Goal: Task Accomplishment & Management: Use online tool/utility

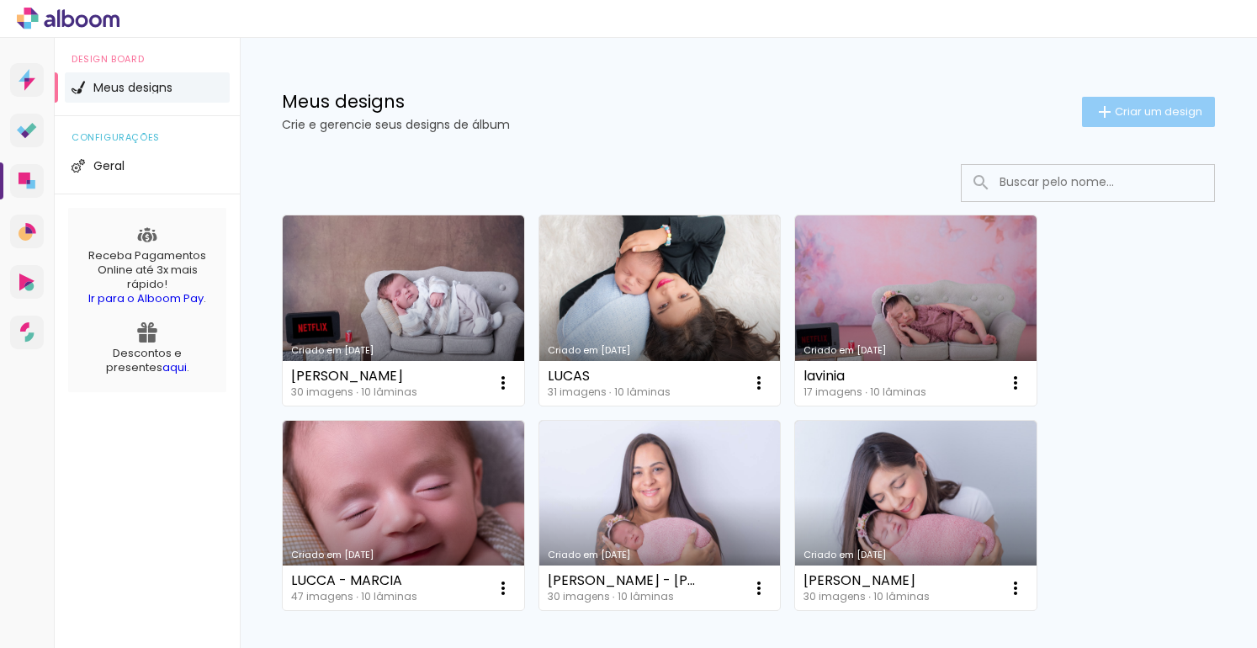
click at [1138, 109] on span "Criar um design" at bounding box center [1159, 111] width 88 height 11
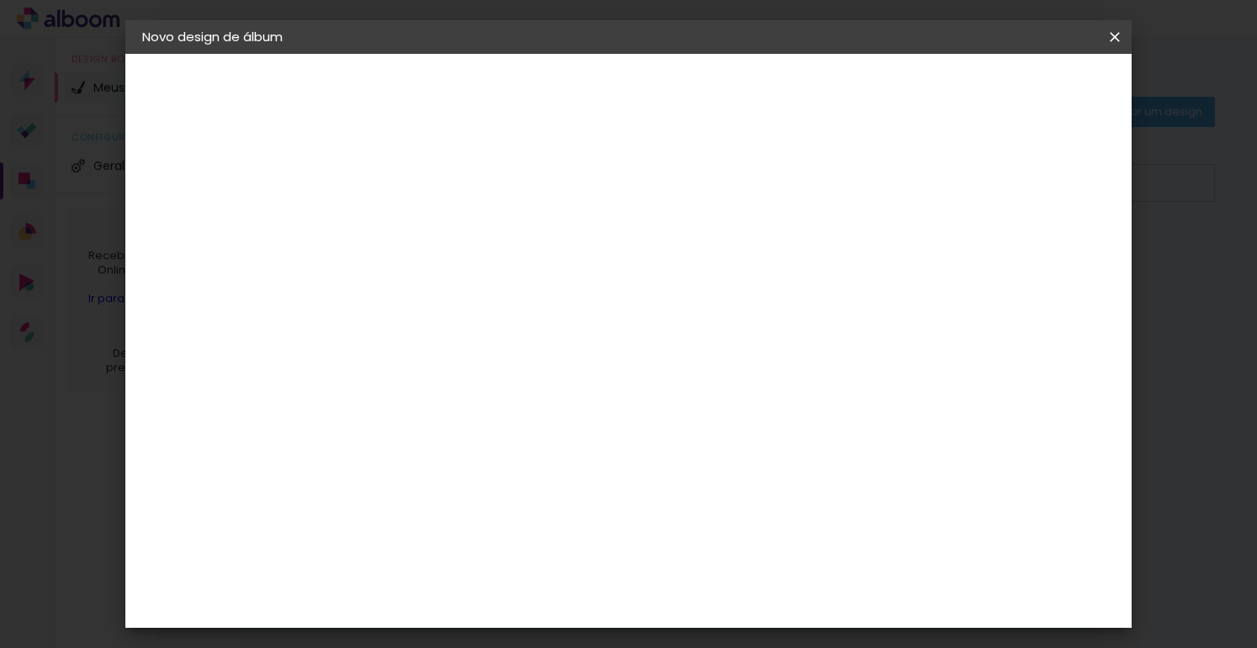
click at [417, 223] on input at bounding box center [417, 226] width 0 height 26
type input "[PERSON_NAME]"
click at [0, 0] on slot "Avançar" at bounding box center [0, 0] width 0 height 0
click at [451, 396] on div "Fênix Álbuns" at bounding box center [429, 409] width 45 height 27
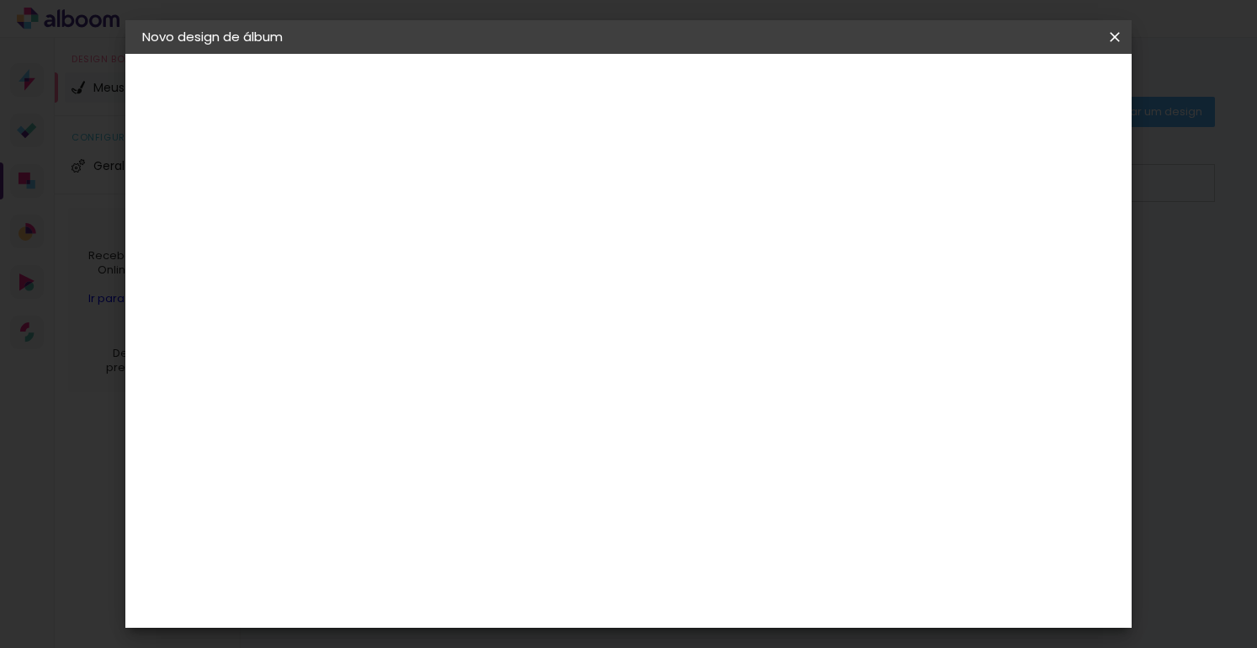
click at [0, 0] on slot "Avançar" at bounding box center [0, 0] width 0 height 0
click at [531, 520] on span "20 × 20" at bounding box center [492, 542] width 78 height 45
click at [0, 0] on slot "Avançar" at bounding box center [0, 0] width 0 height 0
click at [914, 187] on div at bounding box center [906, 181] width 15 height 15
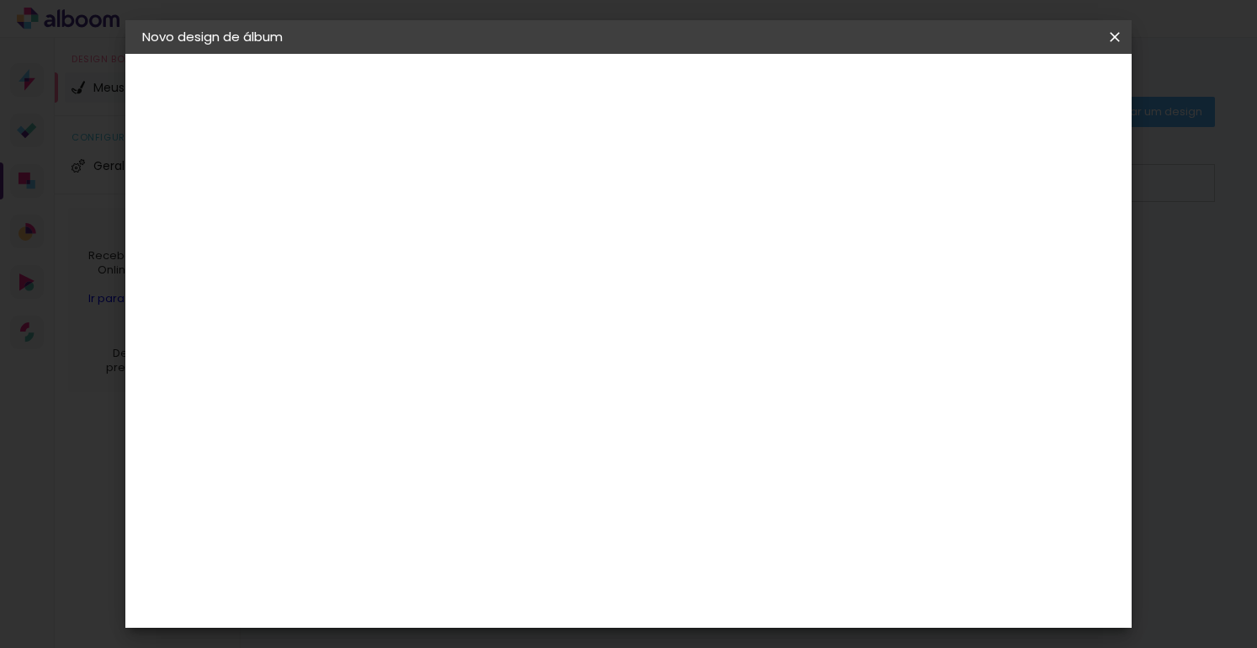
type paper-checkbox "on"
click at [1009, 88] on span "Iniciar design" at bounding box center [971, 89] width 77 height 12
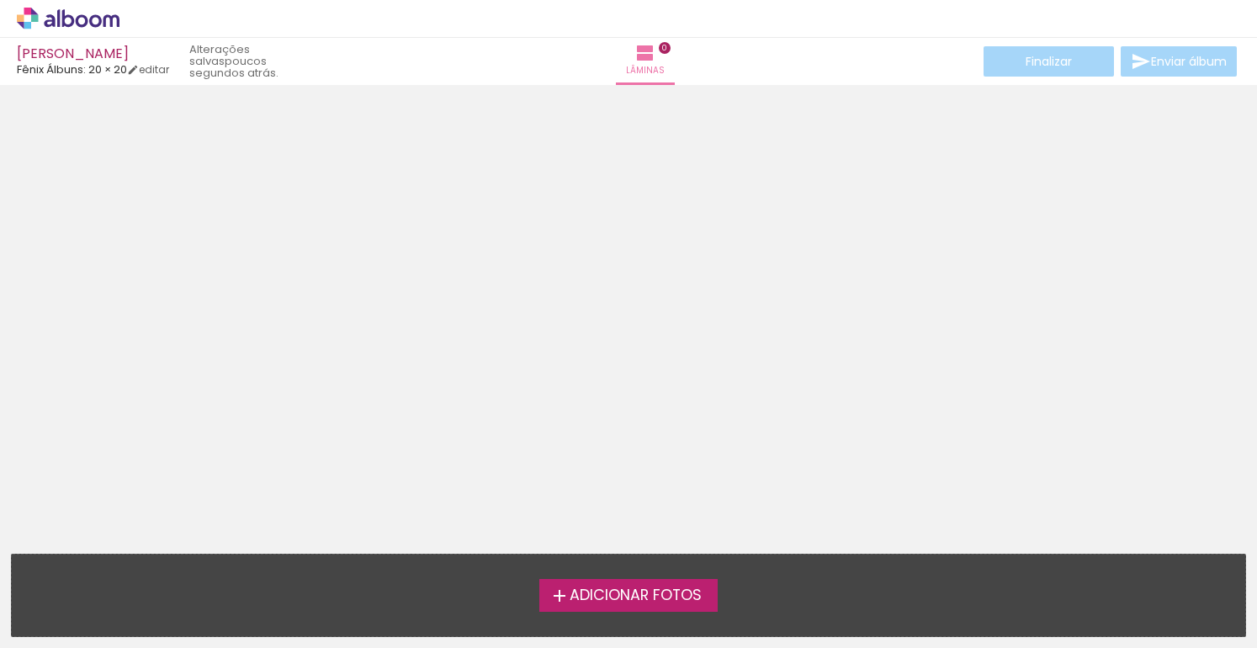
click at [658, 588] on span "Adicionar Fotos" at bounding box center [636, 595] width 132 height 15
click at [0, 0] on input "file" at bounding box center [0, 0] width 0 height 0
click at [630, 609] on label "Adicionar Fotos" at bounding box center [629, 595] width 179 height 32
click at [0, 0] on input "file" at bounding box center [0, 0] width 0 height 0
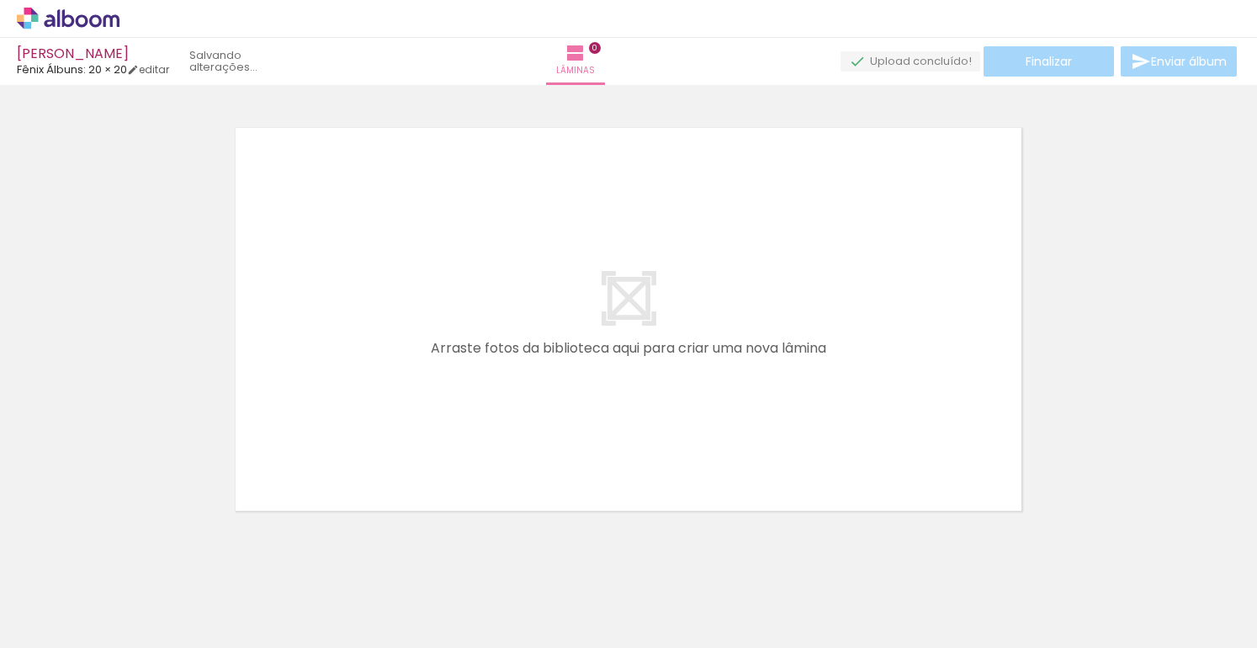
scroll to position [21, 0]
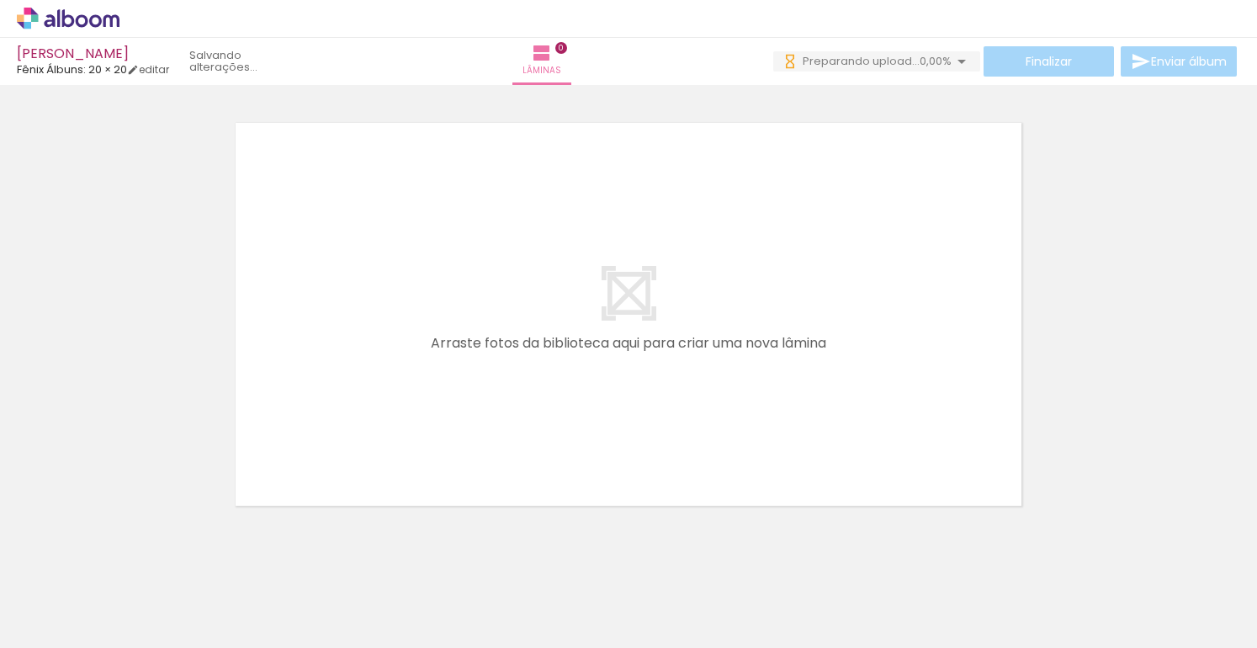
click at [67, 625] on span "Adicionar Fotos" at bounding box center [60, 625] width 51 height 19
click at [0, 0] on input "file" at bounding box center [0, 0] width 0 height 0
click at [206, 603] on div at bounding box center [168, 591] width 76 height 51
click at [206, 602] on div at bounding box center [168, 591] width 76 height 51
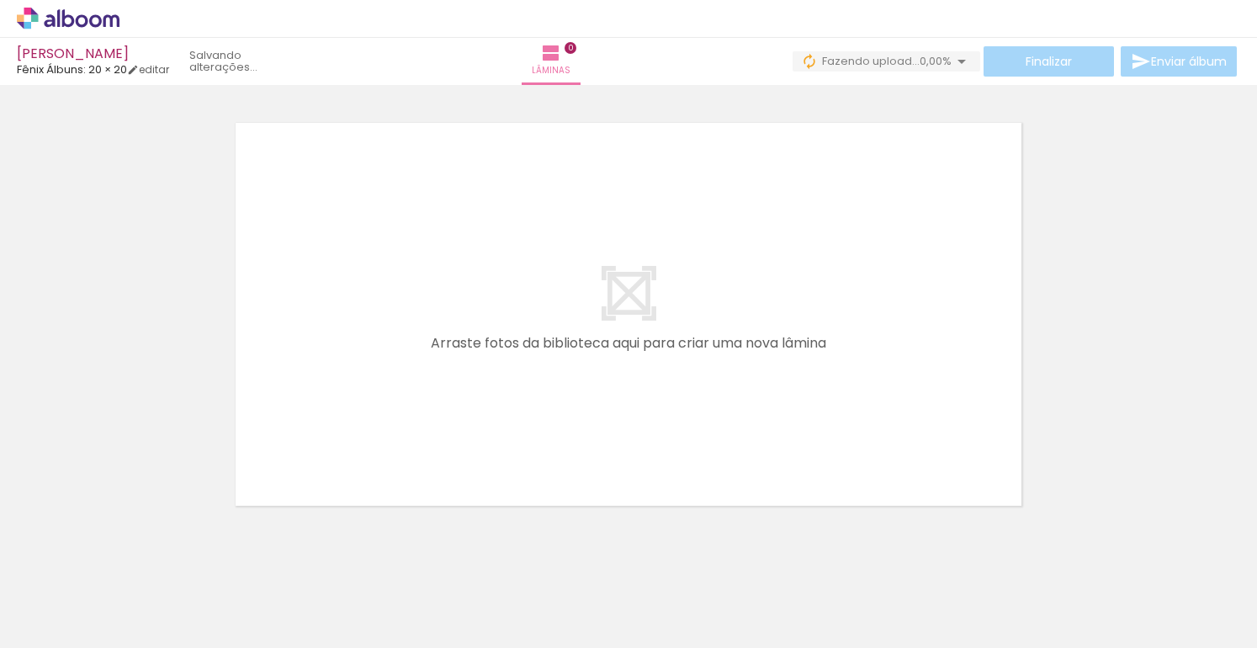
click at [206, 594] on div at bounding box center [168, 591] width 76 height 51
click at [206, 581] on div at bounding box center [168, 591] width 76 height 51
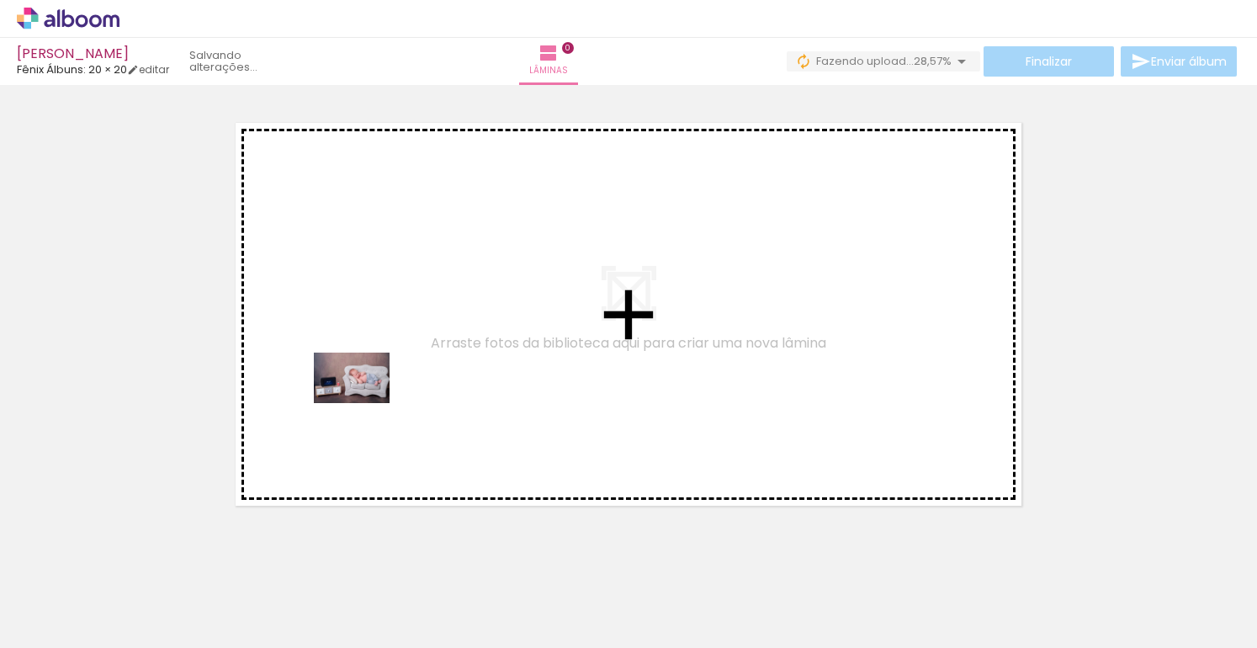
drag, startPoint x: 366, startPoint y: 604, endPoint x: 364, endPoint y: 403, distance: 201.2
click at [364, 403] on quentale-workspace at bounding box center [628, 324] width 1257 height 648
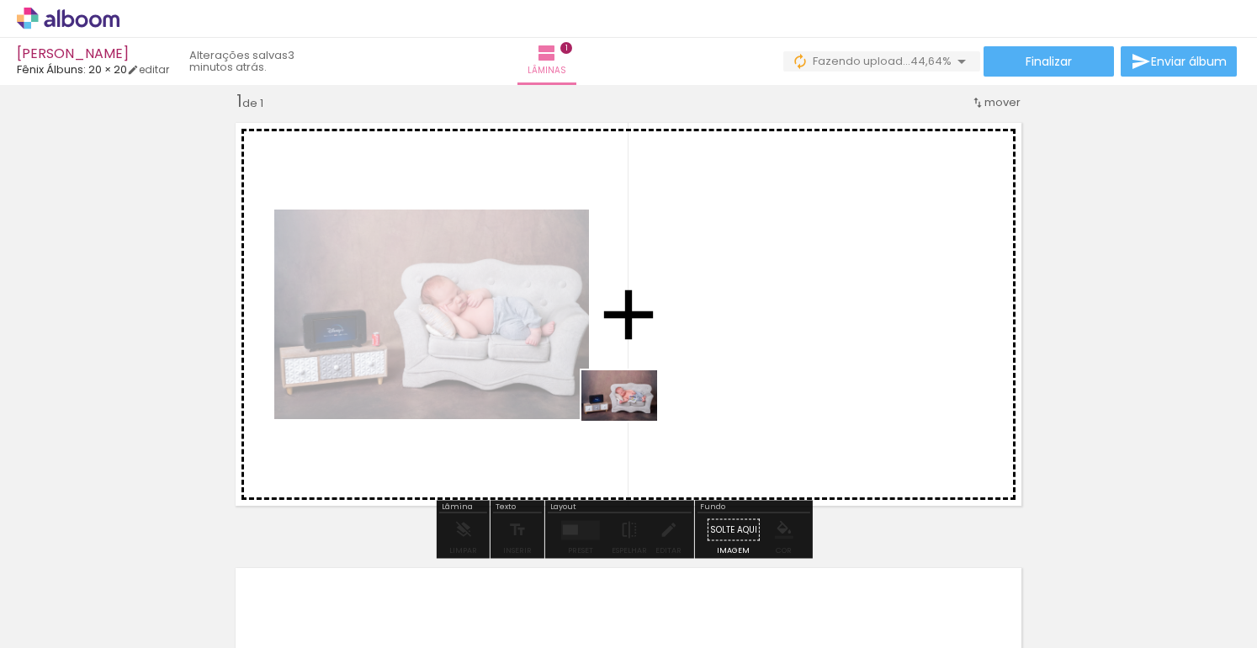
drag, startPoint x: 460, startPoint y: 598, endPoint x: 638, endPoint y: 412, distance: 257.8
click at [638, 412] on quentale-workspace at bounding box center [628, 324] width 1257 height 648
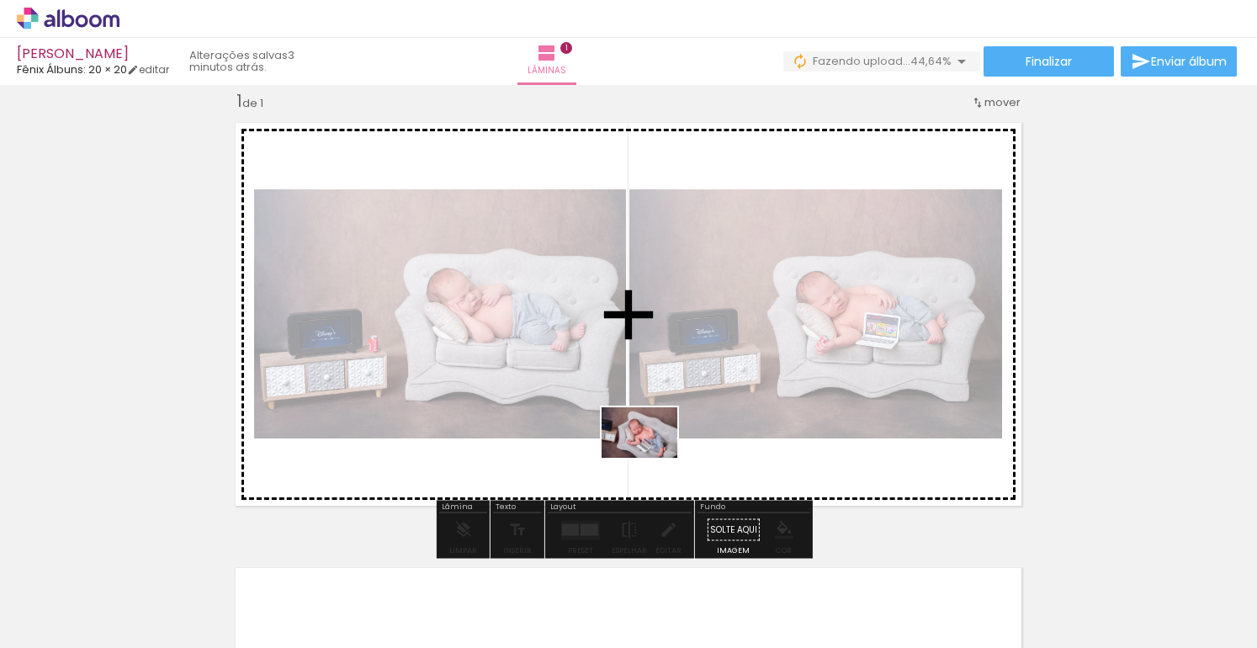
drag, startPoint x: 566, startPoint y: 594, endPoint x: 653, endPoint y: 456, distance: 163.5
click at [653, 456] on quentale-workspace at bounding box center [628, 324] width 1257 height 648
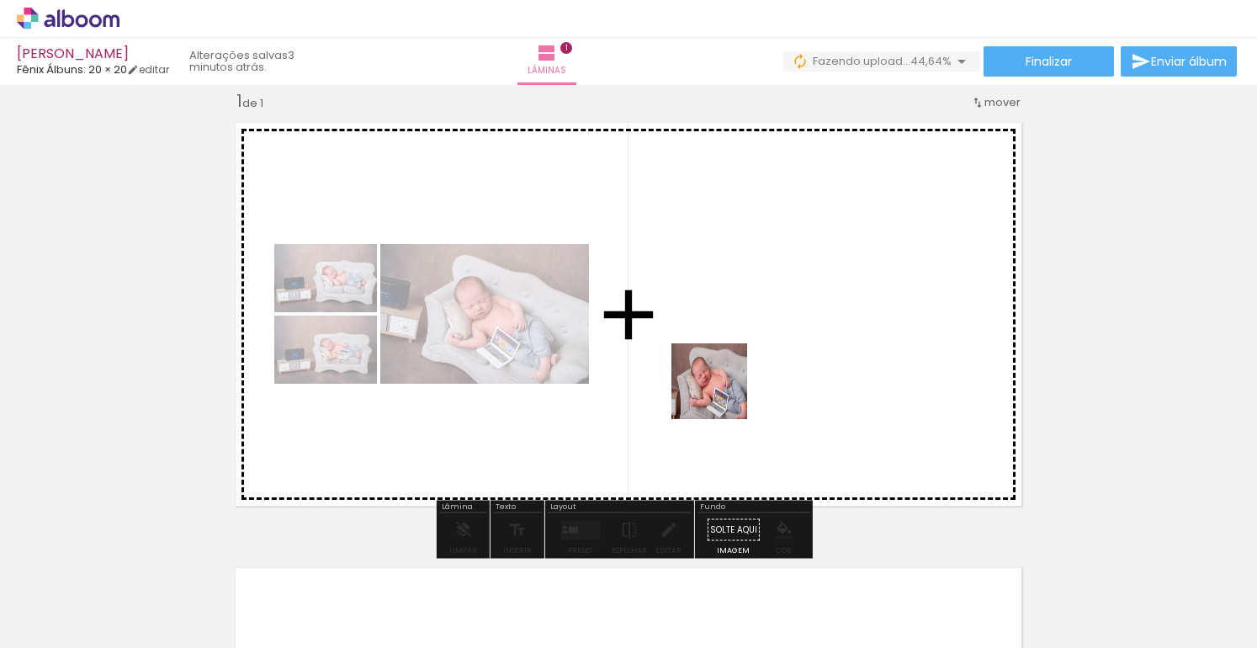
drag, startPoint x: 636, startPoint y: 592, endPoint x: 726, endPoint y: 381, distance: 228.6
click at [726, 381] on quentale-workspace at bounding box center [628, 324] width 1257 height 648
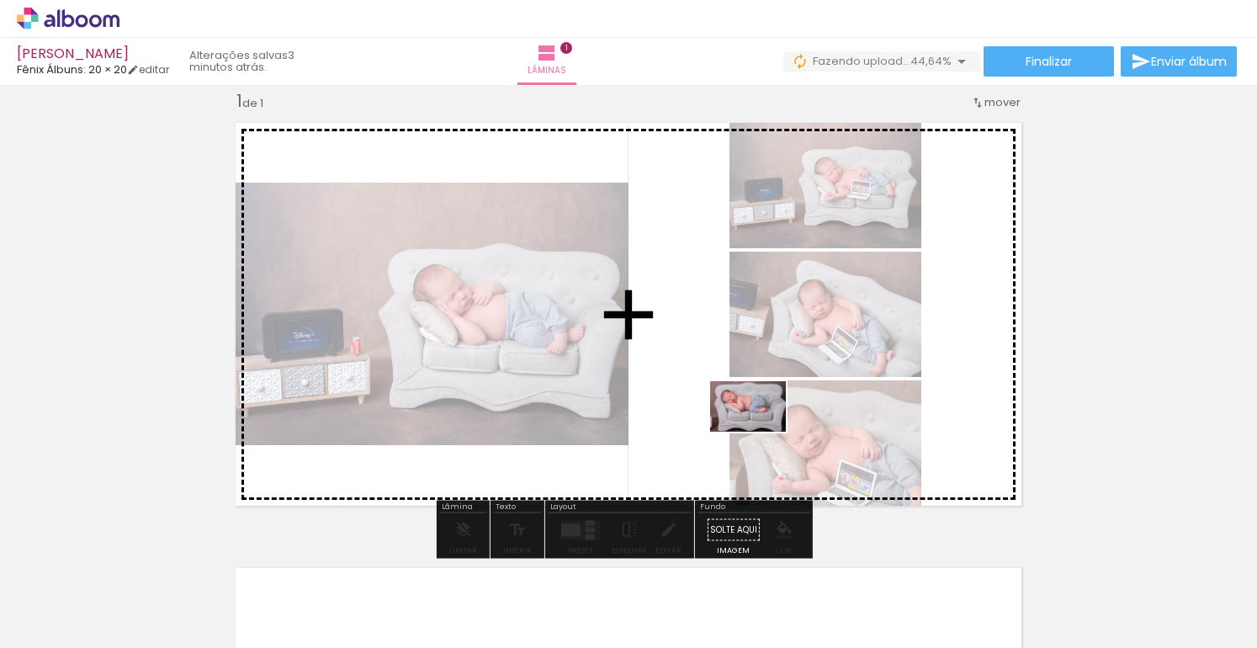
drag, startPoint x: 741, startPoint y: 592, endPoint x: 761, endPoint y: 432, distance: 161.2
click at [761, 432] on quentale-workspace at bounding box center [628, 324] width 1257 height 648
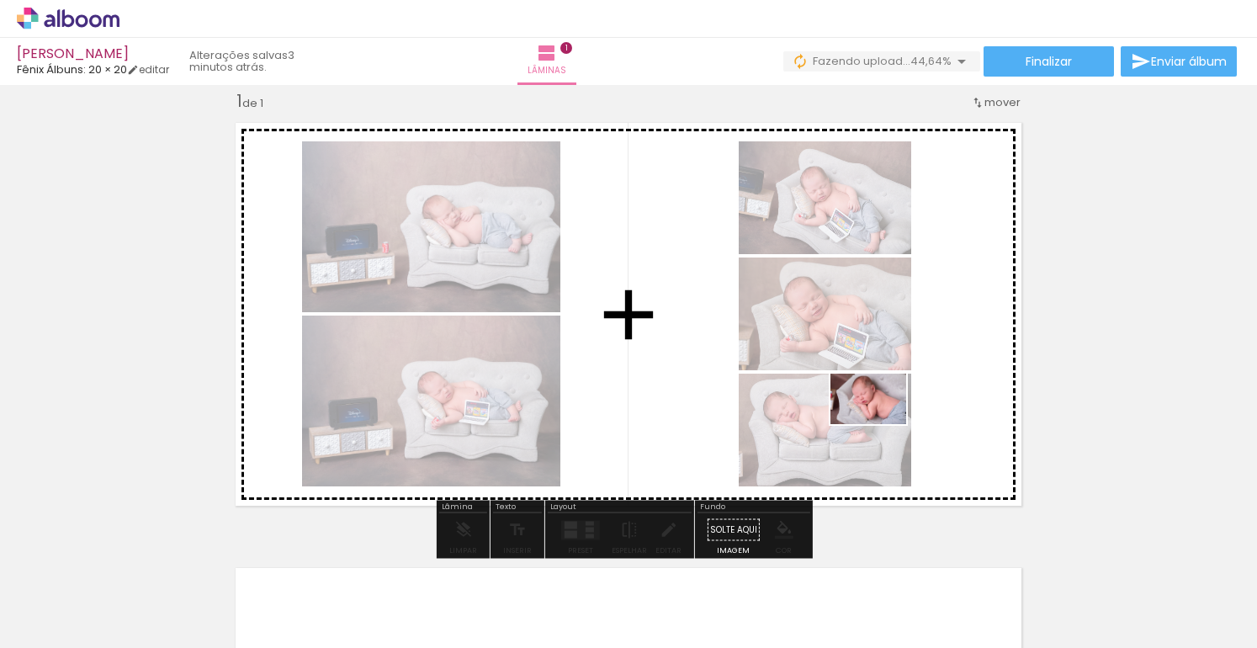
drag, startPoint x: 843, startPoint y: 607, endPoint x: 881, endPoint y: 424, distance: 186.5
click at [881, 424] on quentale-workspace at bounding box center [628, 324] width 1257 height 648
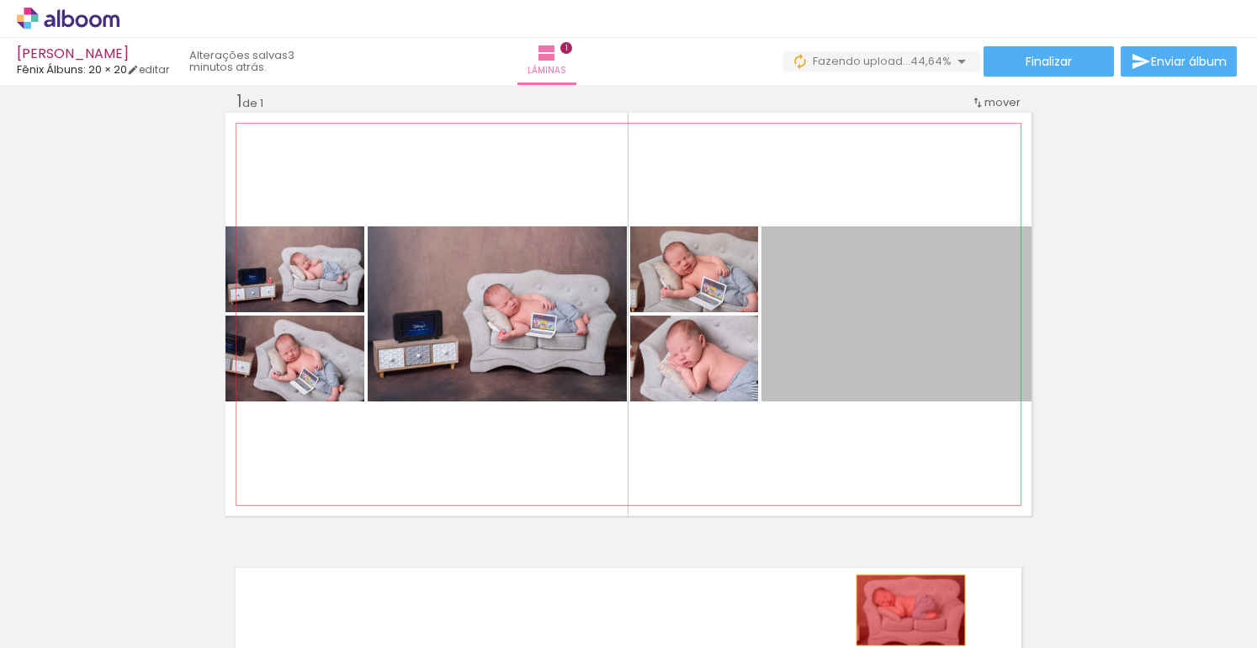
drag, startPoint x: 891, startPoint y: 323, endPoint x: 906, endPoint y: 610, distance: 287.4
click at [906, 610] on quentale-workspace at bounding box center [628, 324] width 1257 height 648
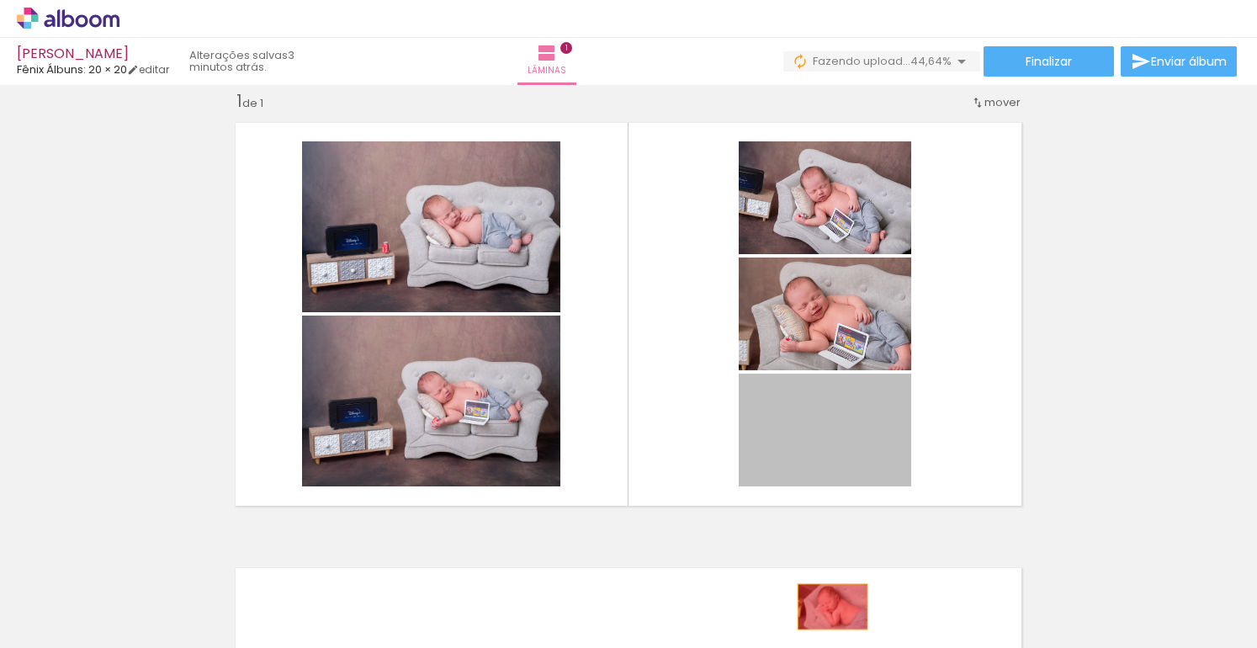
drag, startPoint x: 823, startPoint y: 443, endPoint x: 827, endPoint y: 607, distance: 164.2
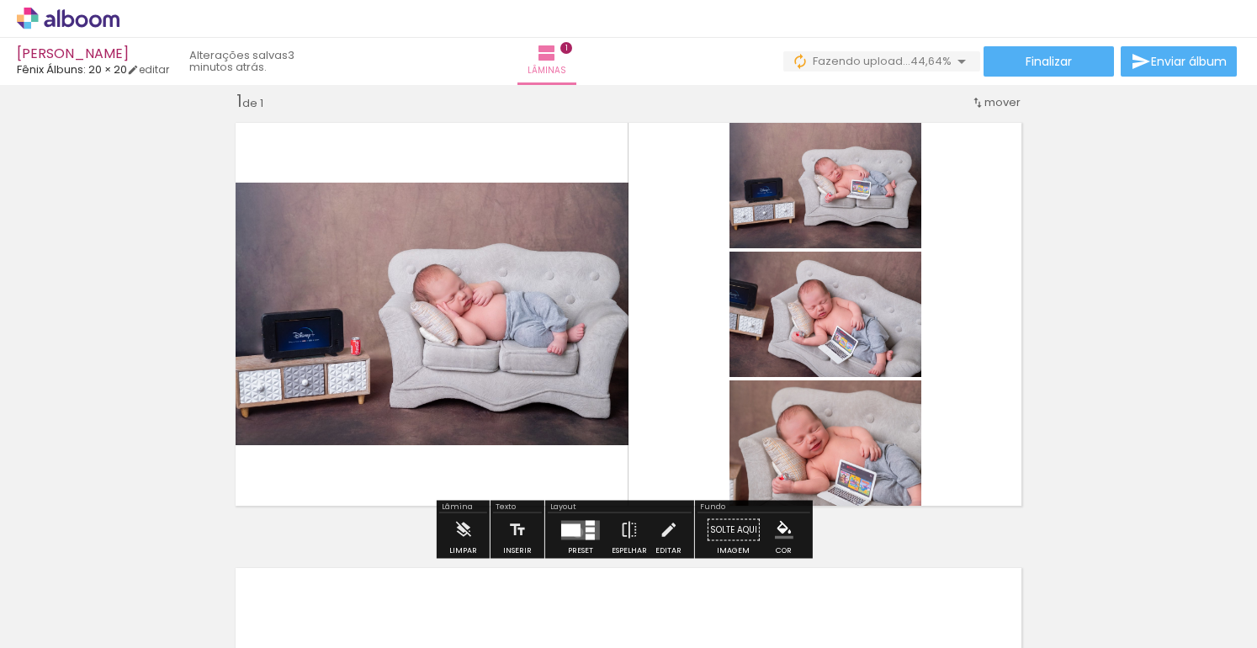
click at [574, 532] on div at bounding box center [570, 530] width 19 height 13
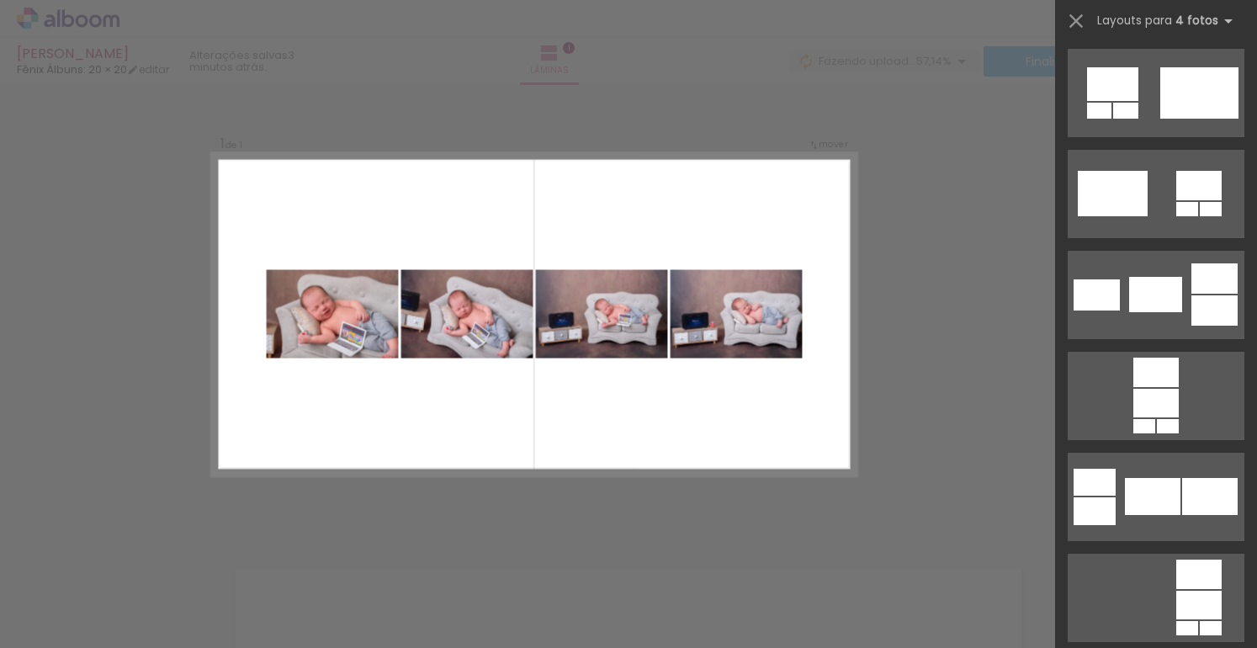
scroll to position [5766, 0]
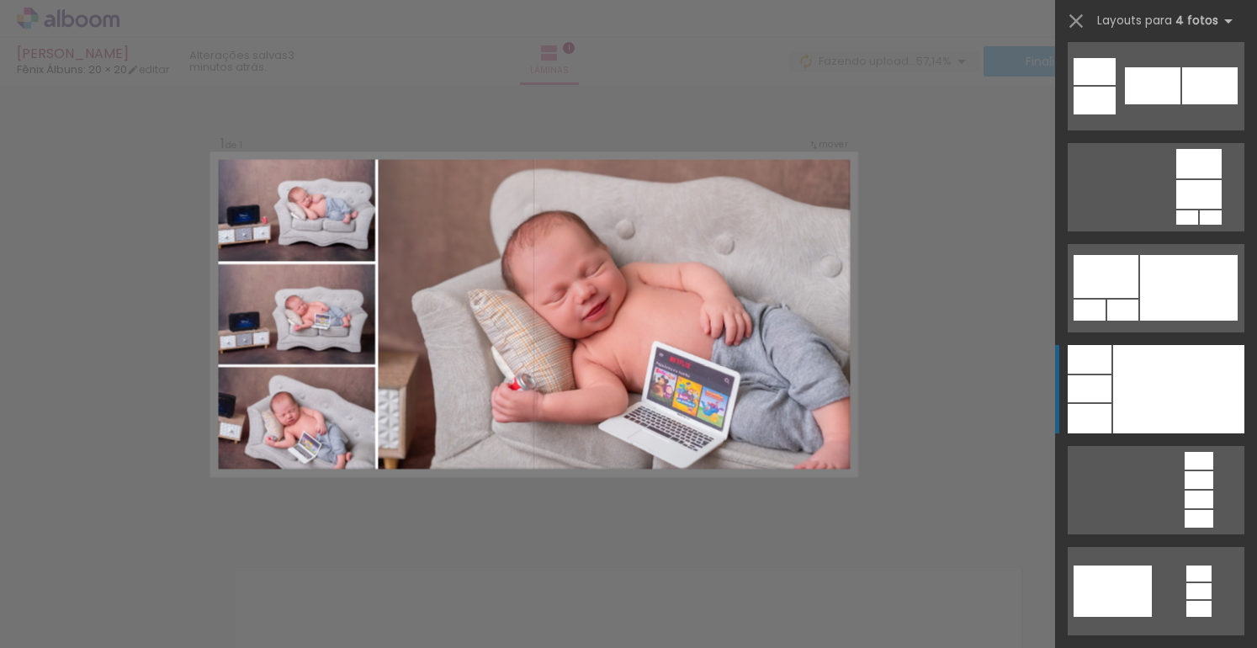
click at [1171, 406] on div at bounding box center [1179, 389] width 131 height 88
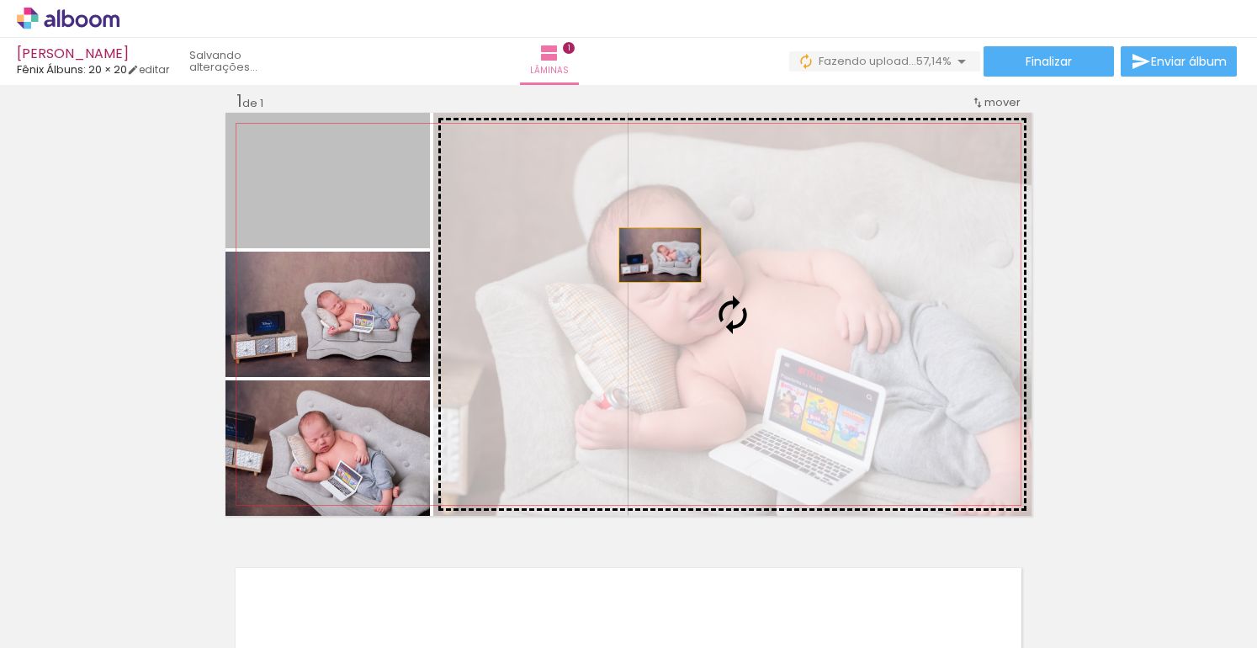
drag, startPoint x: 371, startPoint y: 194, endPoint x: 657, endPoint y: 256, distance: 291.9
click at [0, 0] on slot at bounding box center [0, 0] width 0 height 0
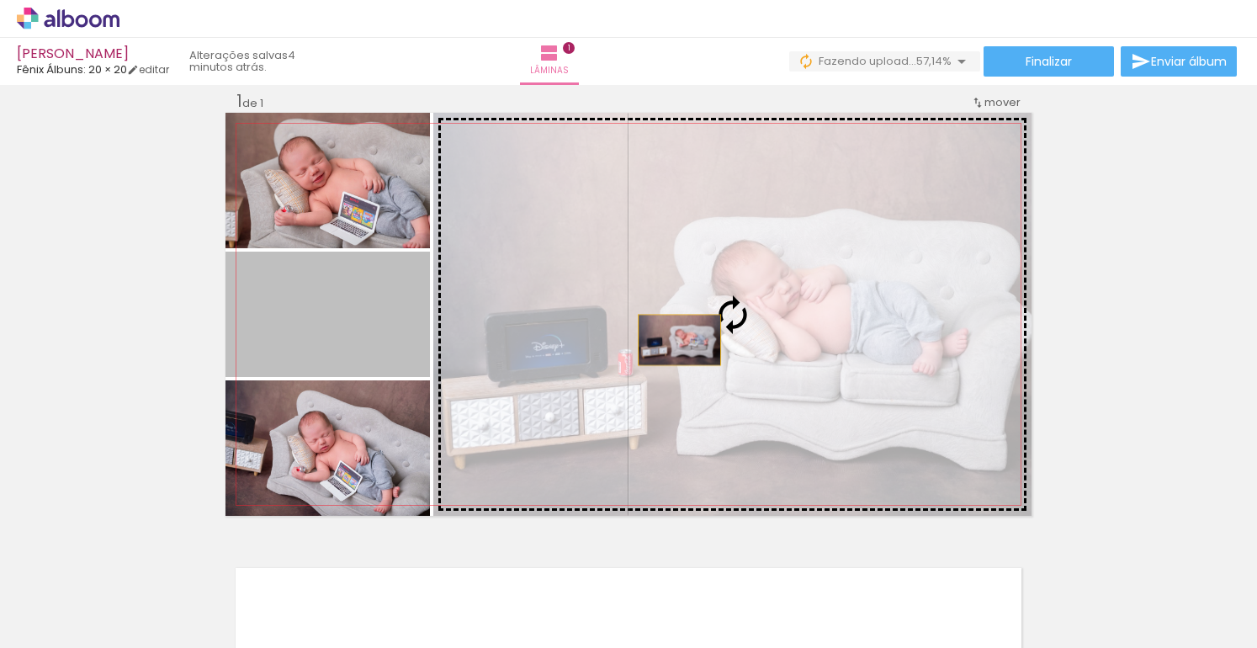
drag, startPoint x: 330, startPoint y: 338, endPoint x: 674, endPoint y: 340, distance: 344.3
click at [0, 0] on slot at bounding box center [0, 0] width 0 height 0
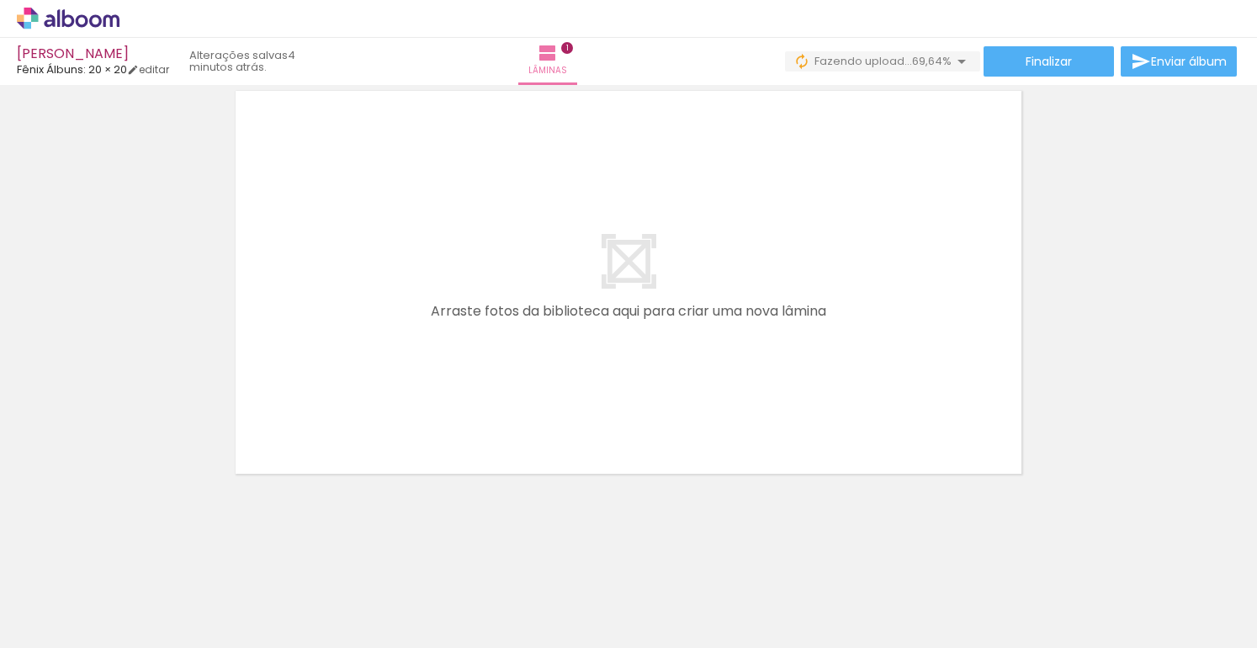
scroll to position [0, 290]
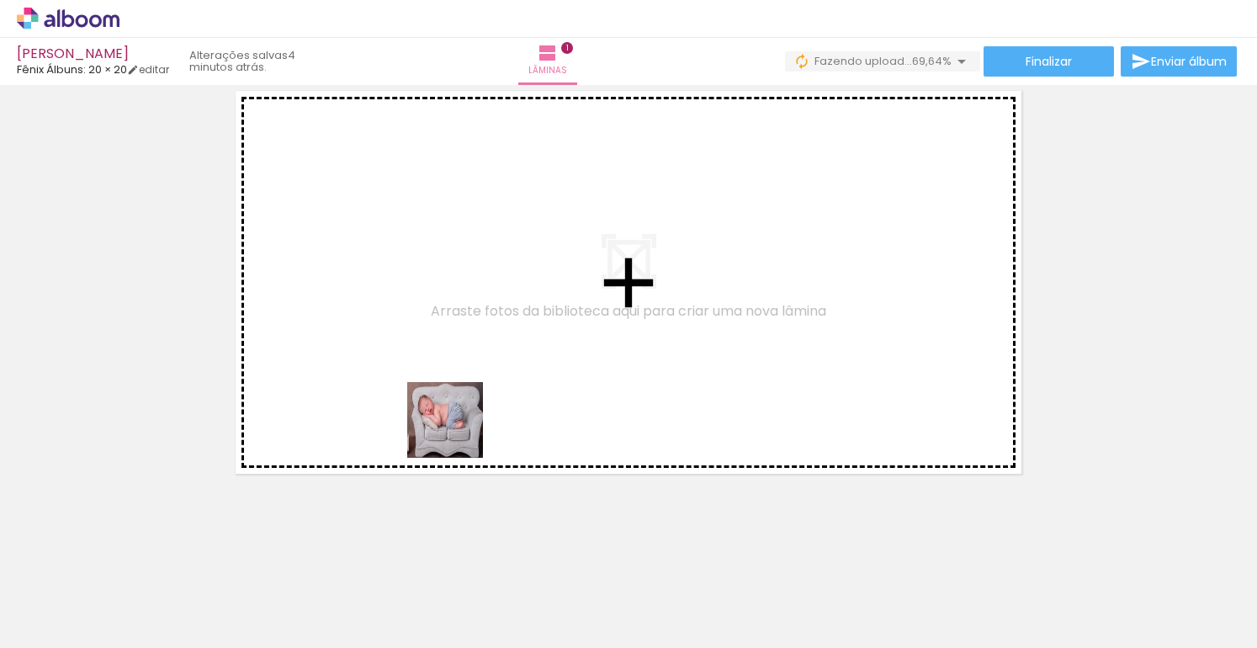
drag, startPoint x: 444, startPoint y: 595, endPoint x: 465, endPoint y: 393, distance: 203.1
click at [465, 393] on quentale-workspace at bounding box center [628, 324] width 1257 height 648
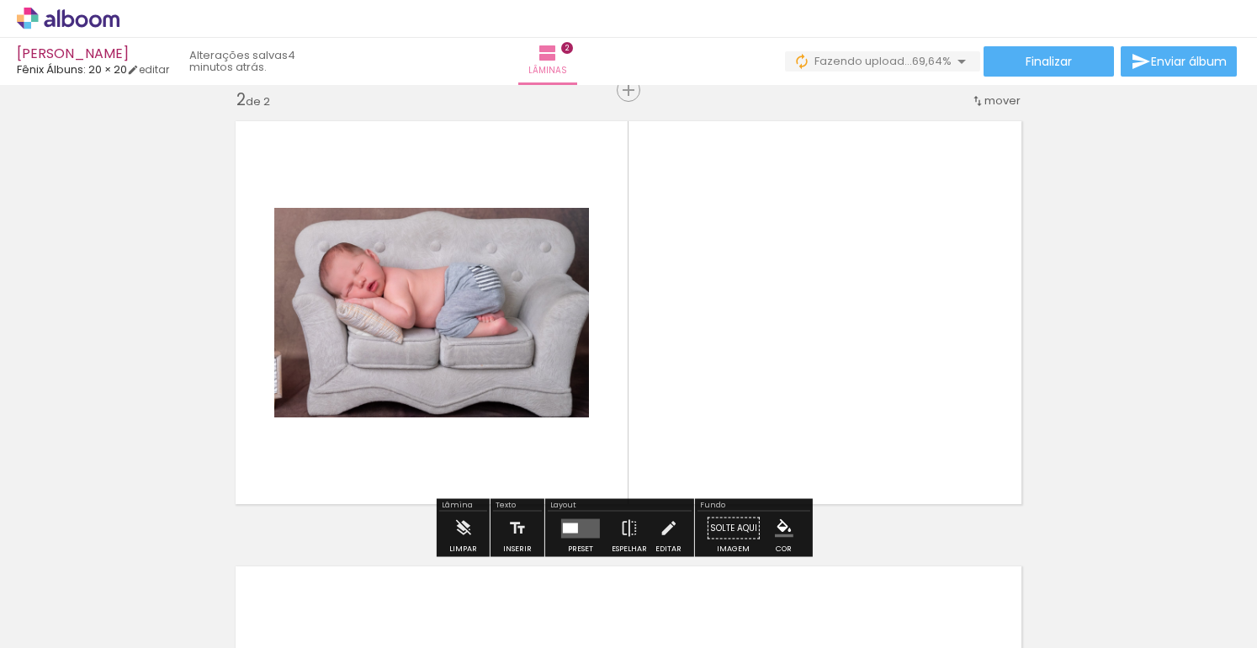
scroll to position [466, 0]
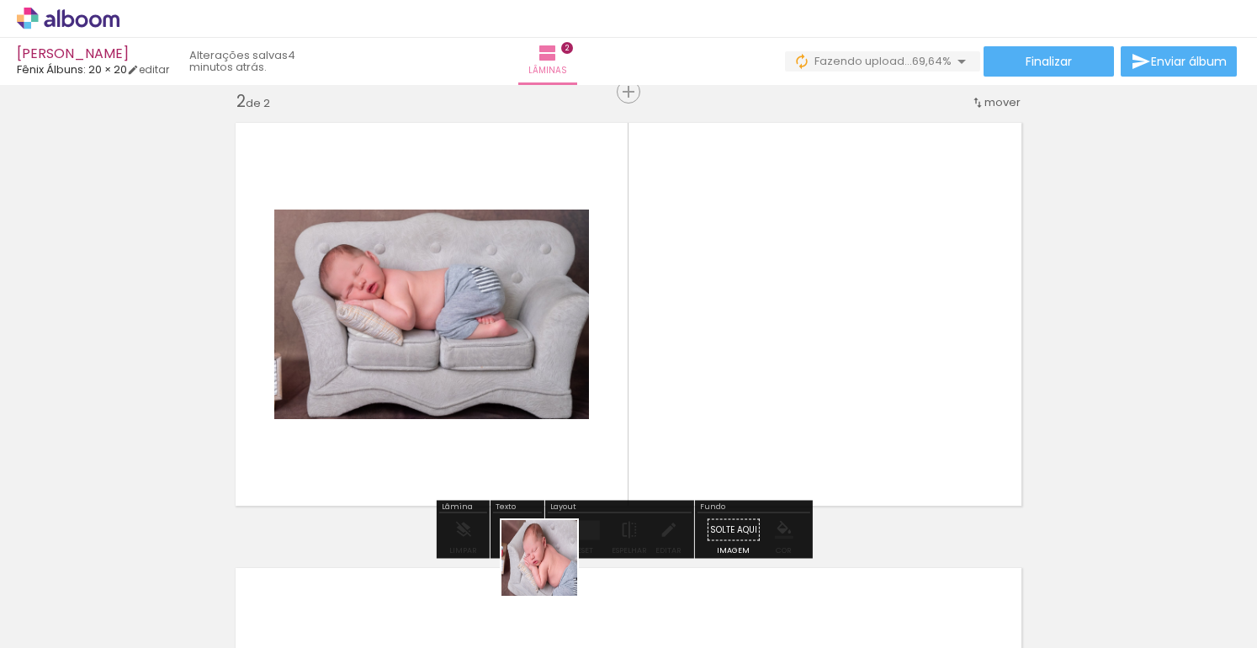
drag, startPoint x: 551, startPoint y: 581, endPoint x: 619, endPoint y: 363, distance: 228.2
click at [619, 363] on quentale-workspace at bounding box center [628, 324] width 1257 height 648
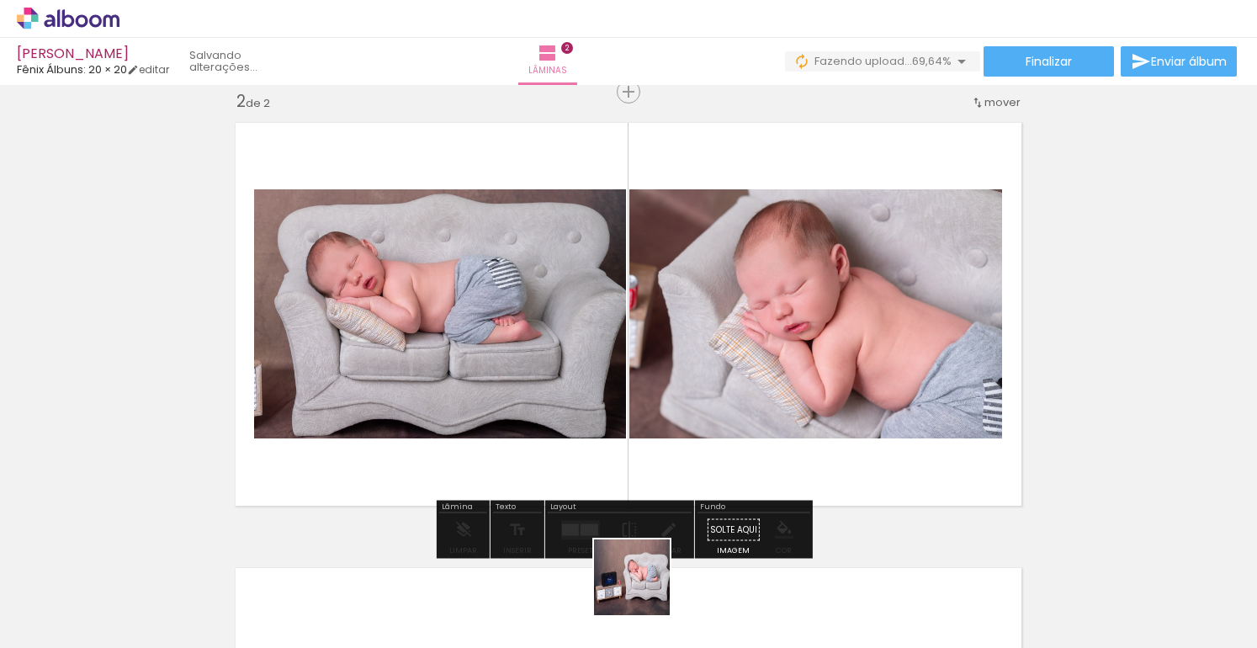
drag, startPoint x: 641, startPoint y: 607, endPoint x: 707, endPoint y: 375, distance: 240.8
click at [707, 375] on quentale-workspace at bounding box center [628, 324] width 1257 height 648
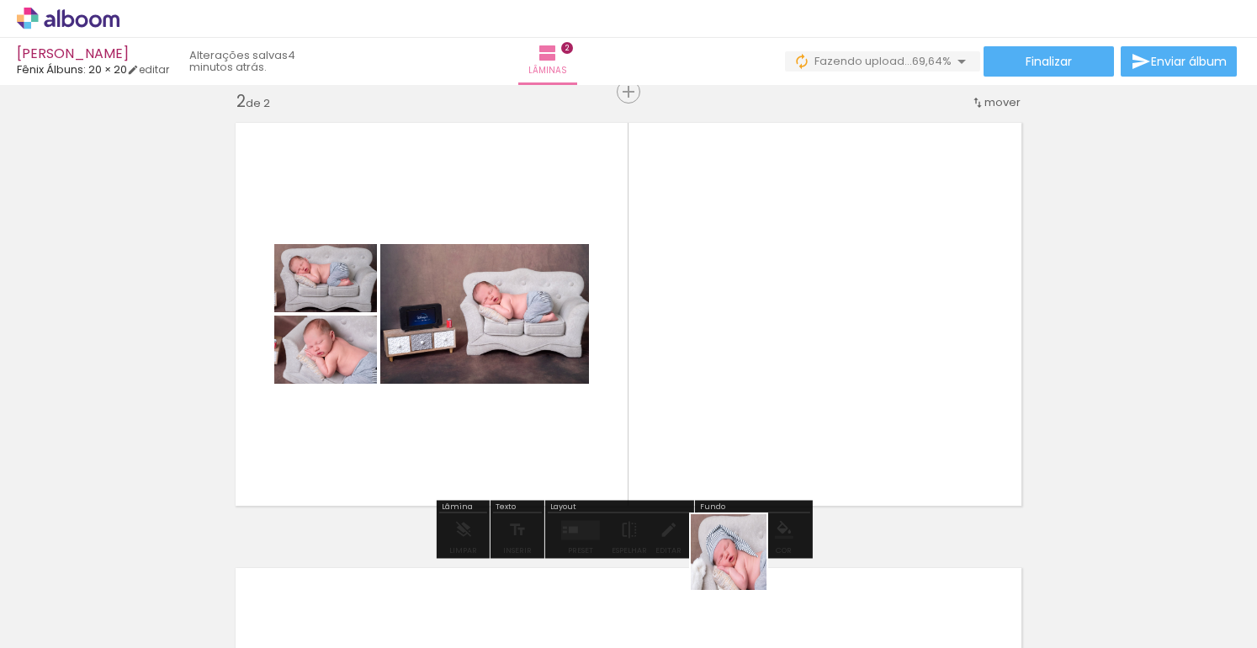
drag, startPoint x: 736, startPoint y: 598, endPoint x: 768, endPoint y: 368, distance: 231.9
click at [768, 368] on quentale-workspace at bounding box center [628, 324] width 1257 height 648
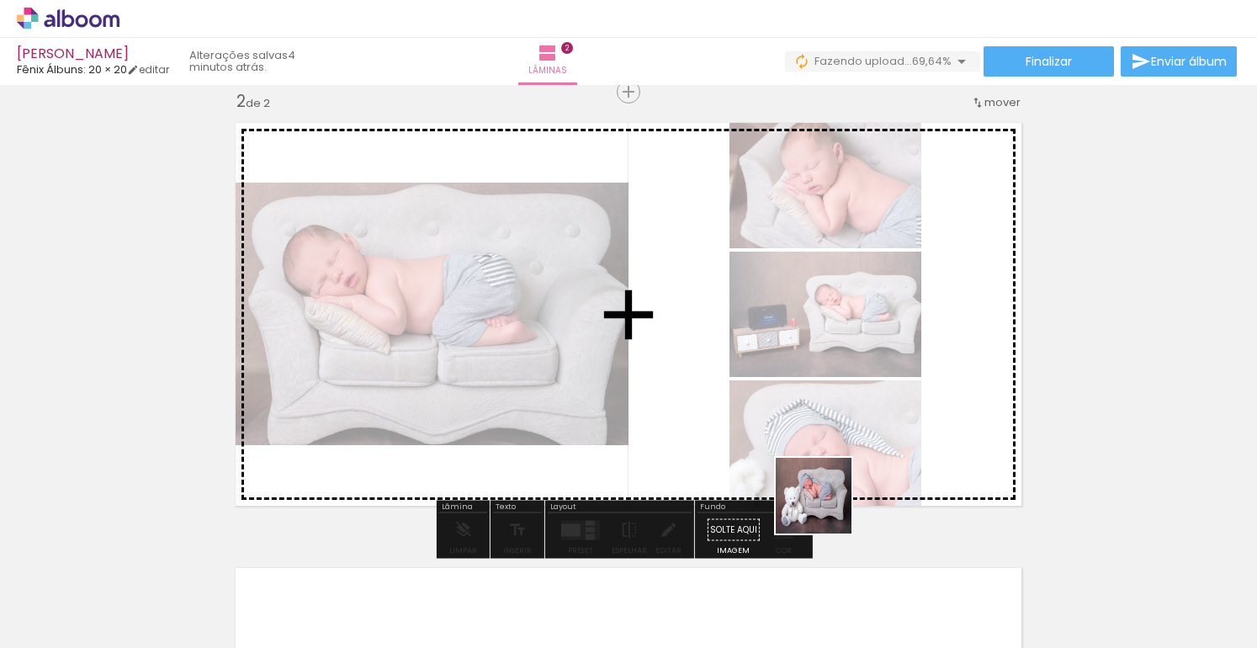
drag, startPoint x: 827, startPoint y: 561, endPoint x: 827, endPoint y: 385, distance: 175.9
click at [827, 385] on quentale-workspace at bounding box center [628, 324] width 1257 height 648
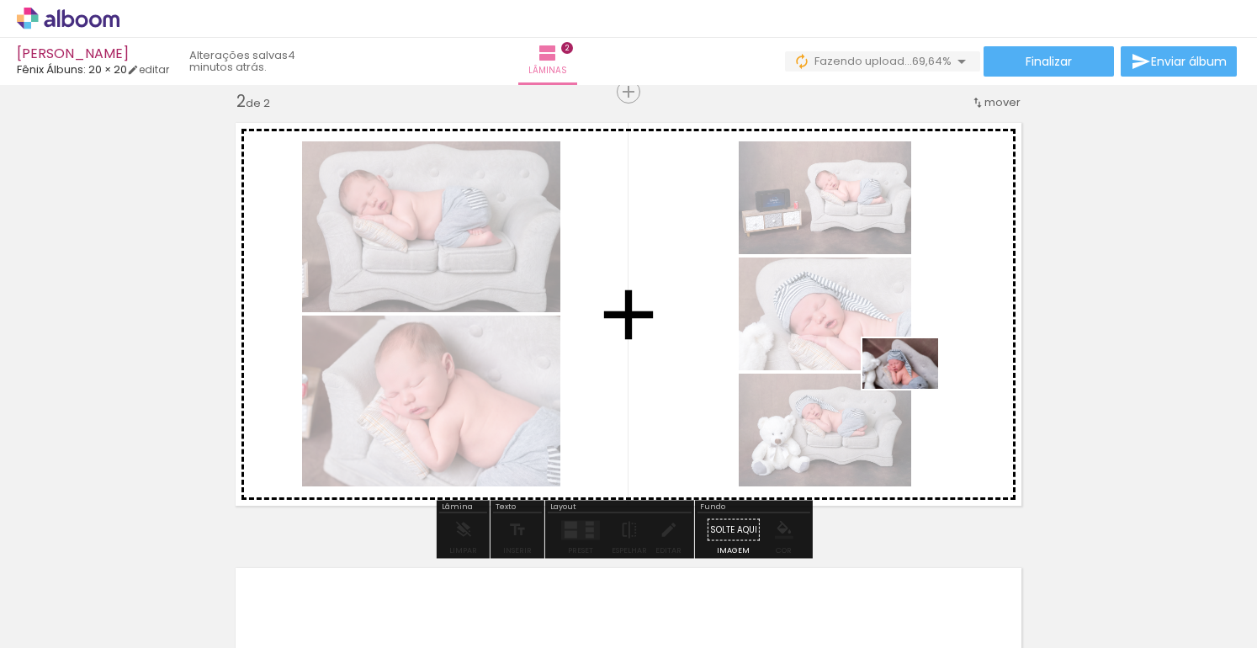
drag, startPoint x: 923, startPoint y: 594, endPoint x: 913, endPoint y: 387, distance: 207.3
click at [913, 387] on quentale-workspace at bounding box center [628, 324] width 1257 height 648
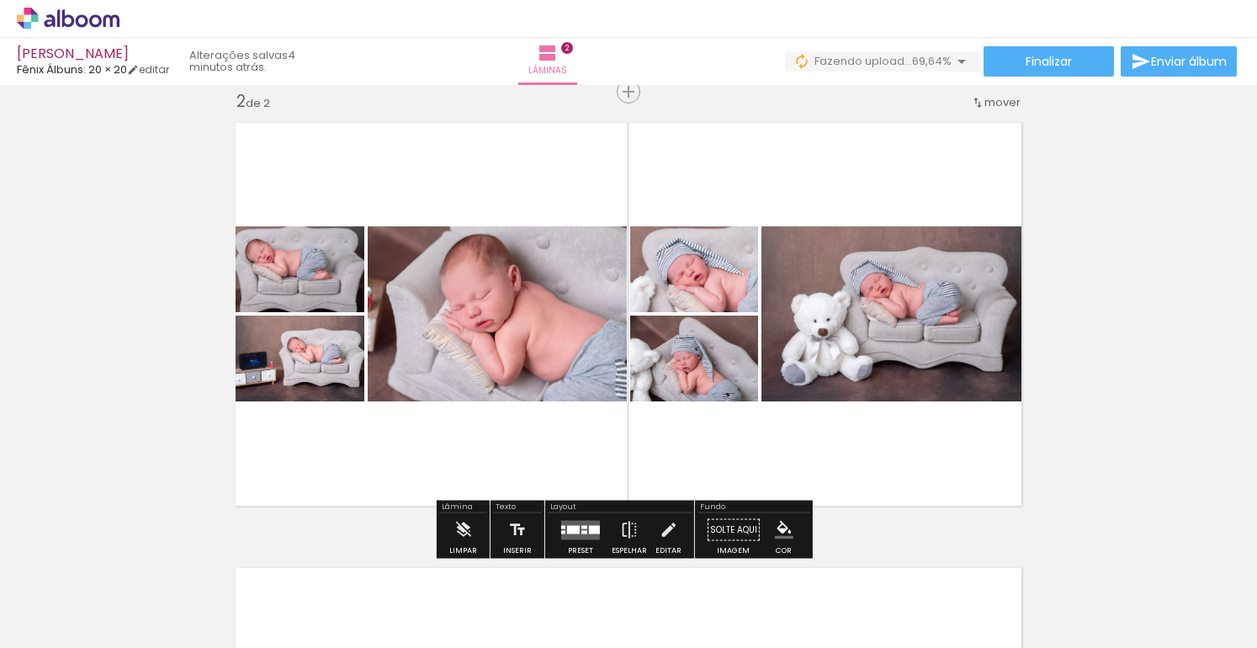
click at [558, 533] on div at bounding box center [580, 530] width 45 height 34
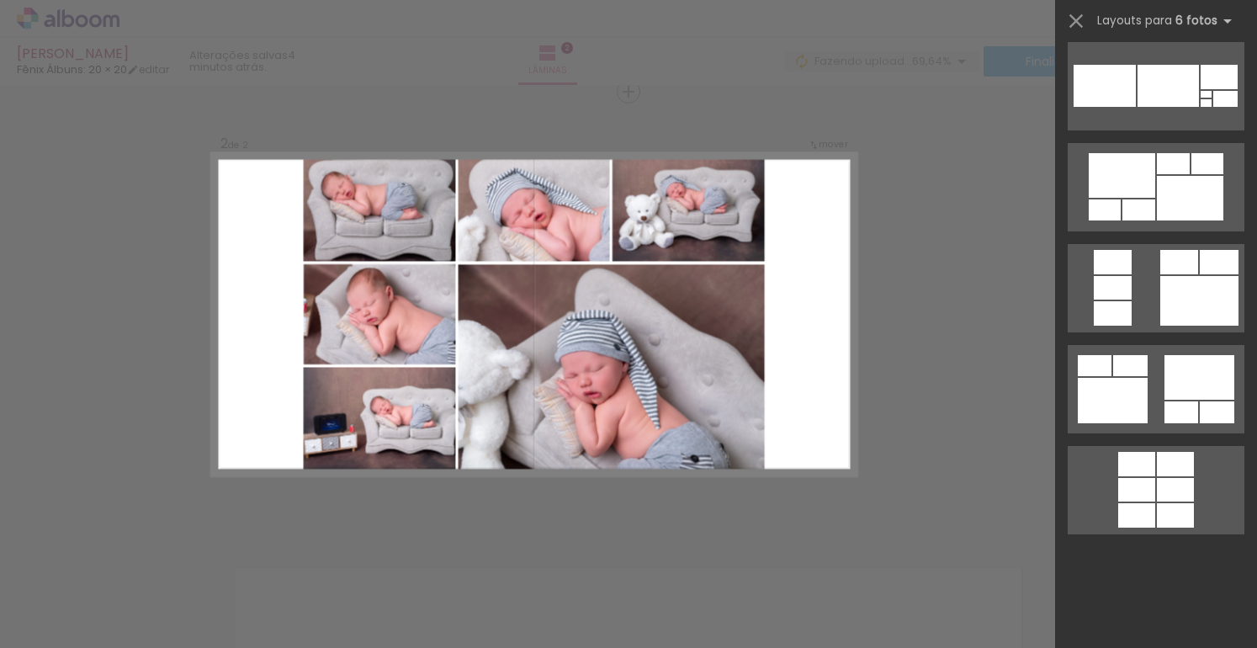
scroll to position [5389, 0]
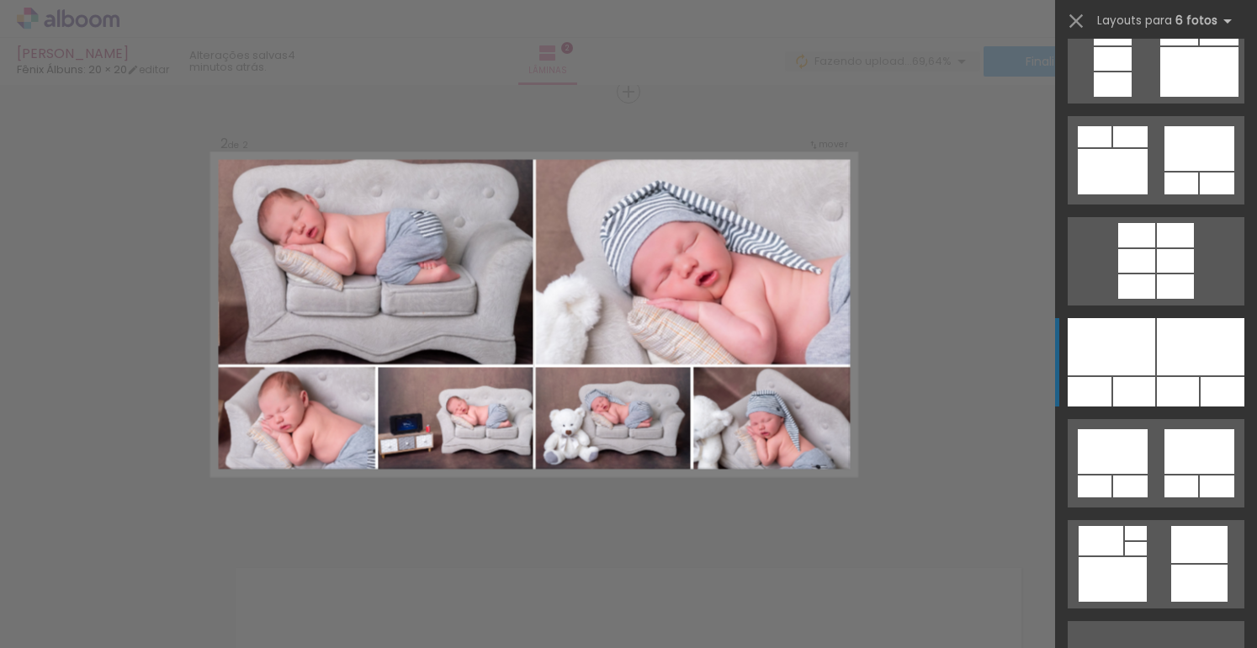
click at [1164, 354] on div at bounding box center [1201, 346] width 88 height 57
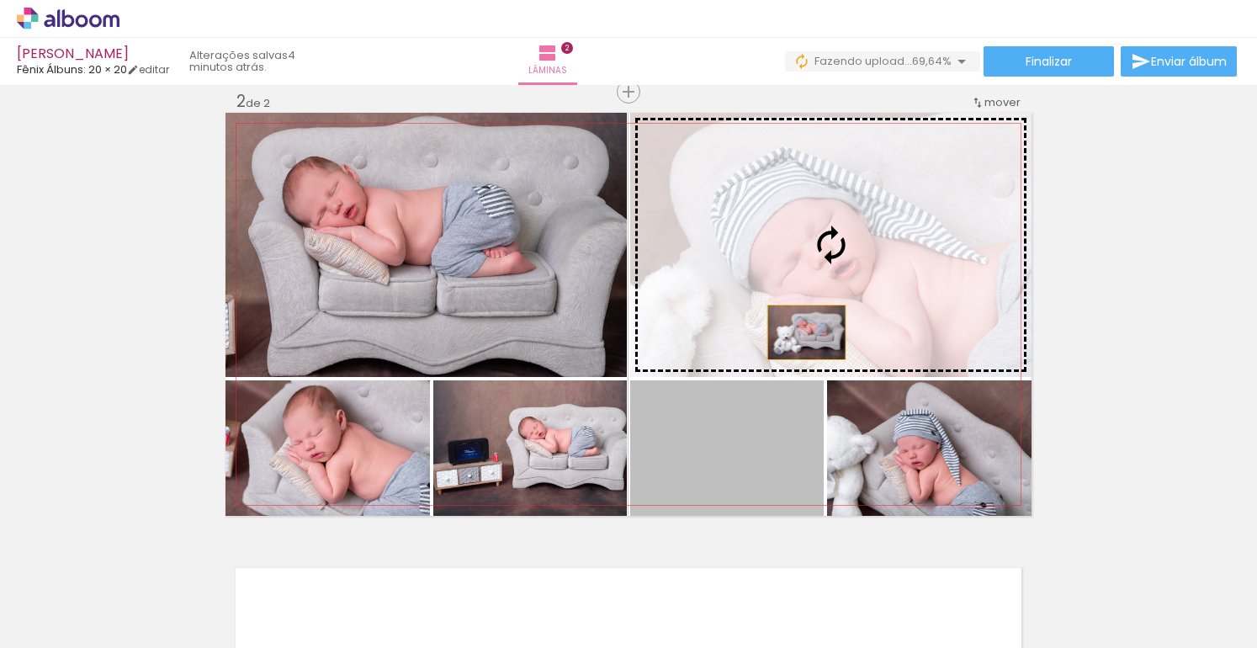
drag, startPoint x: 739, startPoint y: 474, endPoint x: 820, endPoint y: 297, distance: 194.3
click at [0, 0] on slot at bounding box center [0, 0] width 0 height 0
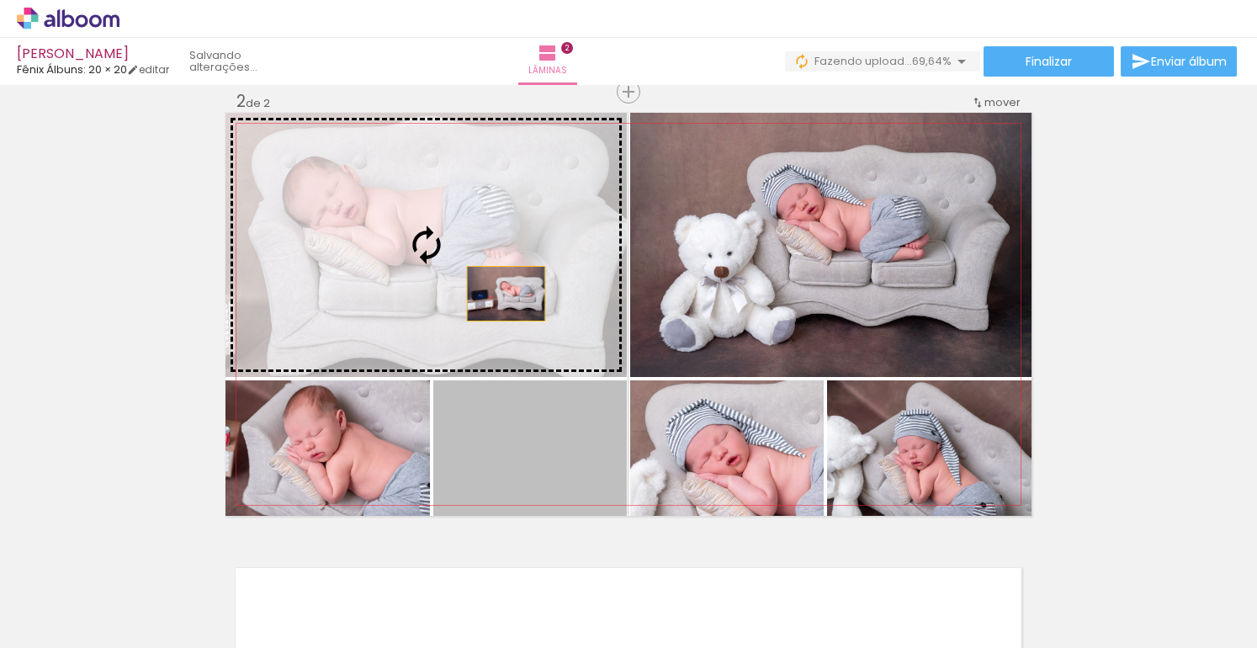
drag, startPoint x: 533, startPoint y: 453, endPoint x: 498, endPoint y: 280, distance: 176.0
click at [0, 0] on slot at bounding box center [0, 0] width 0 height 0
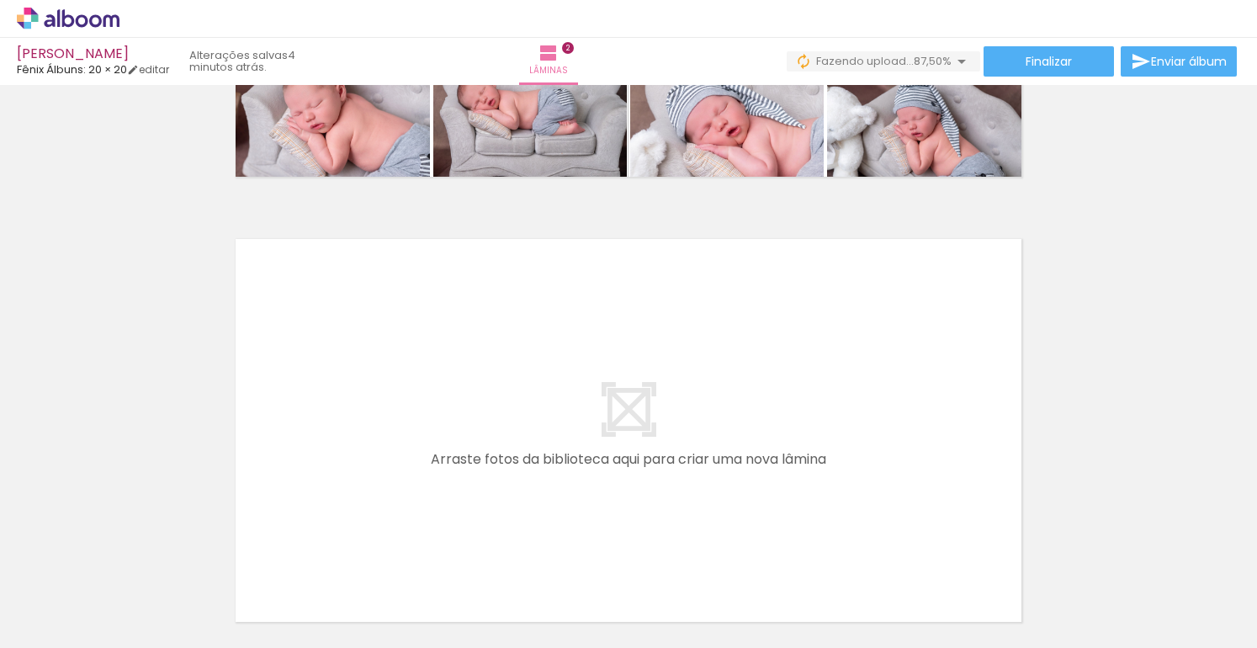
scroll to position [0, 797]
drag, startPoint x: 268, startPoint y: 643, endPoint x: 449, endPoint y: 657, distance: 180.6
click at [449, 647] on html "link( href="../../bower_components/polymer/polymer.html" rel="import" ) picture…" at bounding box center [628, 324] width 1257 height 648
drag, startPoint x: 392, startPoint y: 641, endPoint x: 612, endPoint y: 672, distance: 221.8
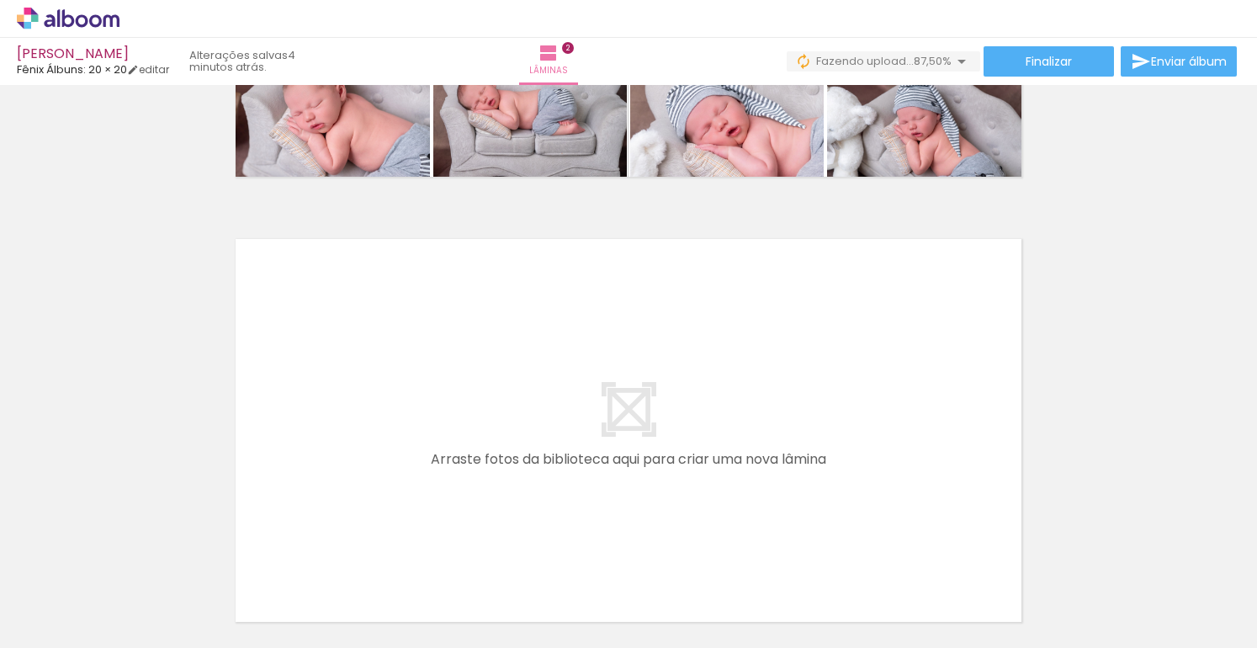
click at [612, 647] on html "link( href="../../bower_components/polymer/polymer.html" rel="import" ) picture…" at bounding box center [628, 324] width 1257 height 648
drag, startPoint x: 523, startPoint y: 640, endPoint x: 583, endPoint y: 642, distance: 60.7
click at [138, 642] on iron-horizontal-list at bounding box center [121, 595] width 34 height 105
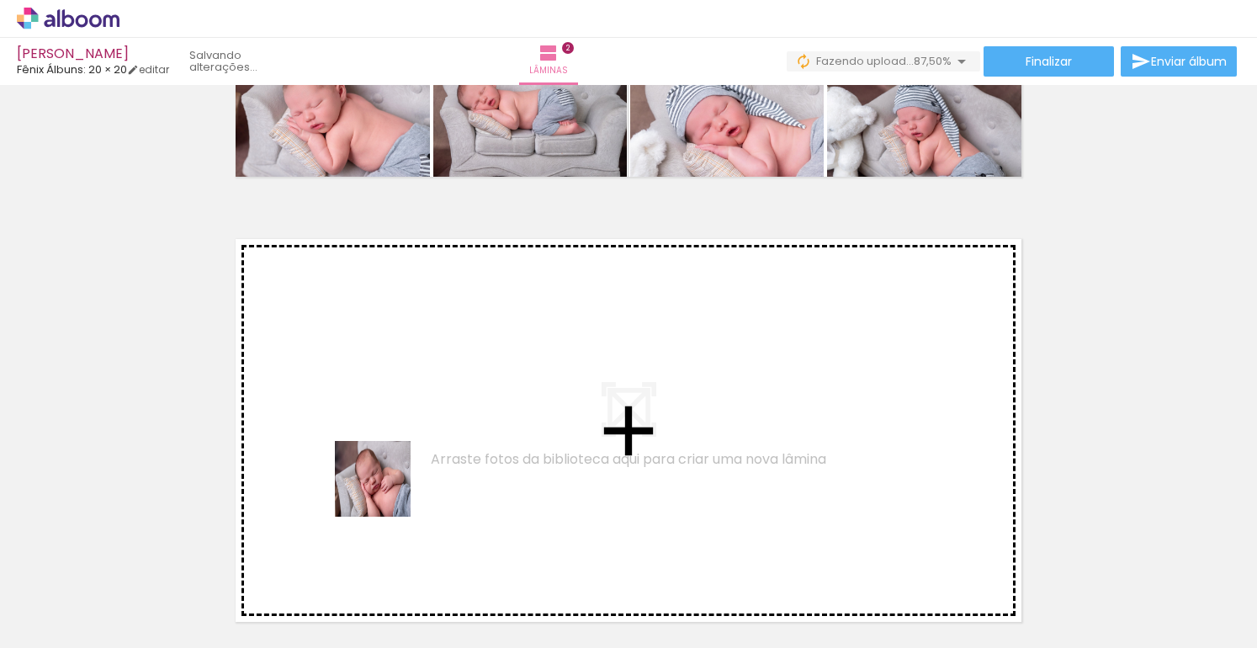
drag, startPoint x: 181, startPoint y: 596, endPoint x: 414, endPoint y: 476, distance: 262.4
click at [414, 476] on quentale-workspace at bounding box center [628, 324] width 1257 height 648
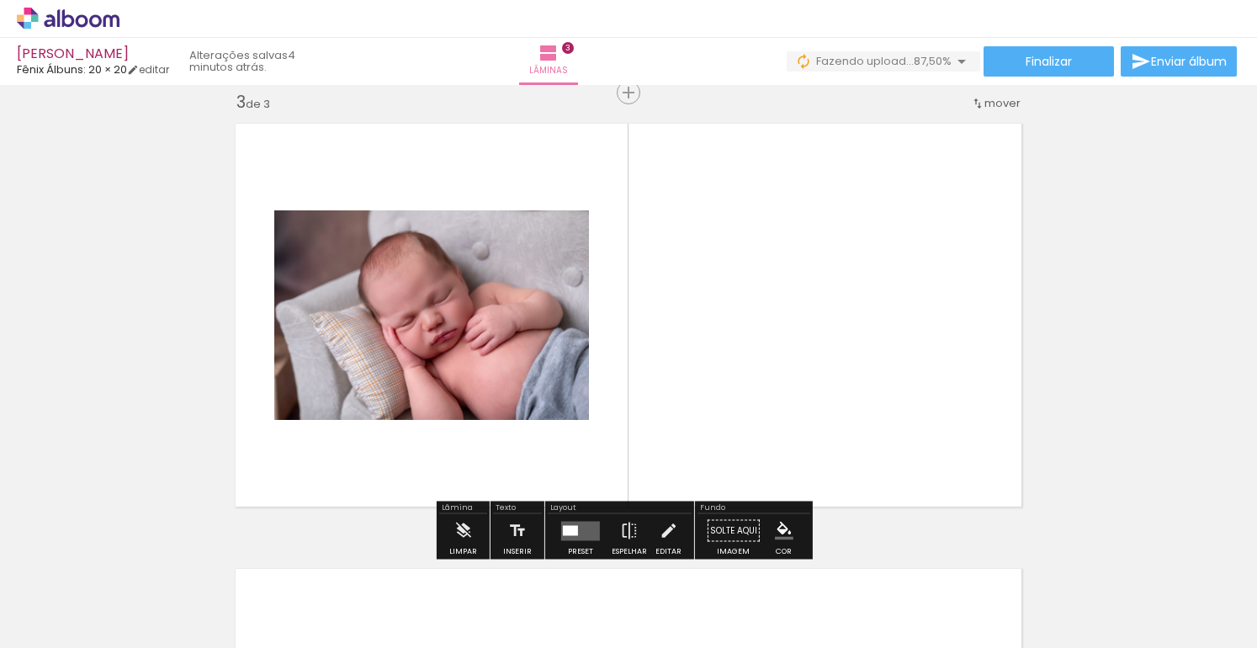
scroll to position [912, 0]
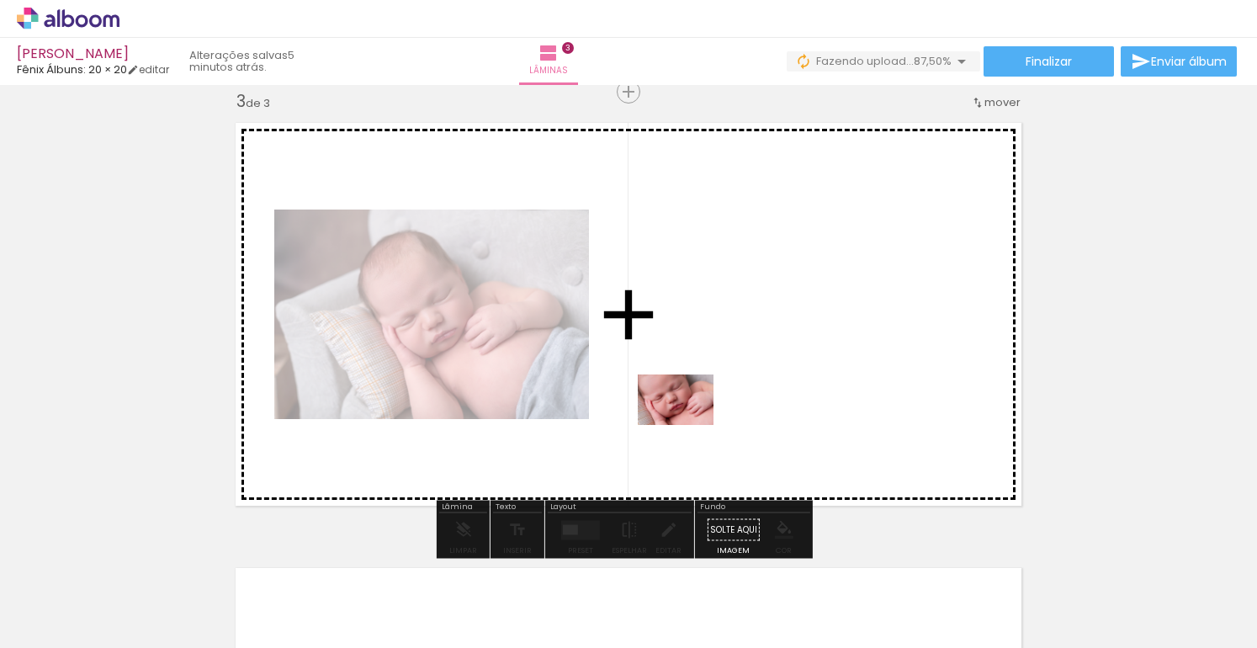
drag, startPoint x: 286, startPoint y: 585, endPoint x: 720, endPoint y: 417, distance: 465.5
click at [720, 417] on quentale-workspace at bounding box center [628, 324] width 1257 height 648
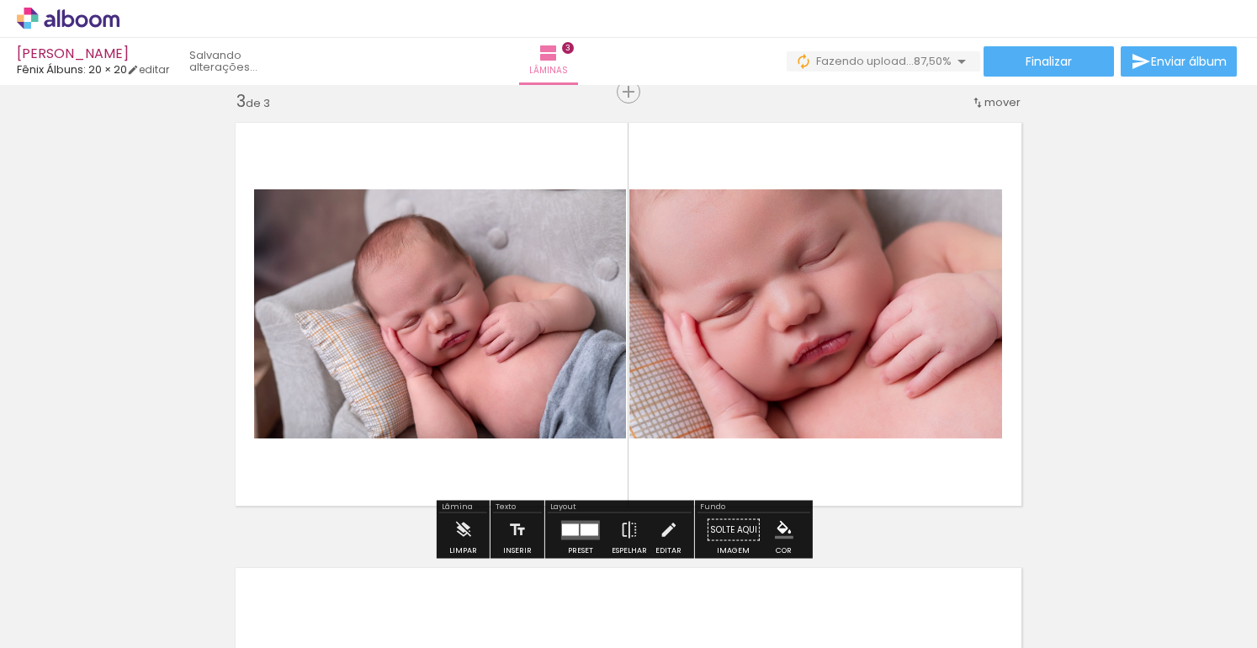
click at [423, 358] on quentale-photo at bounding box center [440, 313] width 372 height 249
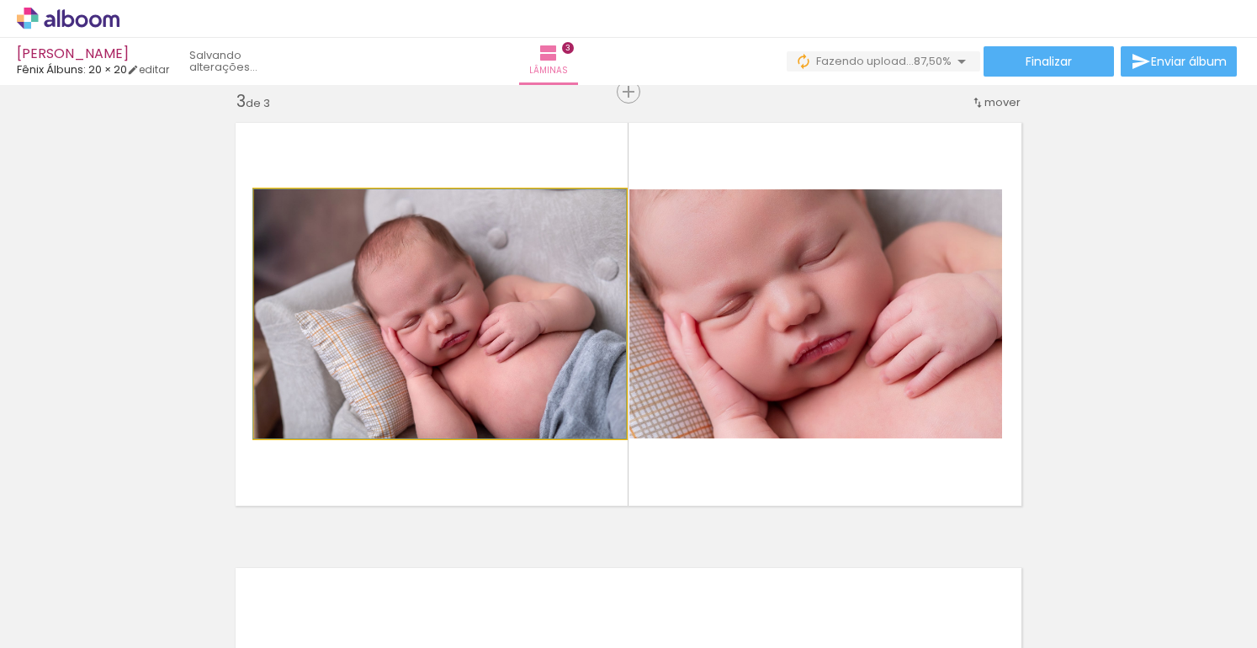
click at [423, 358] on quentale-photo at bounding box center [440, 313] width 372 height 249
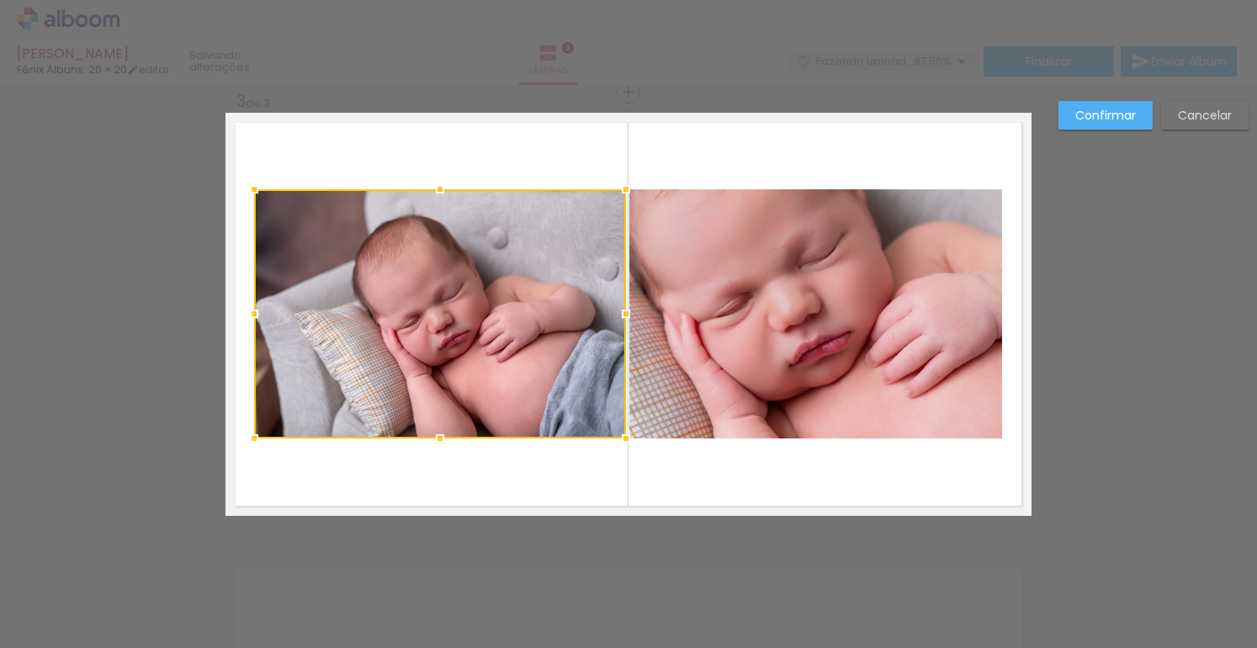
click at [385, 319] on div at bounding box center [440, 313] width 372 height 249
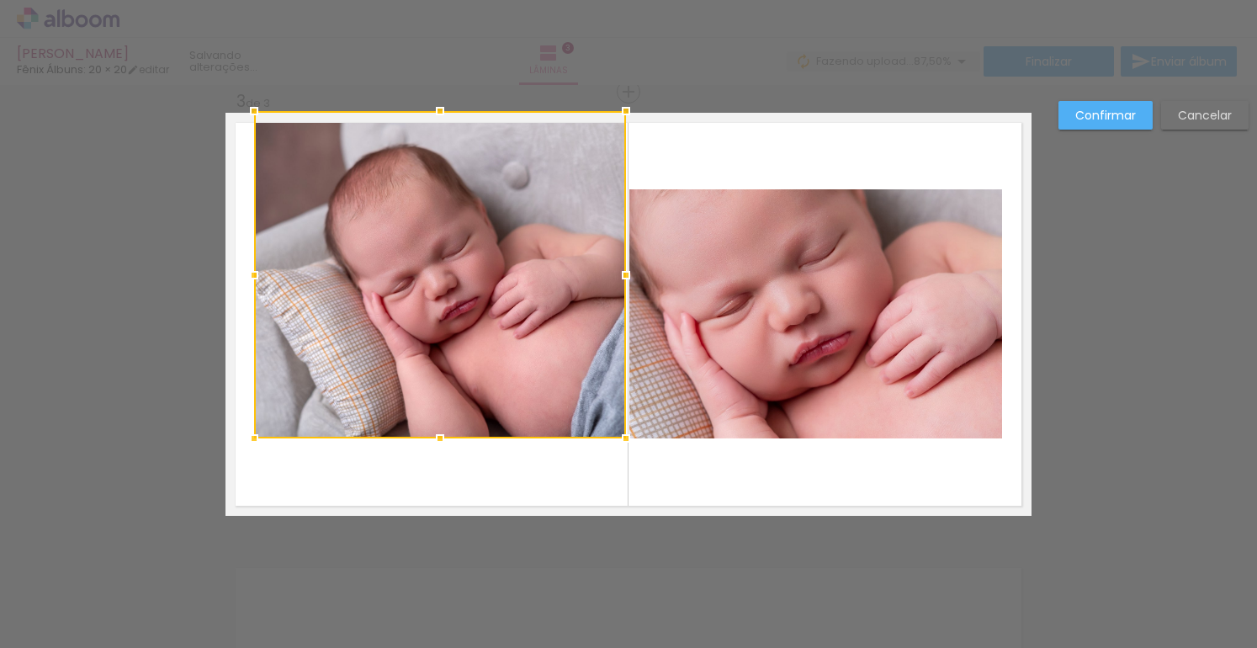
drag, startPoint x: 437, startPoint y: 150, endPoint x: 441, endPoint y: 123, distance: 27.3
click at [441, 123] on div at bounding box center [440, 111] width 34 height 34
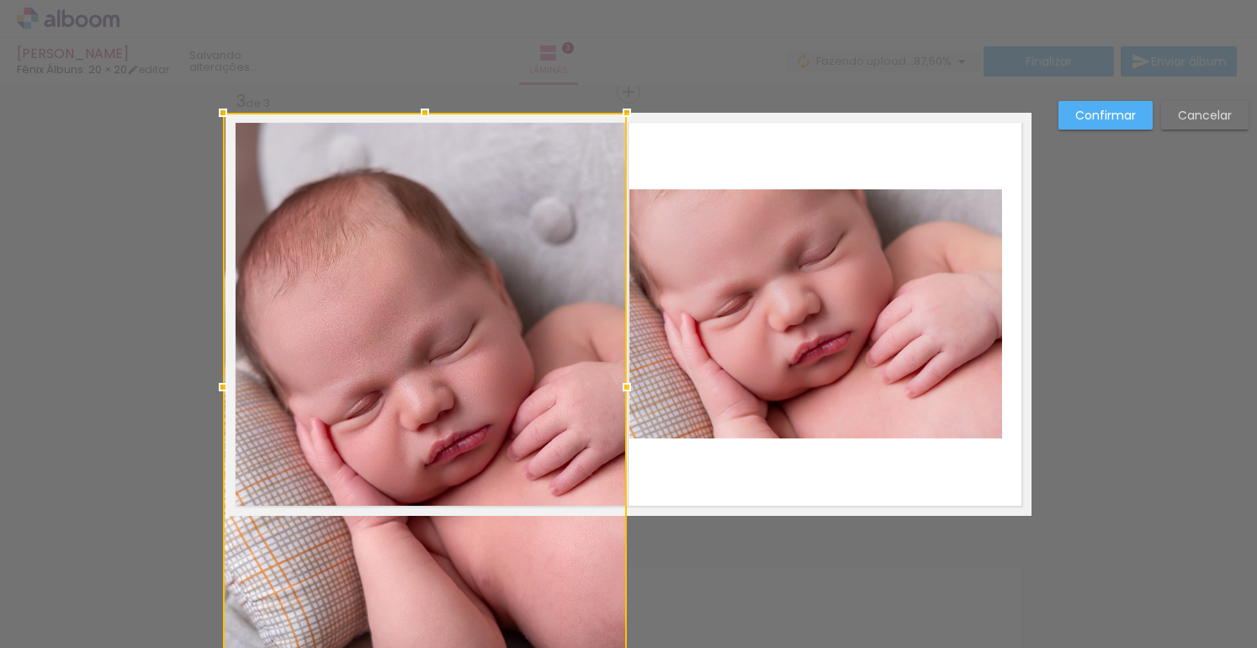
drag, startPoint x: 251, startPoint y: 435, endPoint x: 236, endPoint y: 444, distance: 17.8
click at [228, 439] on div at bounding box center [425, 387] width 404 height 548
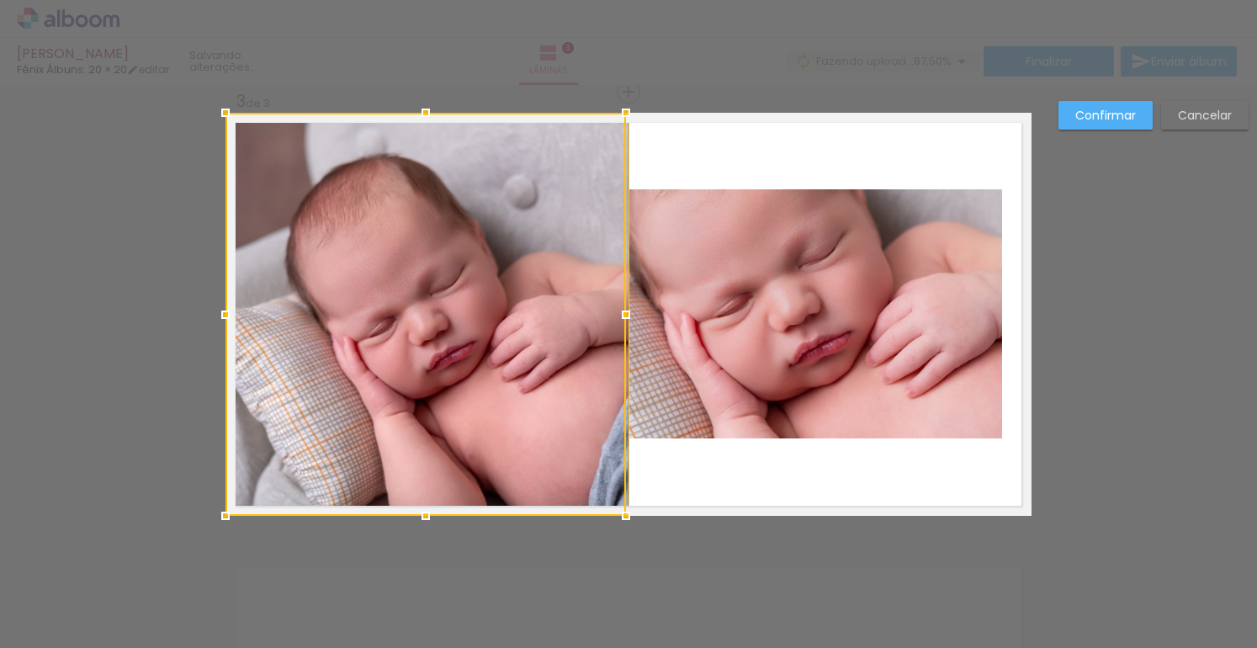
click at [823, 221] on quentale-photo at bounding box center [816, 313] width 373 height 249
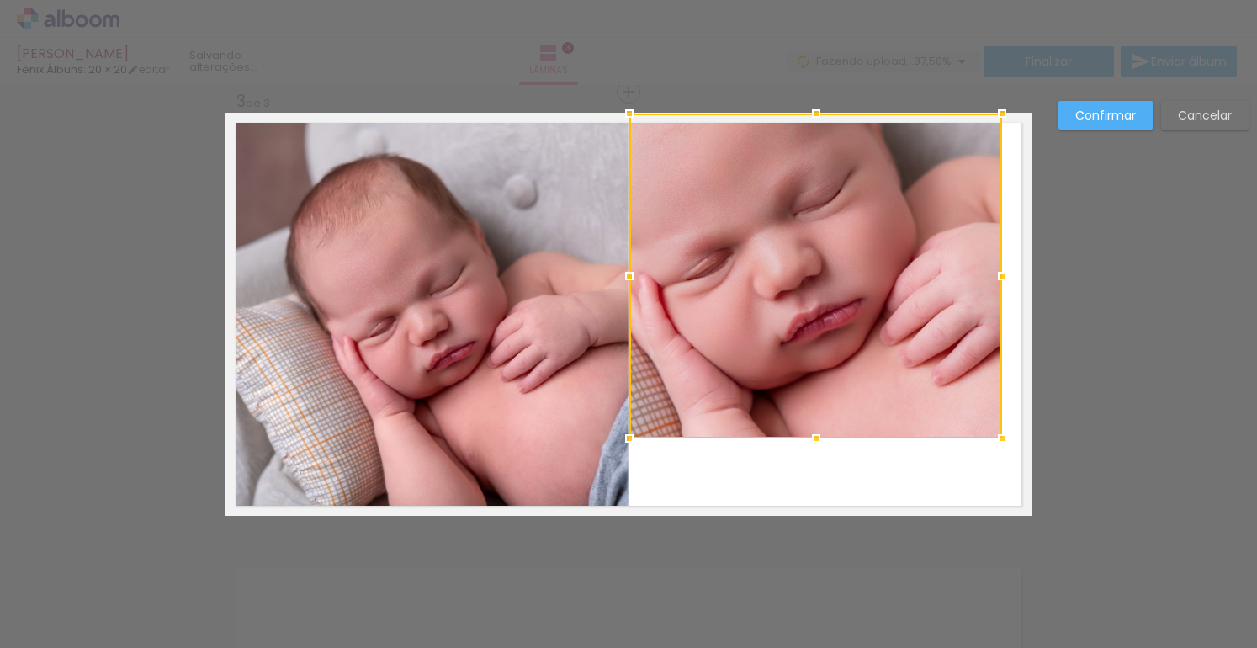
drag, startPoint x: 811, startPoint y: 179, endPoint x: 816, endPoint y: 120, distance: 60.0
click at [816, 120] on div at bounding box center [817, 114] width 34 height 34
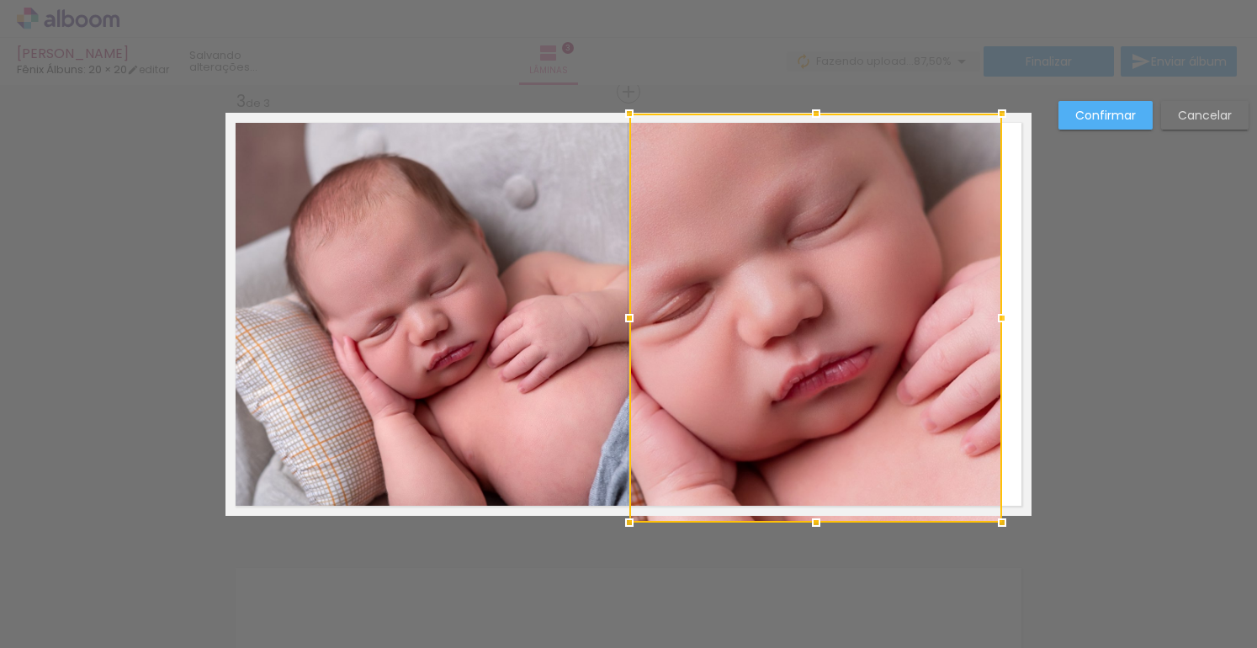
drag, startPoint x: 810, startPoint y: 444, endPoint x: 813, endPoint y: 510, distance: 66.6
click at [813, 510] on div at bounding box center [817, 523] width 34 height 34
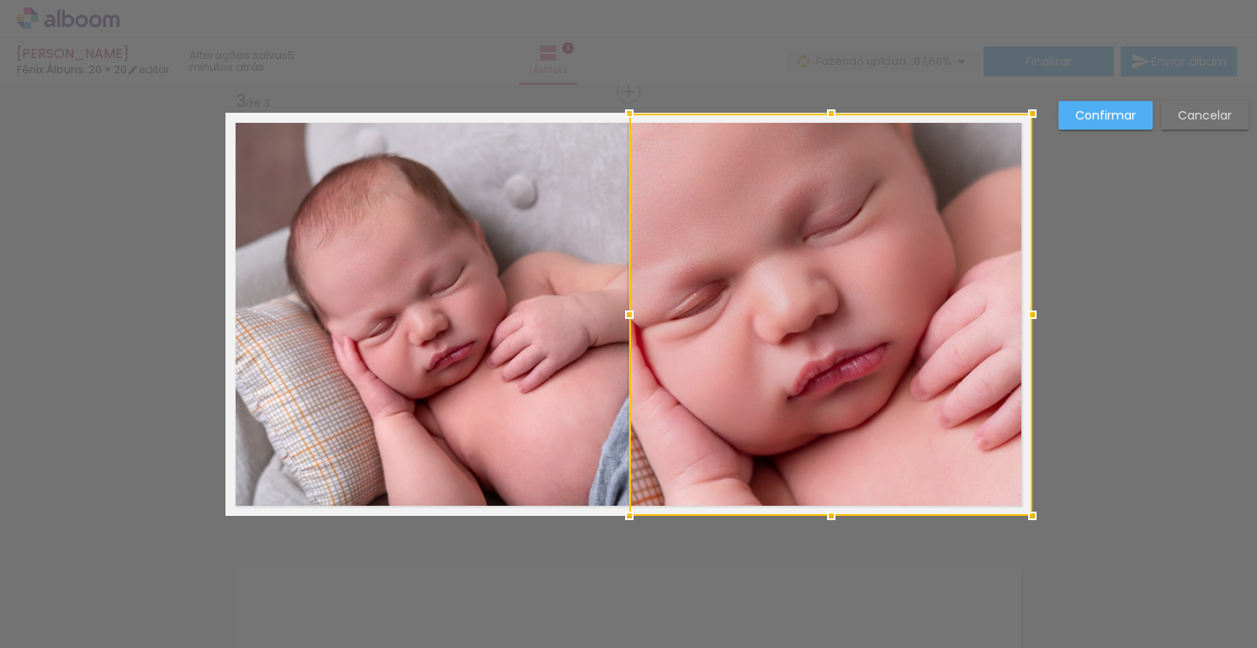
drag, startPoint x: 997, startPoint y: 312, endPoint x: 1024, endPoint y: 307, distance: 27.4
click at [1024, 307] on div at bounding box center [1033, 315] width 34 height 34
click at [0, 0] on slot "Confirmar" at bounding box center [0, 0] width 0 height 0
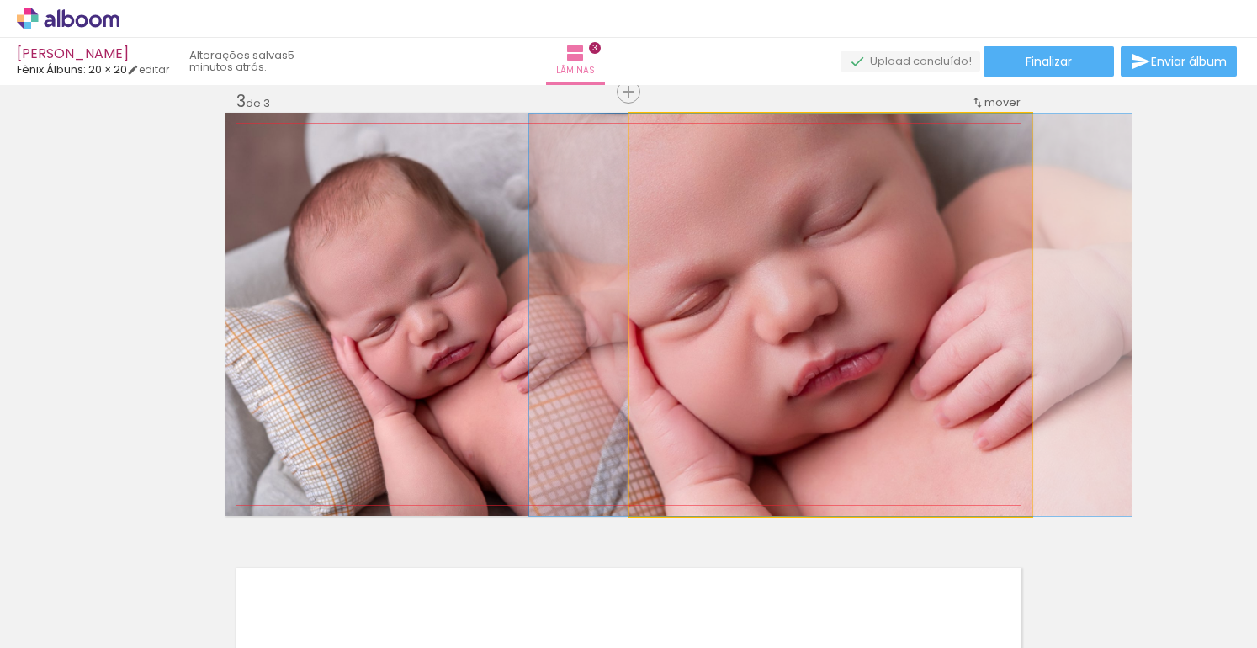
click at [763, 314] on quentale-photo at bounding box center [831, 315] width 402 height 402
click at [760, 314] on quentale-photo at bounding box center [831, 315] width 402 height 402
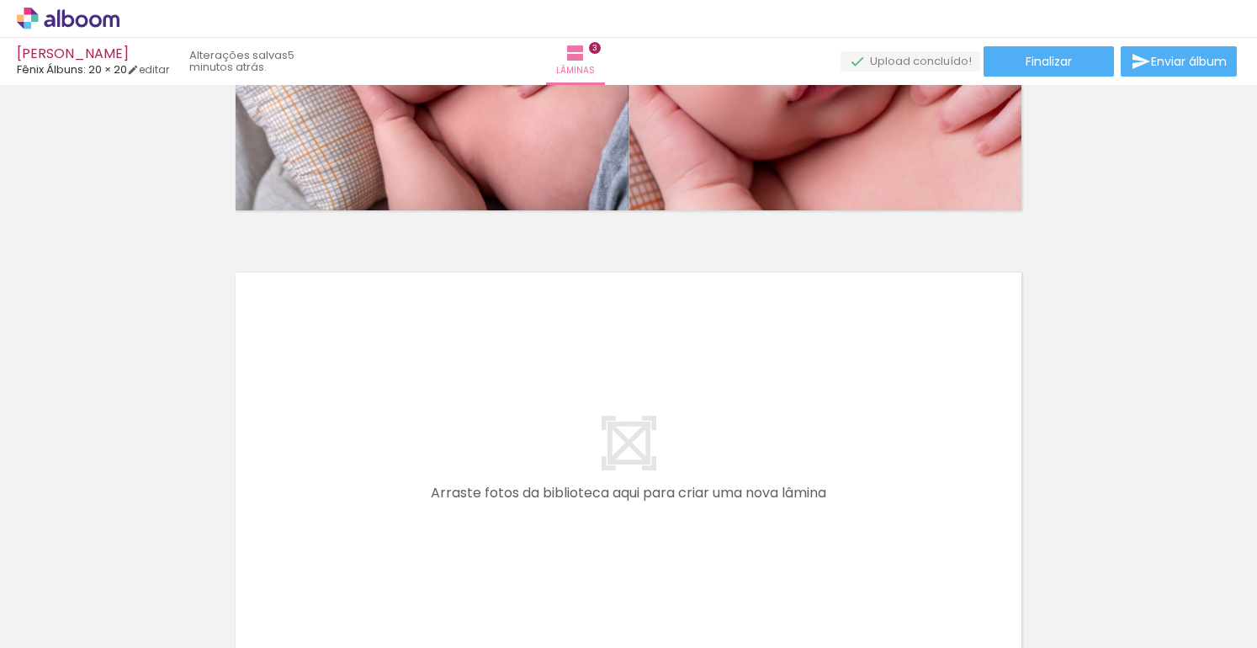
scroll to position [0, 808]
drag, startPoint x: 355, startPoint y: 641, endPoint x: 585, endPoint y: 683, distance: 233.6
click at [585, 647] on html "link( href="../../bower_components/polymer/polymer.html" rel="import" ) picture…" at bounding box center [628, 324] width 1257 height 648
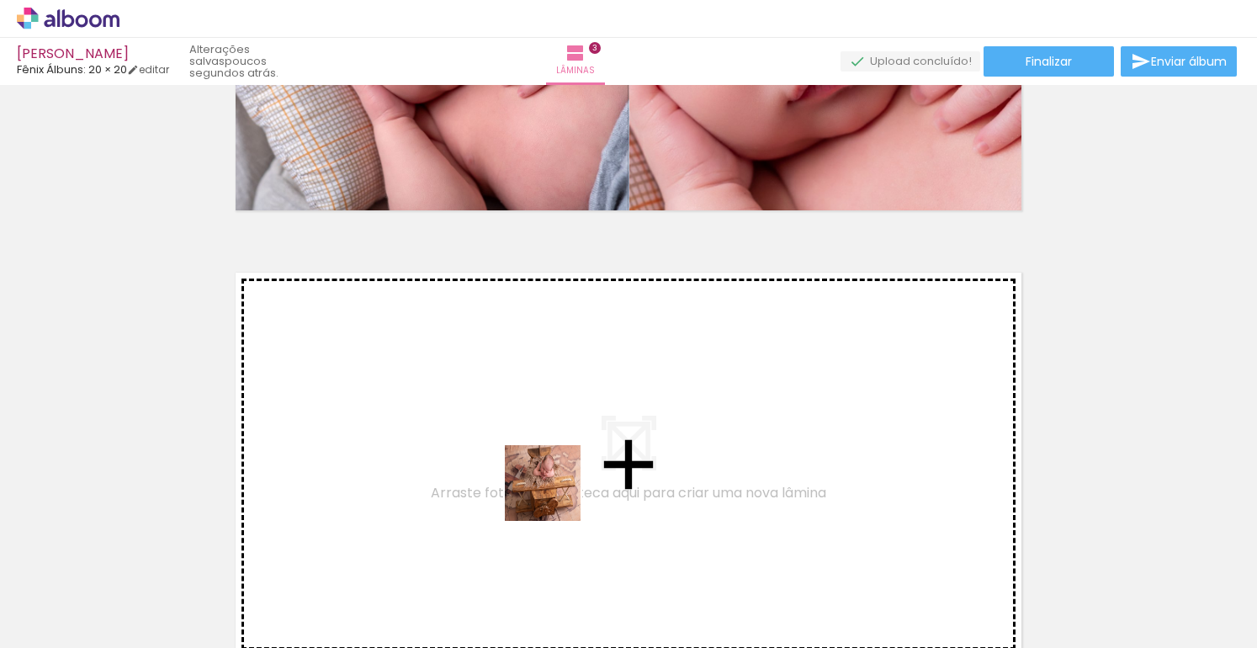
drag, startPoint x: 524, startPoint y: 588, endPoint x: 566, endPoint y: 450, distance: 144.1
click at [566, 450] on quentale-workspace at bounding box center [628, 324] width 1257 height 648
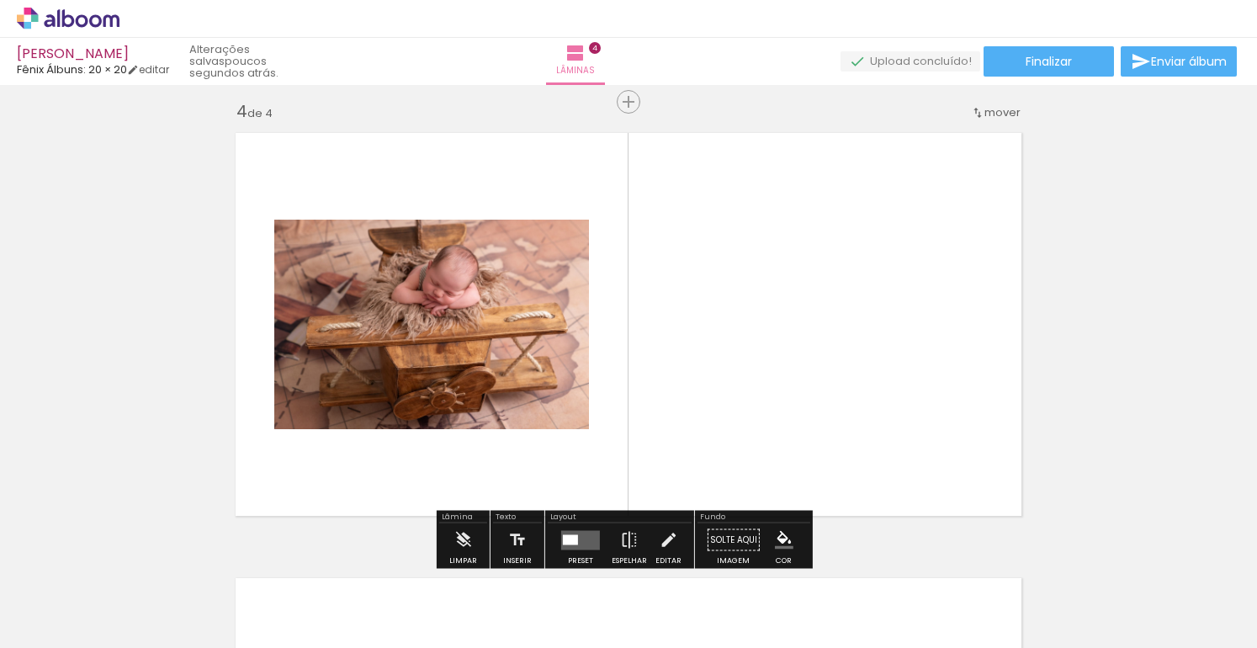
scroll to position [1357, 0]
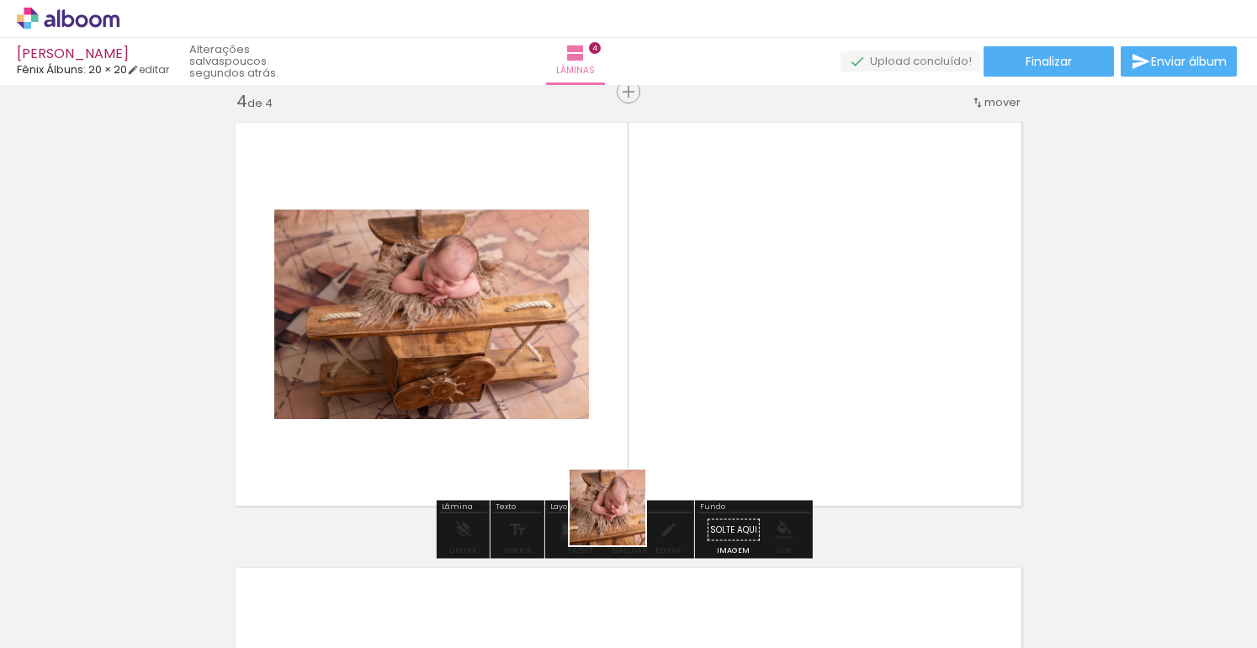
drag, startPoint x: 605, startPoint y: 568, endPoint x: 642, endPoint y: 418, distance: 154.3
click at [642, 418] on quentale-workspace at bounding box center [628, 324] width 1257 height 648
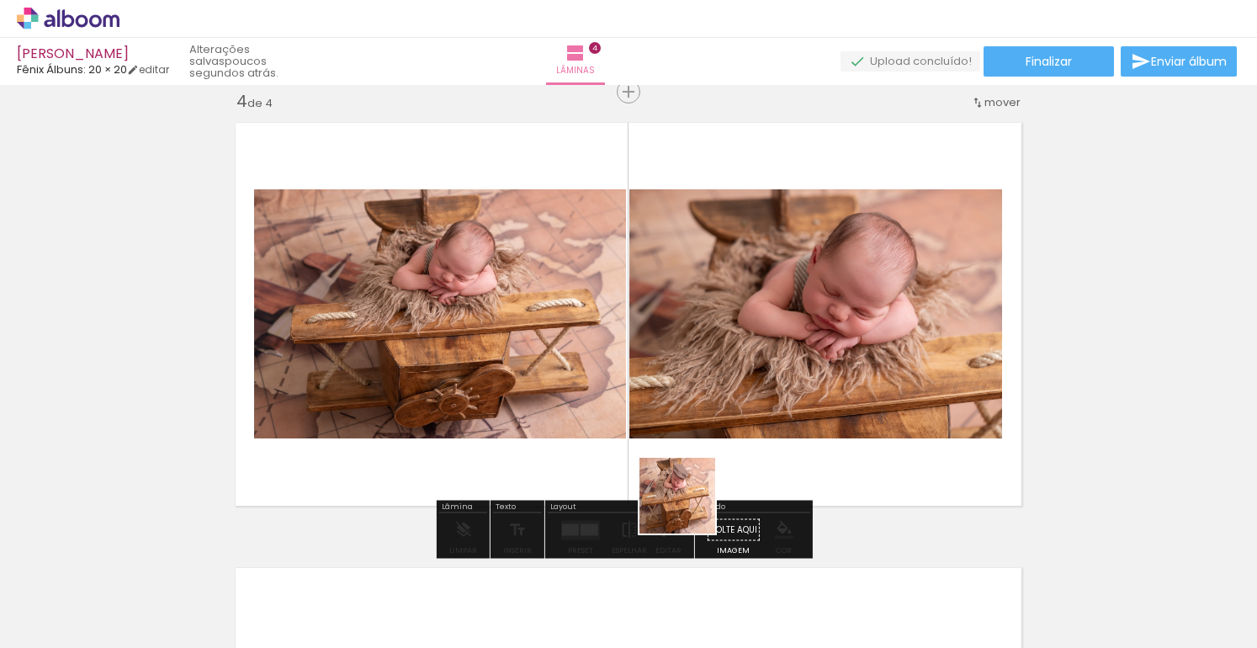
drag, startPoint x: 683, startPoint y: 549, endPoint x: 696, endPoint y: 395, distance: 154.5
click at [696, 395] on quentale-workspace at bounding box center [628, 324] width 1257 height 648
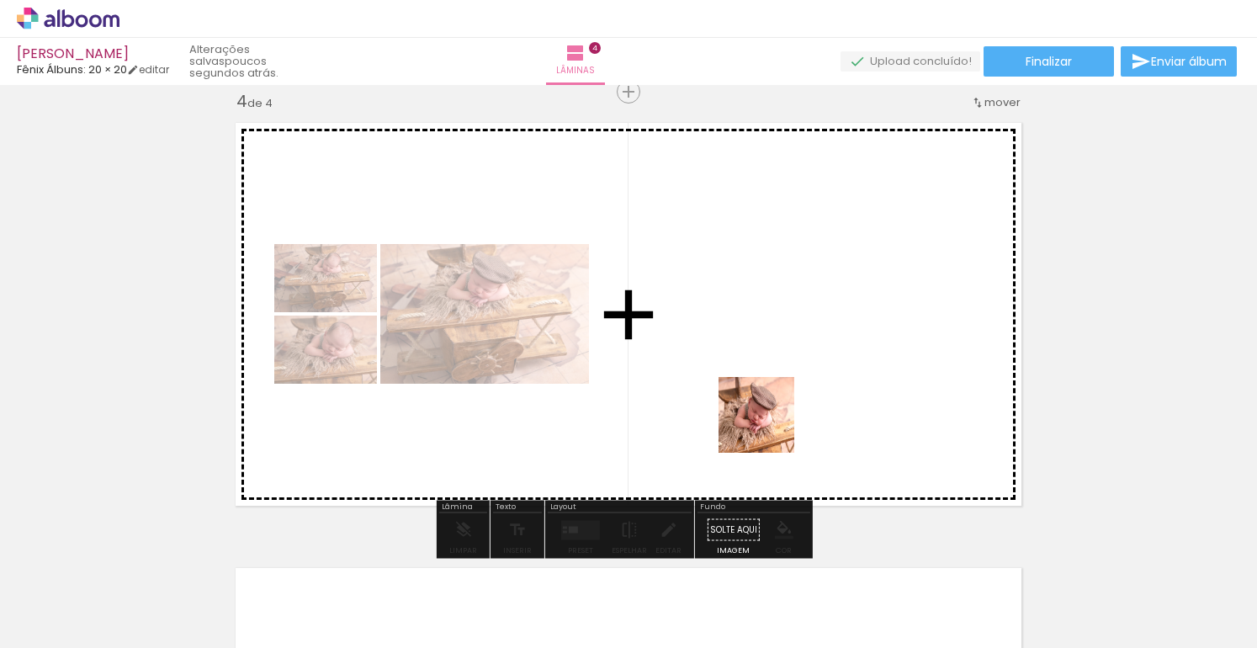
drag, startPoint x: 763, startPoint y: 576, endPoint x: 769, endPoint y: 428, distance: 148.3
click at [769, 428] on quentale-workspace at bounding box center [628, 324] width 1257 height 648
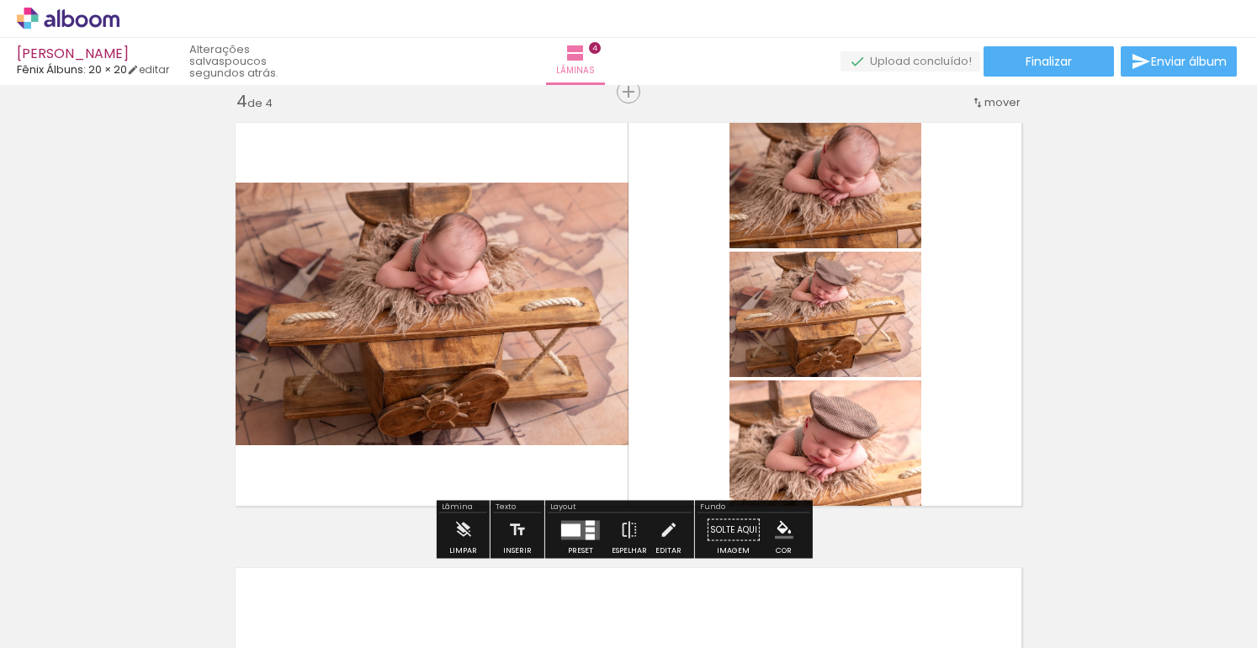
drag, startPoint x: 859, startPoint y: 510, endPoint x: 854, endPoint y: 428, distance: 81.8
click at [854, 428] on quentale-workspace at bounding box center [628, 324] width 1257 height 648
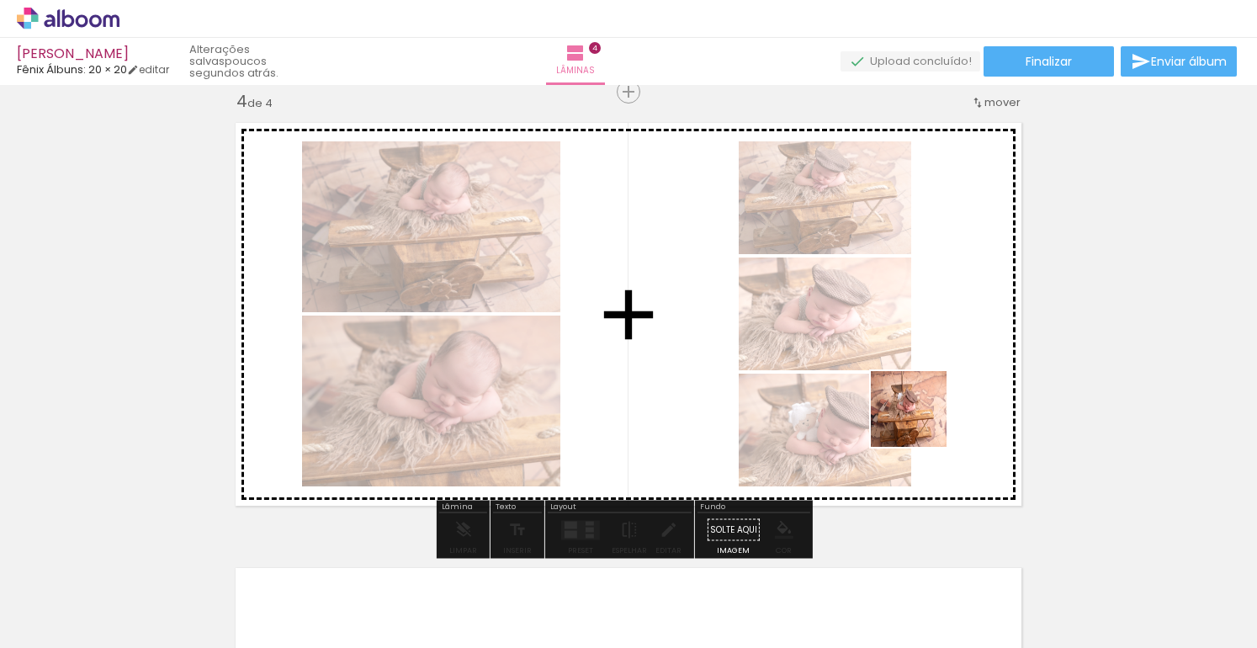
drag, startPoint x: 952, startPoint y: 586, endPoint x: 922, endPoint y: 422, distance: 166.9
click at [922, 422] on quentale-workspace at bounding box center [628, 324] width 1257 height 648
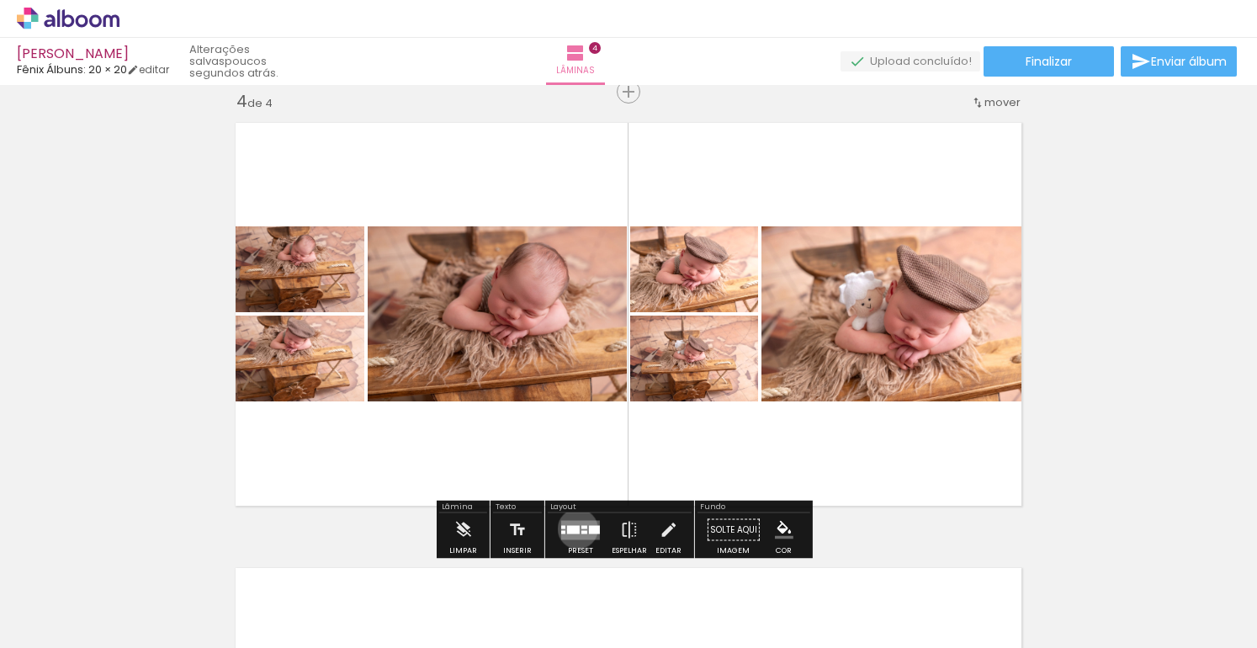
click at [574, 529] on div at bounding box center [573, 529] width 13 height 8
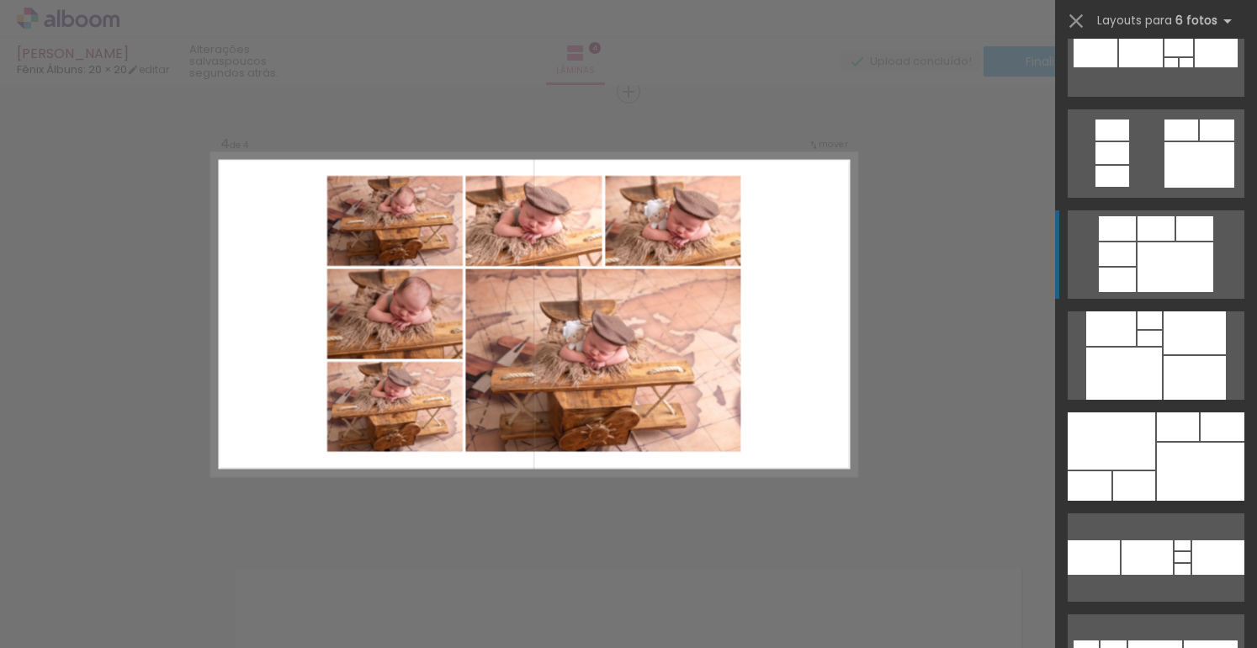
scroll to position [1157, 0]
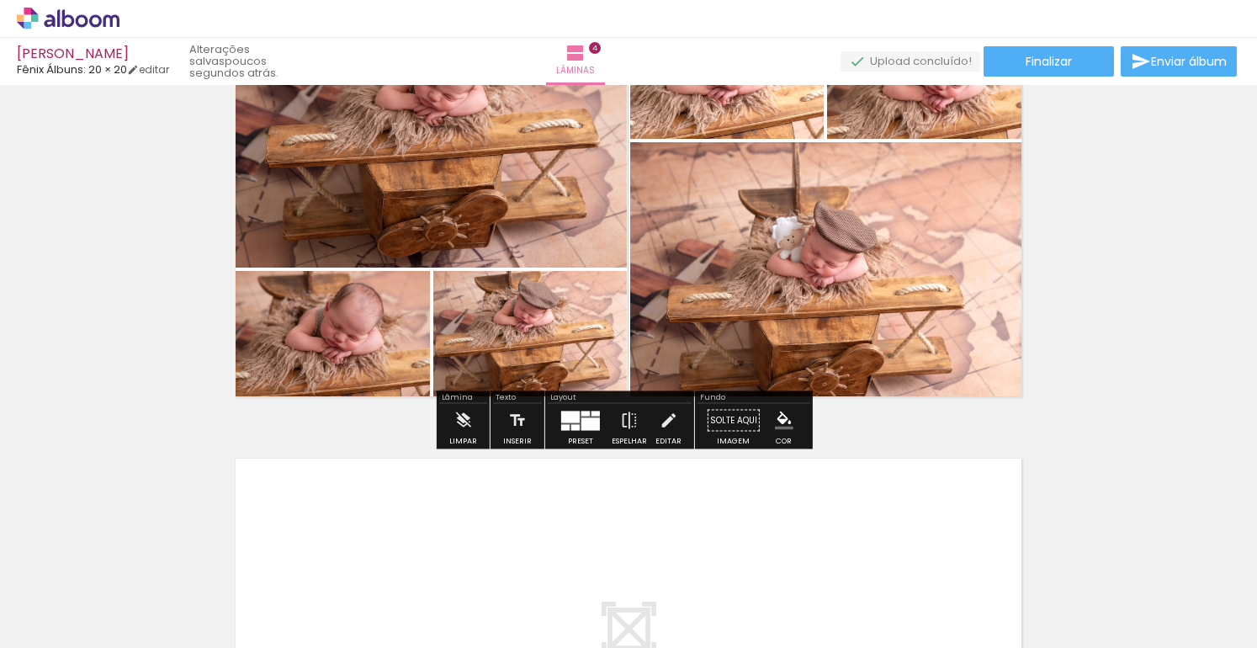
scroll to position [1694, 0]
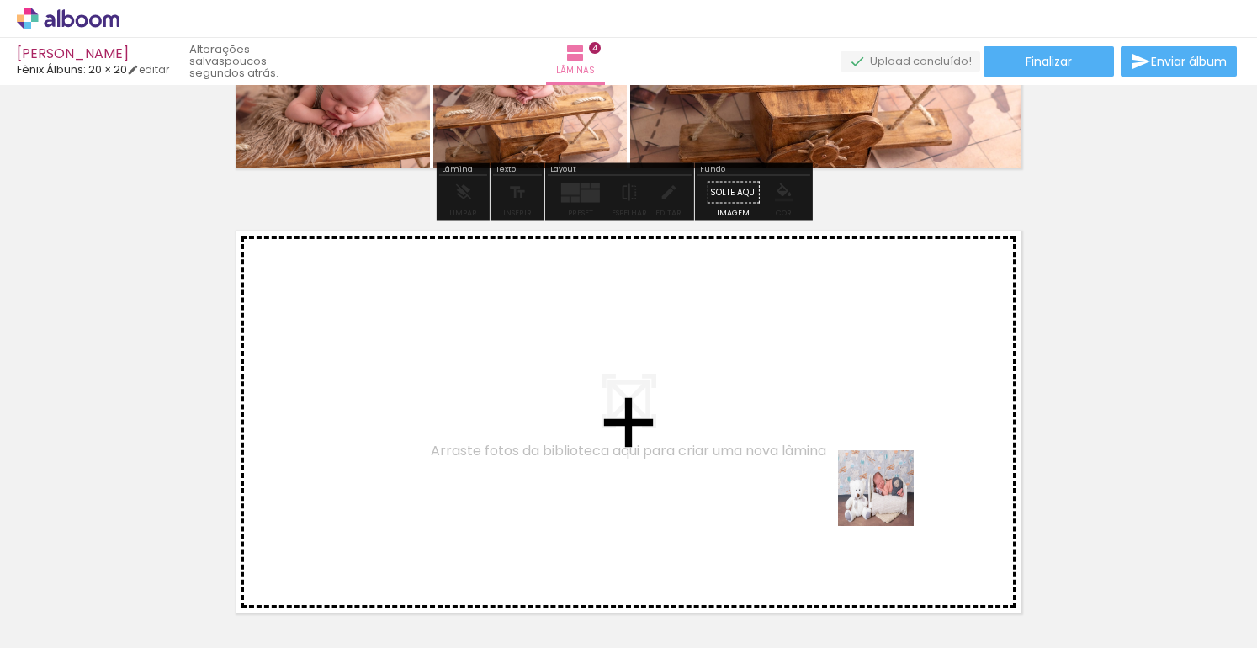
drag, startPoint x: 1066, startPoint y: 603, endPoint x: 697, endPoint y: 417, distance: 414.1
click at [697, 417] on quentale-workspace at bounding box center [628, 324] width 1257 height 648
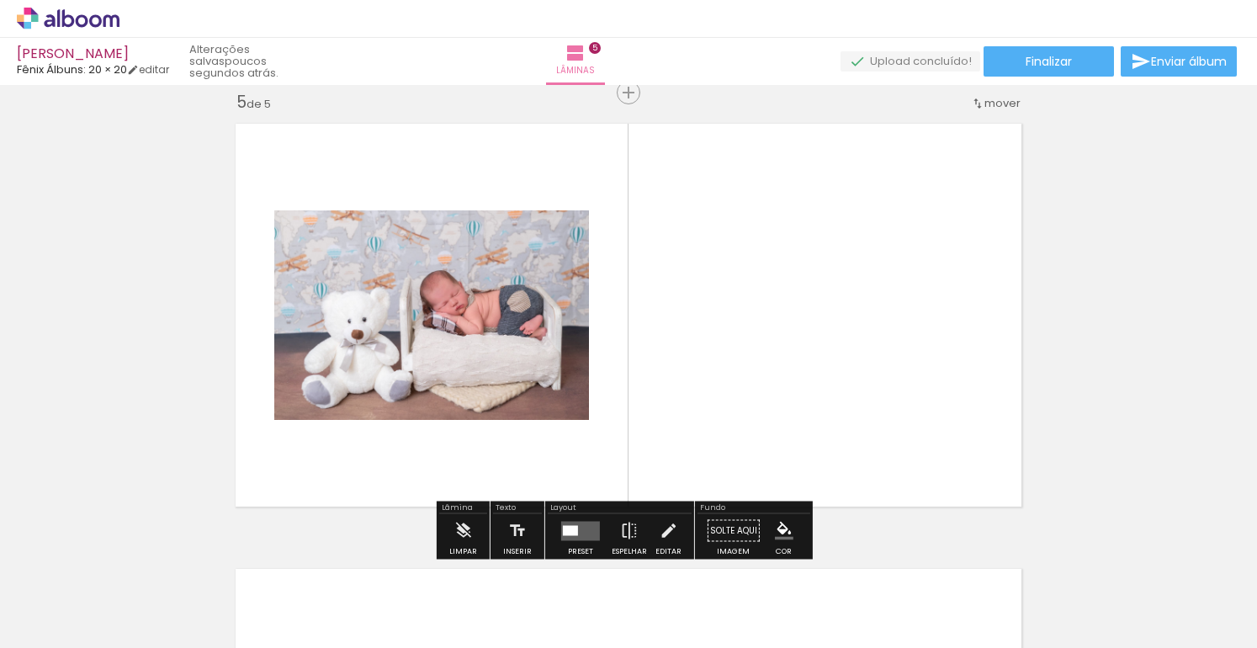
scroll to position [1802, 0]
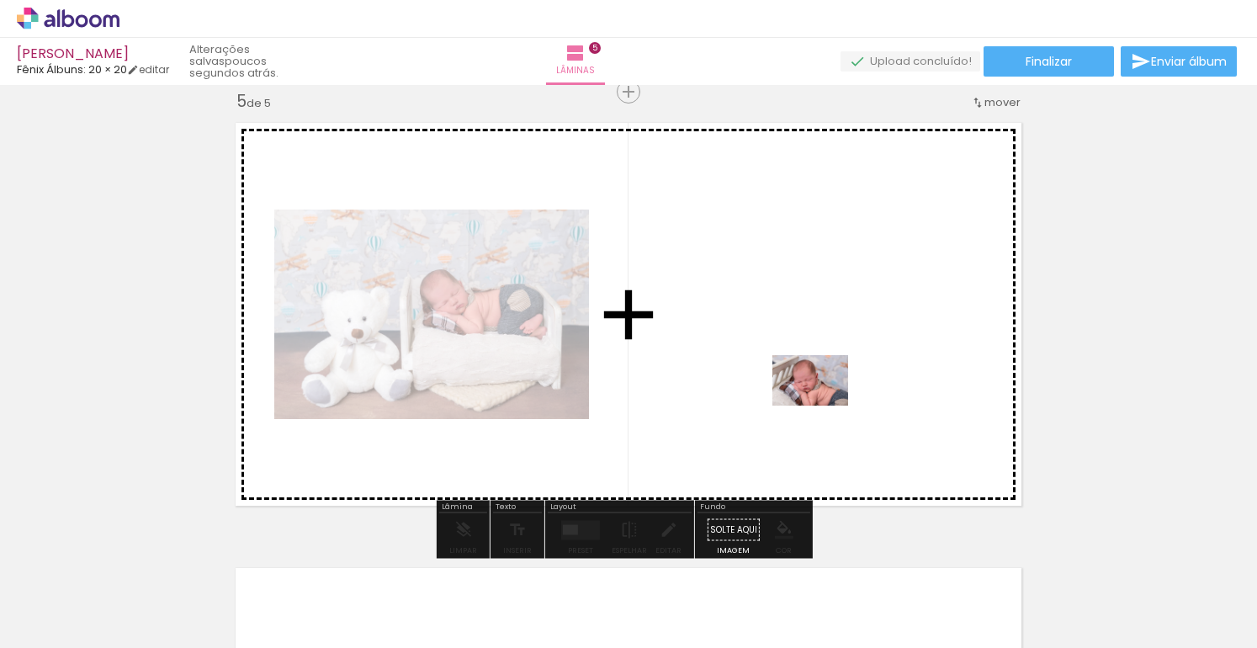
drag, startPoint x: 1150, startPoint y: 590, endPoint x: 822, endPoint y: 405, distance: 376.2
click at [822, 405] on quentale-workspace at bounding box center [628, 324] width 1257 height 648
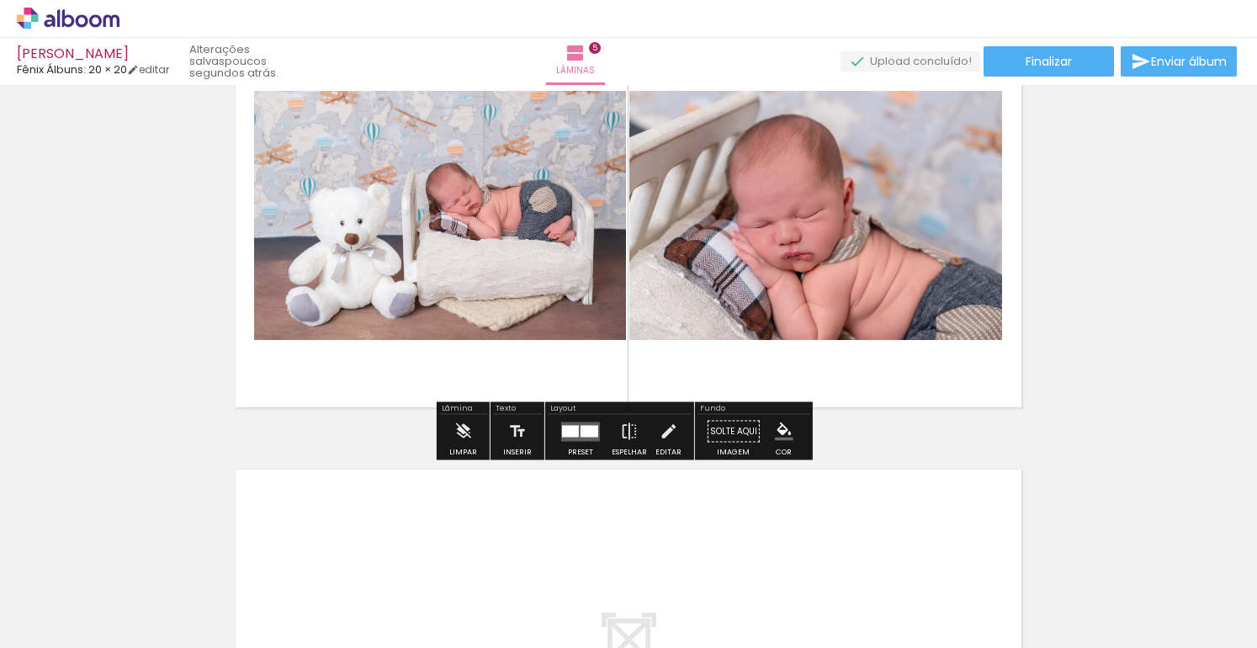
scroll to position [0, 896]
drag, startPoint x: 471, startPoint y: 641, endPoint x: 614, endPoint y: 639, distance: 144.0
click at [138, 639] on iron-horizontal-list at bounding box center [121, 595] width 34 height 105
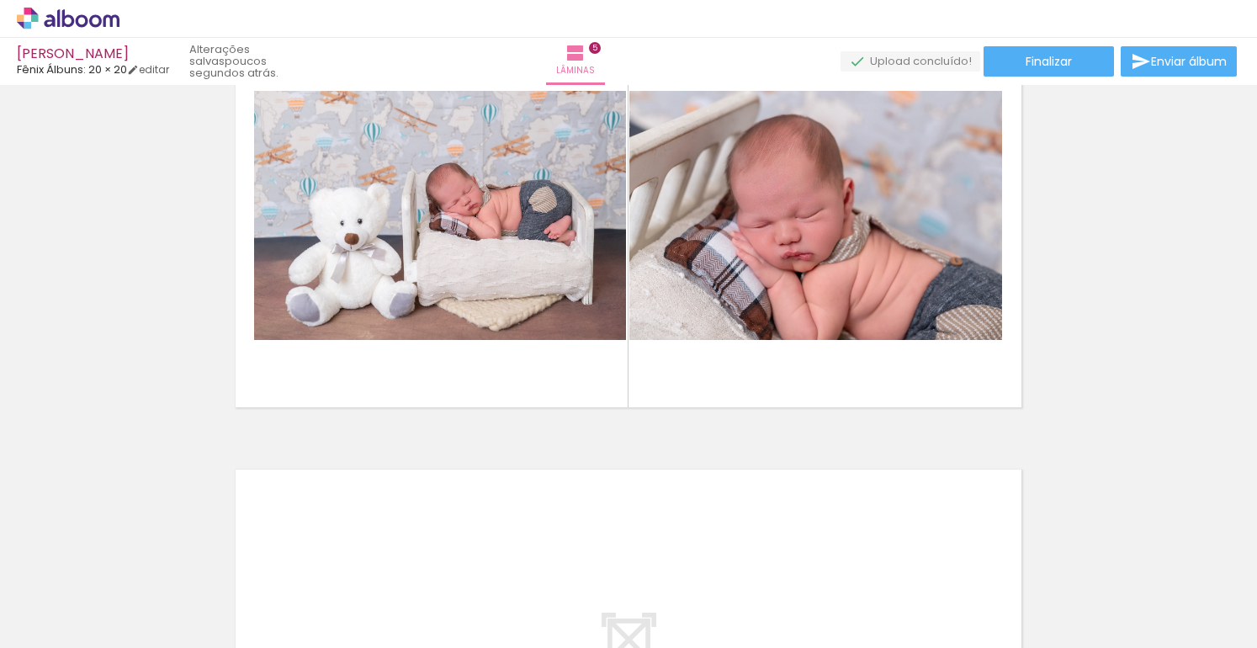
scroll to position [0, 1796]
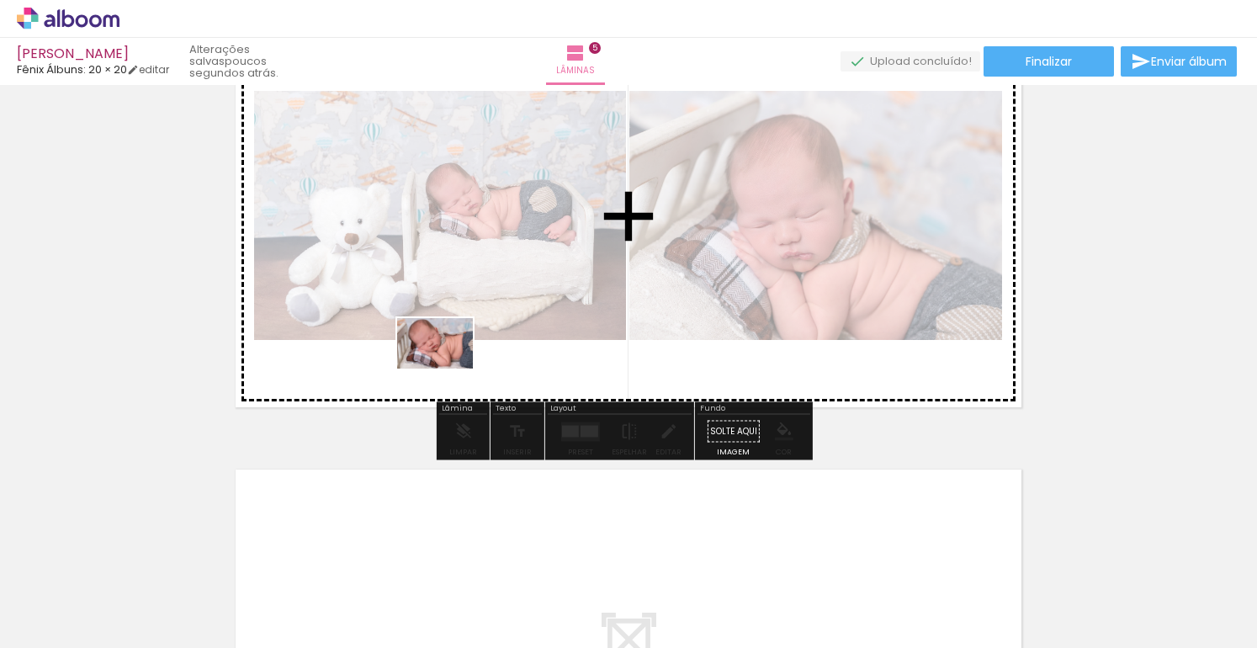
drag, startPoint x: 357, startPoint y: 604, endPoint x: 449, endPoint y: 366, distance: 255.6
click at [448, 369] on quentale-workspace at bounding box center [628, 324] width 1257 height 648
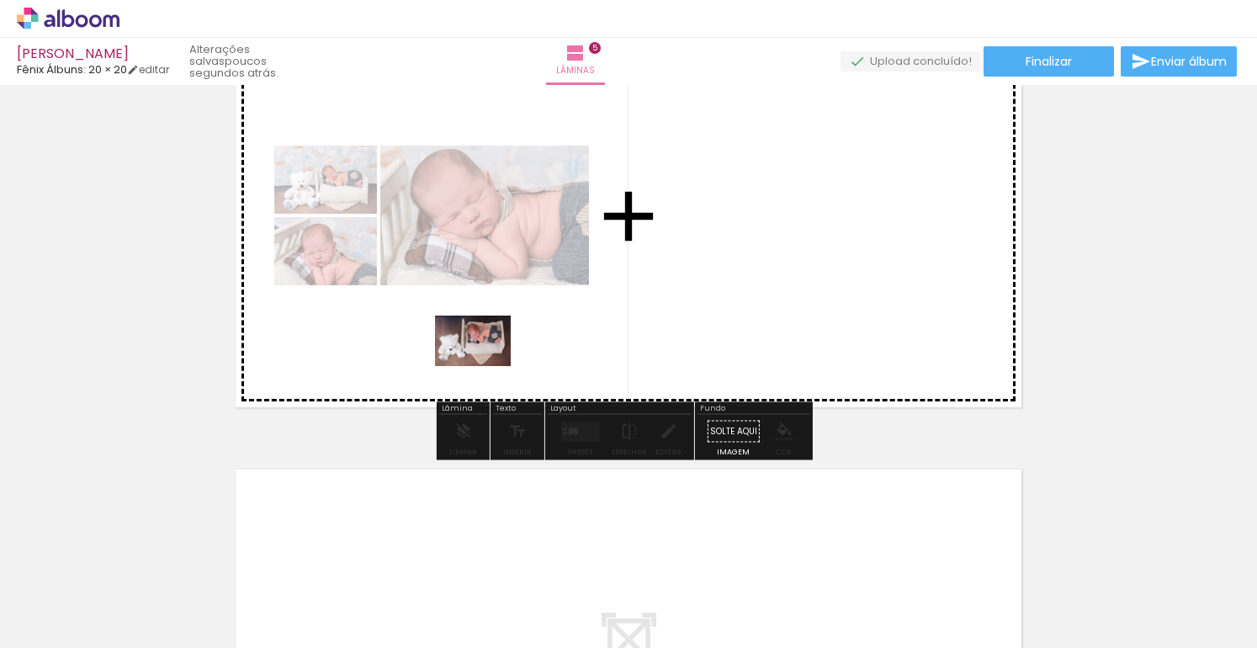
drag, startPoint x: 445, startPoint y: 589, endPoint x: 503, endPoint y: 321, distance: 274.7
click at [503, 321] on quentale-workspace at bounding box center [628, 324] width 1257 height 648
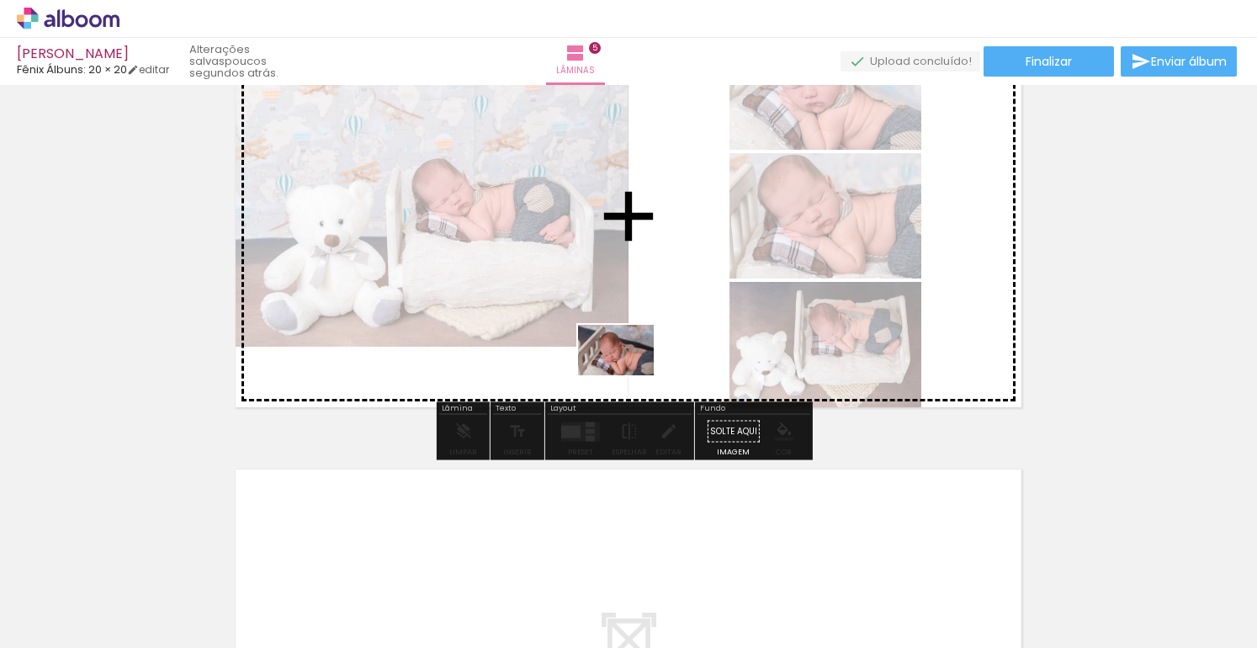
drag, startPoint x: 556, startPoint y: 598, endPoint x: 647, endPoint y: 332, distance: 282.1
click at [647, 332] on quentale-workspace at bounding box center [628, 324] width 1257 height 648
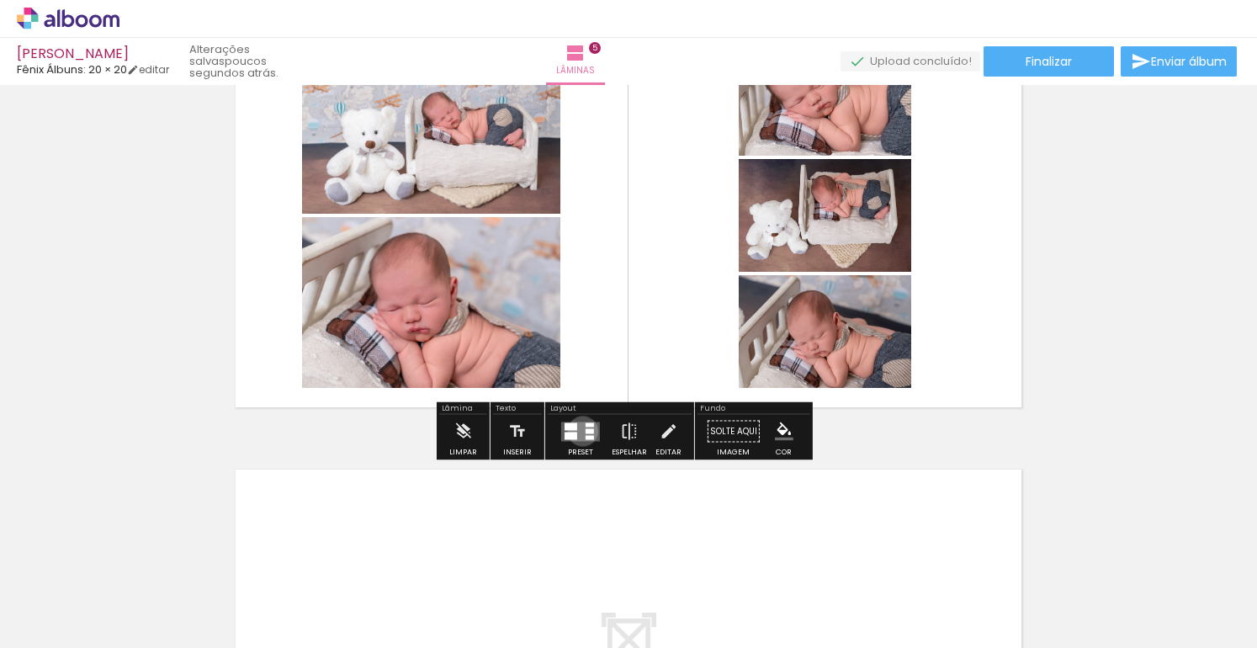
click at [579, 431] on quentale-layouter at bounding box center [580, 431] width 39 height 19
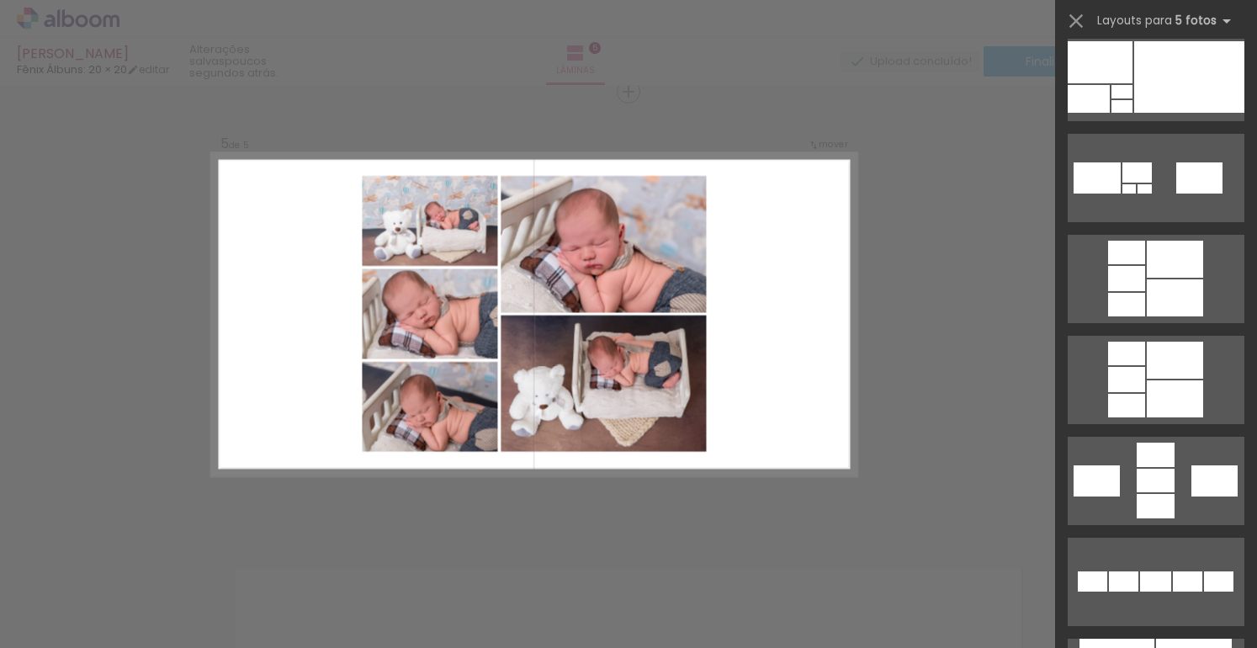
scroll to position [657, 0]
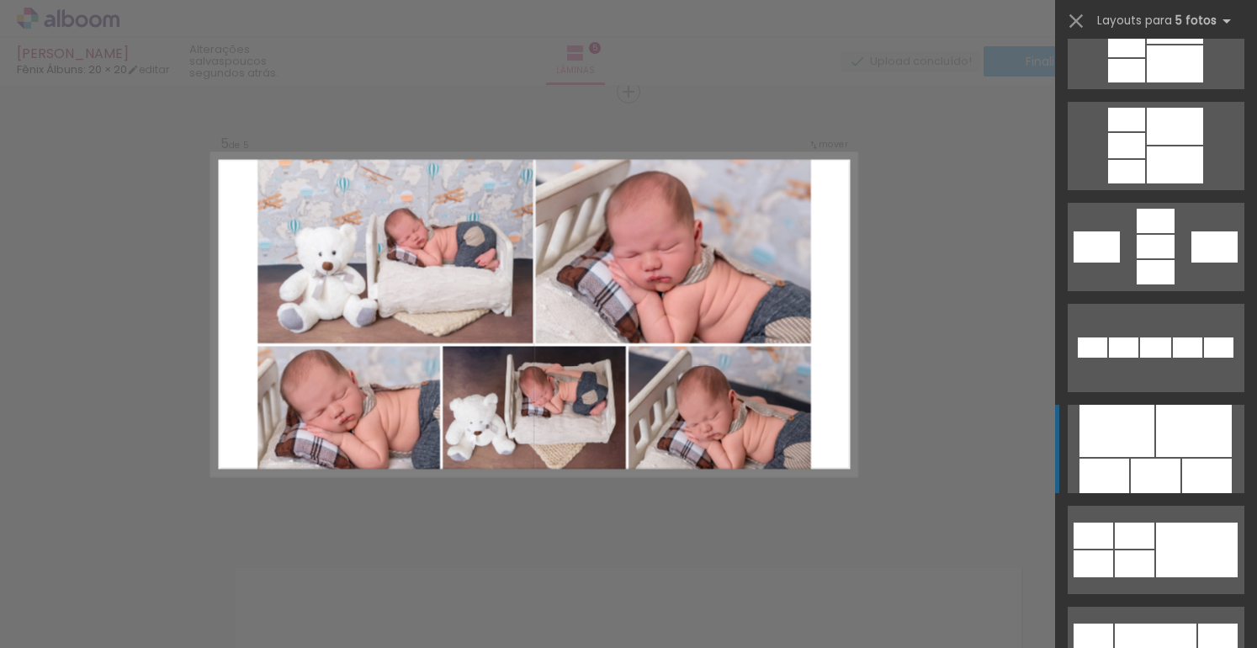
click at [1159, 459] on div at bounding box center [1156, 476] width 50 height 35
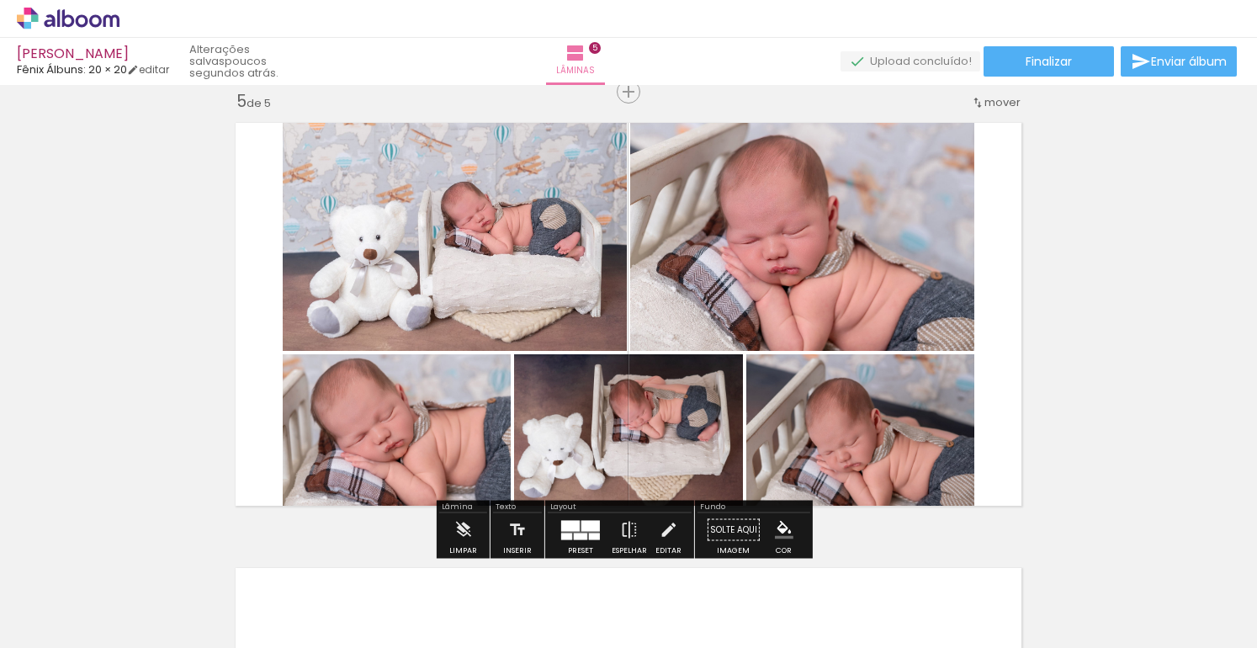
click at [419, 242] on quentale-photo at bounding box center [455, 232] width 344 height 238
click at [292, 253] on quentale-photo at bounding box center [455, 232] width 344 height 238
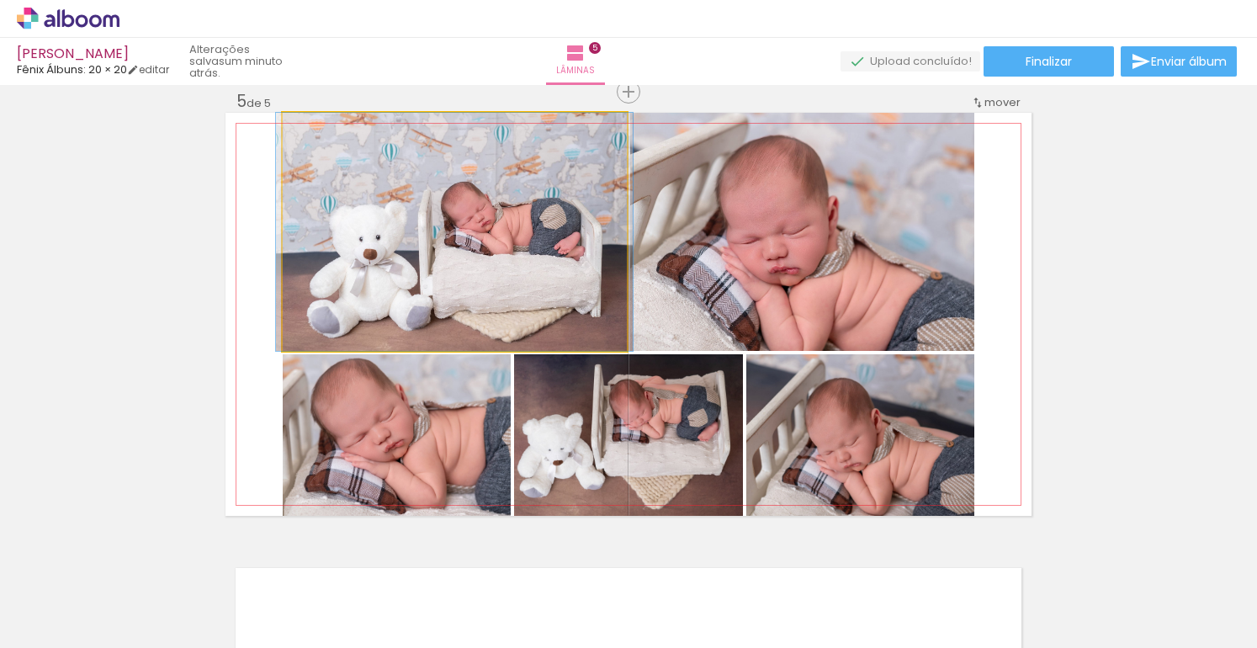
click at [295, 252] on quentale-photo at bounding box center [455, 232] width 344 height 238
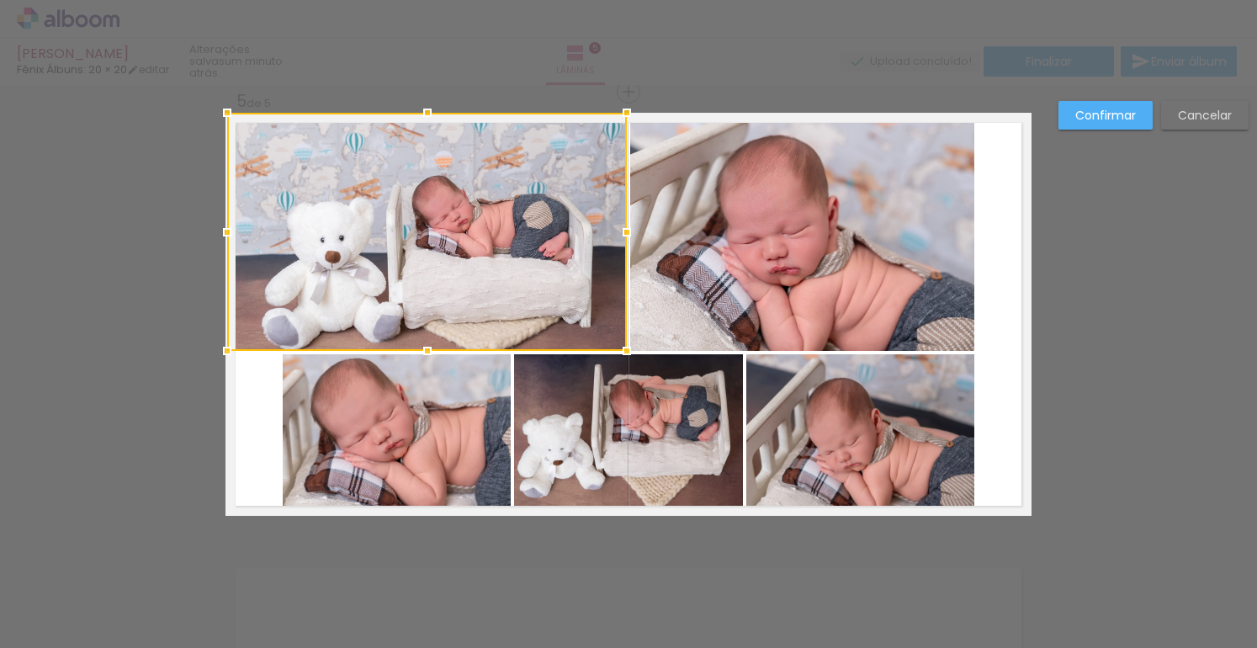
drag, startPoint x: 274, startPoint y: 231, endPoint x: 213, endPoint y: 225, distance: 61.0
click at [213, 225] on div at bounding box center [227, 232] width 34 height 34
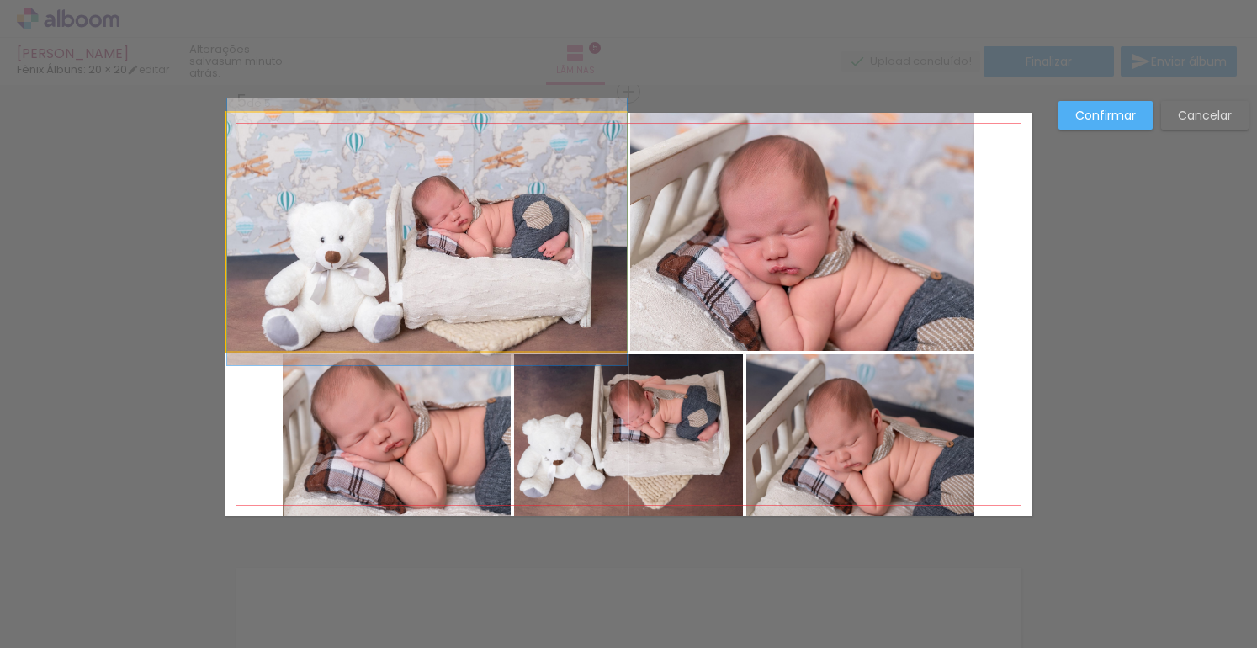
click at [240, 235] on quentale-photo at bounding box center [427, 232] width 400 height 238
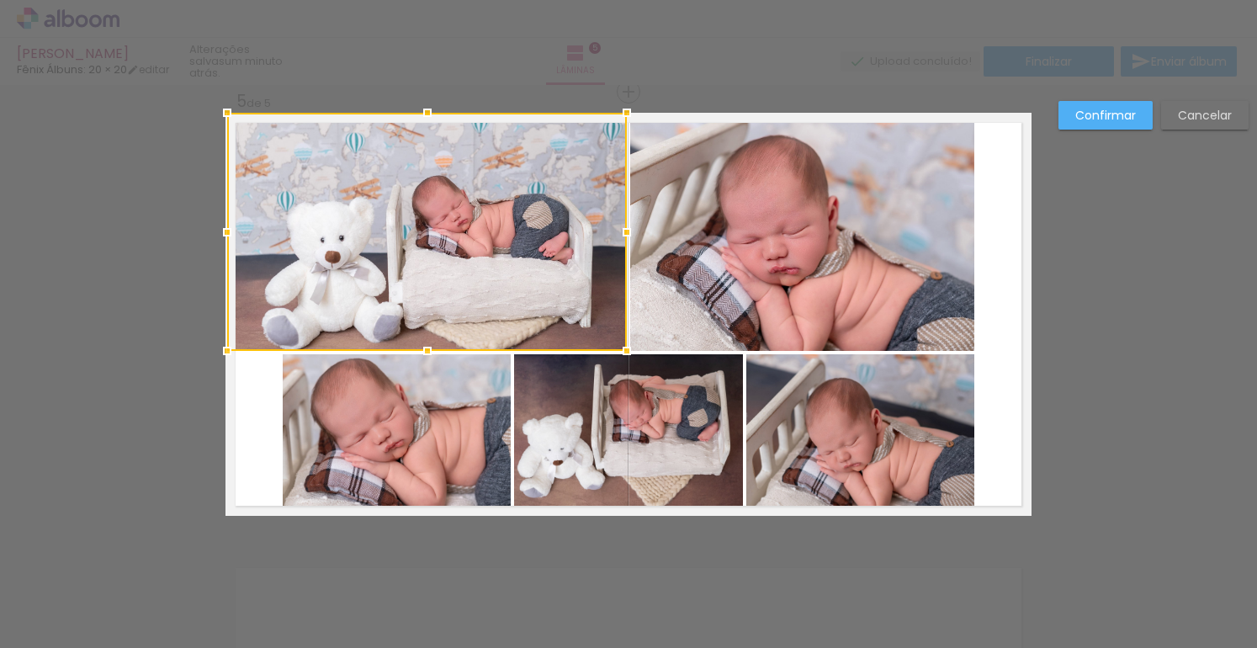
click at [234, 231] on div at bounding box center [227, 232] width 34 height 34
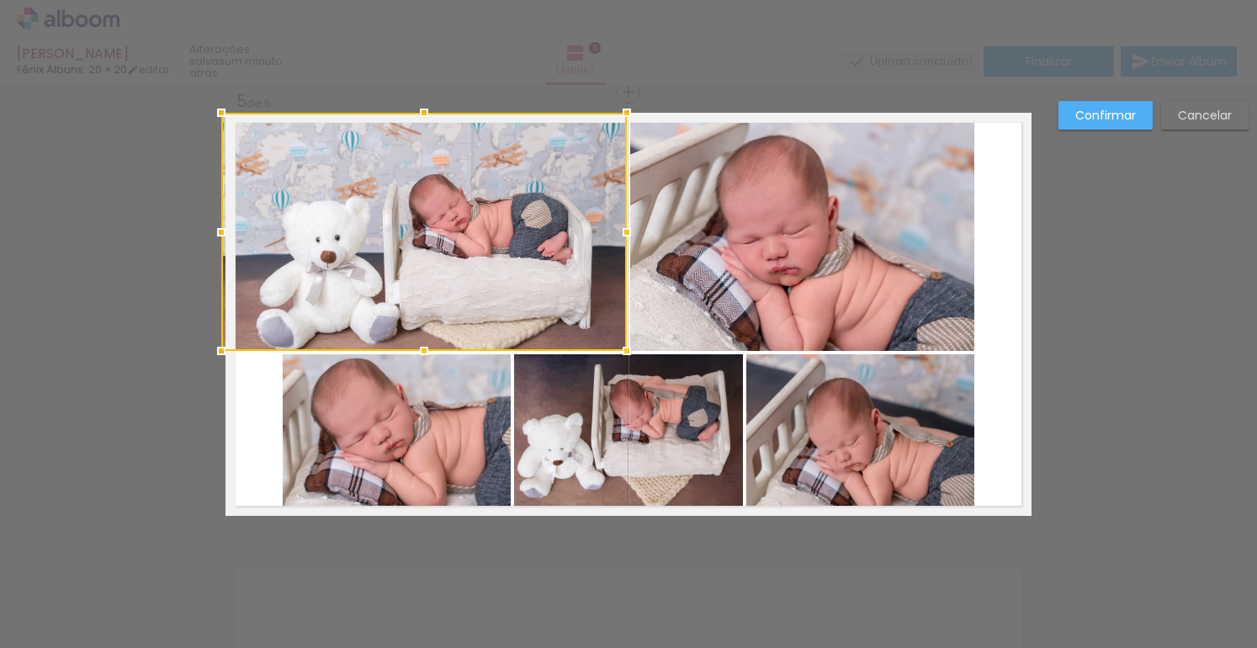
click at [215, 231] on div at bounding box center [222, 232] width 34 height 34
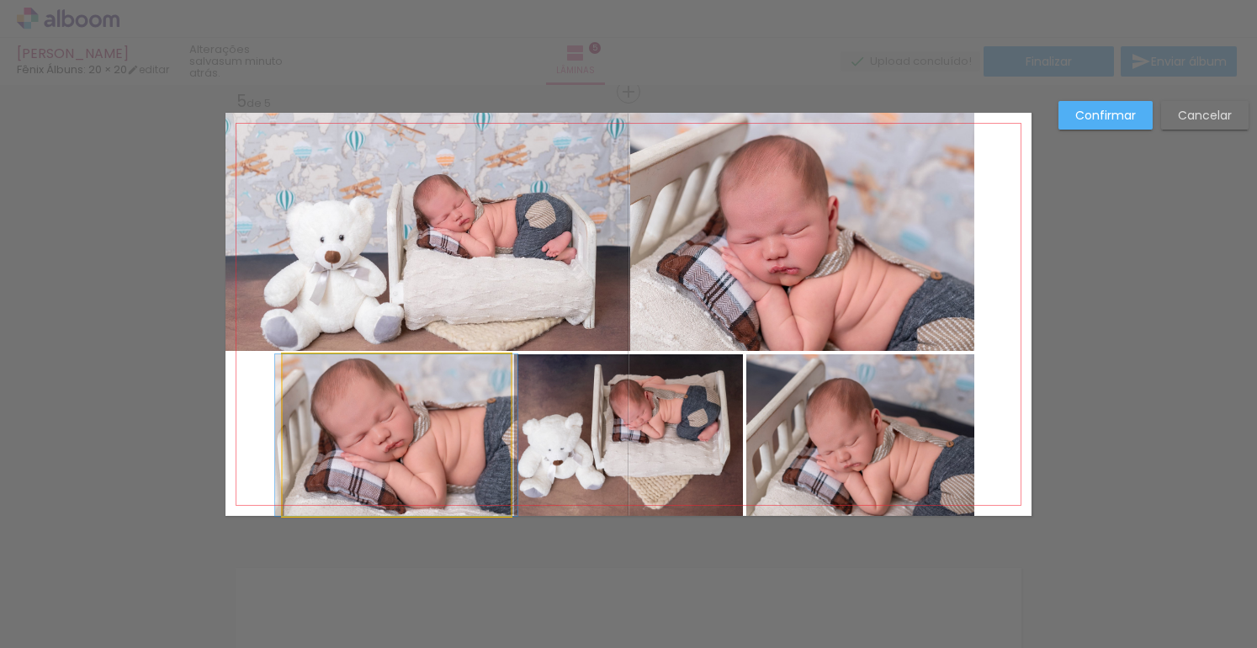
click at [391, 423] on quentale-photo at bounding box center [397, 435] width 228 height 162
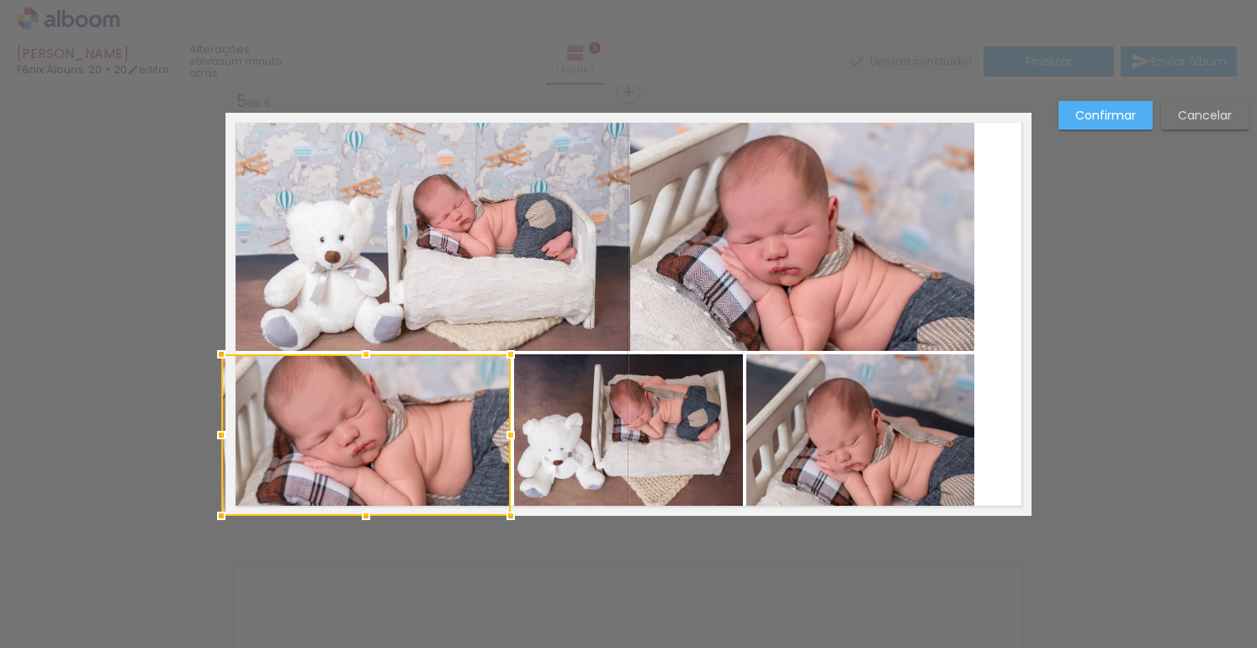
drag, startPoint x: 277, startPoint y: 437, endPoint x: 224, endPoint y: 433, distance: 53.2
click at [224, 433] on div at bounding box center [222, 435] width 34 height 34
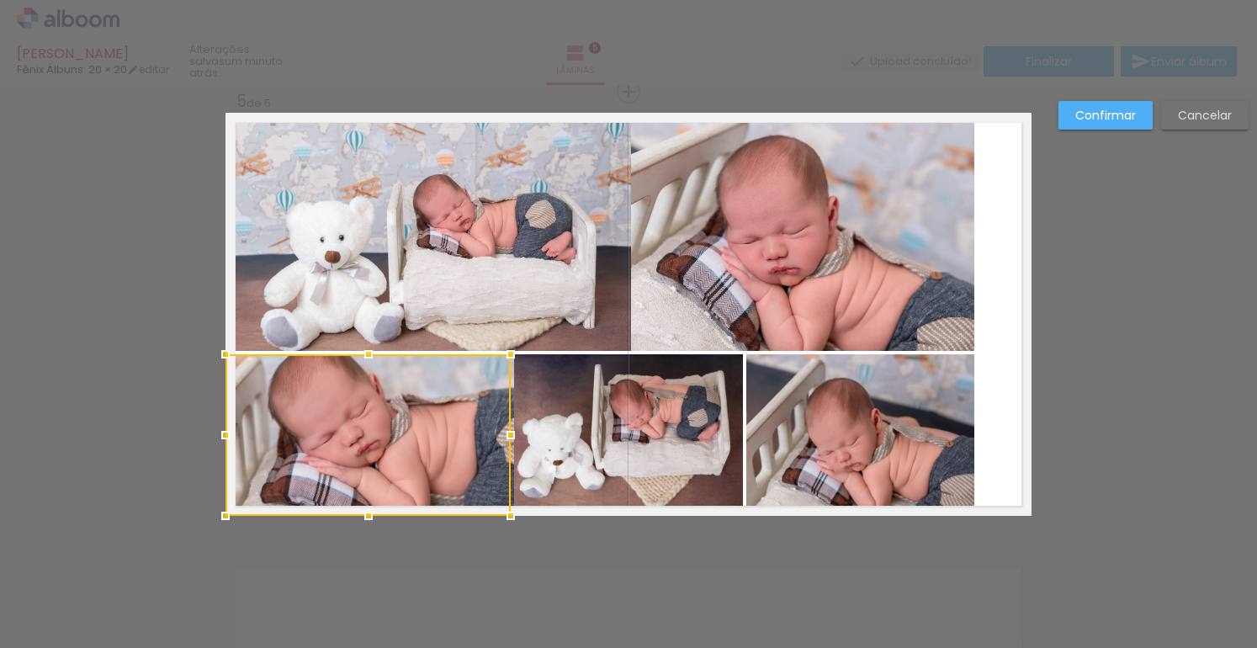
click at [372, 326] on quentale-photo at bounding box center [429, 232] width 406 height 238
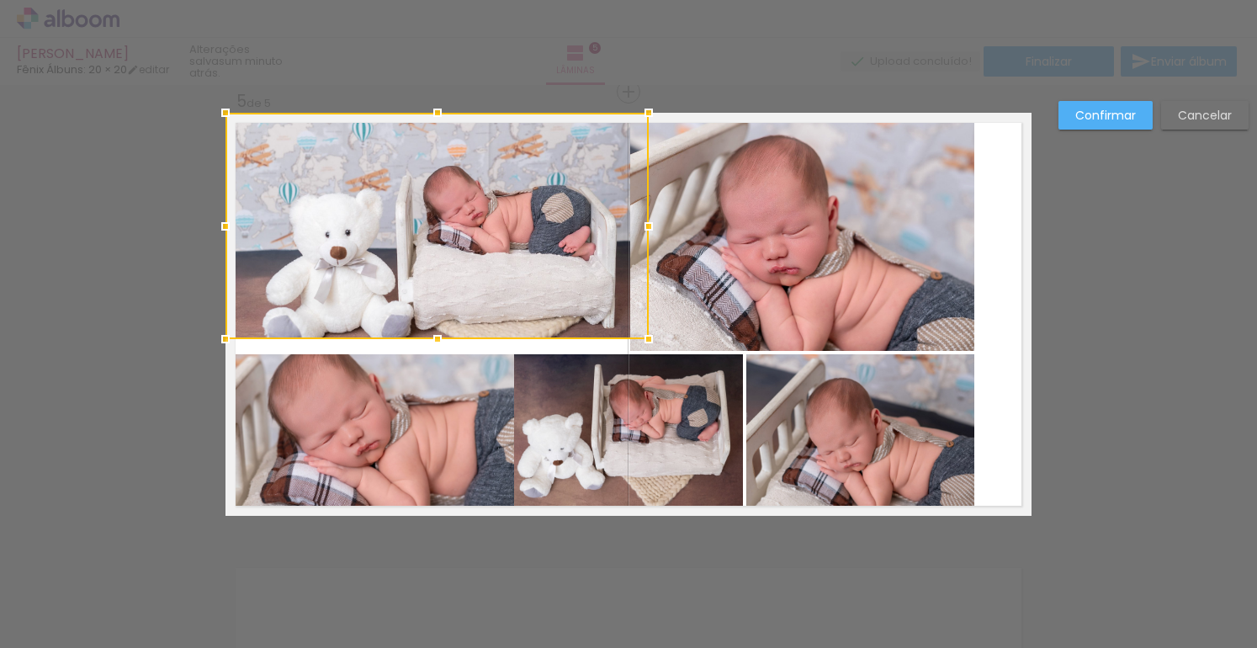
drag, startPoint x: 424, startPoint y: 347, endPoint x: 425, endPoint y: 335, distance: 11.8
click at [425, 335] on div at bounding box center [438, 339] width 34 height 34
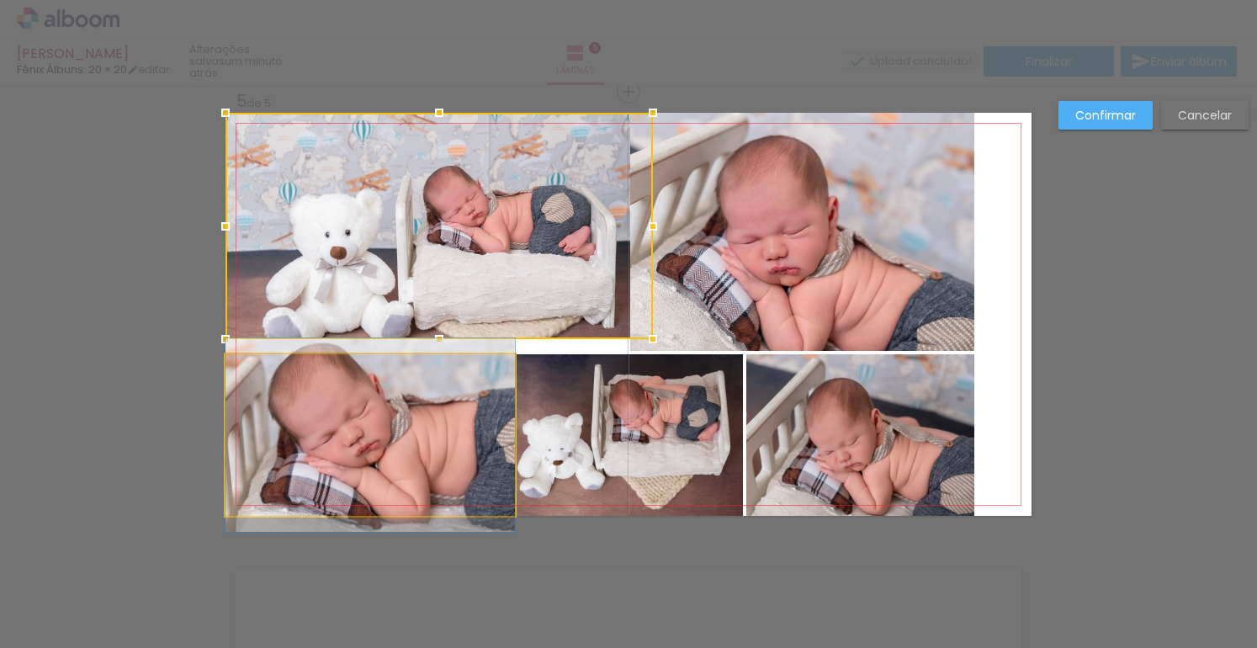
click at [434, 408] on quentale-photo at bounding box center [371, 435] width 290 height 162
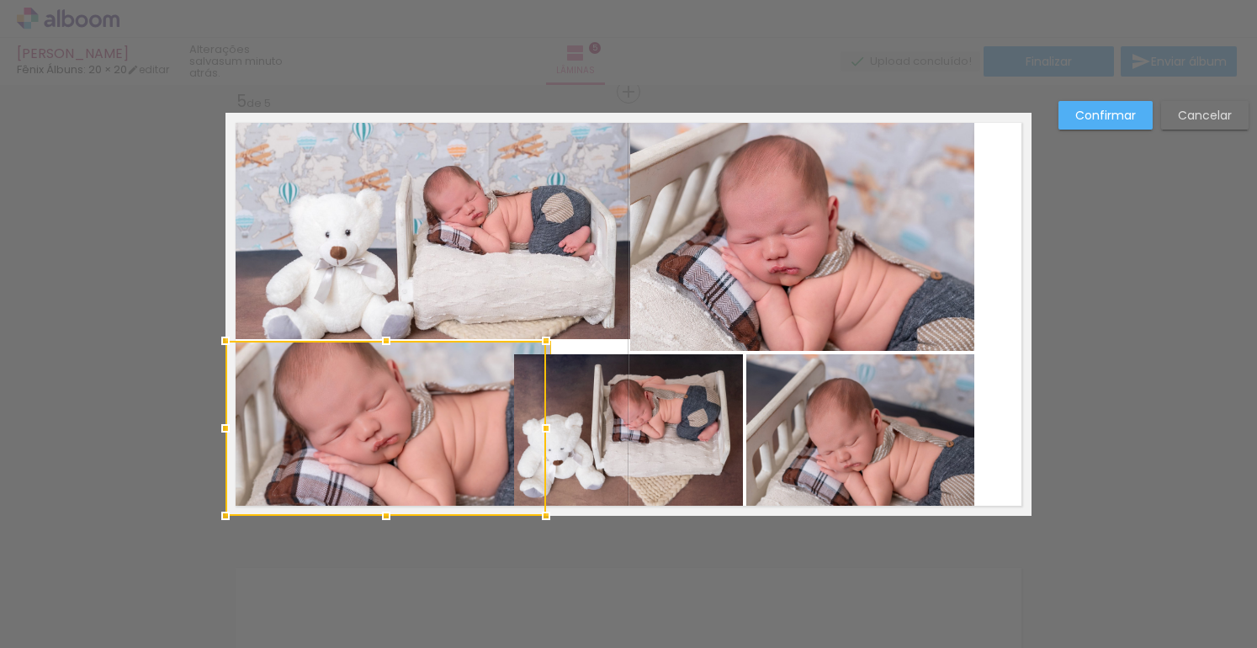
drag, startPoint x: 361, startPoint y: 354, endPoint x: 362, endPoint y: 341, distance: 13.5
click at [362, 341] on div at bounding box center [386, 428] width 321 height 175
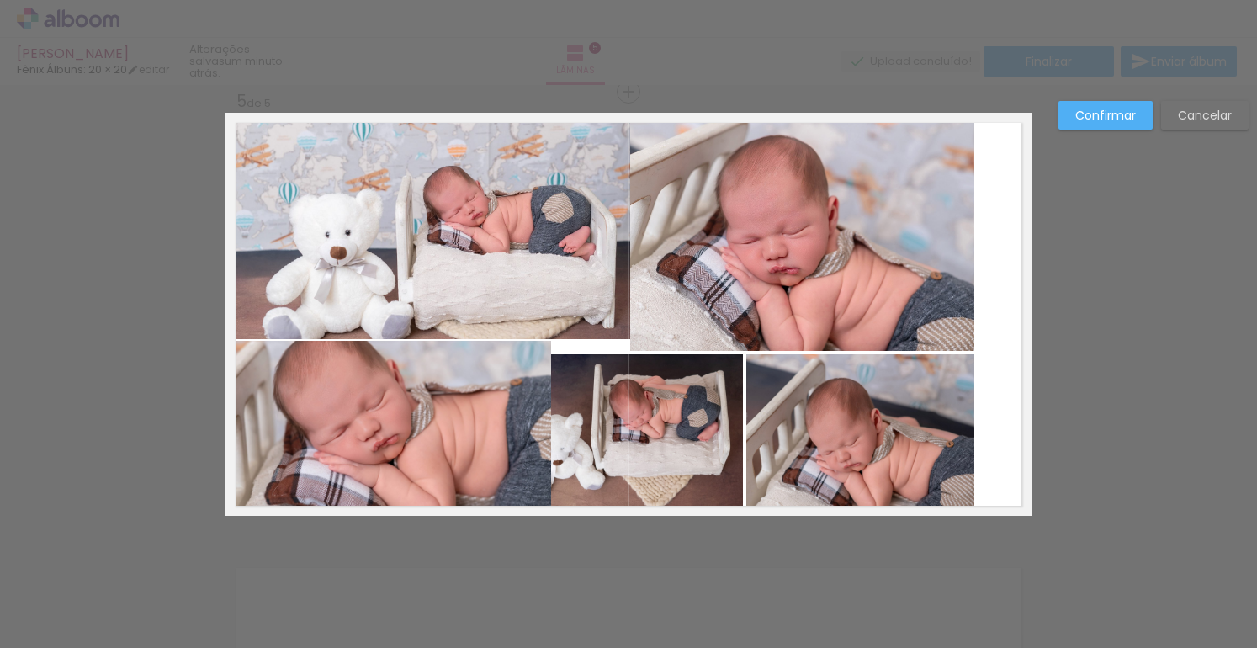
click at [536, 422] on quentale-photo at bounding box center [389, 428] width 326 height 175
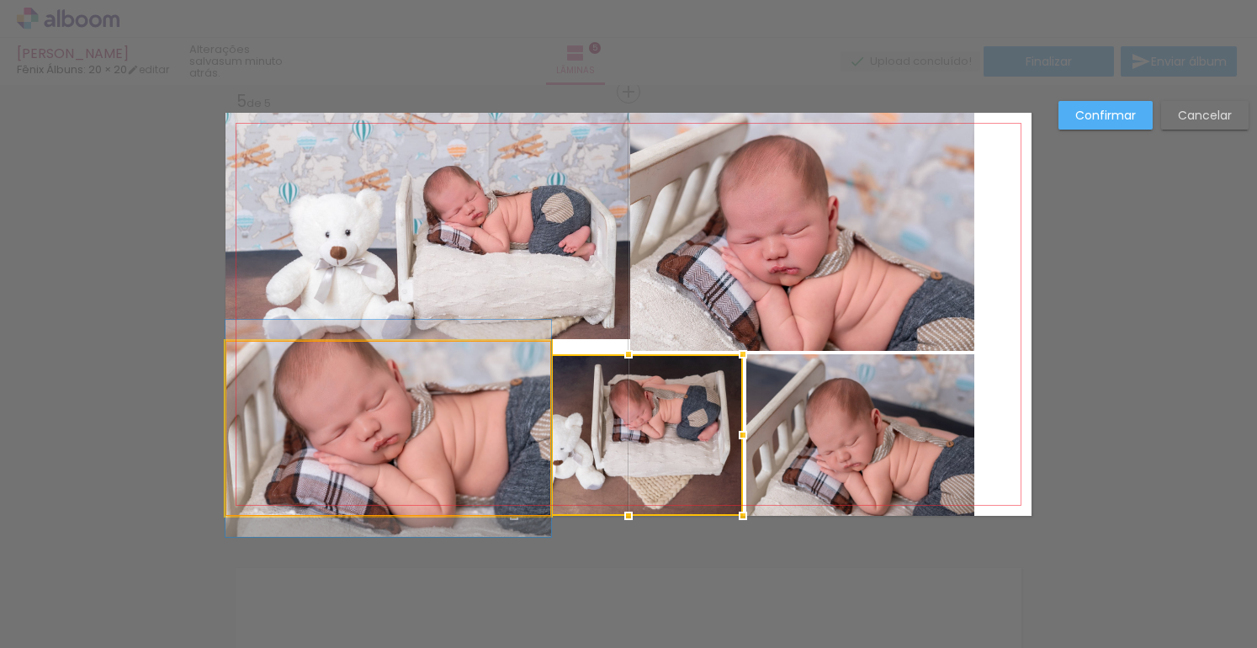
click at [484, 427] on quentale-photo at bounding box center [389, 428] width 326 height 175
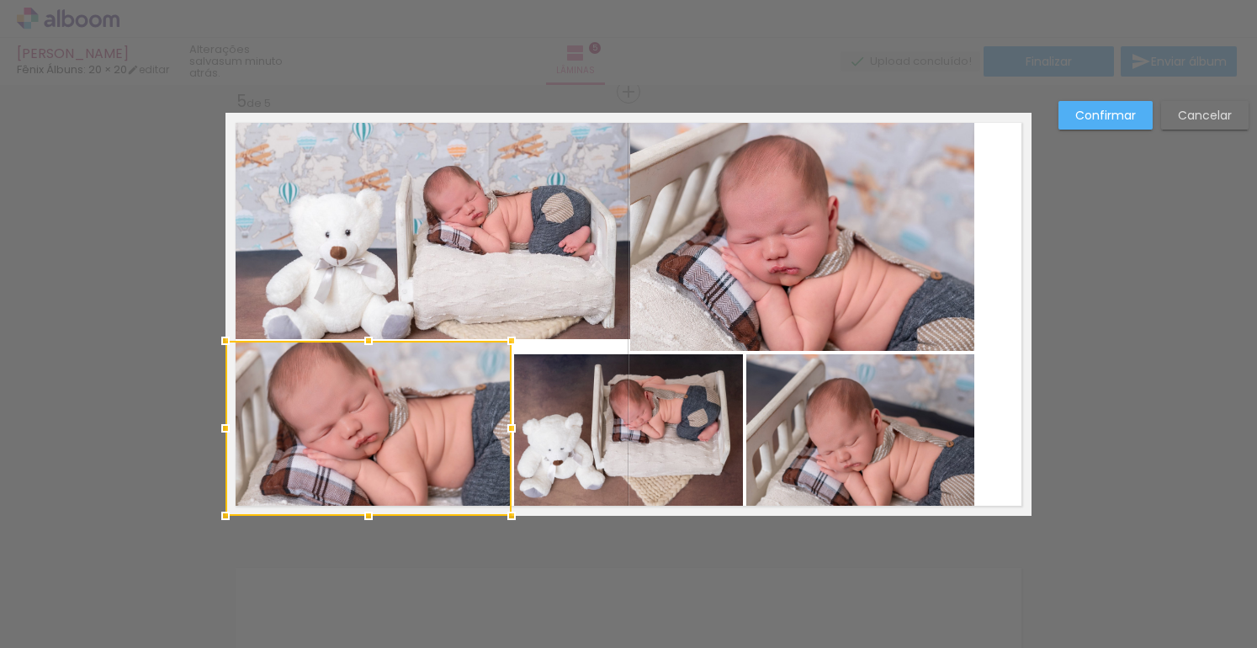
drag, startPoint x: 541, startPoint y: 429, endPoint x: 502, endPoint y: 425, distance: 39.8
click at [502, 425] on div at bounding box center [512, 429] width 34 height 34
click at [731, 274] on quentale-photo at bounding box center [802, 232] width 344 height 238
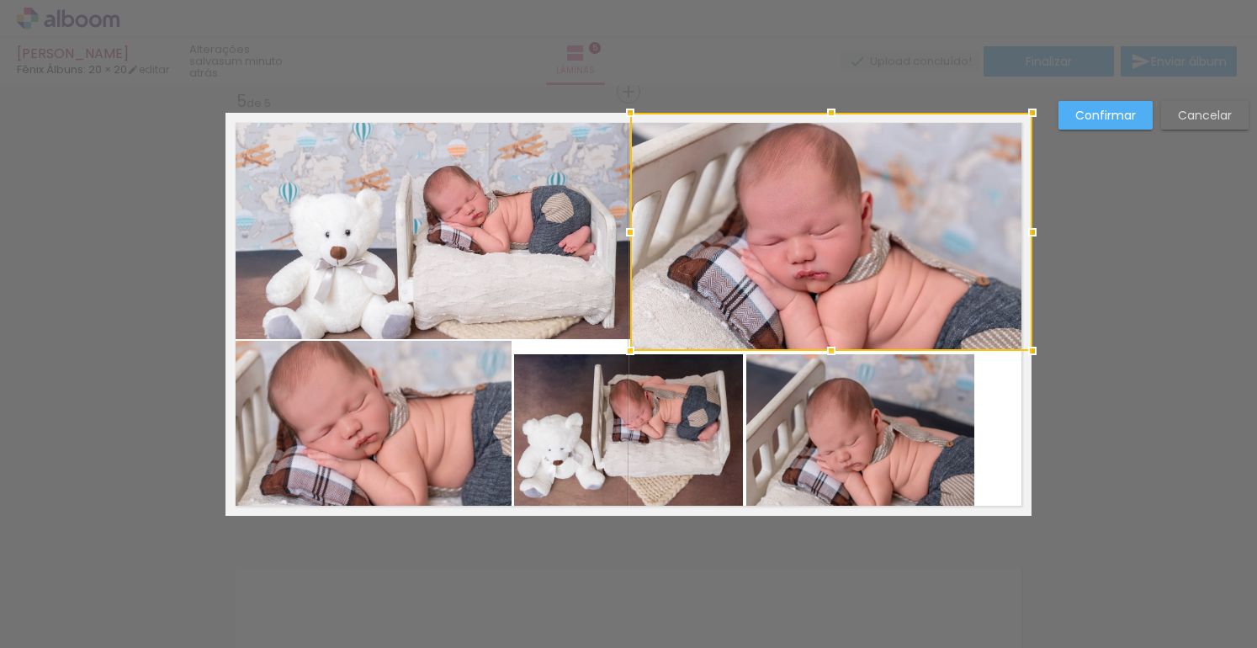
drag, startPoint x: 968, startPoint y: 232, endPoint x: 1020, endPoint y: 227, distance: 52.4
click at [1020, 227] on div at bounding box center [1033, 232] width 34 height 34
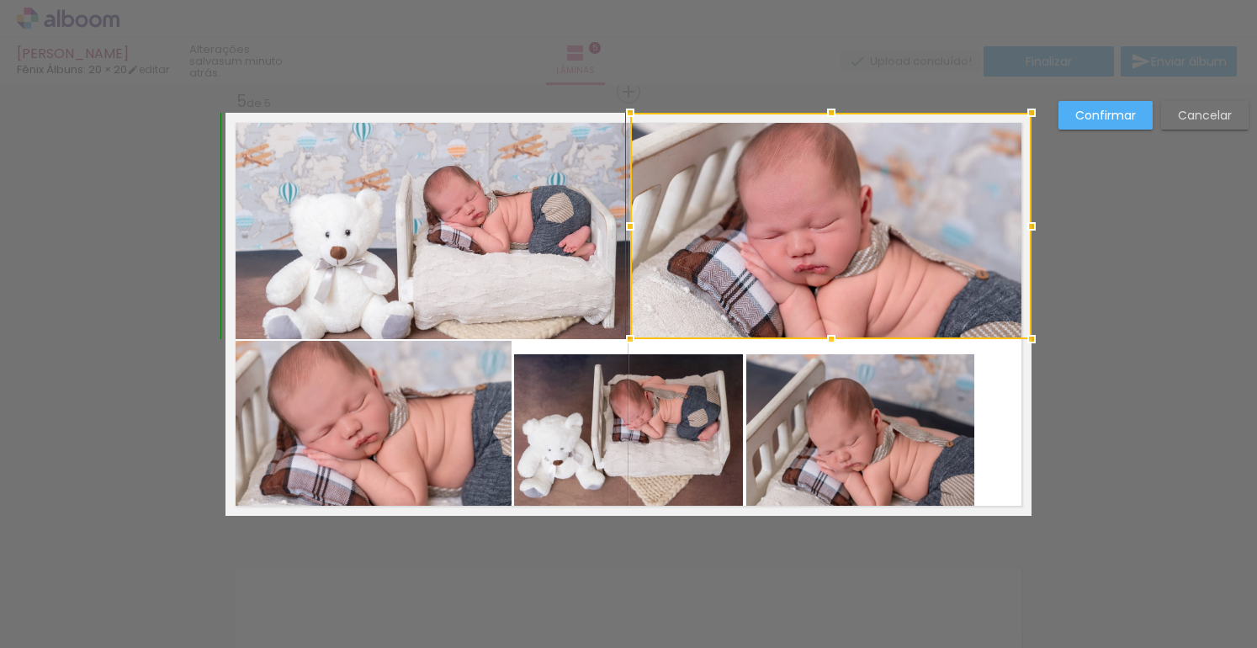
drag, startPoint x: 828, startPoint y: 348, endPoint x: 827, endPoint y: 338, distance: 9.3
click at [827, 338] on div at bounding box center [832, 339] width 34 height 34
click at [826, 204] on div at bounding box center [830, 226] width 401 height 226
click at [1202, 128] on paper-button "Cancelar" at bounding box center [1206, 115] width 88 height 29
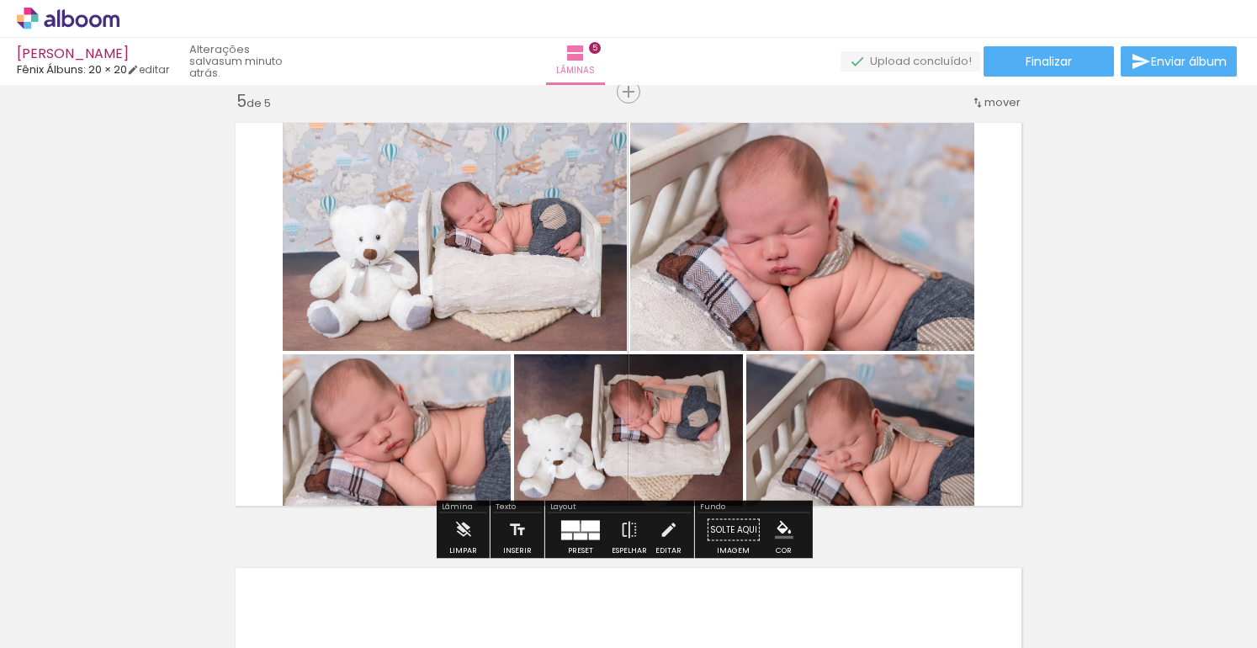
click at [577, 528] on quentale-layouter at bounding box center [580, 529] width 39 height 19
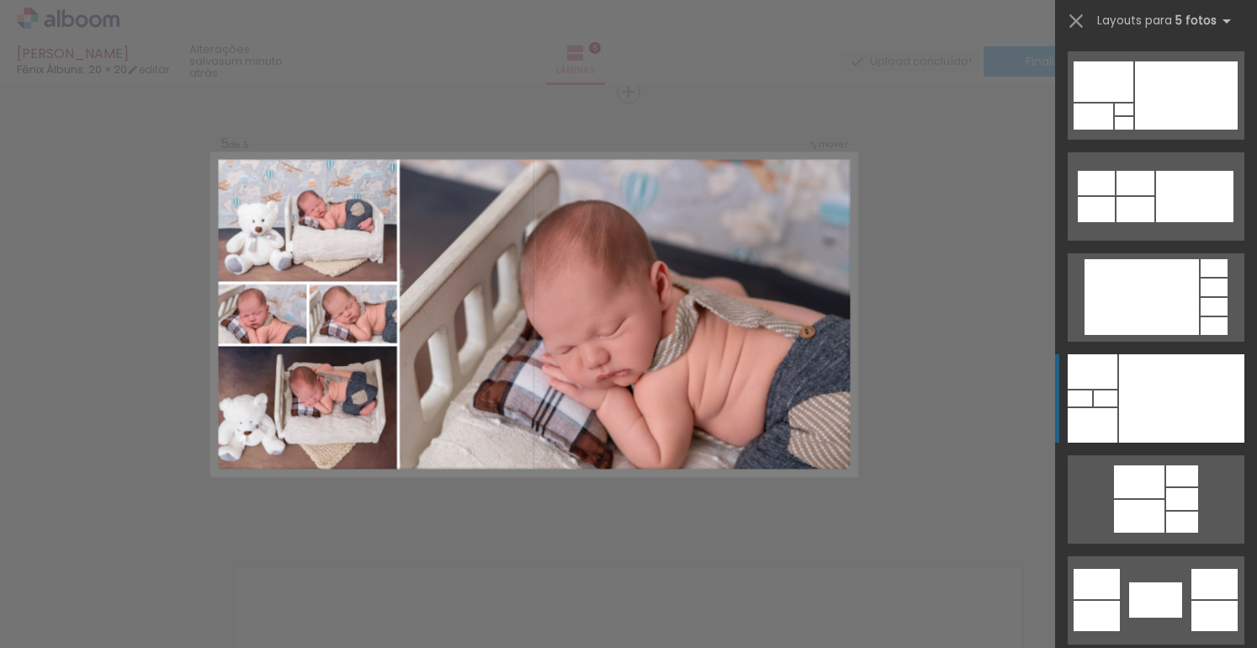
scroll to position [2225, 0]
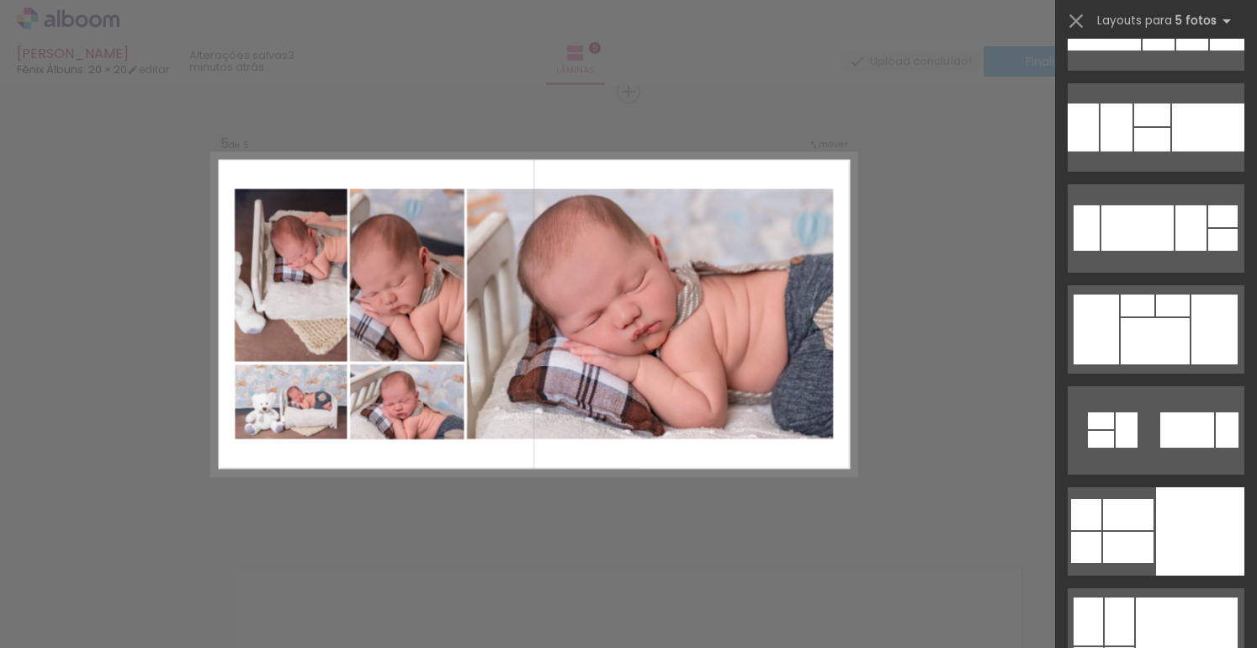
scroll to position [25392, 0]
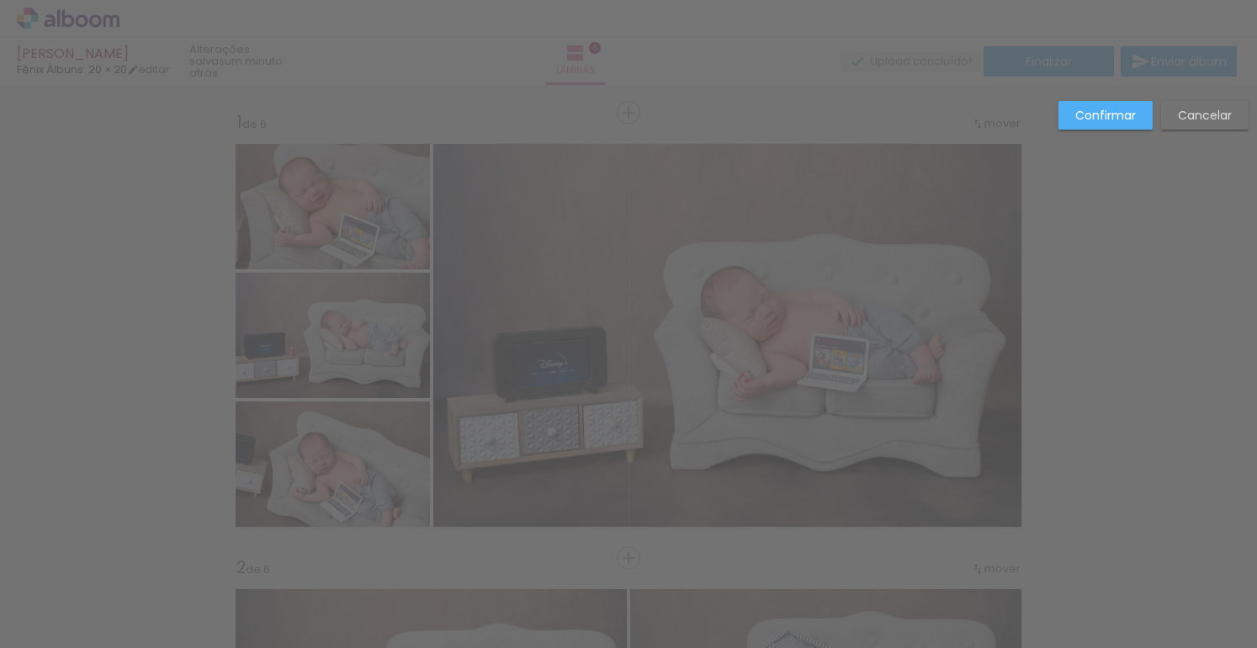
scroll to position [0, 2567]
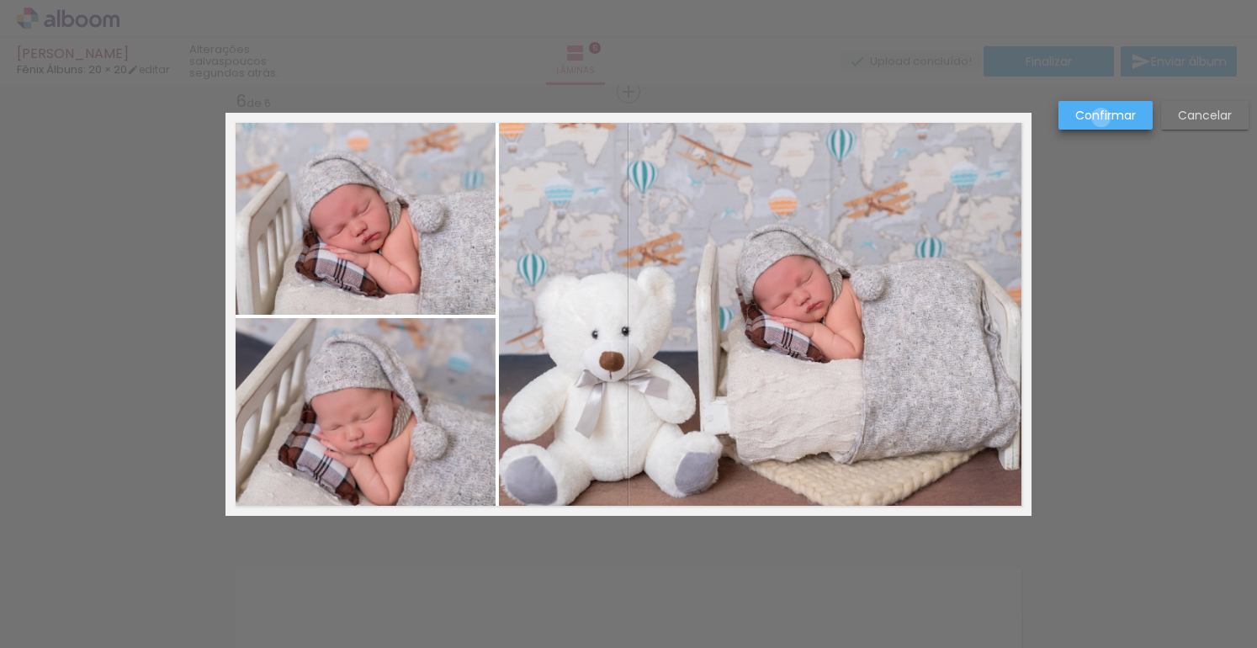
click at [0, 0] on slot "Confirmar" at bounding box center [0, 0] width 0 height 0
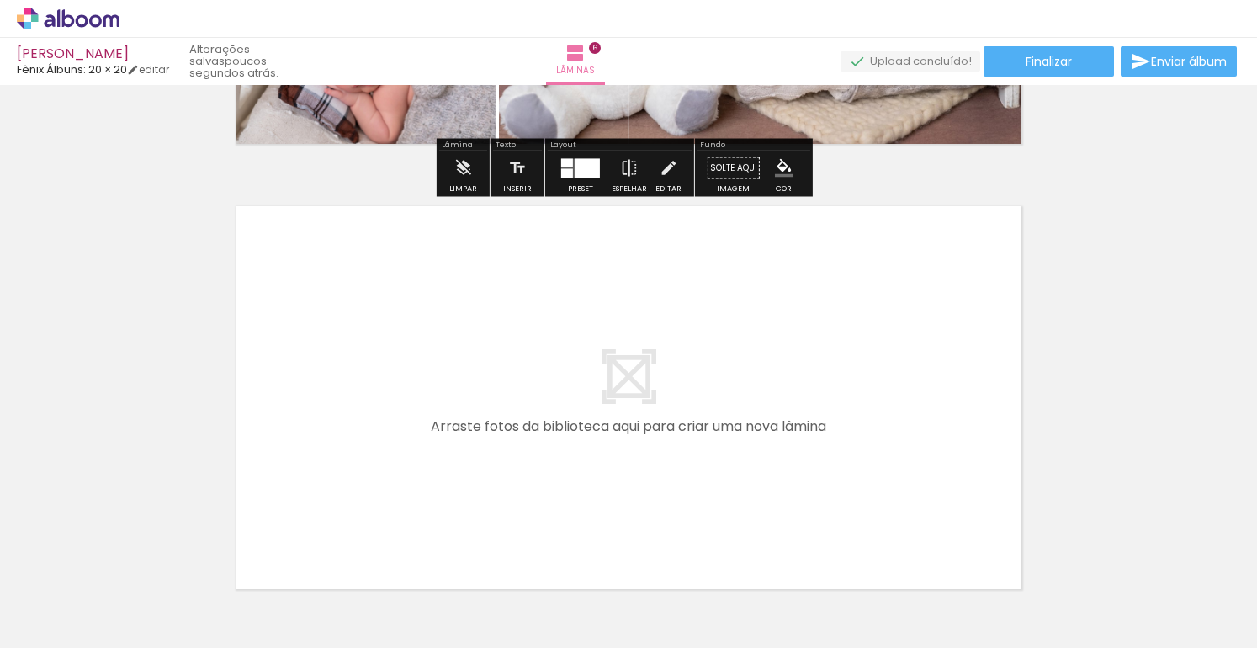
scroll to position [2613, 0]
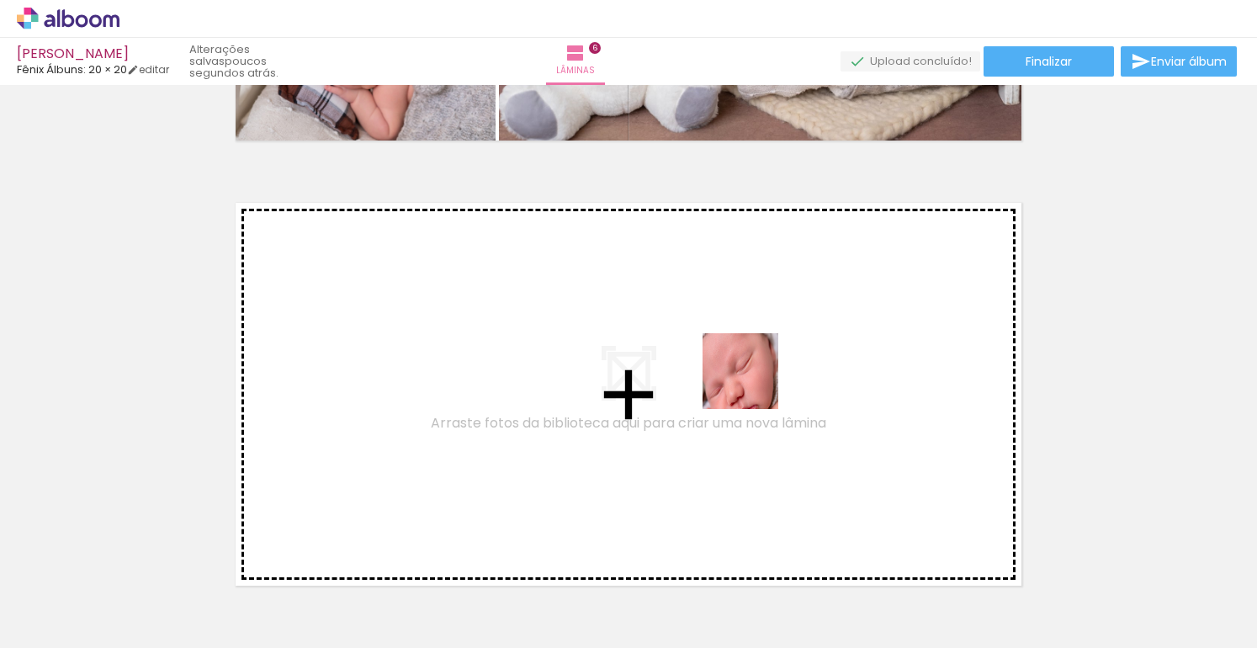
drag, startPoint x: 863, startPoint y: 603, endPoint x: 752, endPoint y: 382, distance: 247.3
click at [752, 382] on quentale-workspace at bounding box center [628, 324] width 1257 height 648
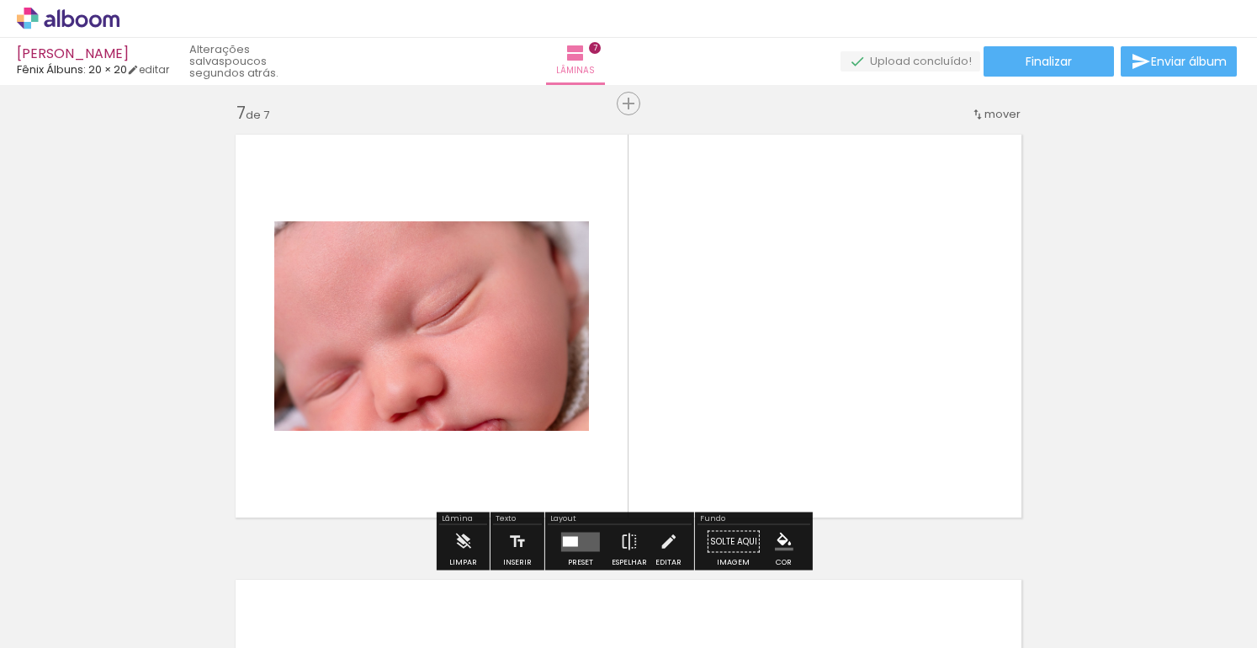
scroll to position [2693, 0]
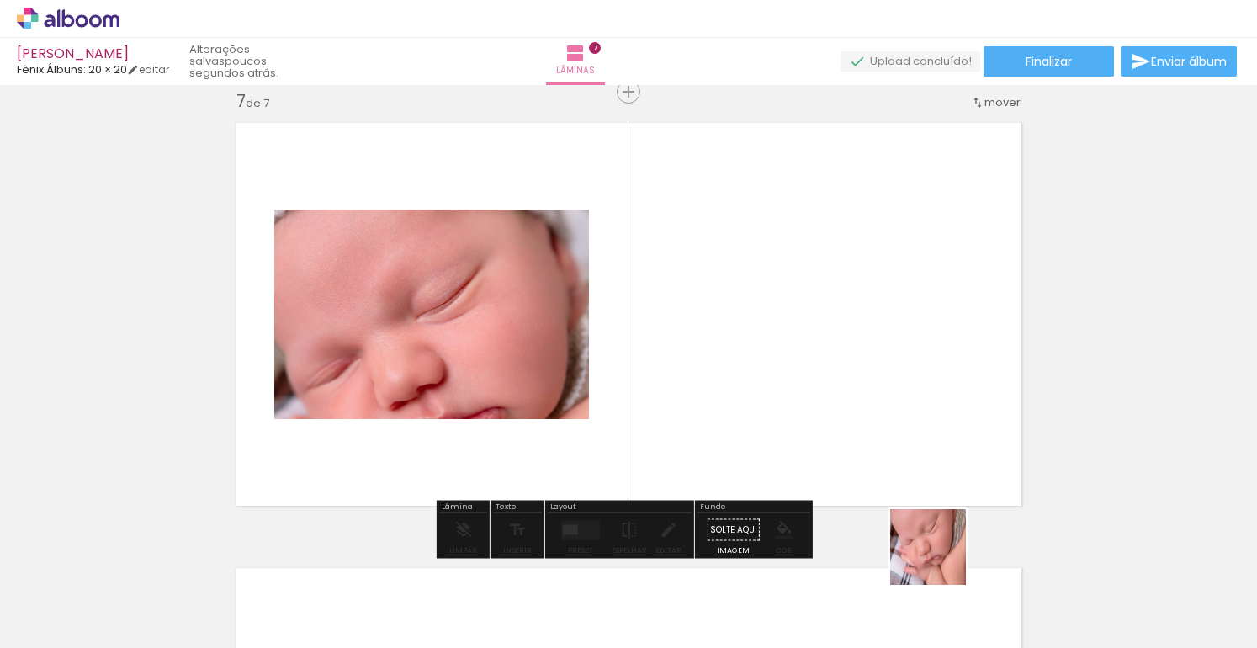
drag, startPoint x: 941, startPoint y: 560, endPoint x: 848, endPoint y: 403, distance: 182.3
click at [848, 403] on quentale-workspace at bounding box center [628, 324] width 1257 height 648
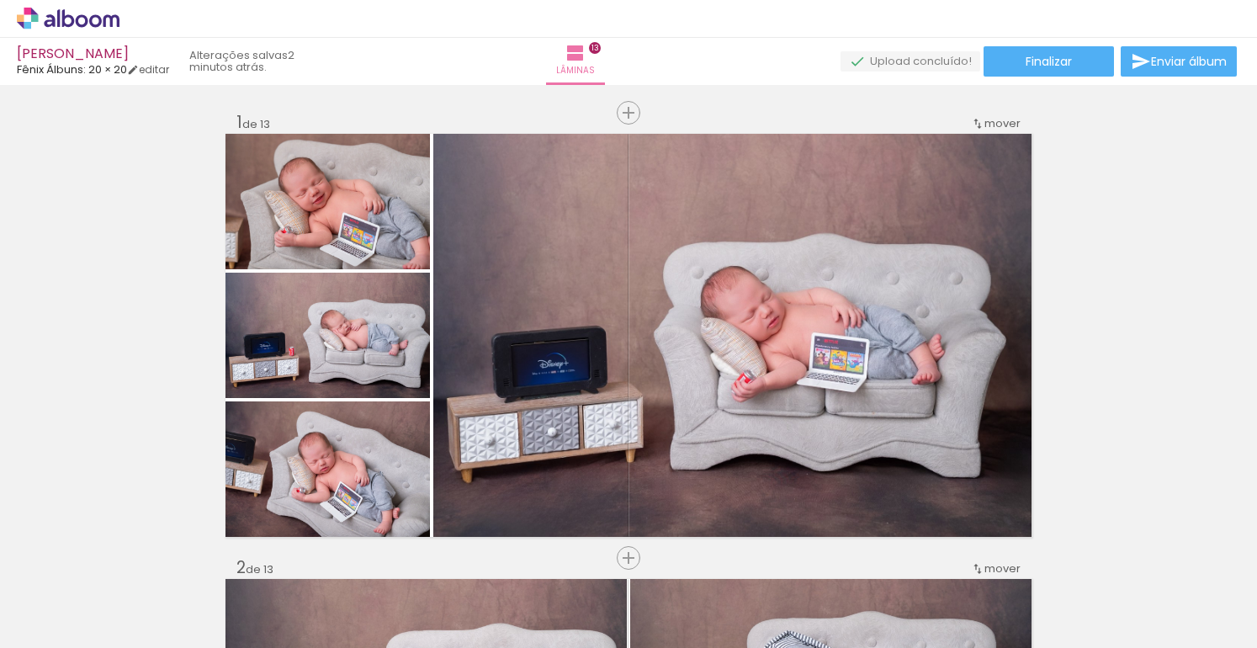
scroll to position [0, 3802]
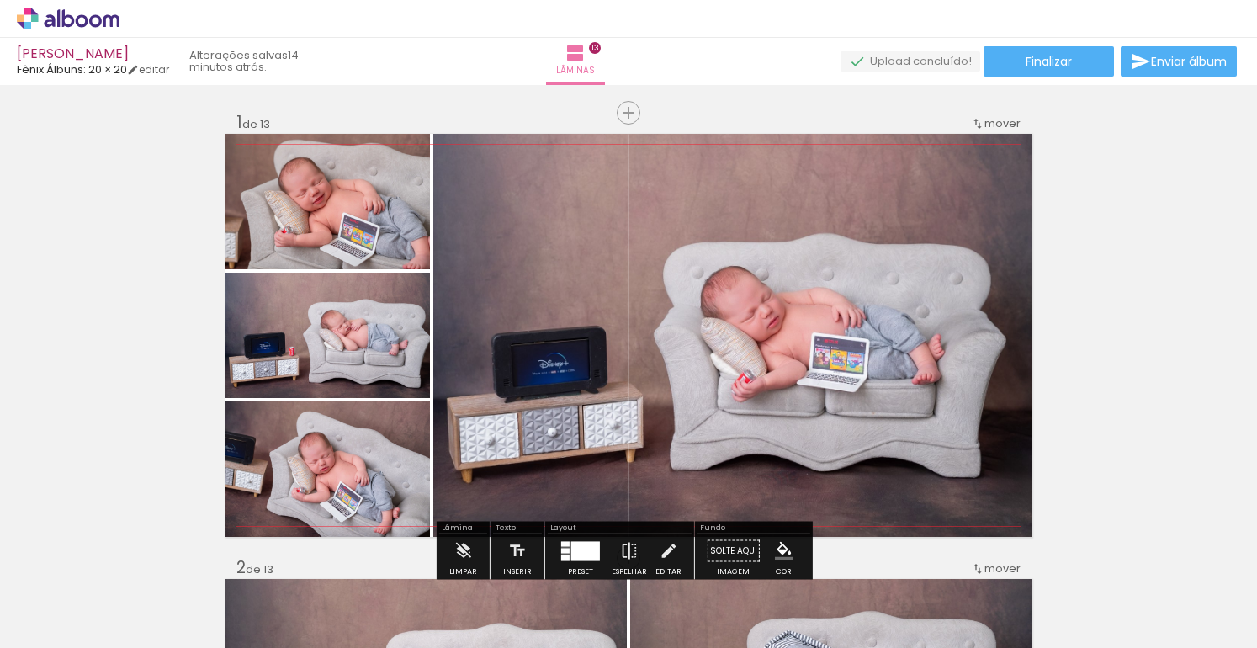
click at [768, 202] on quentale-photo at bounding box center [732, 335] width 598 height 403
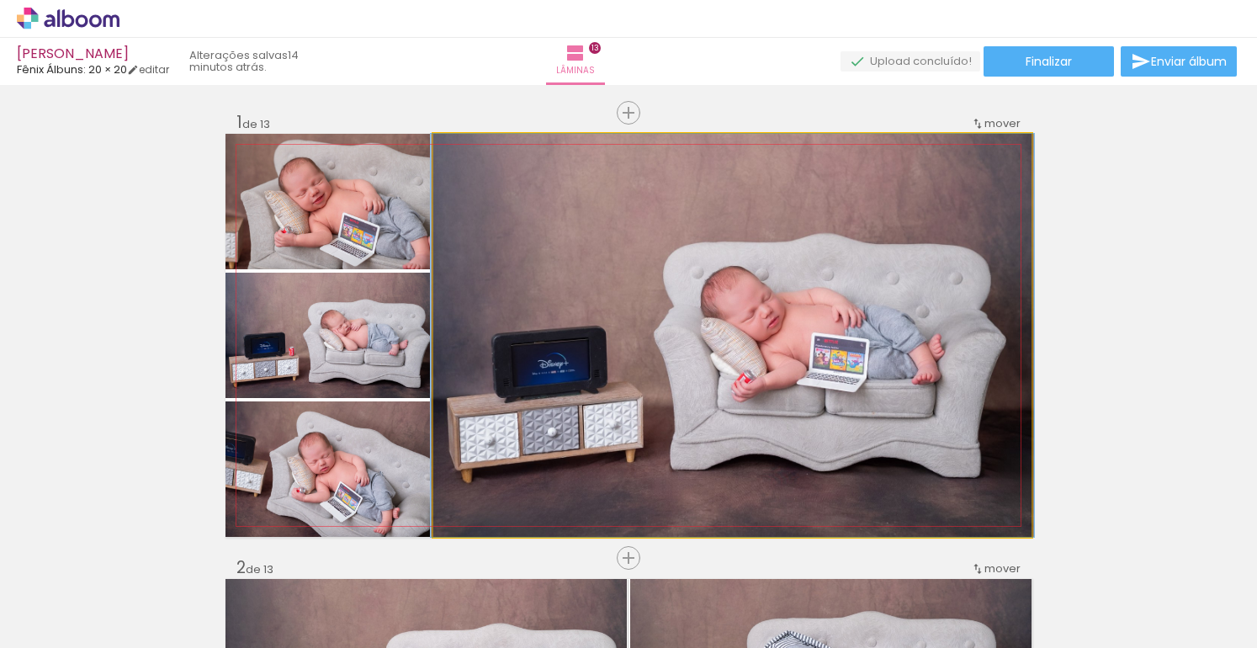
click at [746, 211] on quentale-photo at bounding box center [732, 335] width 598 height 403
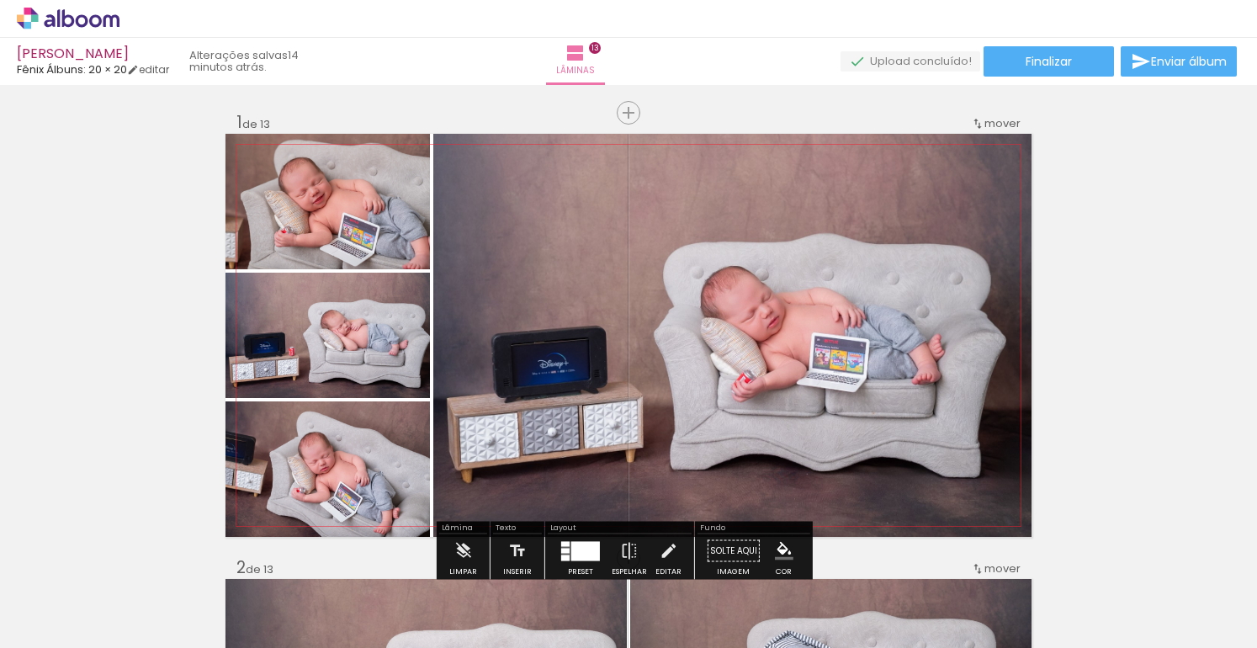
click at [913, 184] on quentale-photo at bounding box center [732, 335] width 598 height 403
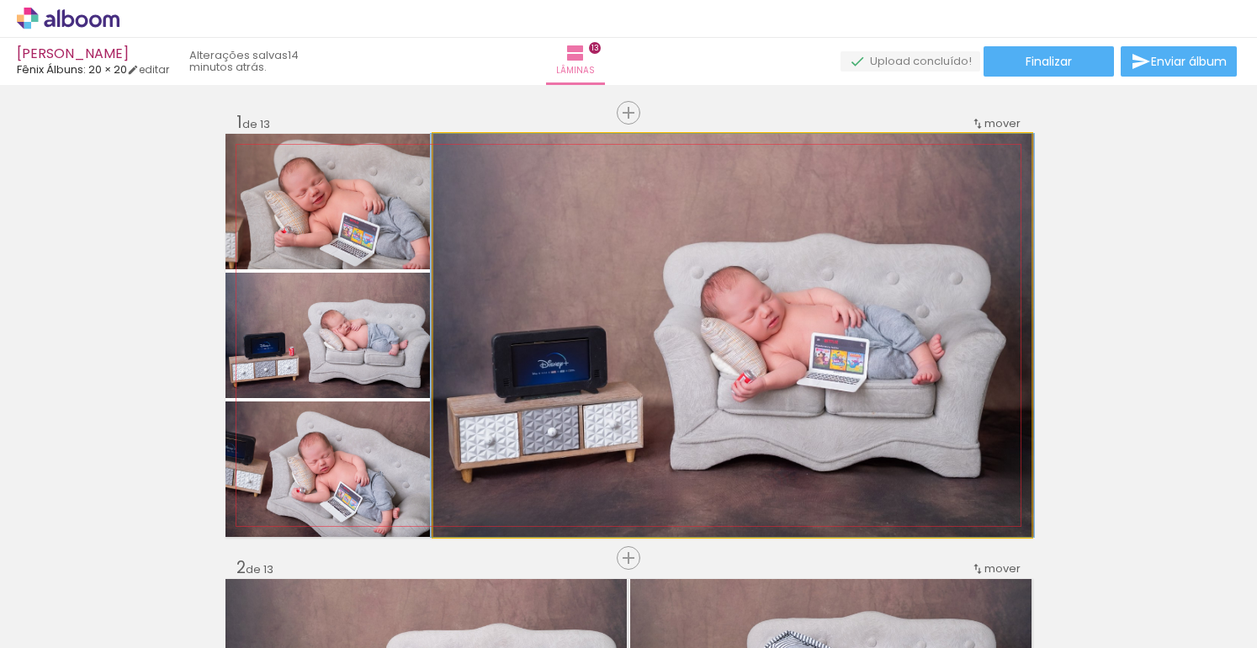
click at [913, 184] on quentale-photo at bounding box center [732, 335] width 598 height 403
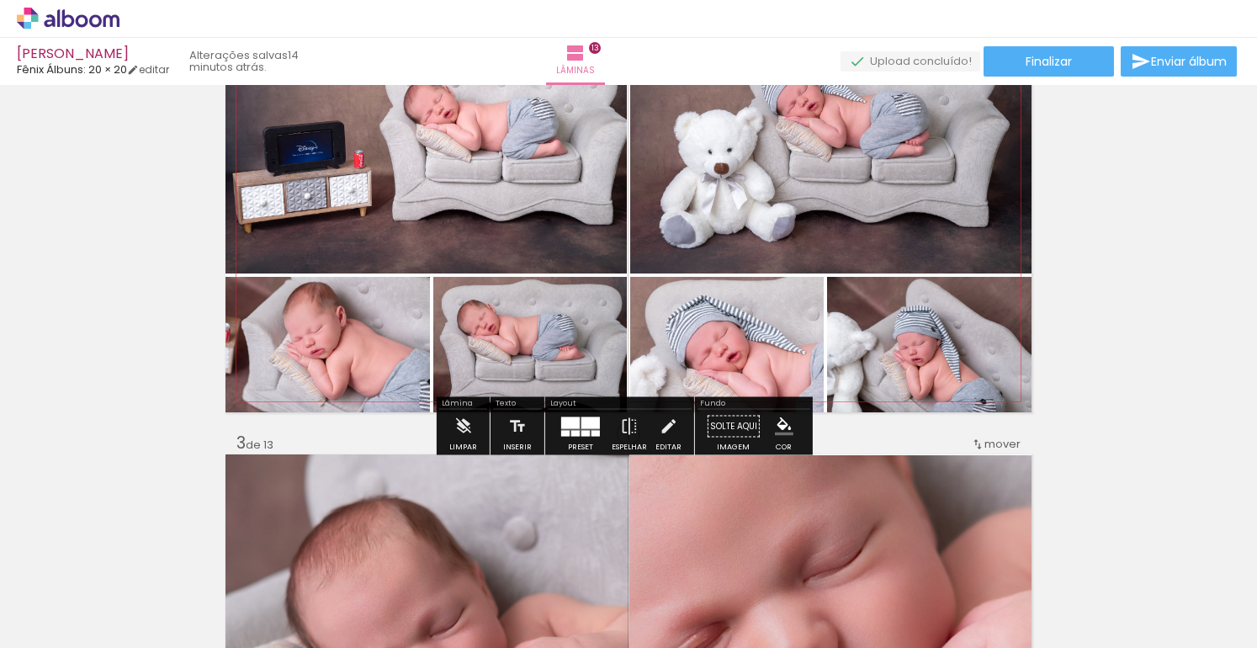
scroll to position [482, 0]
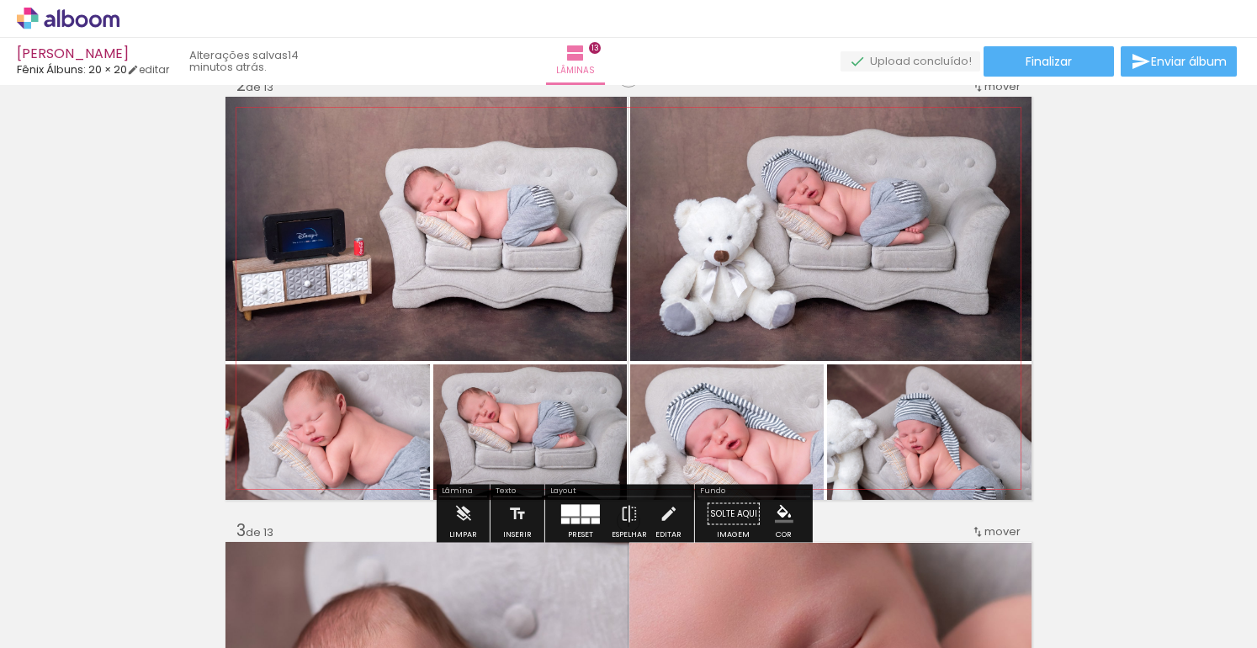
click at [671, 197] on quentale-photo at bounding box center [830, 229] width 401 height 264
click at [639, 210] on quentale-photo at bounding box center [830, 229] width 401 height 264
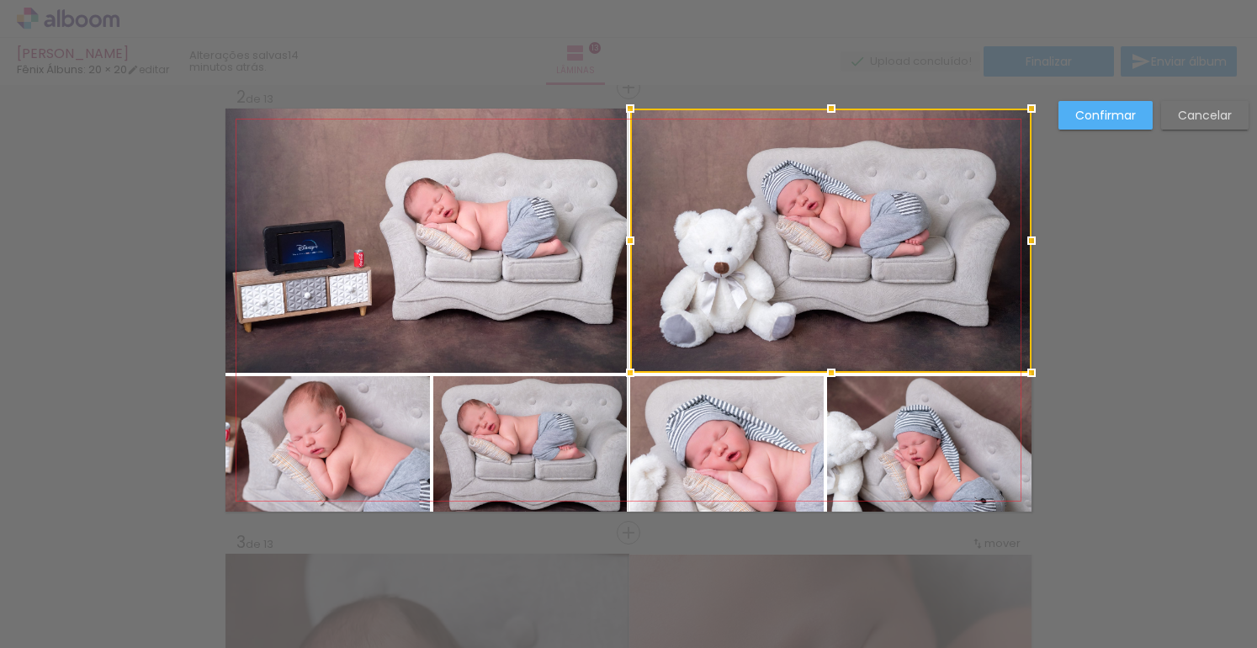
scroll to position [466, 0]
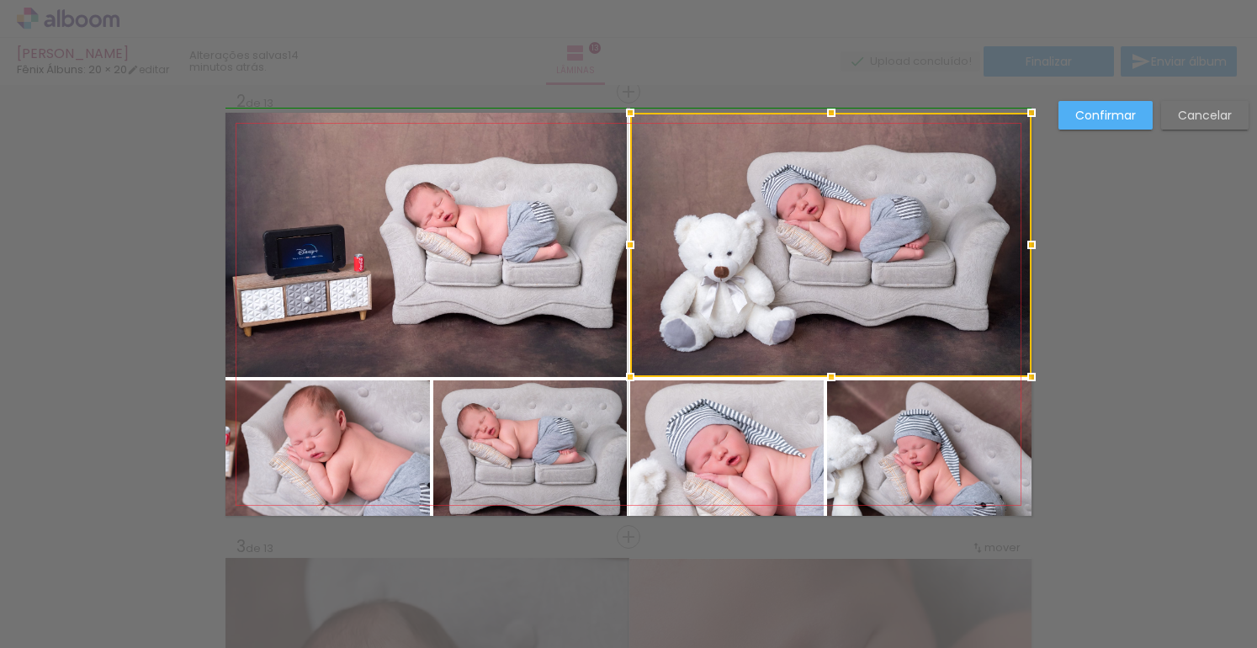
drag, startPoint x: 626, startPoint y: 246, endPoint x: 615, endPoint y: 247, distance: 11.0
click at [619, 246] on div at bounding box center [631, 245] width 34 height 34
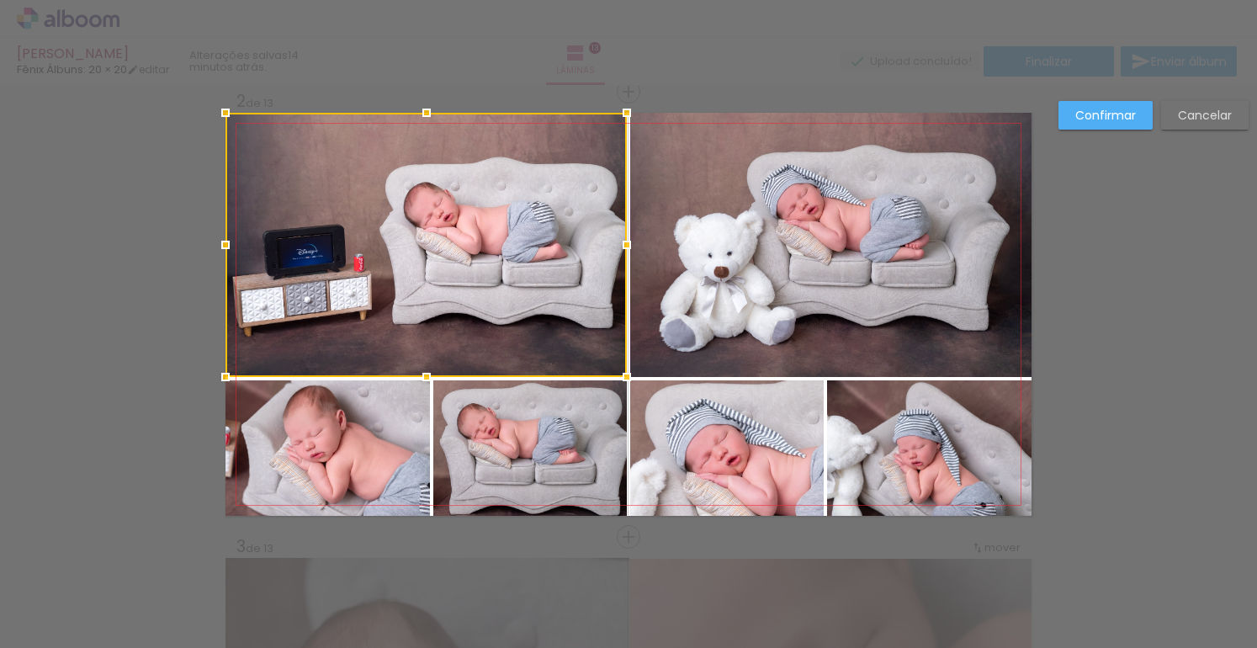
click at [611, 242] on div at bounding box center [627, 245] width 34 height 34
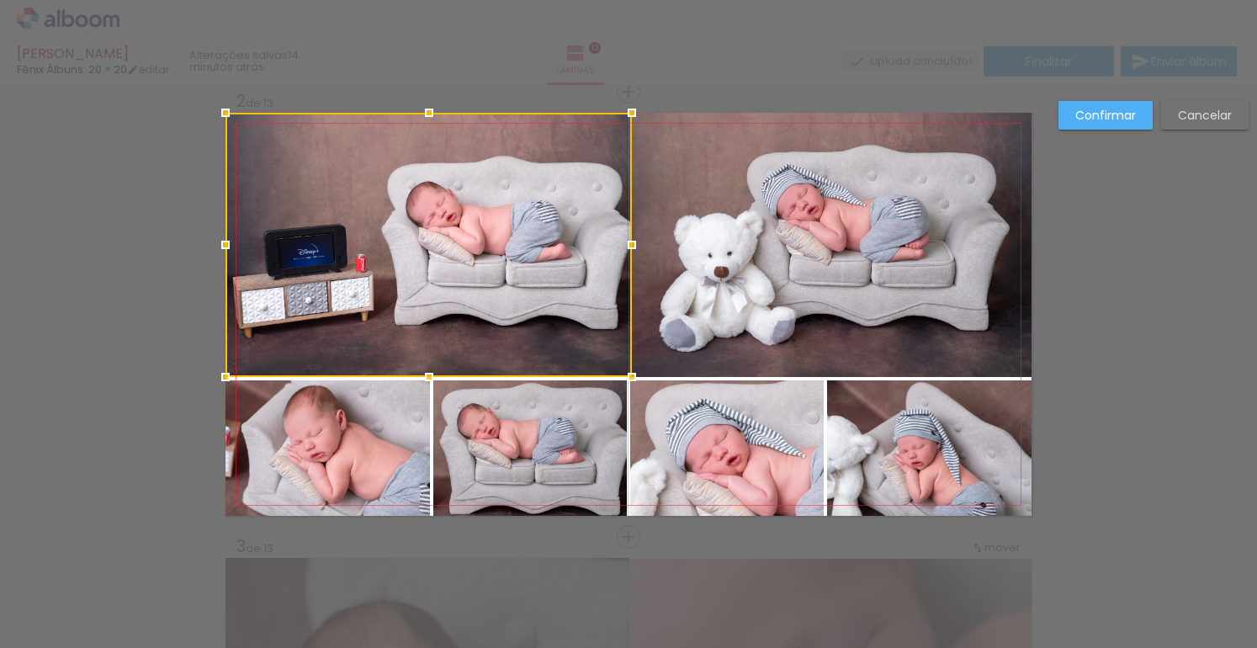
drag, startPoint x: 623, startPoint y: 246, endPoint x: 634, endPoint y: 245, distance: 11.0
click at [634, 245] on div at bounding box center [632, 245] width 34 height 34
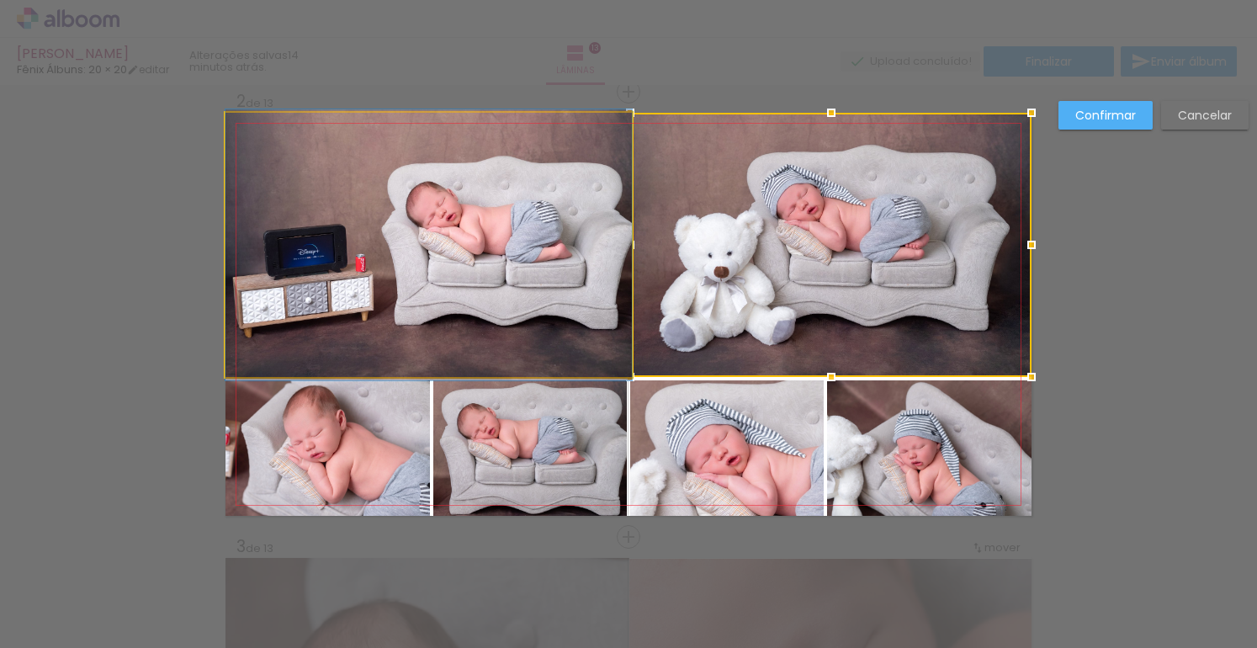
click at [587, 238] on quentale-photo at bounding box center [429, 245] width 407 height 264
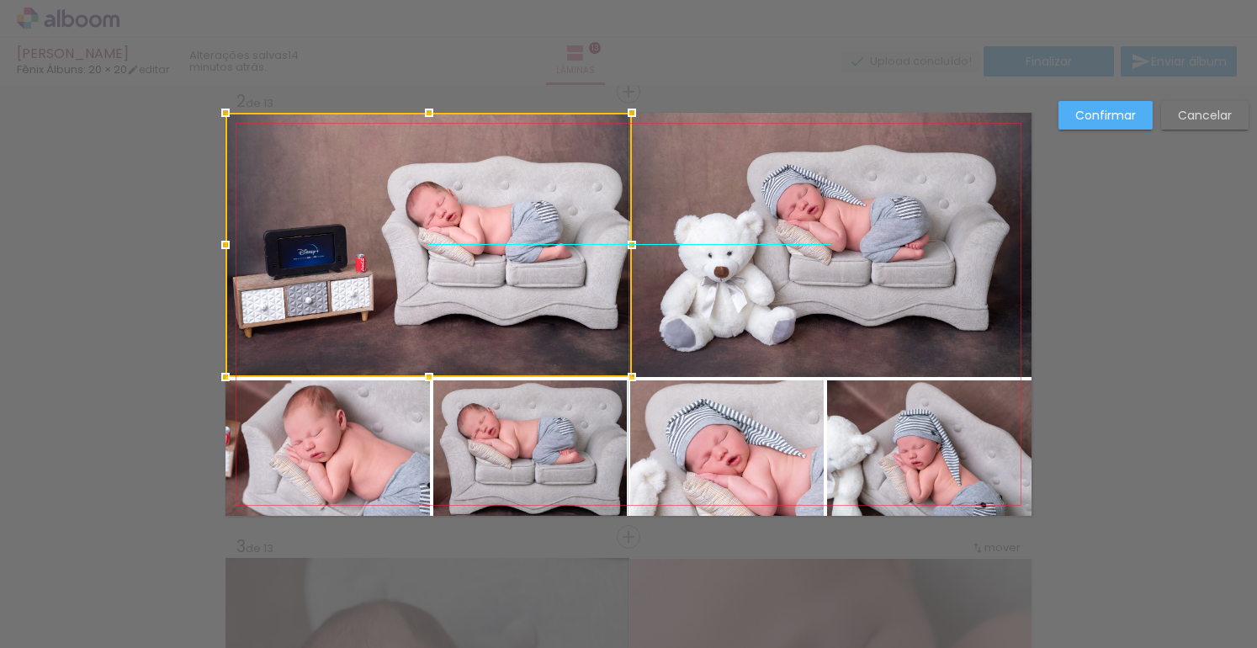
click at [577, 241] on div at bounding box center [429, 245] width 407 height 264
click at [646, 426] on quentale-photo at bounding box center [727, 448] width 194 height 136
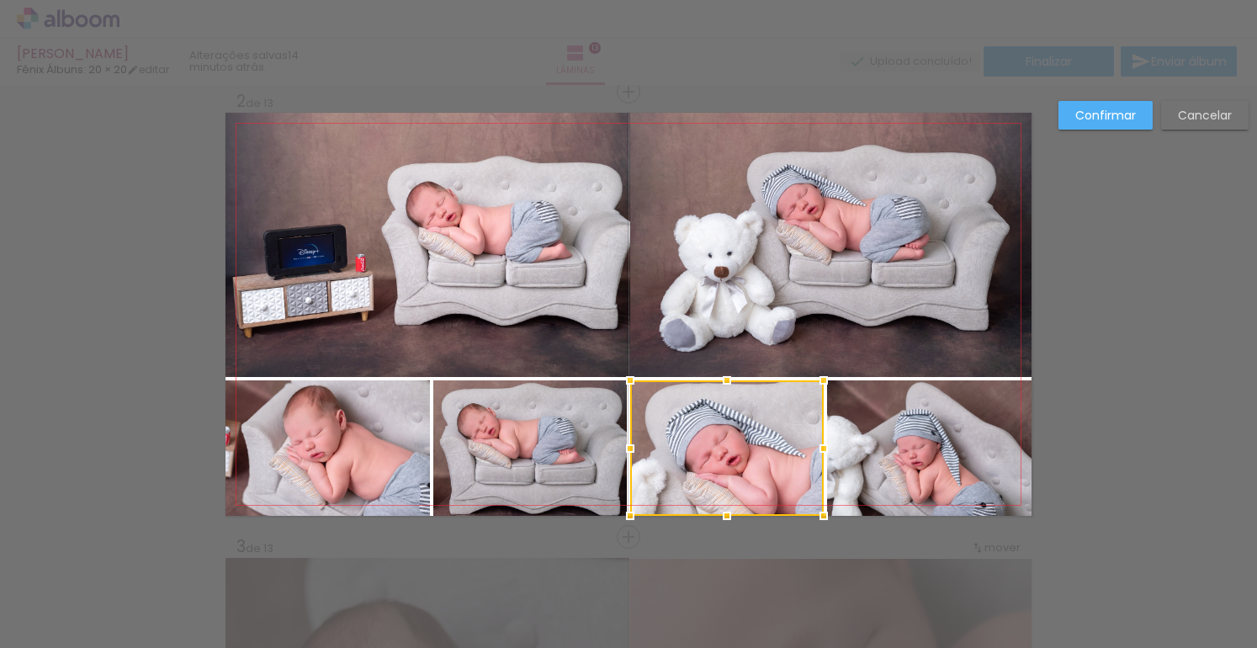
click at [602, 439] on quentale-photo at bounding box center [530, 448] width 194 height 136
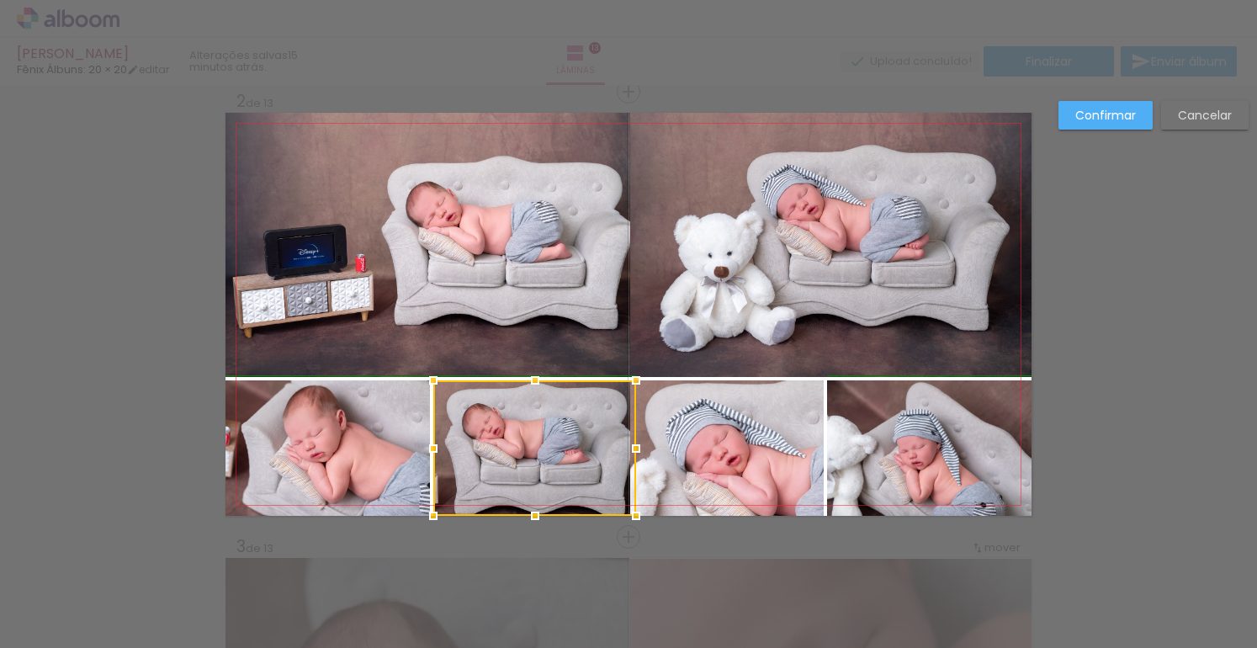
click at [629, 449] on div at bounding box center [636, 449] width 34 height 34
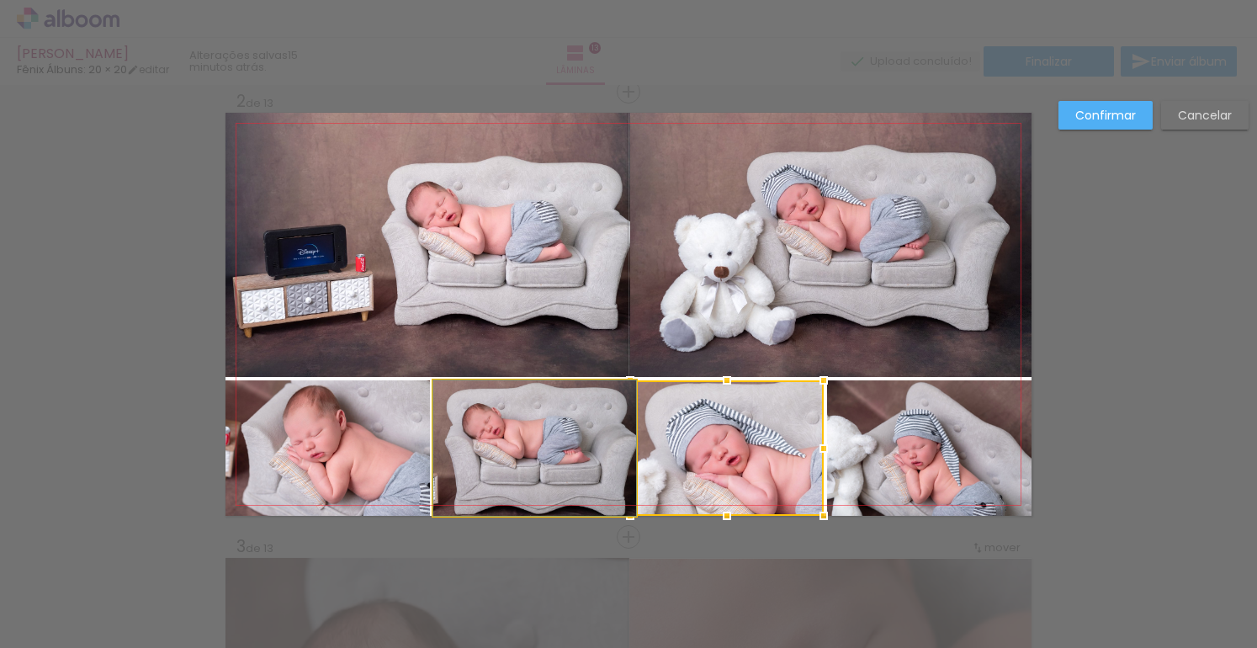
drag, startPoint x: 569, startPoint y: 446, endPoint x: 560, endPoint y: 447, distance: 9.3
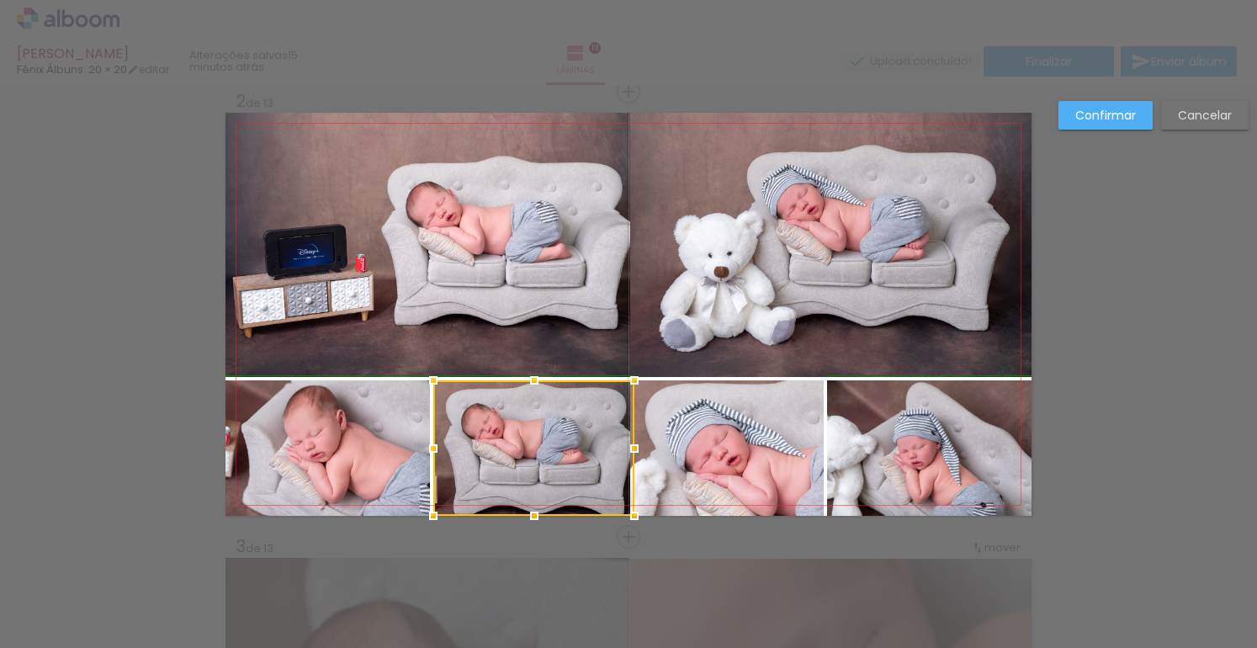
click at [626, 449] on div at bounding box center [635, 449] width 34 height 34
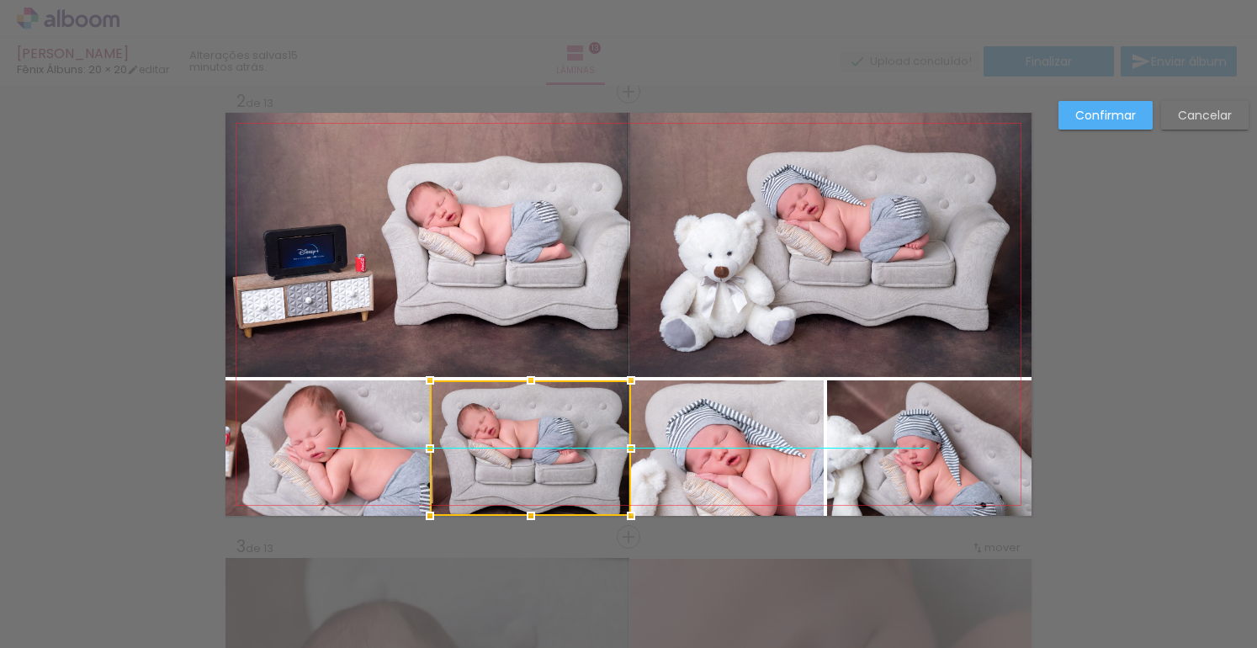
click at [550, 429] on div at bounding box center [530, 448] width 201 height 136
click at [951, 317] on quentale-photo at bounding box center [830, 245] width 401 height 264
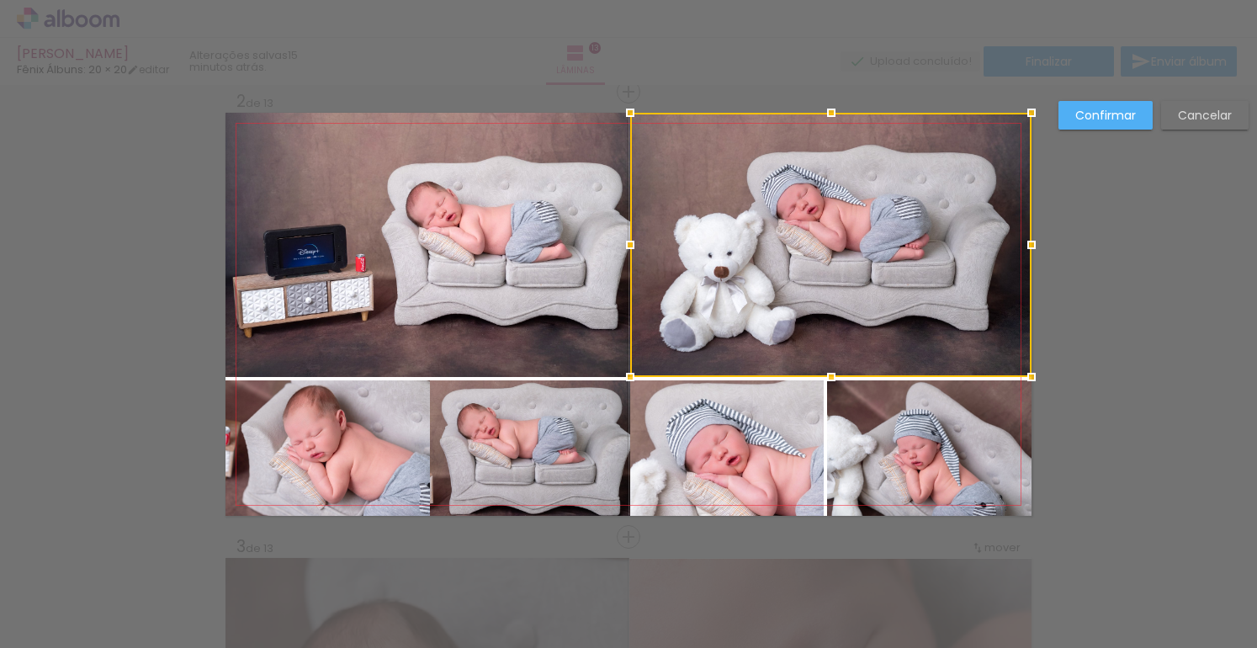
click at [1114, 126] on paper-button "Confirmar" at bounding box center [1106, 115] width 94 height 29
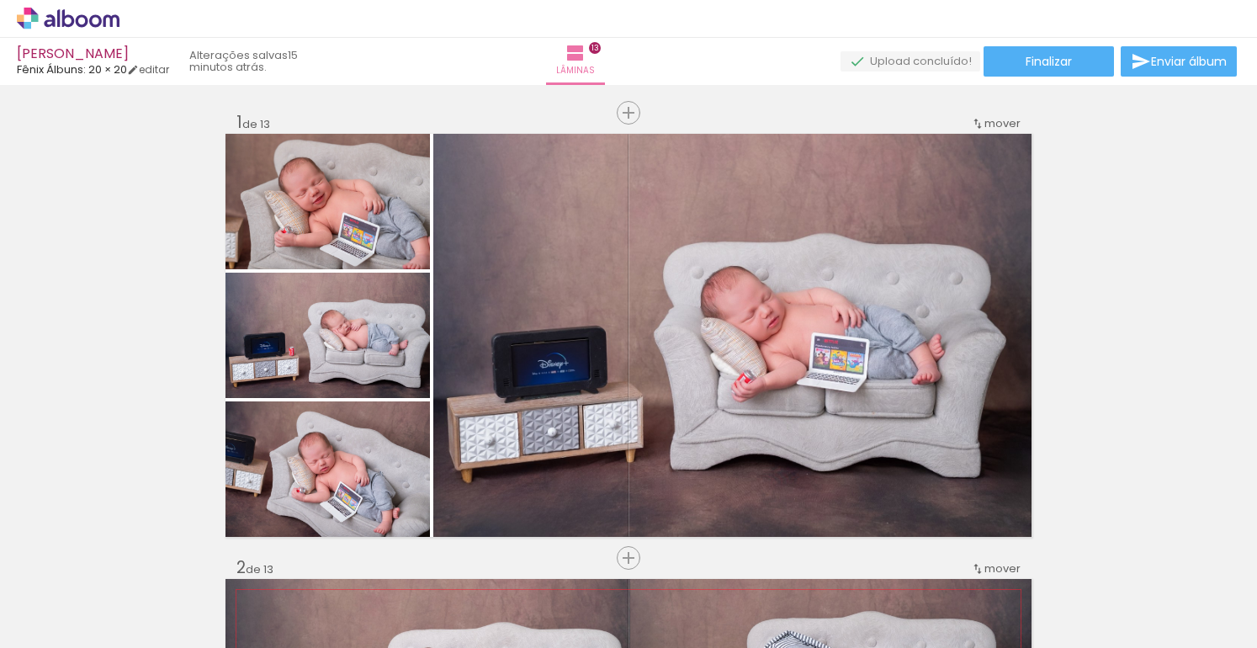
scroll to position [0, 3802]
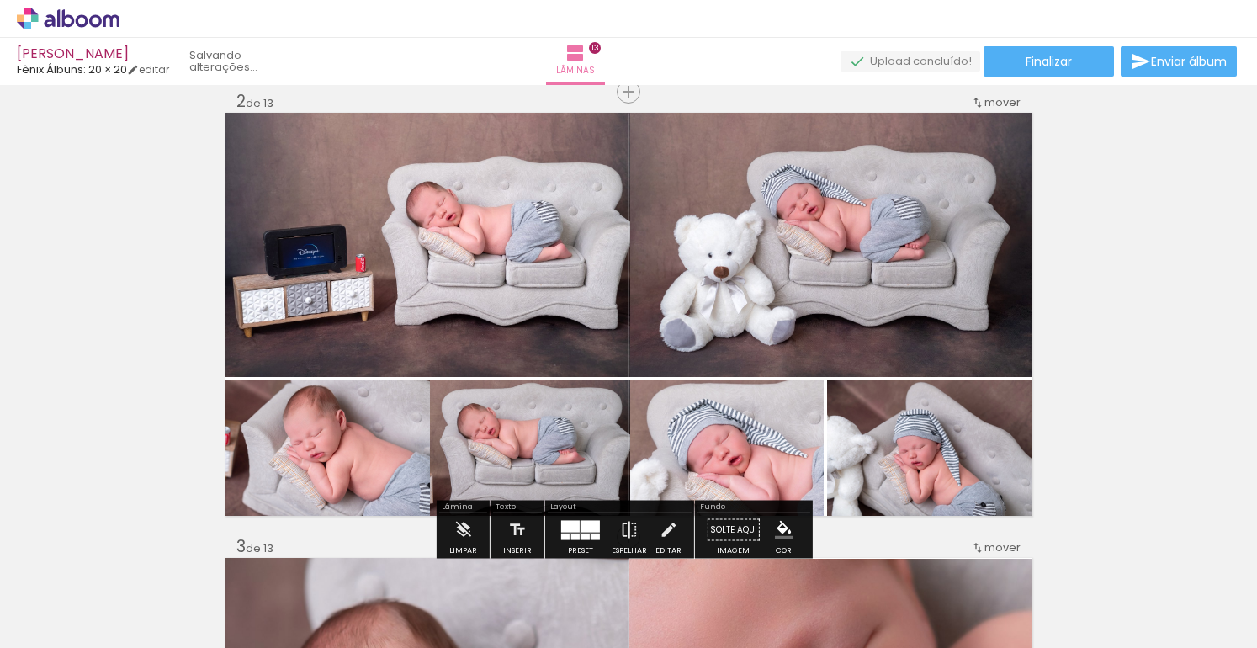
click at [594, 427] on quentale-photo at bounding box center [530, 448] width 201 height 136
click at [613, 448] on quentale-photo at bounding box center [530, 448] width 201 height 136
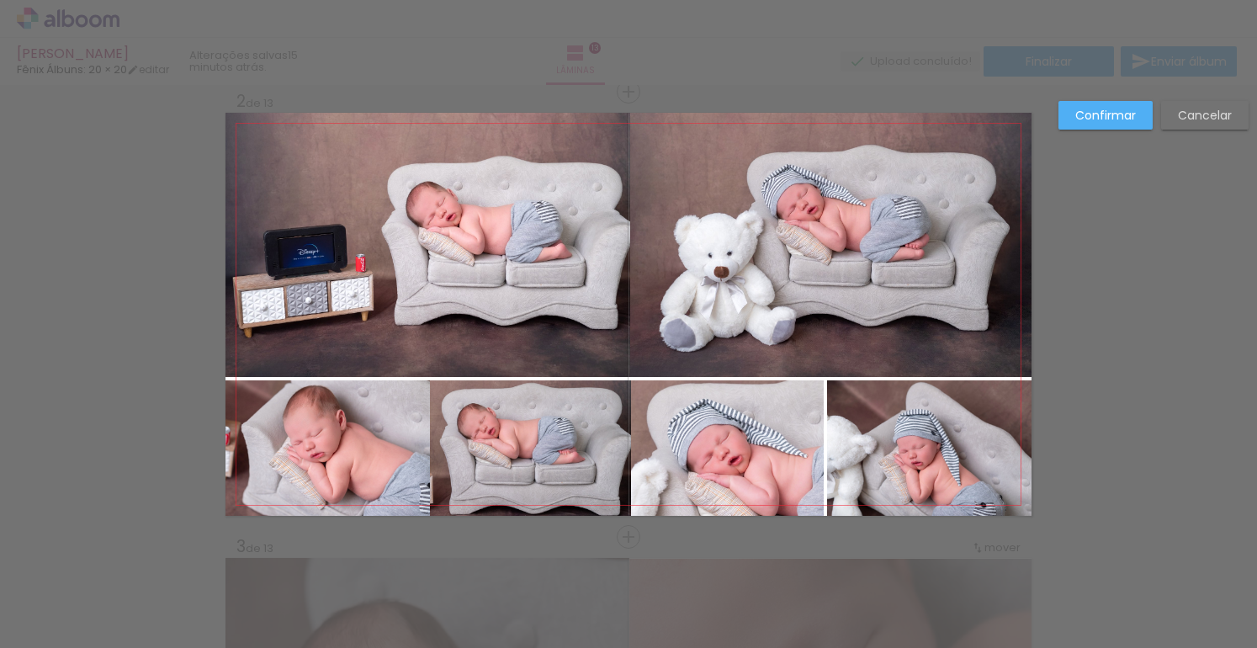
click at [605, 445] on quentale-photo at bounding box center [530, 448] width 201 height 136
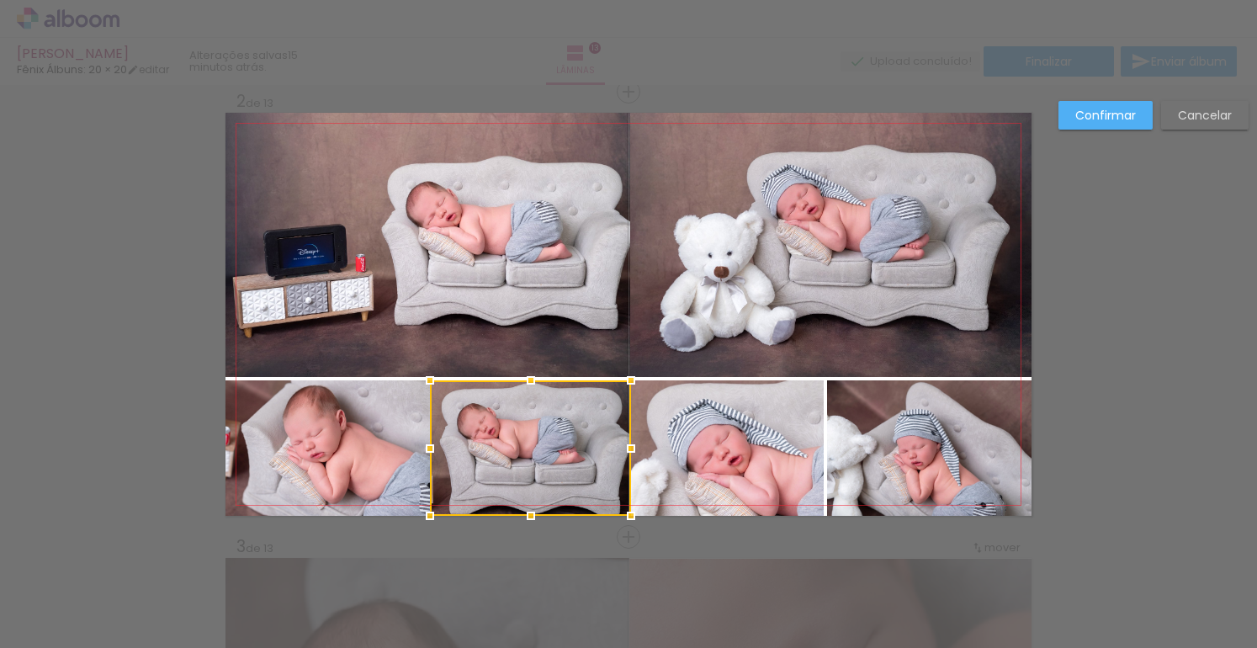
click at [605, 445] on div at bounding box center [530, 448] width 201 height 136
click at [428, 445] on div at bounding box center [427, 449] width 34 height 34
click at [0, 0] on slot "Confirmar" at bounding box center [0, 0] width 0 height 0
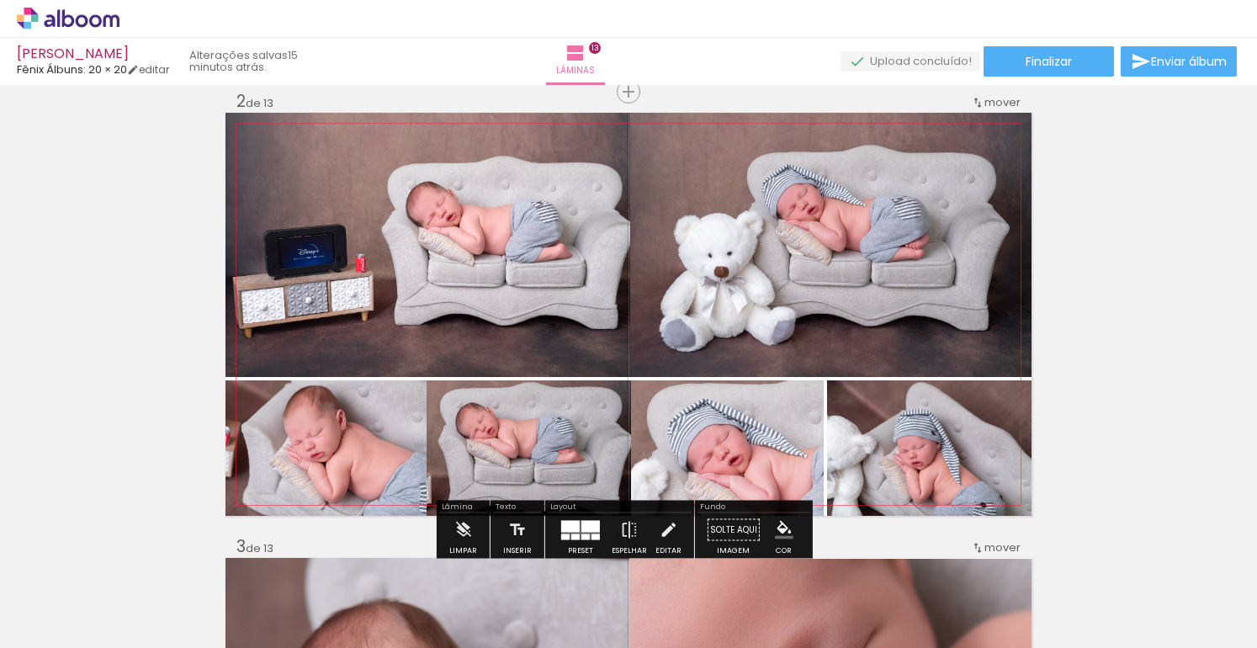
drag, startPoint x: 572, startPoint y: 413, endPoint x: 545, endPoint y: 421, distance: 27.2
click at [572, 413] on quentale-photo at bounding box center [529, 448] width 205 height 136
click at [434, 446] on quentale-photo at bounding box center [529, 448] width 205 height 136
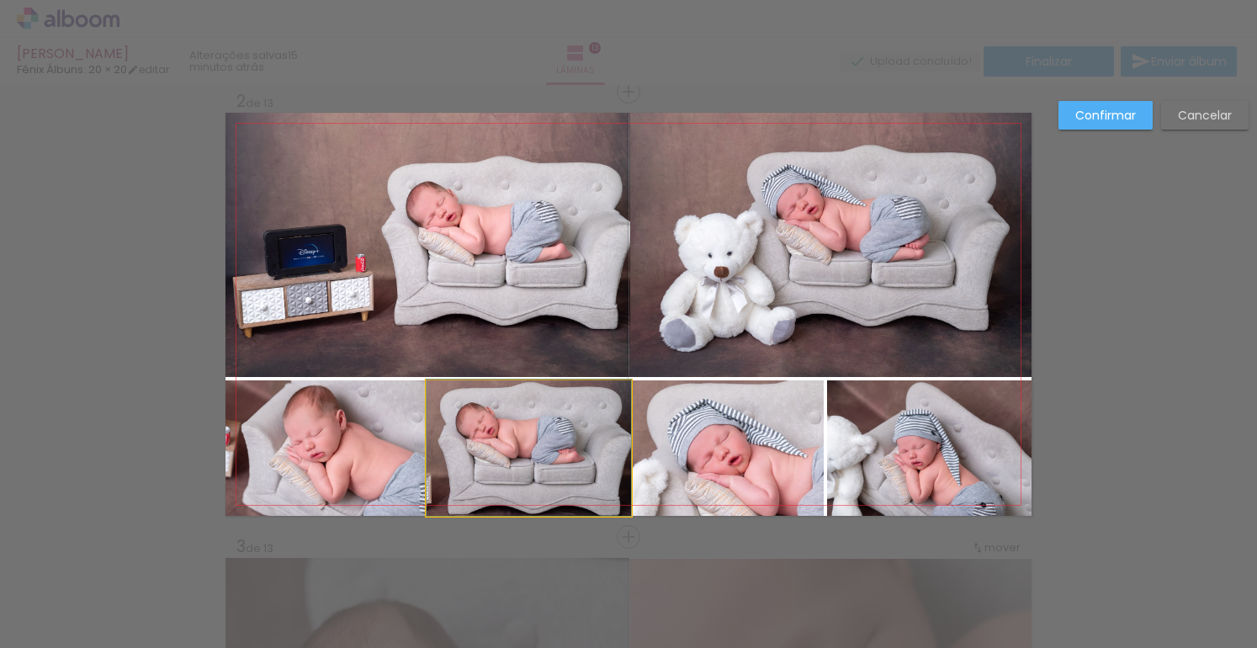
click at [438, 444] on quentale-photo at bounding box center [529, 448] width 205 height 136
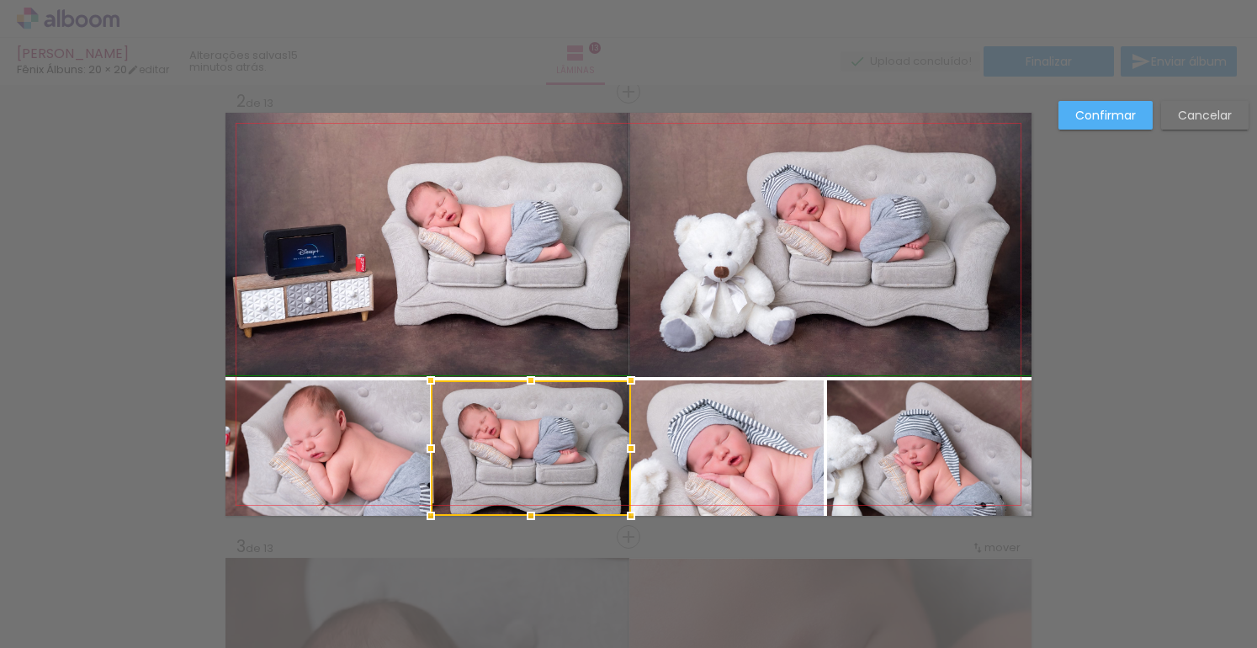
click at [428, 449] on div at bounding box center [431, 449] width 34 height 34
click at [423, 448] on div at bounding box center [430, 449] width 34 height 34
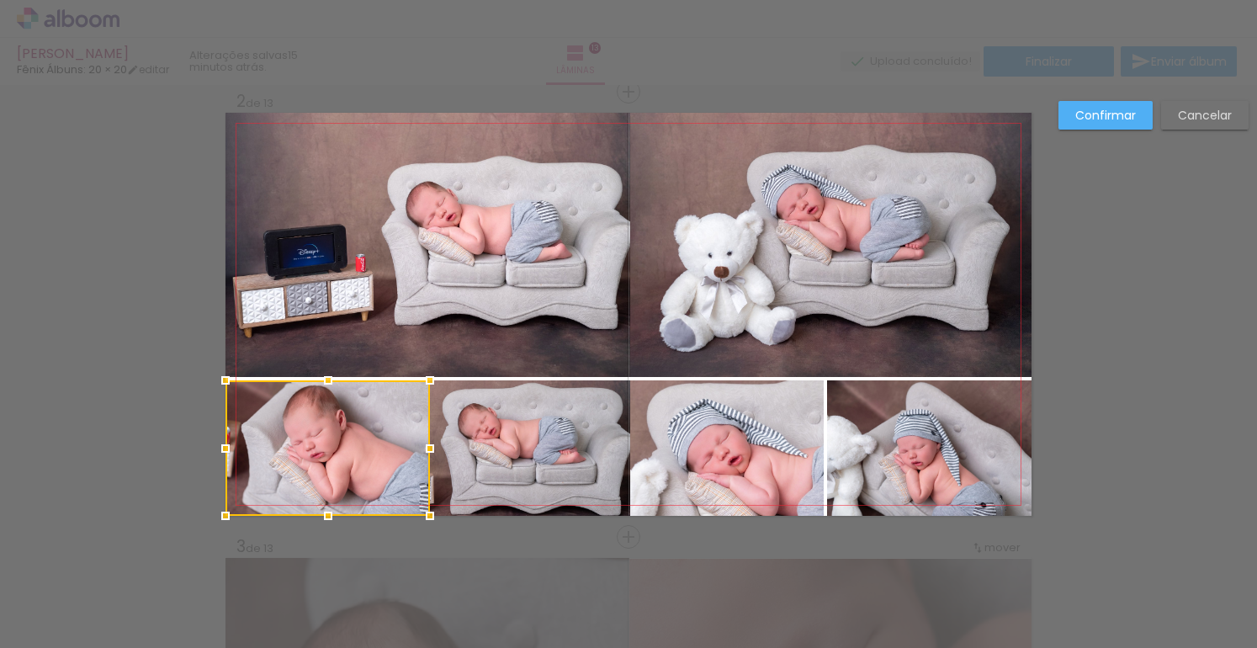
click at [398, 442] on div at bounding box center [328, 448] width 205 height 136
click at [412, 447] on div at bounding box center [423, 449] width 34 height 34
click at [413, 447] on div at bounding box center [430, 449] width 34 height 34
click at [433, 451] on div at bounding box center [430, 449] width 34 height 34
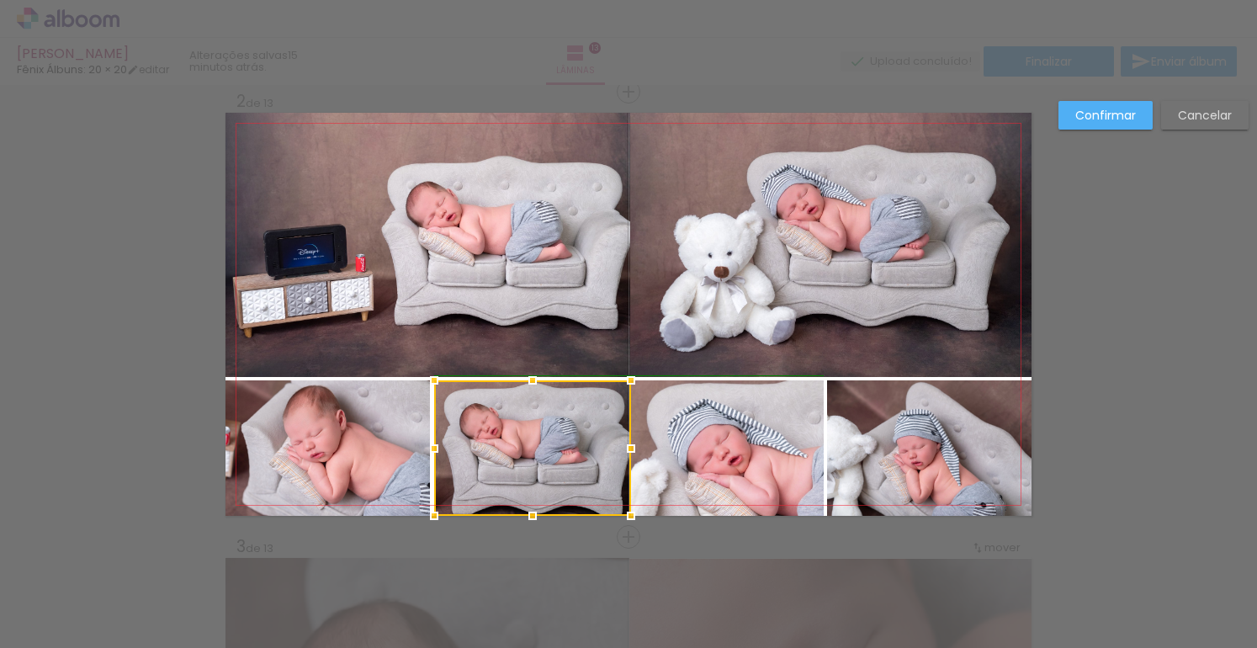
click at [430, 446] on div at bounding box center [434, 449] width 34 height 34
click at [440, 448] on div at bounding box center [434, 449] width 34 height 34
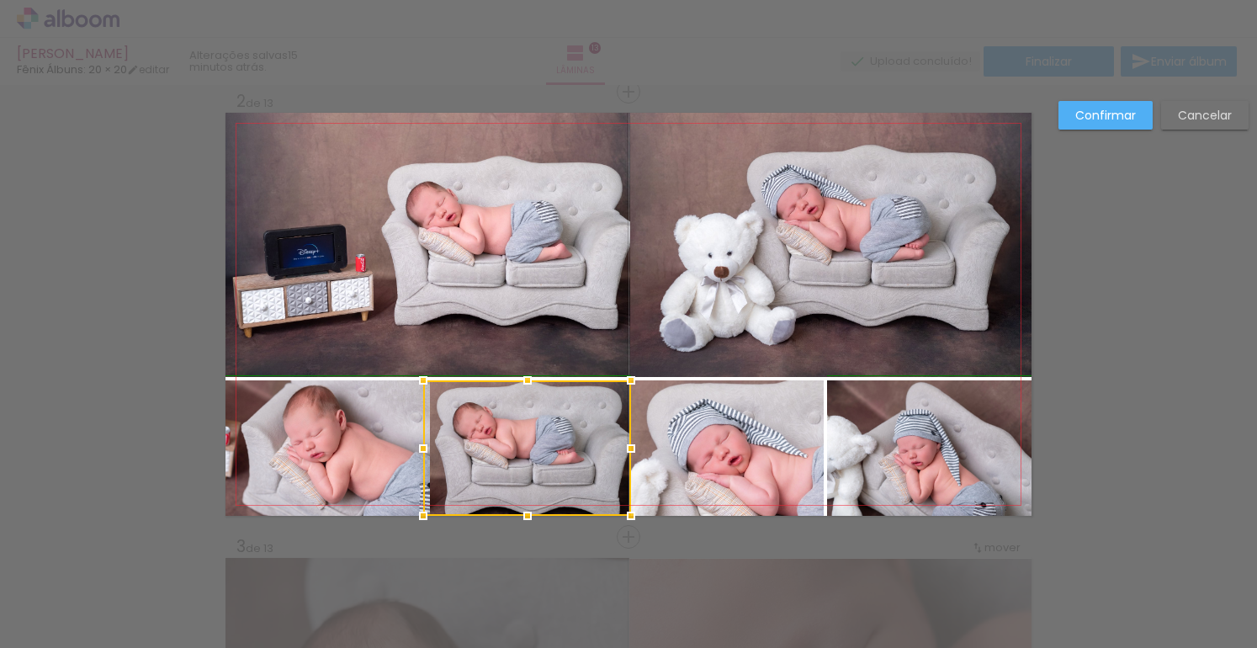
click at [427, 448] on div at bounding box center [424, 449] width 34 height 34
click at [423, 449] on div at bounding box center [431, 449] width 34 height 34
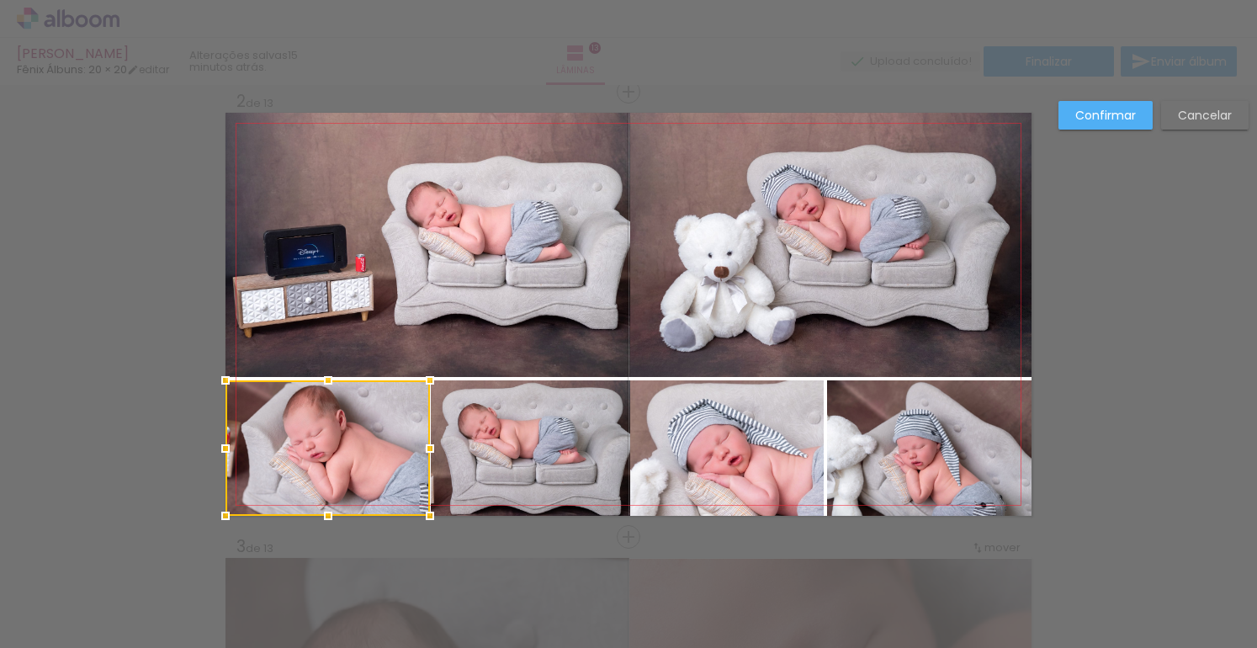
click at [390, 445] on div at bounding box center [328, 448] width 205 height 136
click at [418, 449] on div at bounding box center [428, 449] width 34 height 34
click at [226, 411] on div at bounding box center [327, 448] width 202 height 136
drag, startPoint x: 158, startPoint y: 396, endPoint x: 412, endPoint y: 310, distance: 268.6
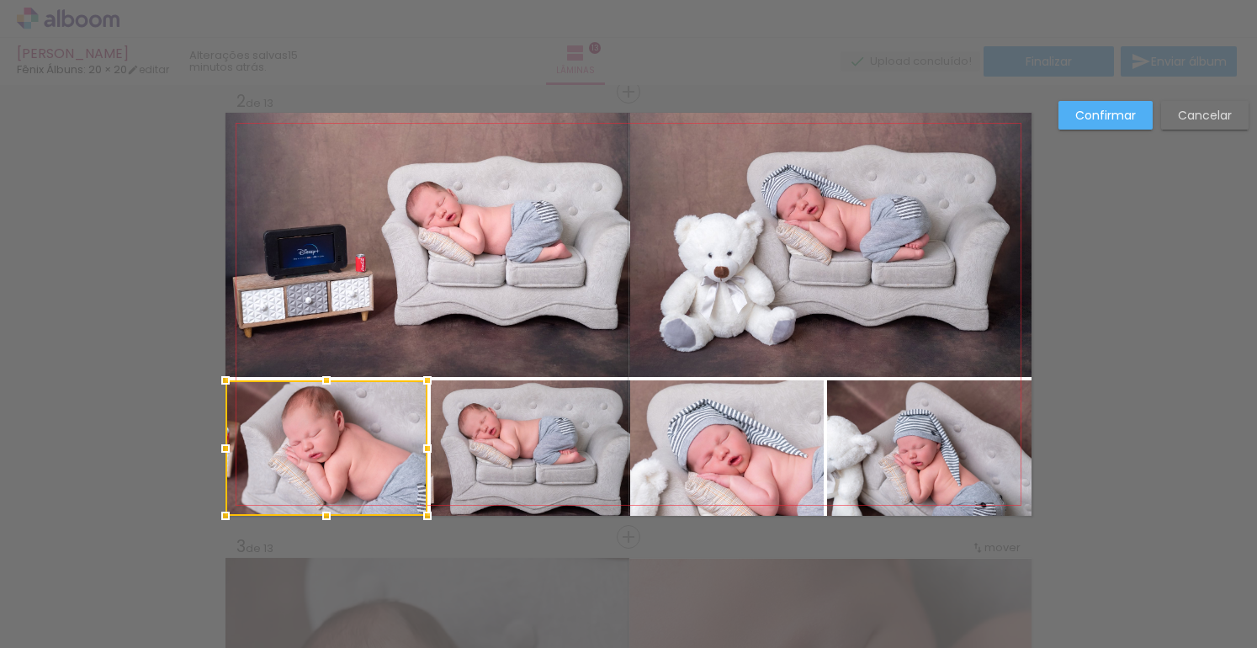
click at [0, 0] on slot "Confirmar" at bounding box center [0, 0] width 0 height 0
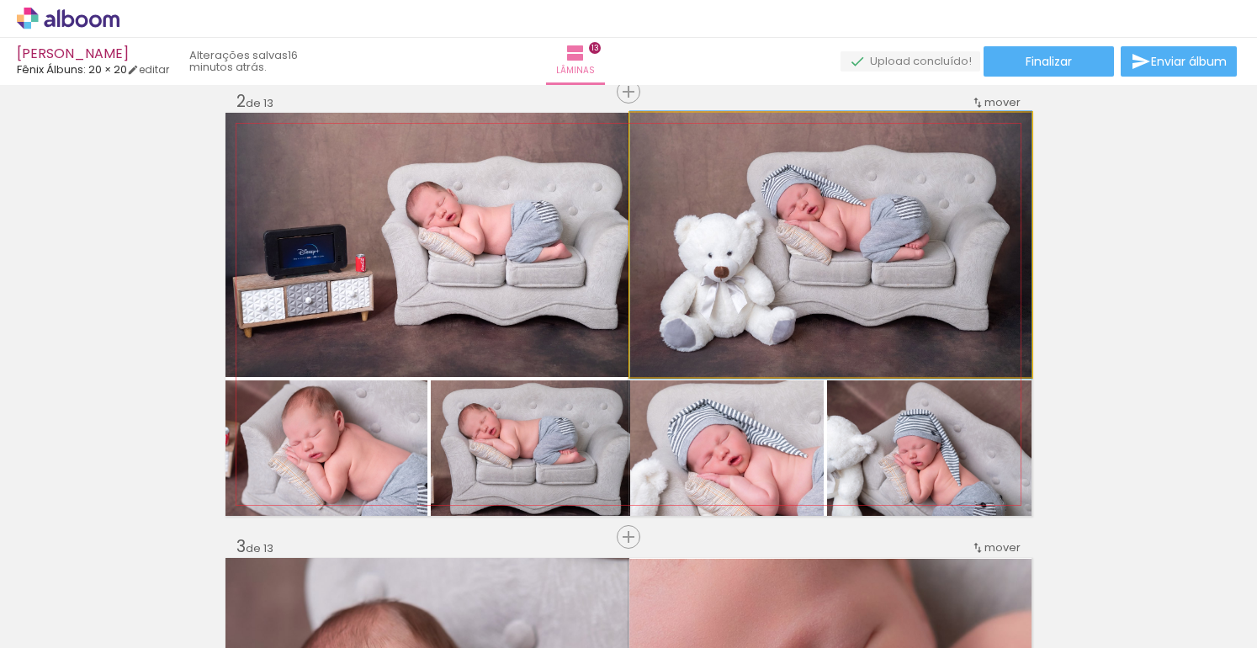
click at [645, 216] on quentale-photo at bounding box center [830, 245] width 401 height 264
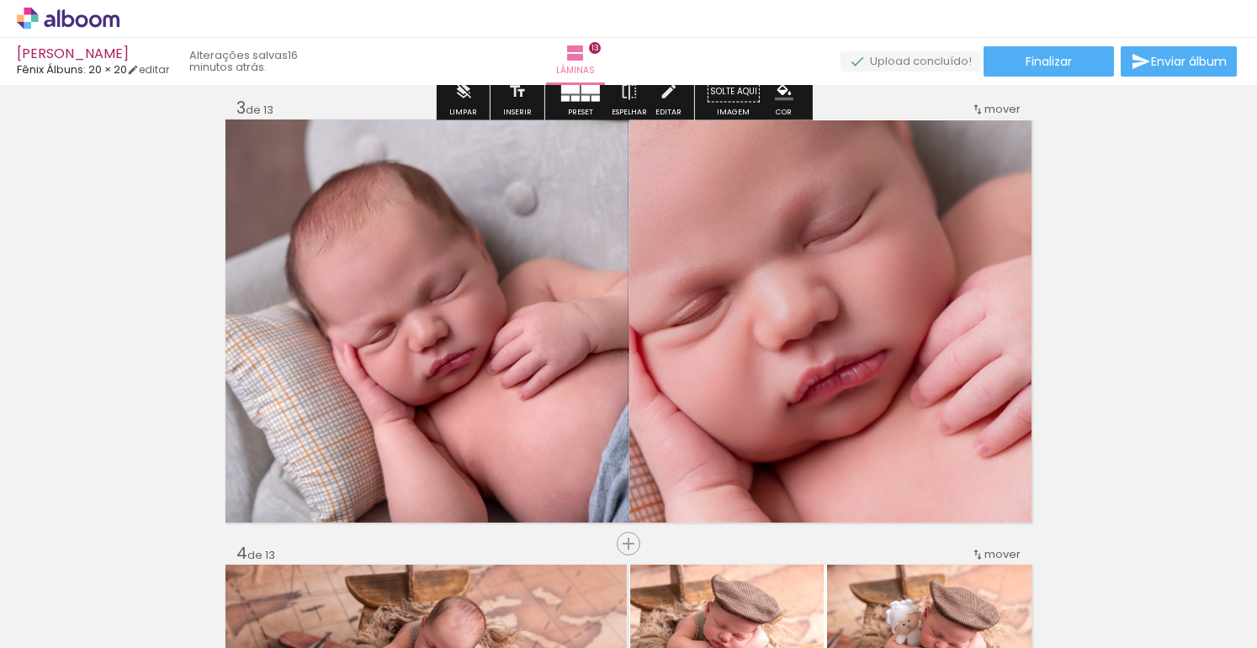
scroll to position [1055, 0]
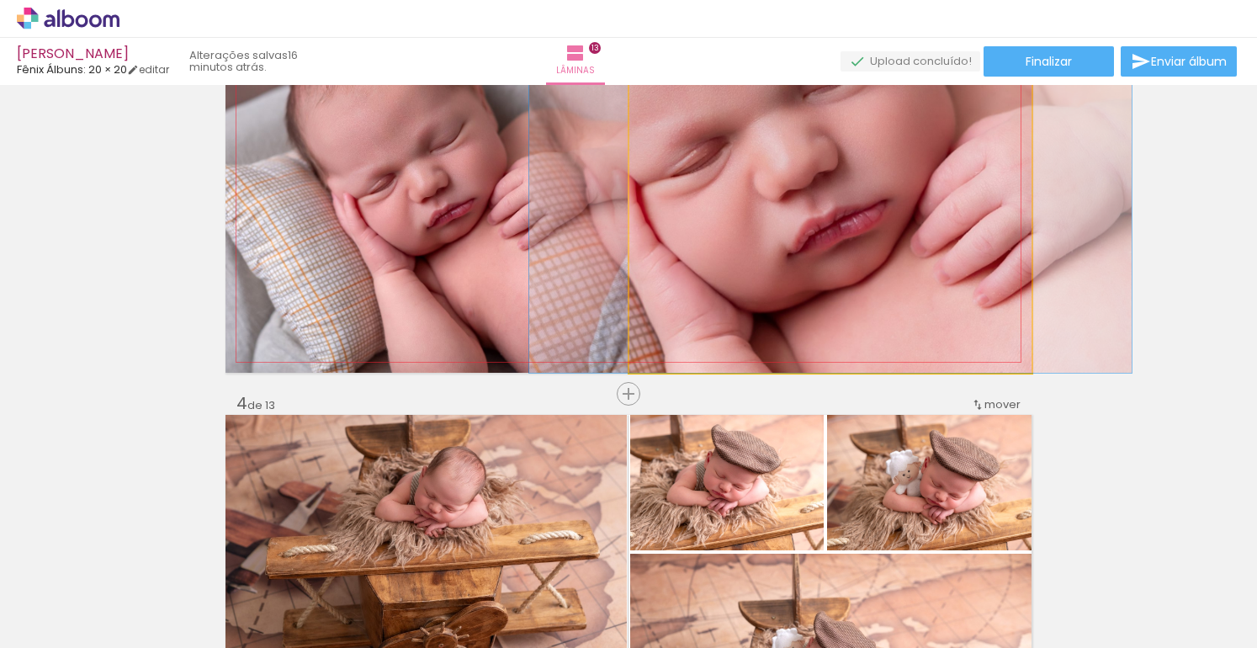
click at [711, 219] on quentale-photo at bounding box center [831, 172] width 402 height 402
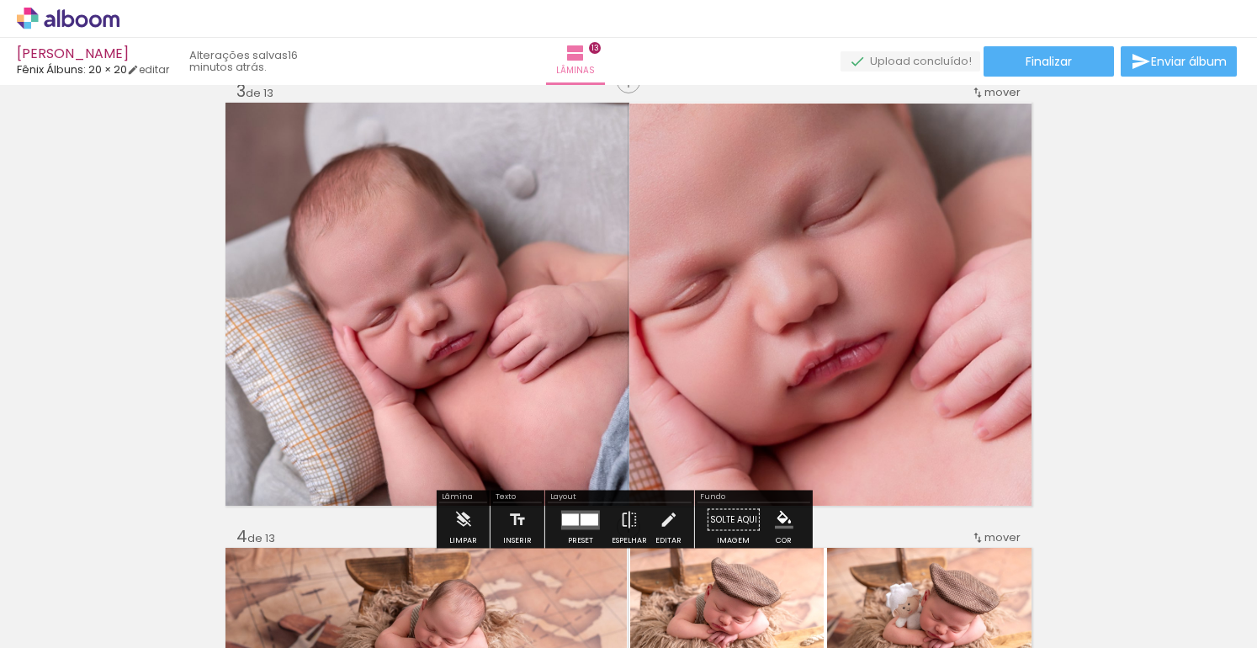
scroll to position [819, 0]
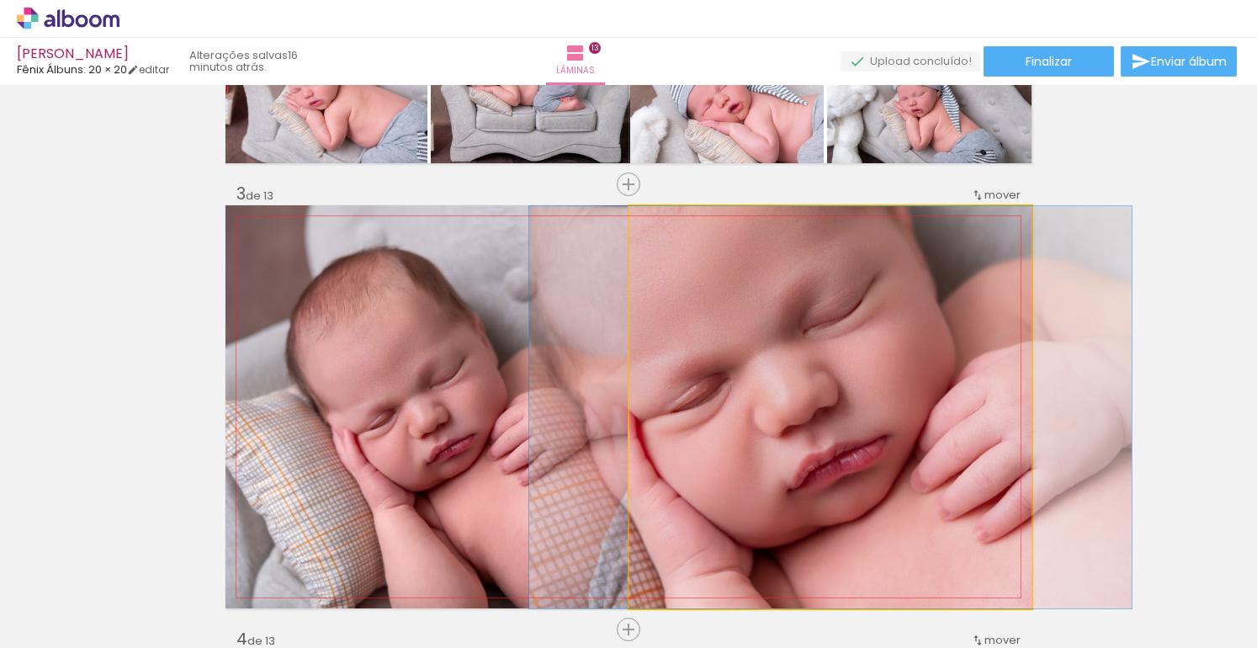
click at [791, 294] on quentale-photo at bounding box center [831, 407] width 402 height 402
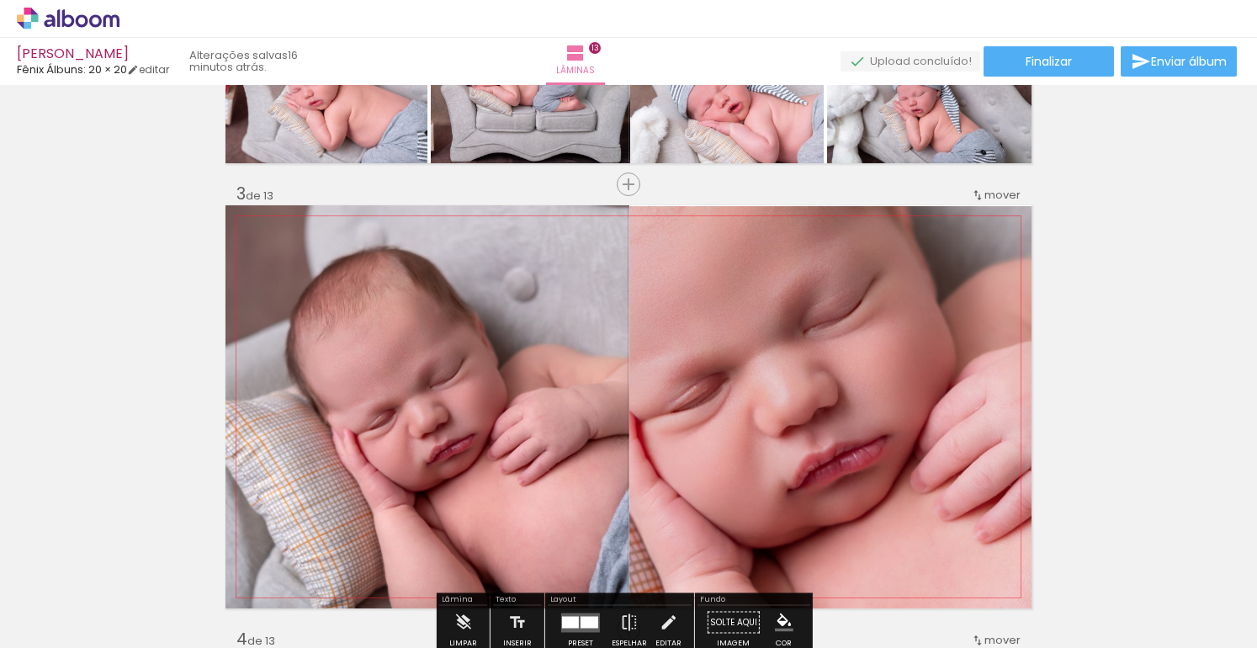
click at [791, 294] on quentale-photo at bounding box center [831, 407] width 402 height 402
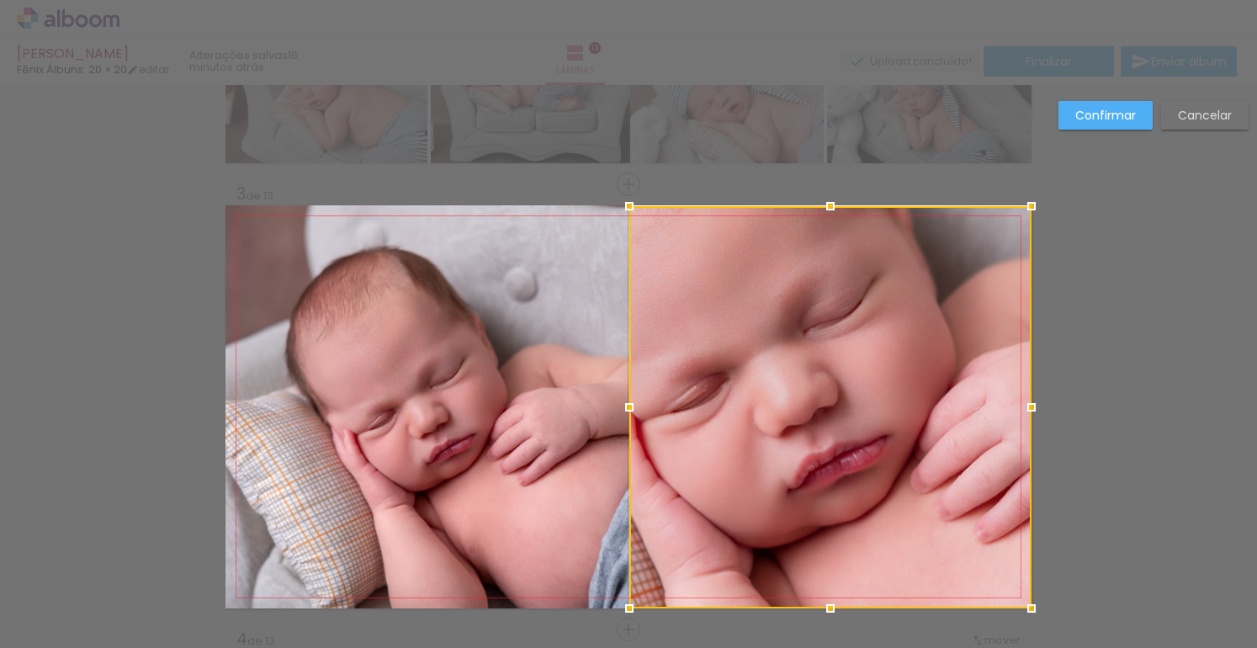
click at [791, 294] on div at bounding box center [831, 407] width 402 height 402
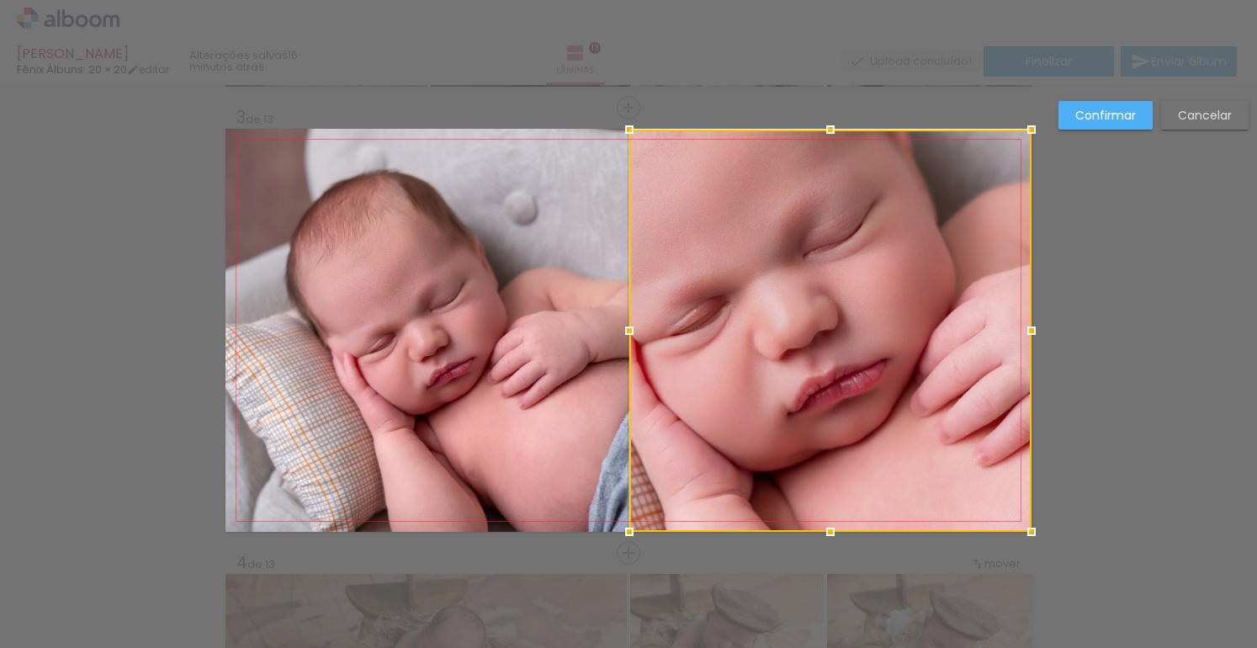
scroll to position [912, 0]
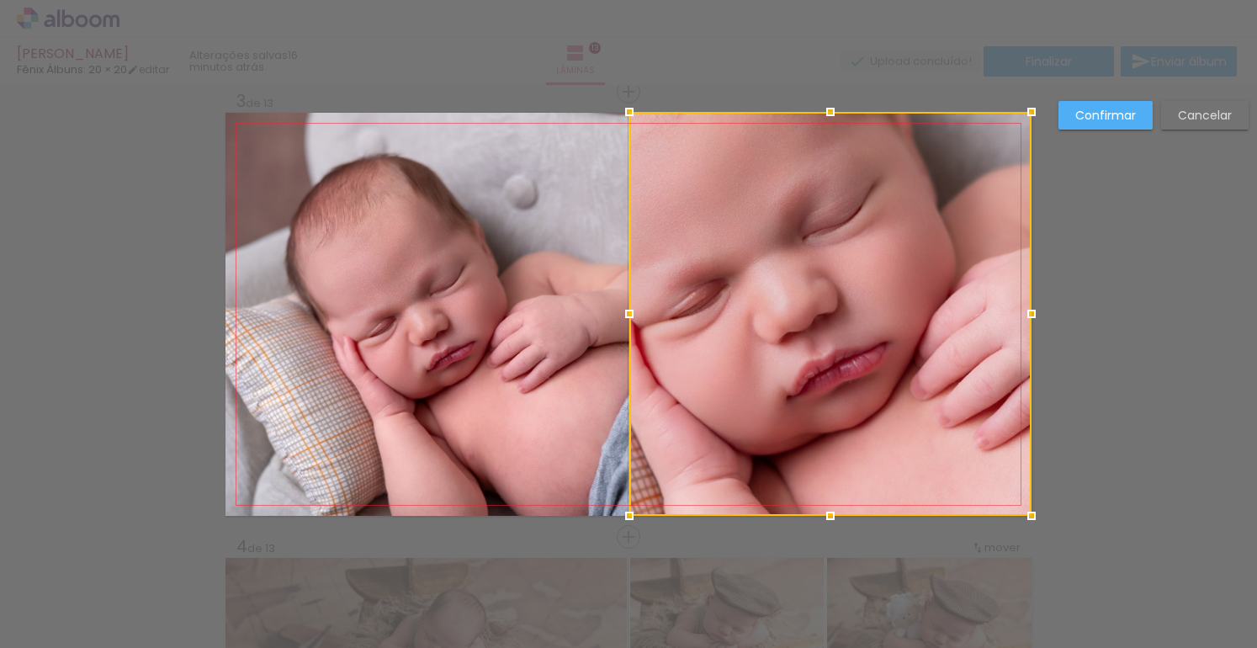
click at [825, 109] on div at bounding box center [831, 112] width 34 height 34
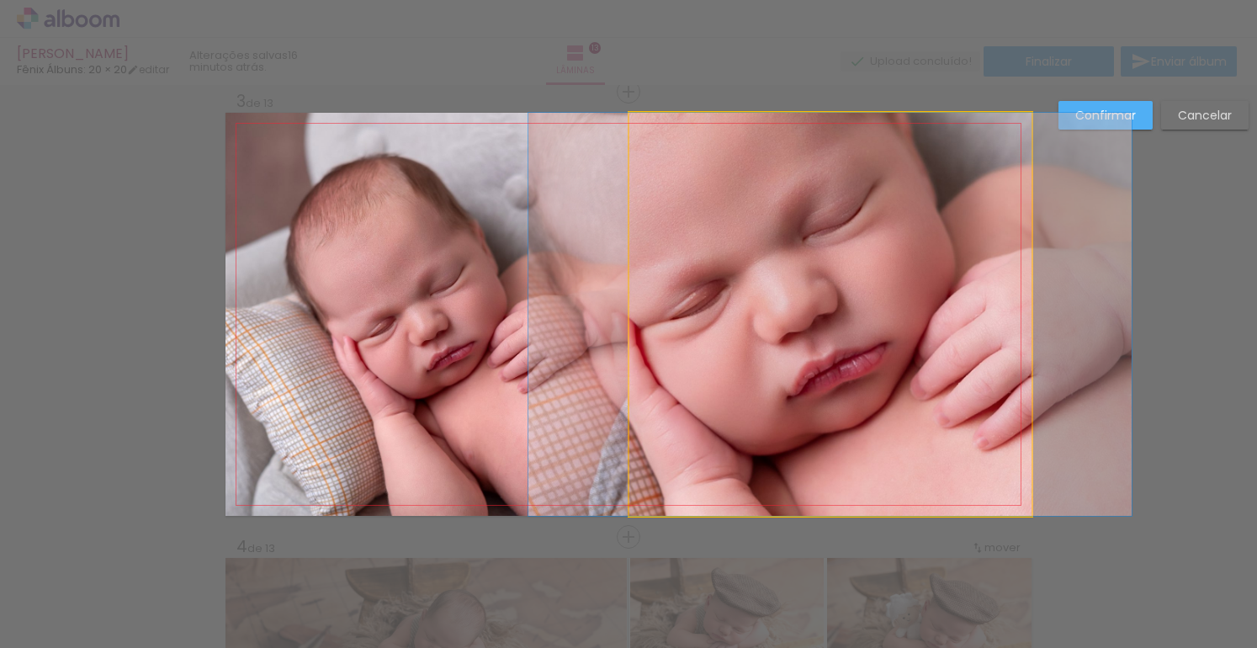
click at [736, 247] on quentale-photo at bounding box center [831, 314] width 402 height 403
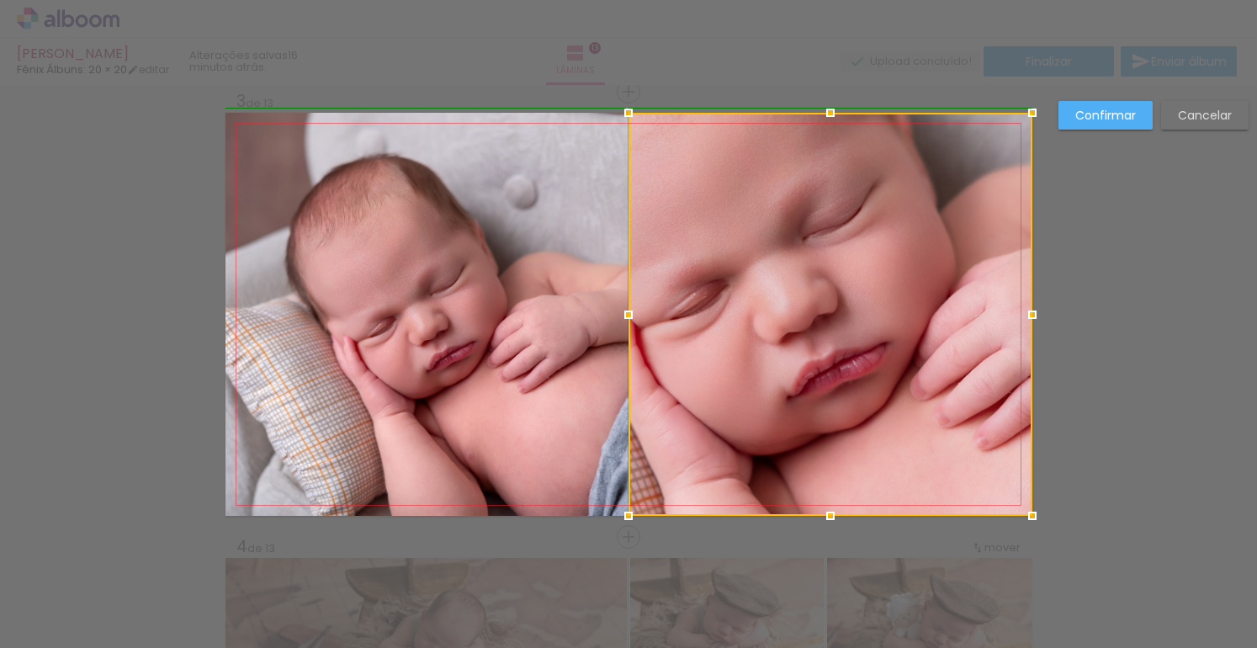
click at [621, 315] on div at bounding box center [629, 315] width 34 height 34
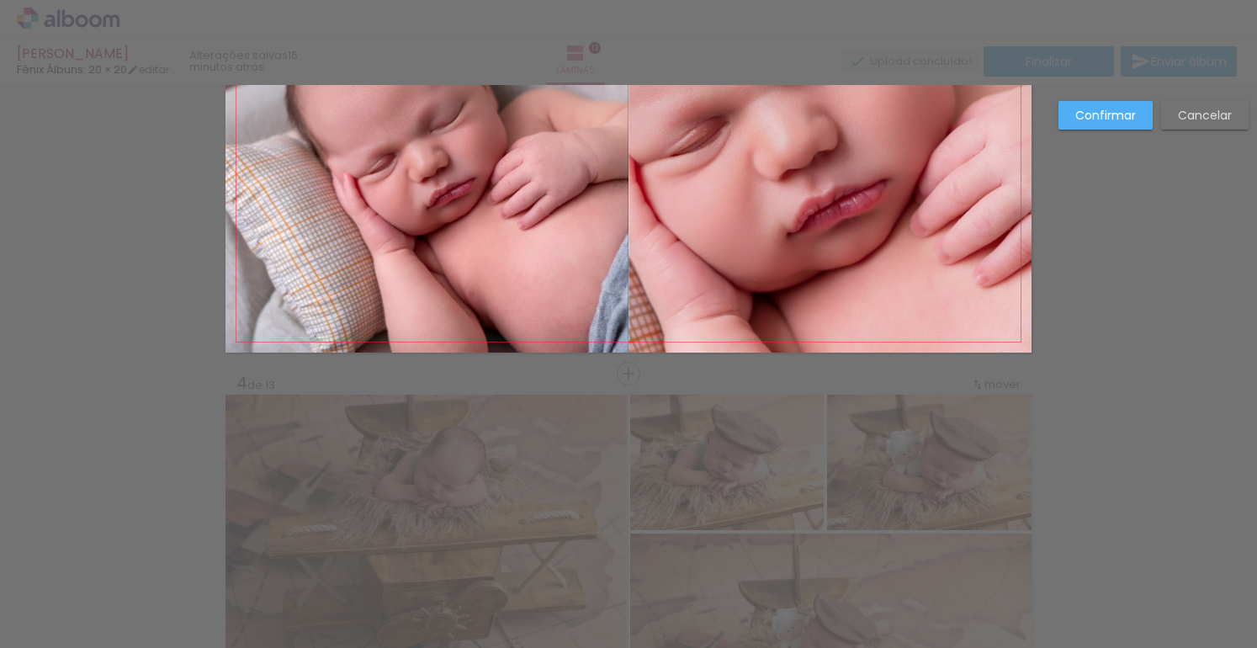
scroll to position [1157, 0]
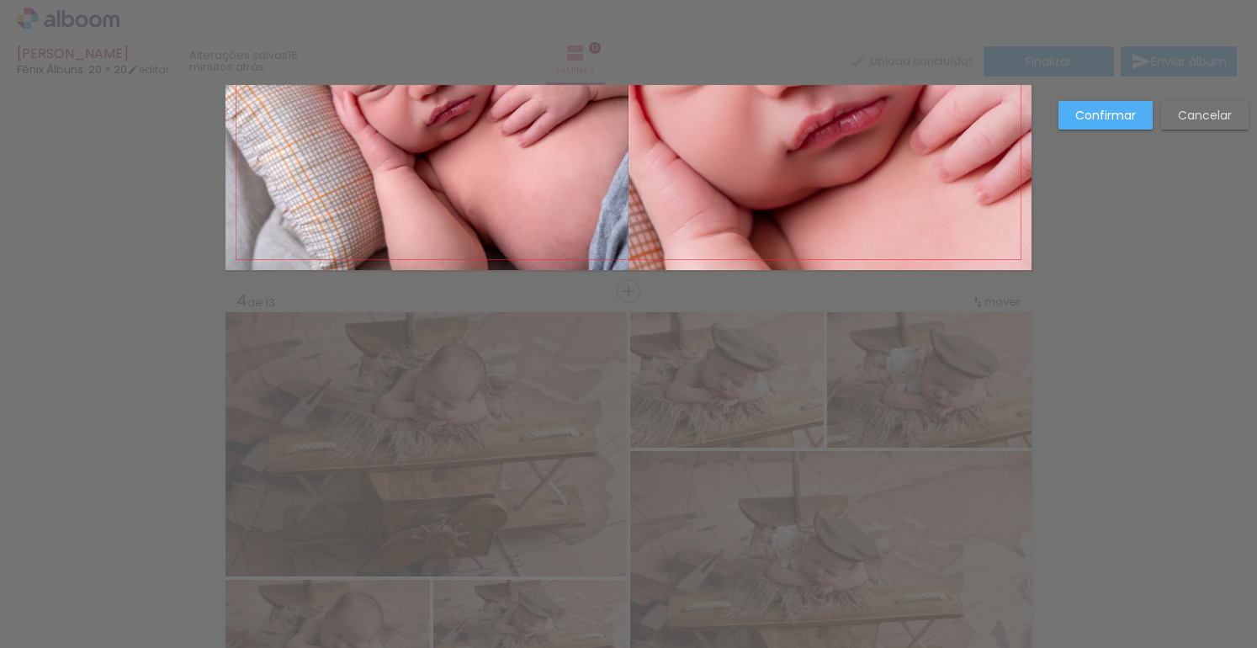
click at [0, 0] on slot "Confirmar" at bounding box center [0, 0] width 0 height 0
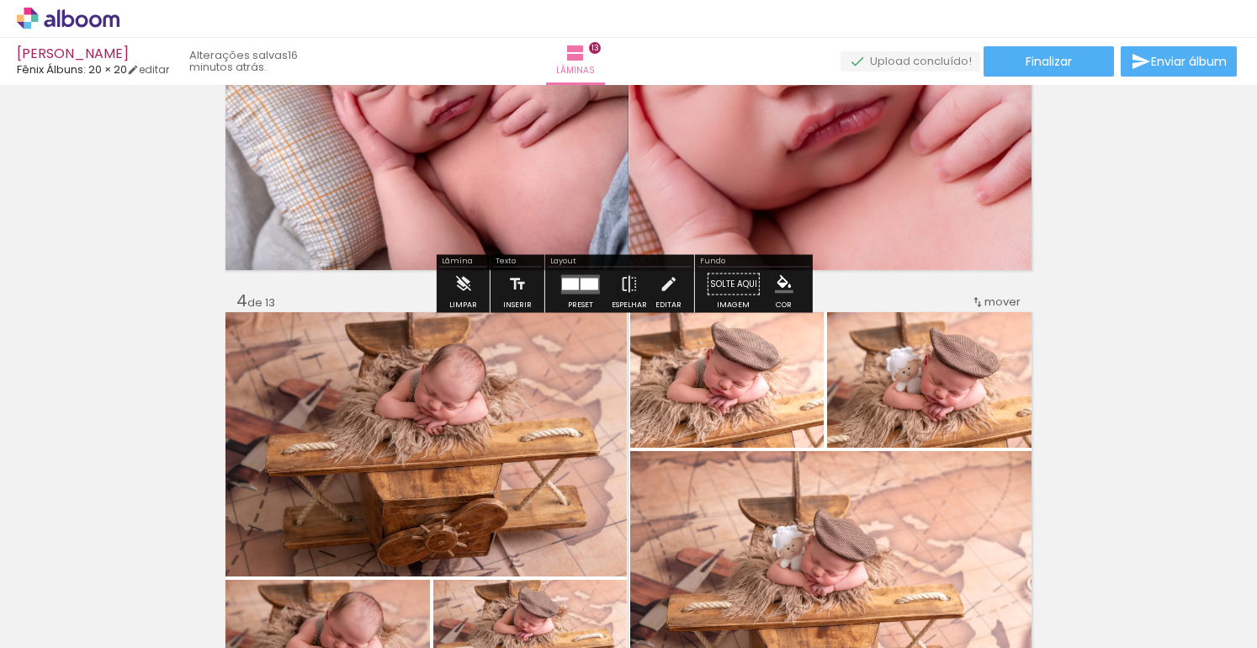
scroll to position [1182, 0]
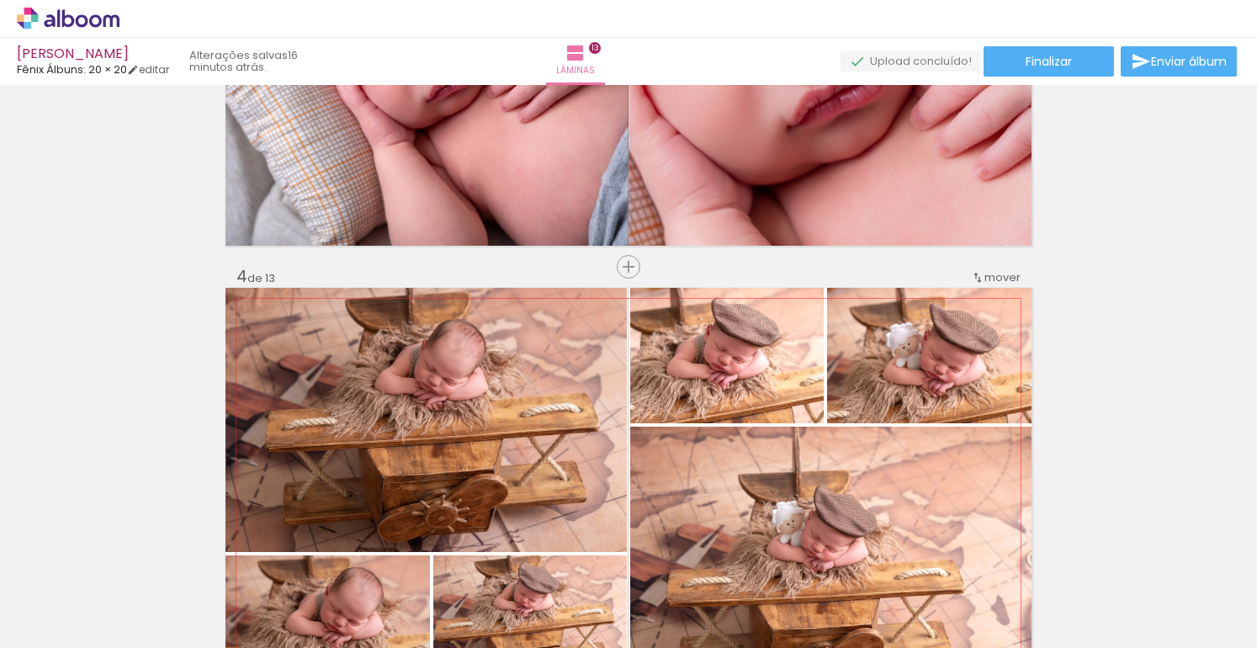
click at [515, 386] on quentale-photo at bounding box center [426, 420] width 401 height 264
click at [617, 434] on quentale-photo at bounding box center [426, 420] width 401 height 264
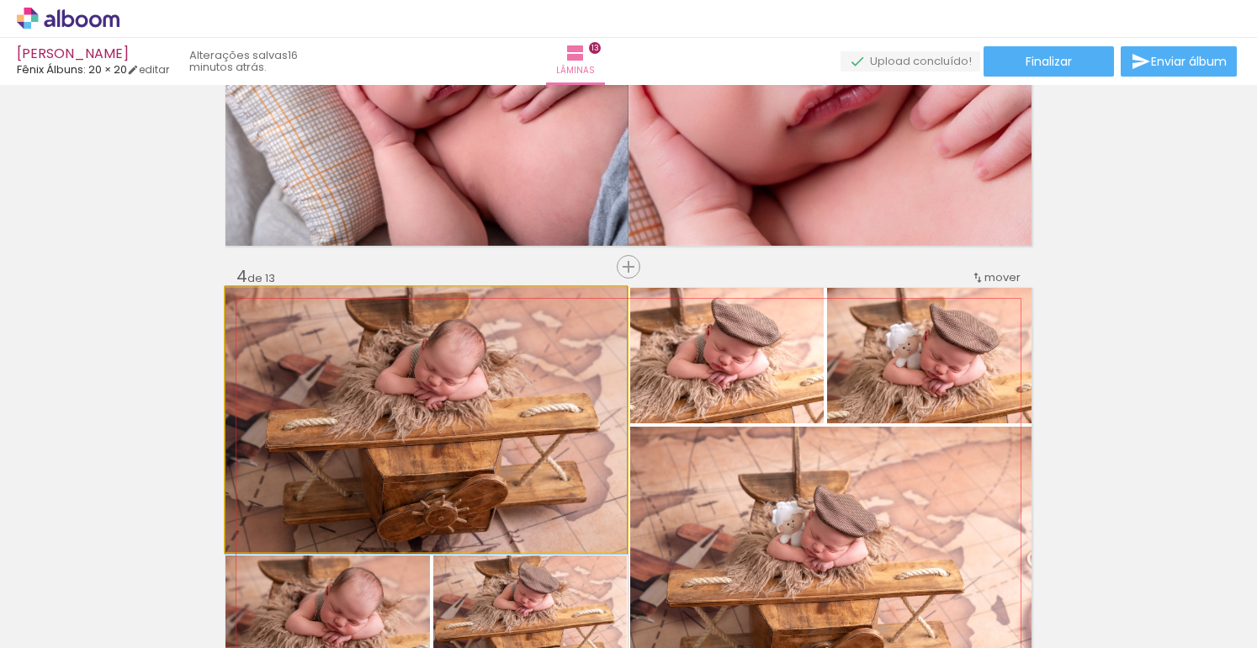
click at [617, 434] on quentale-photo at bounding box center [426, 420] width 401 height 264
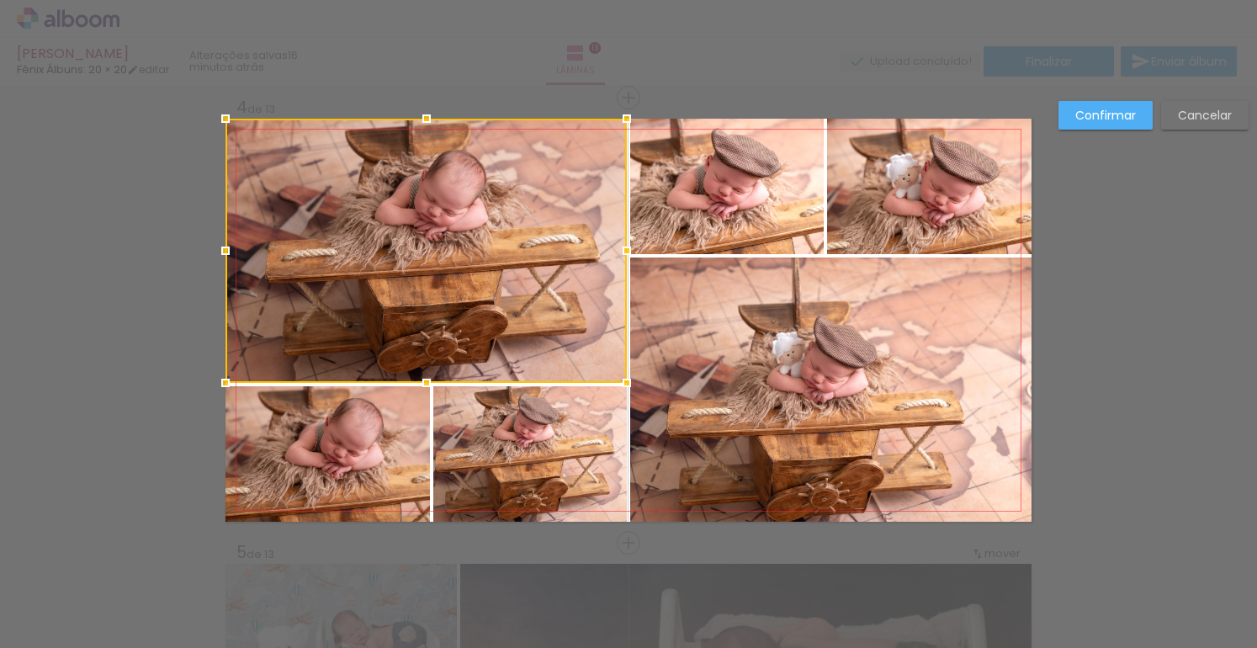
scroll to position [1357, 0]
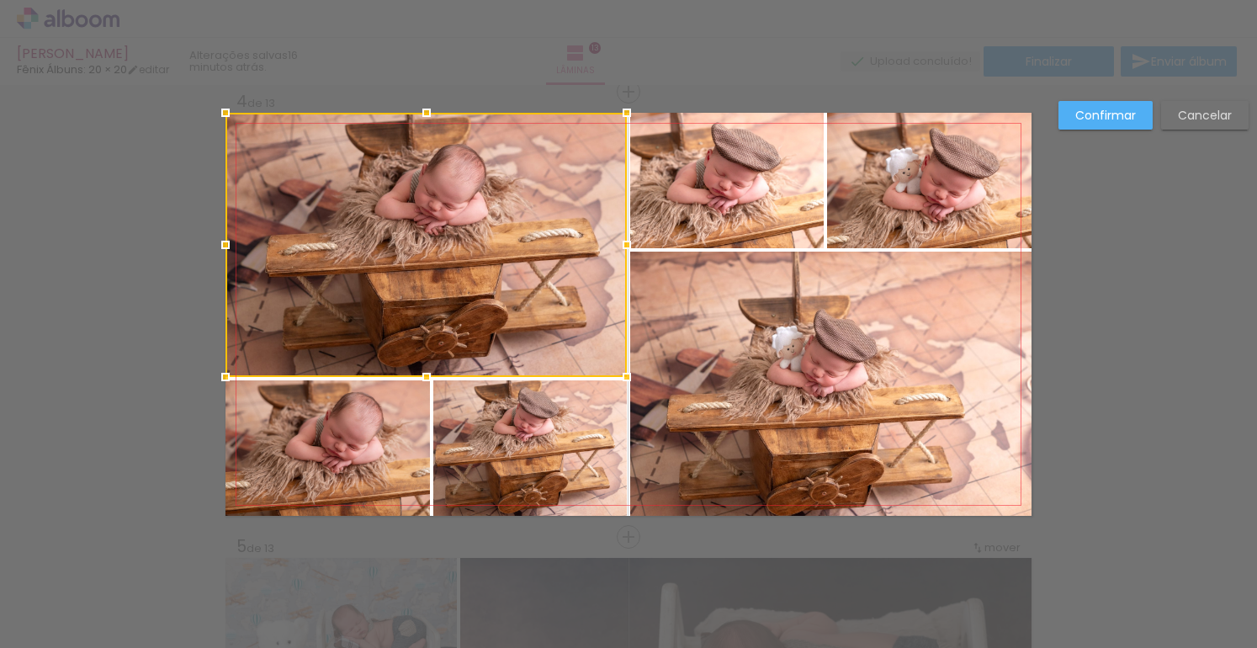
click at [598, 341] on div at bounding box center [426, 245] width 401 height 264
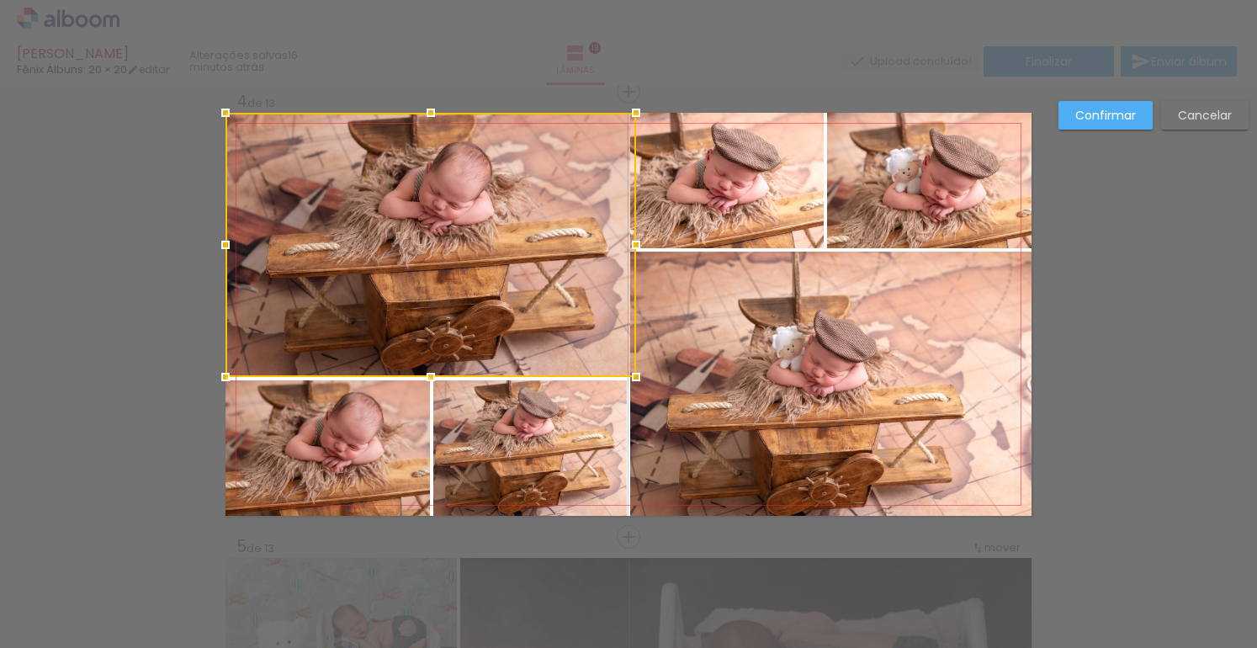
drag, startPoint x: 622, startPoint y: 244, endPoint x: 631, endPoint y: 246, distance: 9.4
click at [631, 246] on div at bounding box center [636, 245] width 34 height 34
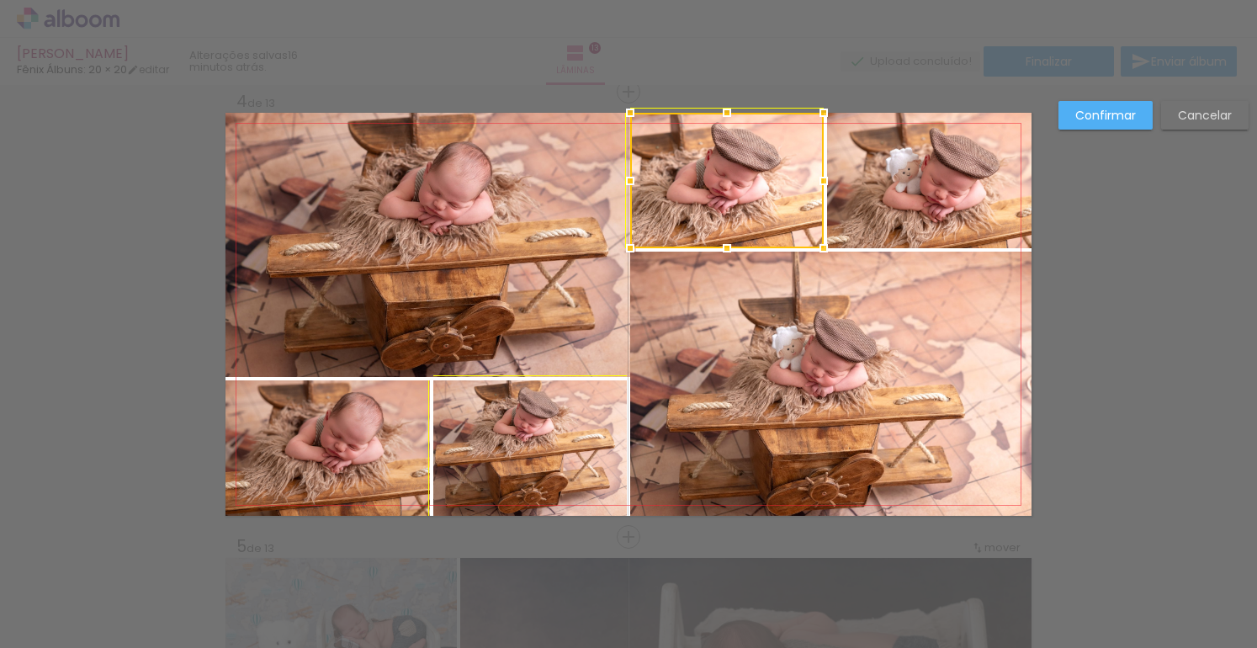
click at [625, 247] on div at bounding box center [631, 248] width 34 height 34
click at [600, 280] on quentale-photo at bounding box center [431, 245] width 411 height 264
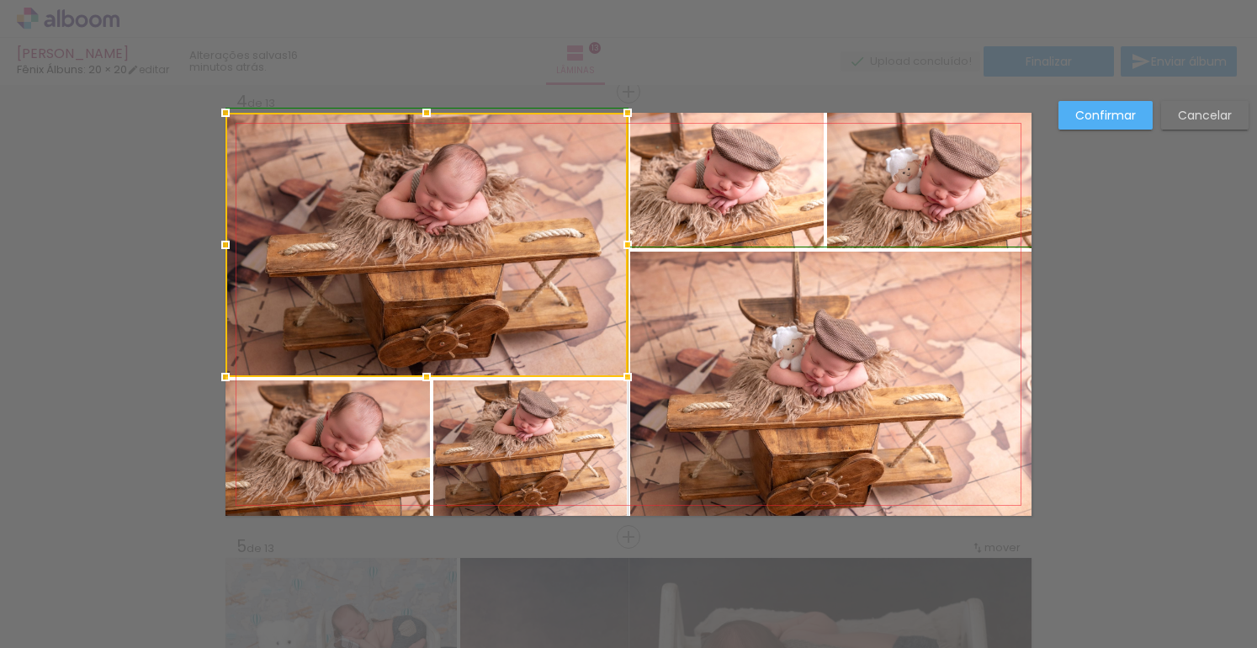
click at [629, 244] on div at bounding box center [628, 245] width 34 height 34
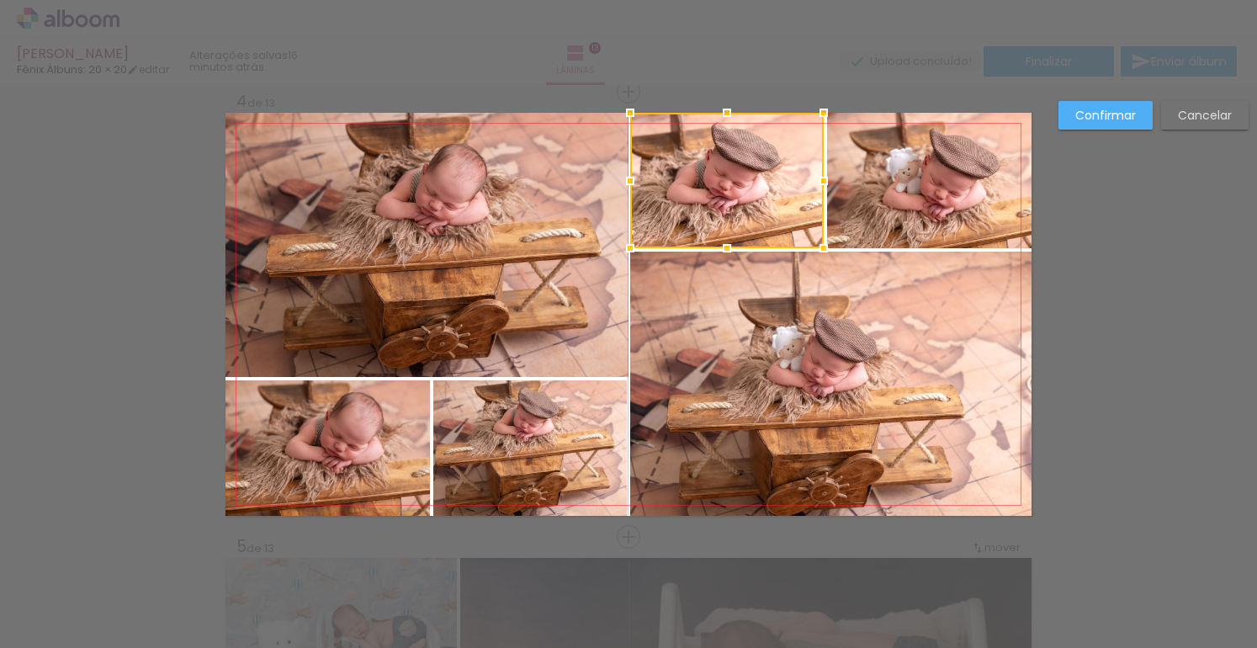
click at [660, 222] on div at bounding box center [727, 181] width 194 height 136
drag, startPoint x: 1121, startPoint y: 336, endPoint x: 1125, endPoint y: 274, distance: 61.6
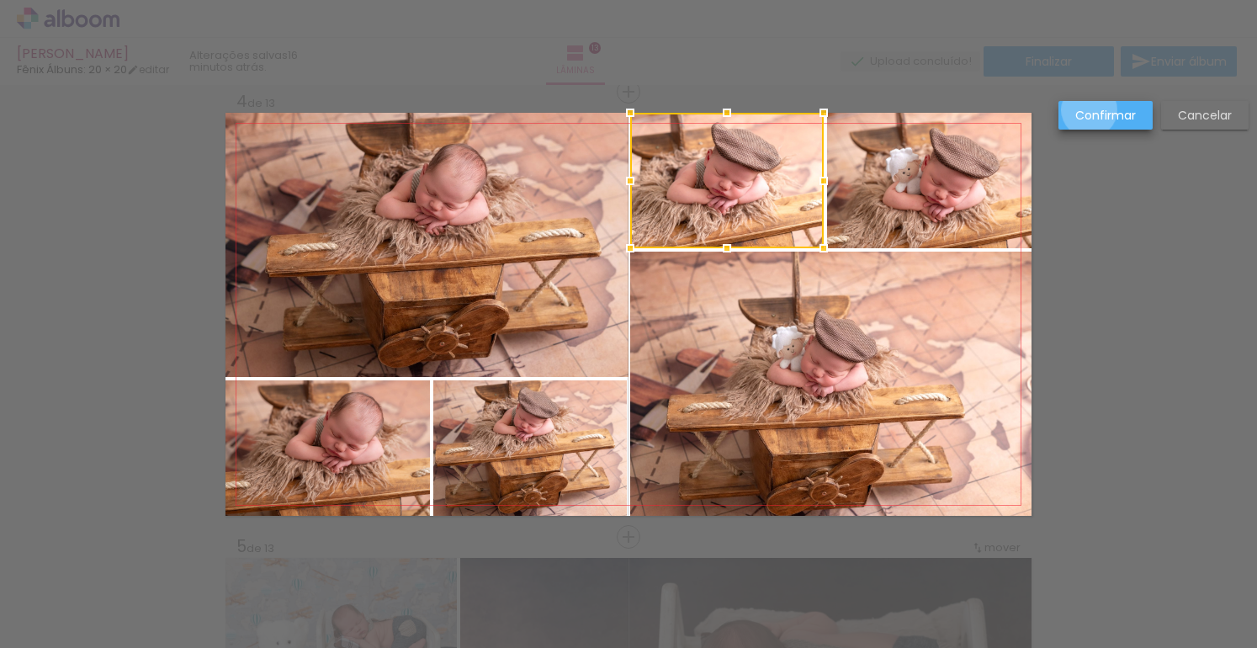
click at [0, 0] on slot "Confirmar" at bounding box center [0, 0] width 0 height 0
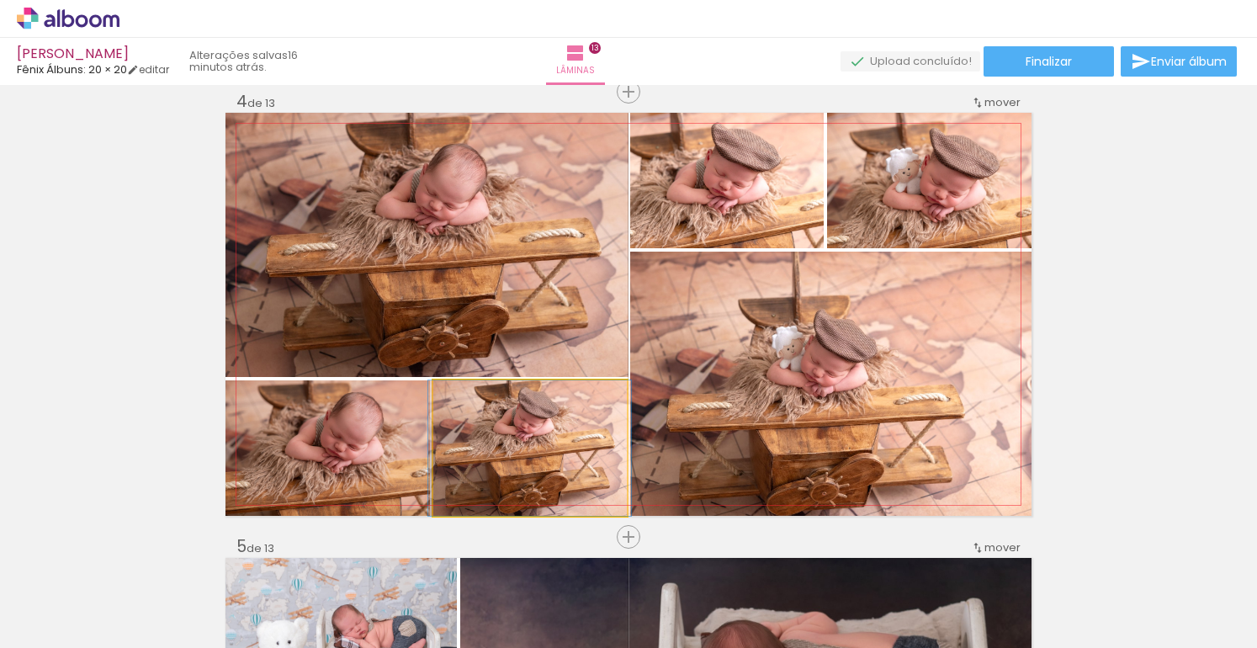
click at [572, 435] on quentale-photo at bounding box center [530, 448] width 194 height 136
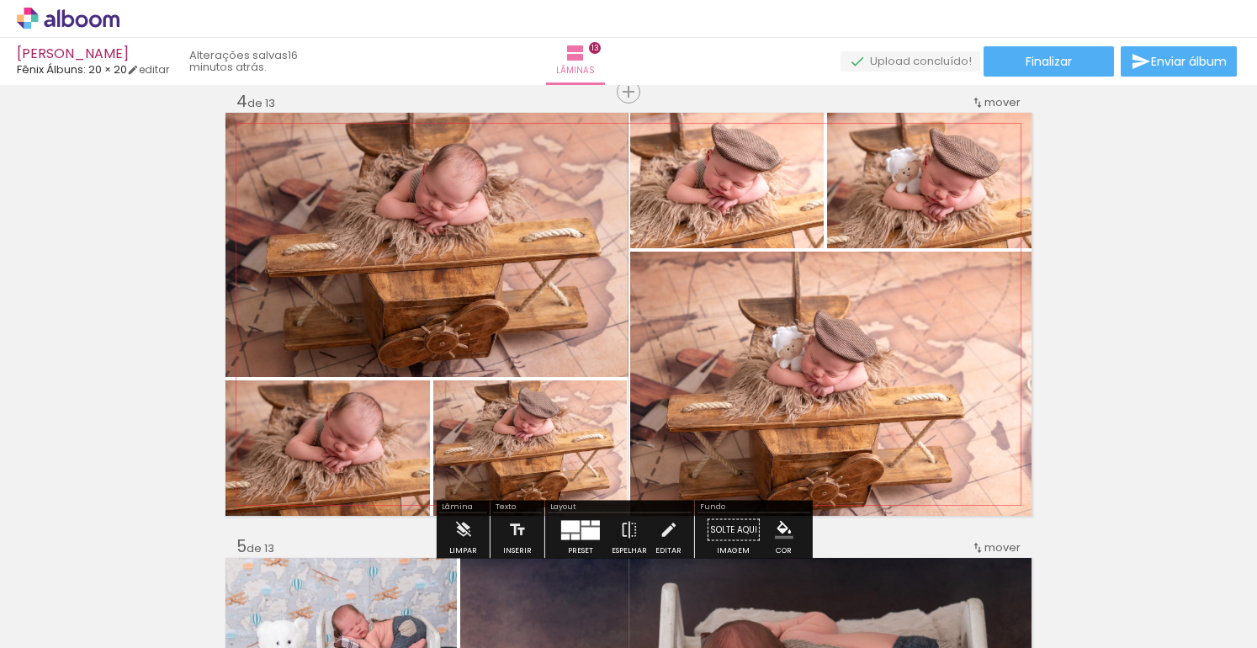
click at [570, 436] on quentale-photo at bounding box center [530, 448] width 194 height 136
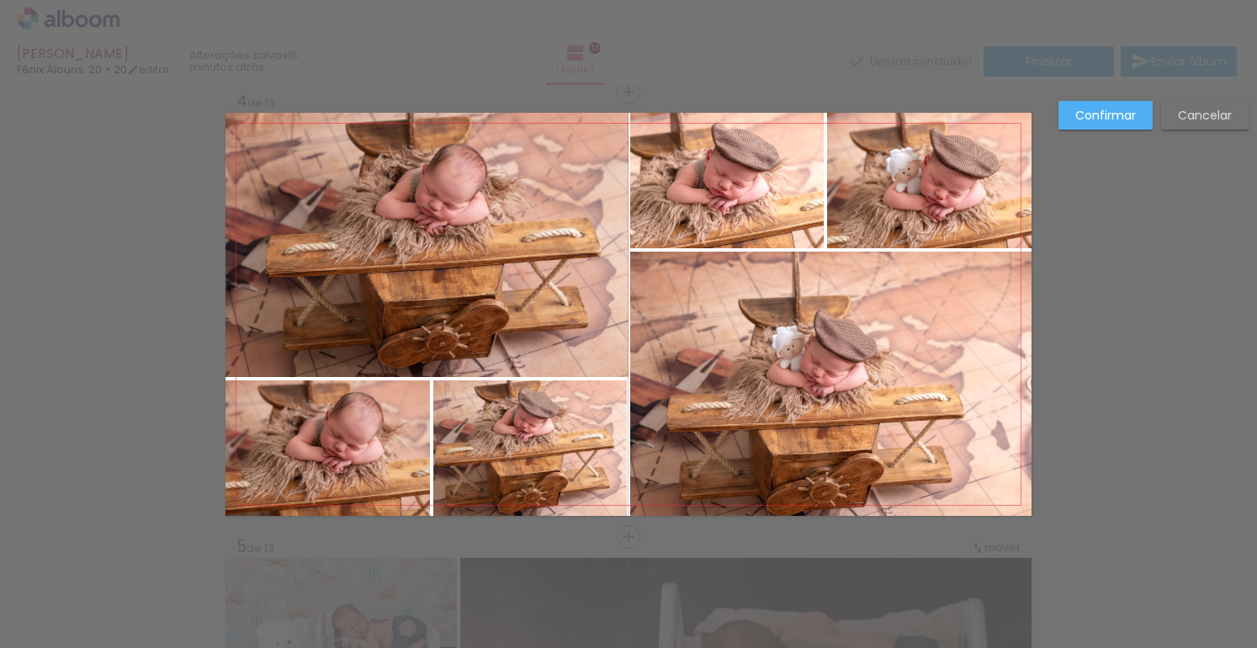
click at [607, 429] on quentale-photo at bounding box center [530, 448] width 194 height 136
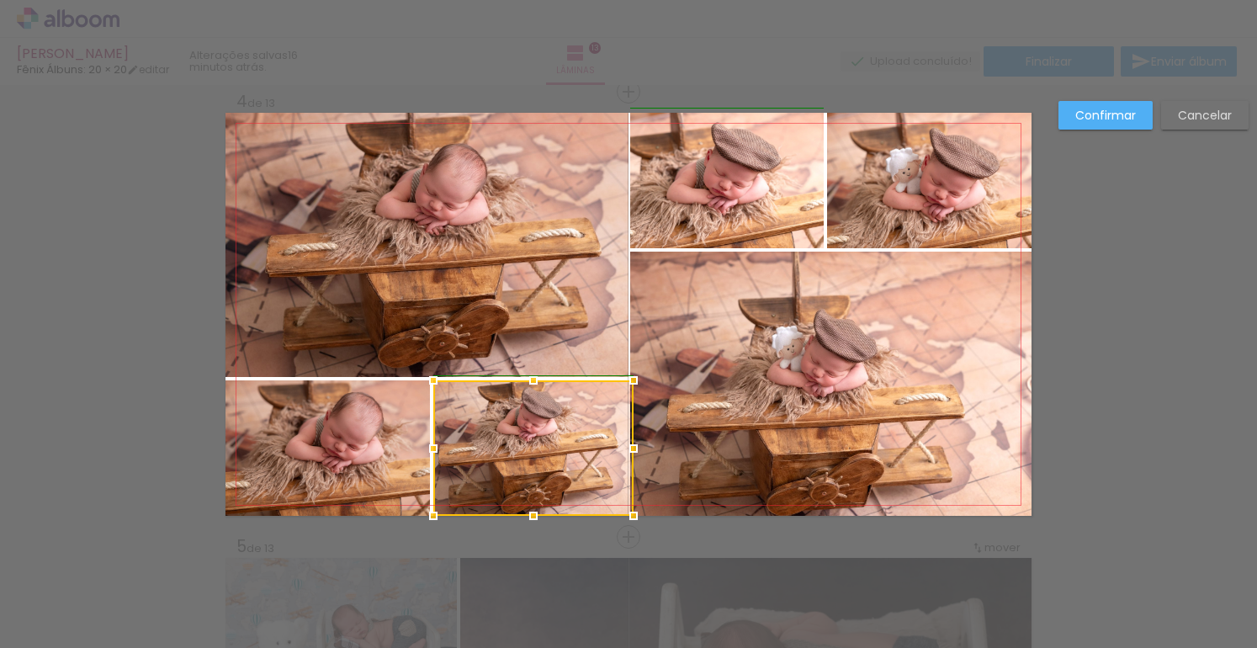
click at [625, 449] on div at bounding box center [634, 449] width 34 height 34
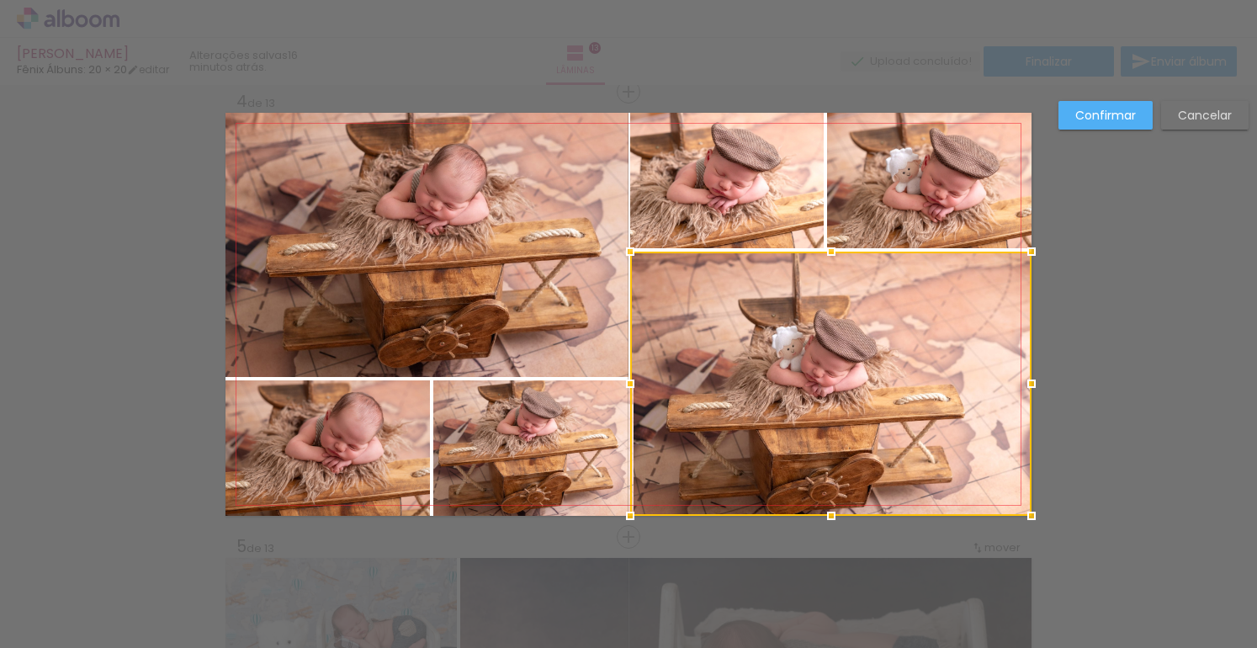
click at [607, 423] on quentale-photo at bounding box center [533, 448] width 200 height 136
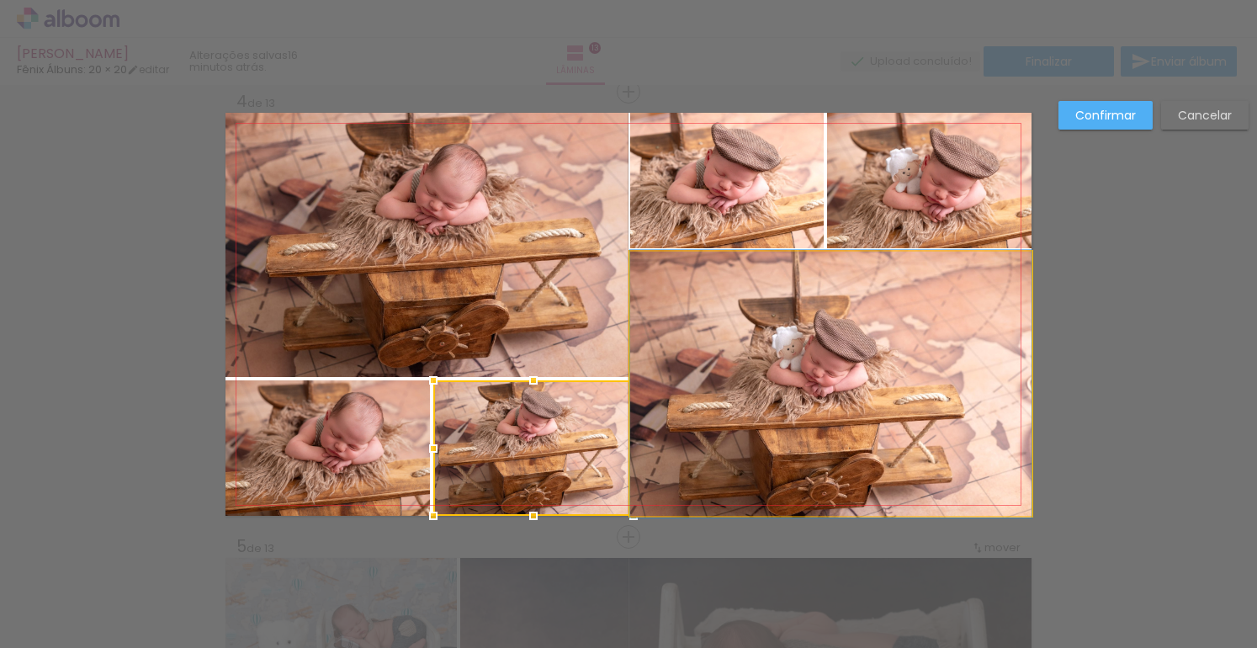
click at [675, 395] on quentale-photo at bounding box center [830, 384] width 401 height 264
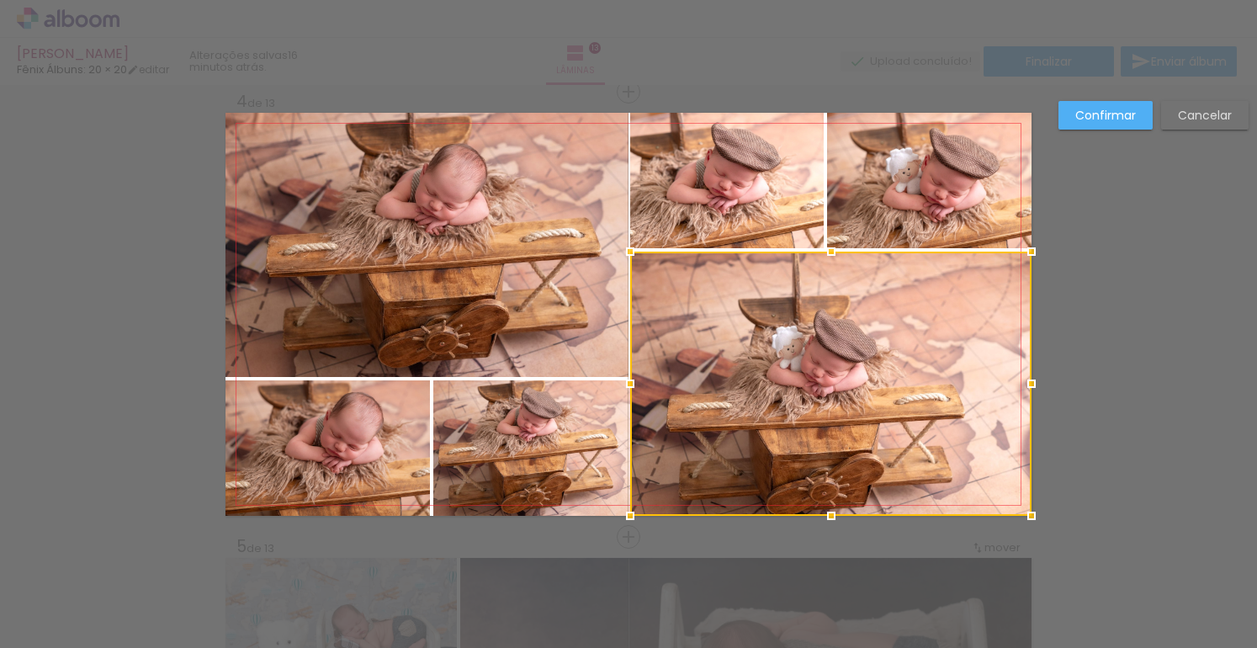
click at [0, 0] on slot "Confirmar" at bounding box center [0, 0] width 0 height 0
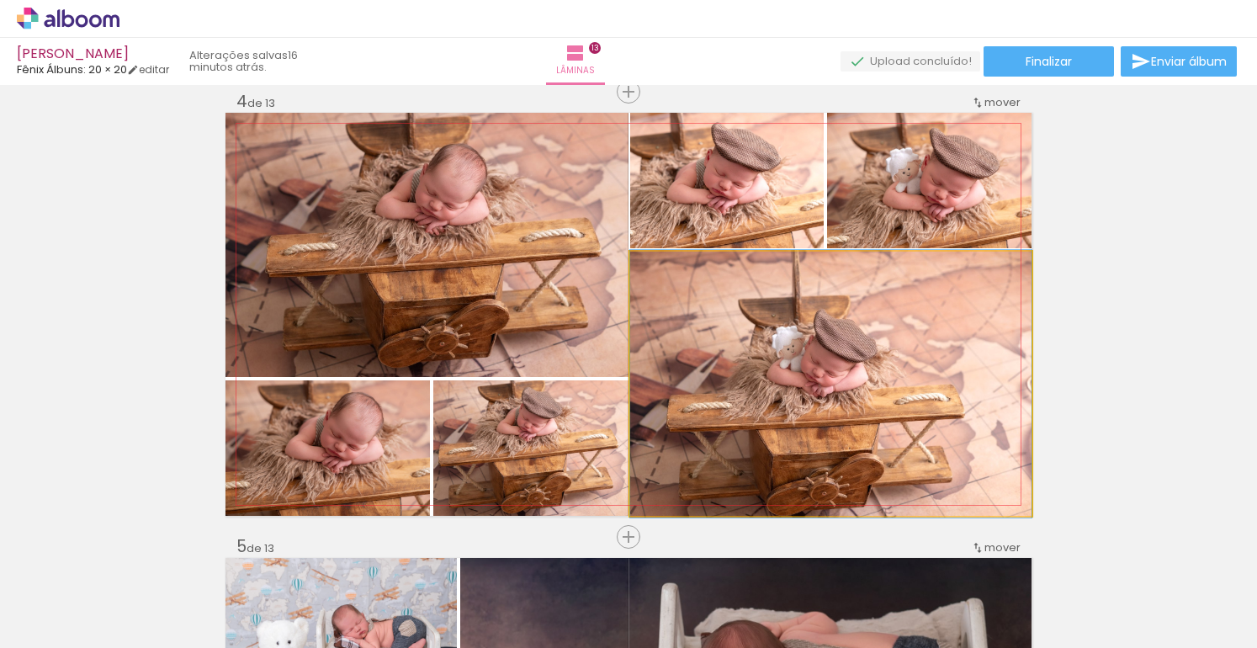
click at [683, 320] on quentale-photo at bounding box center [830, 384] width 401 height 264
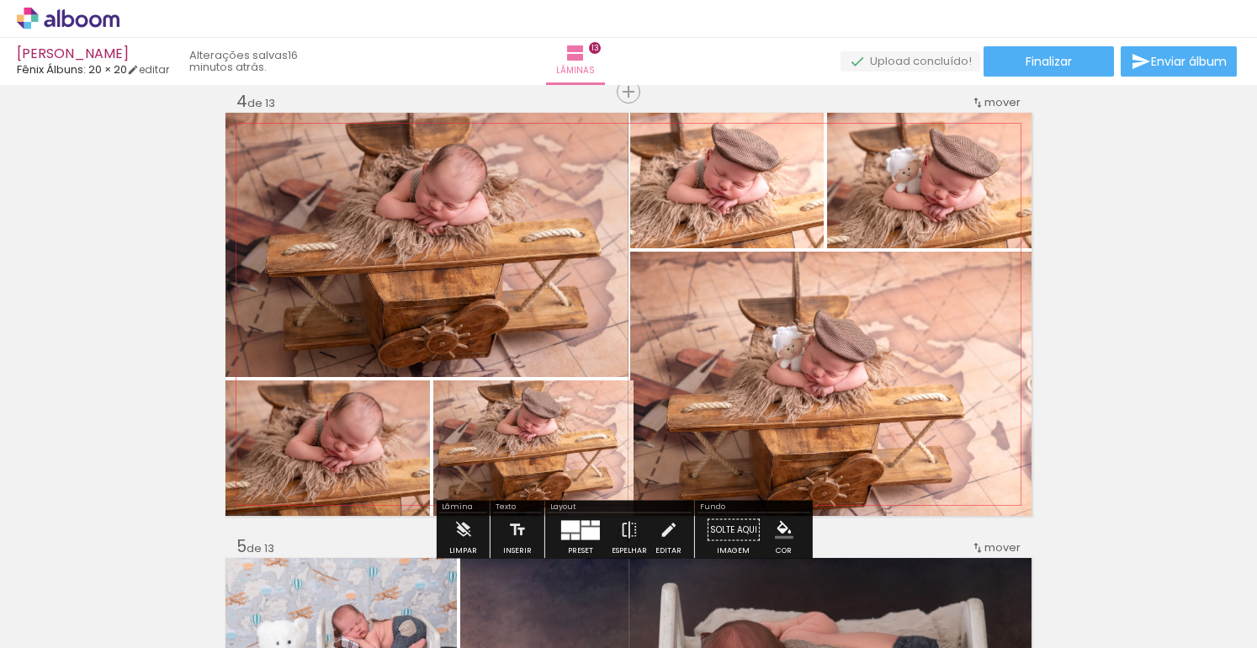
click at [596, 459] on quentale-photo at bounding box center [533, 448] width 200 height 136
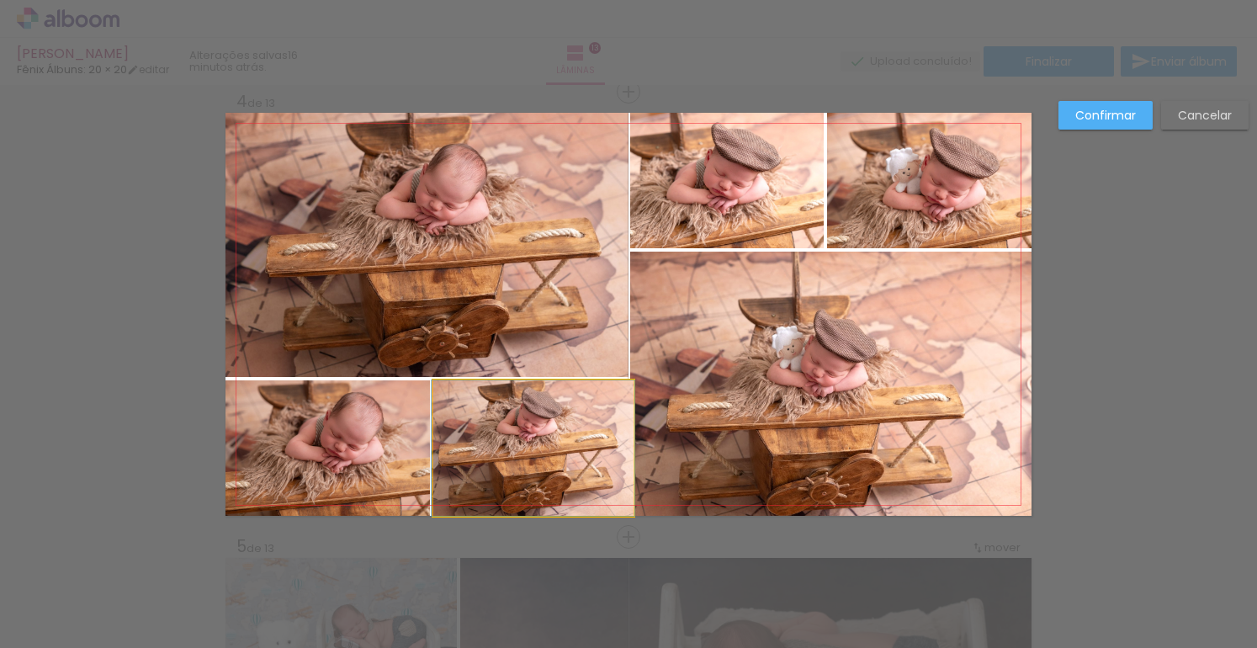
click at [586, 439] on quentale-photo at bounding box center [533, 448] width 200 height 136
click at [630, 439] on div at bounding box center [830, 384] width 401 height 264
click at [625, 448] on div at bounding box center [630, 449] width 34 height 34
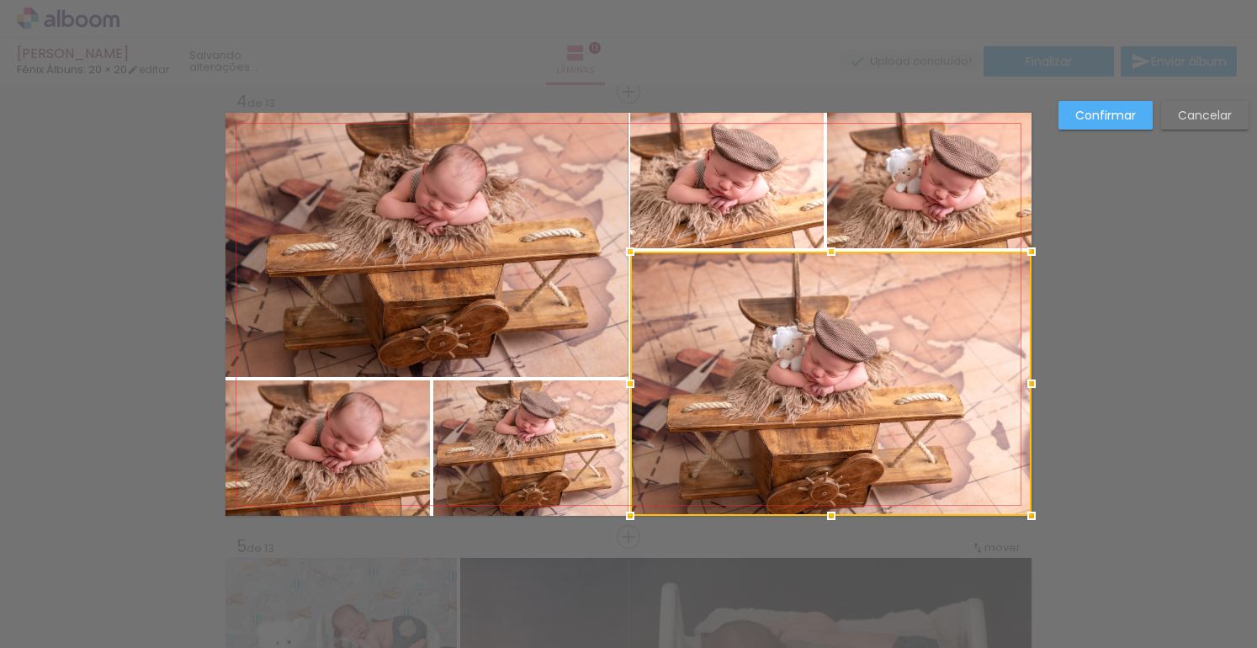
click at [657, 426] on div at bounding box center [830, 384] width 401 height 264
click at [619, 383] on div at bounding box center [633, 384] width 34 height 34
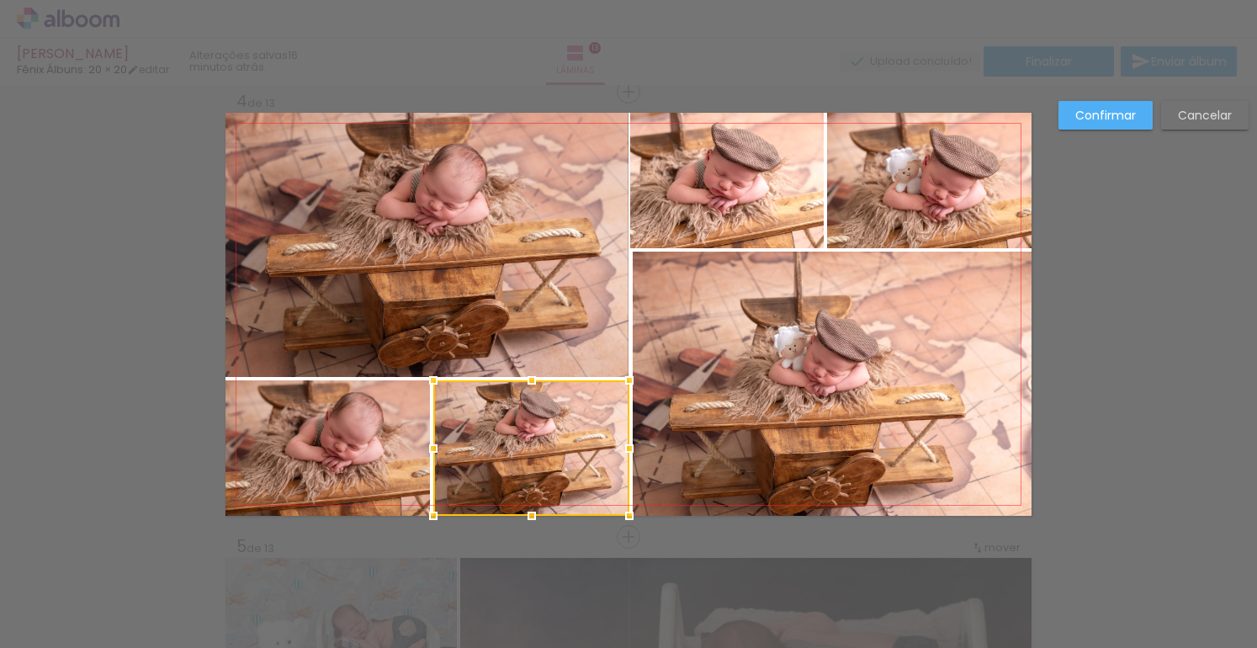
click at [666, 376] on quentale-photo at bounding box center [833, 384] width 400 height 264
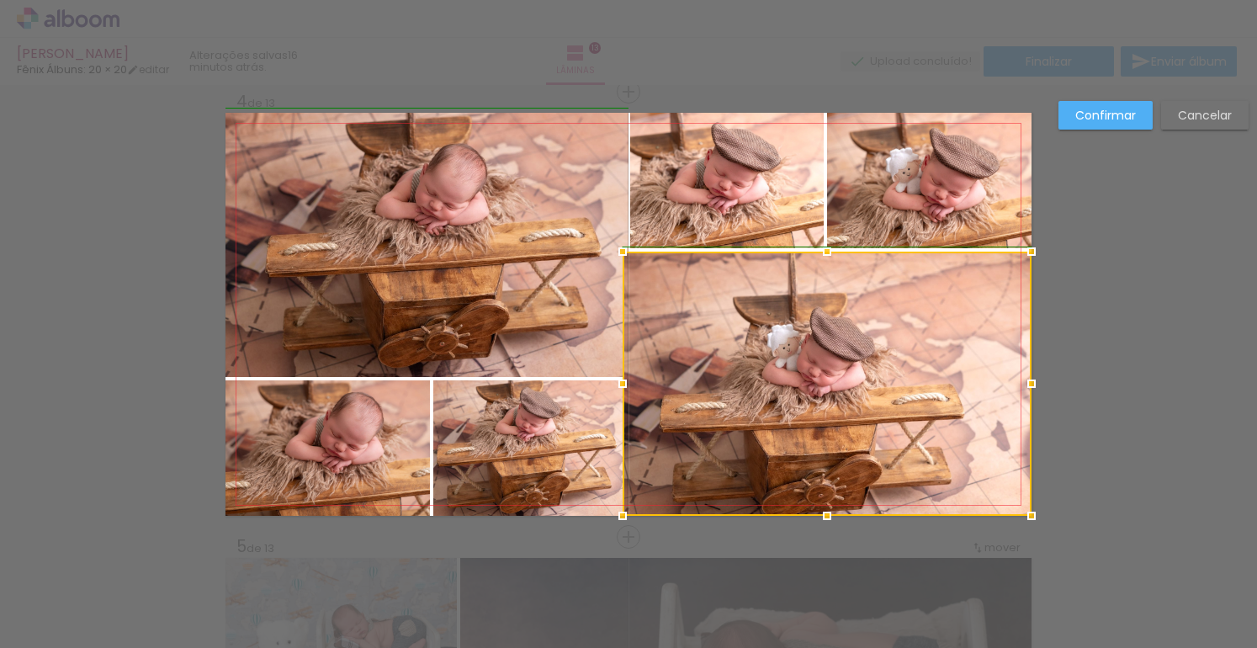
click at [625, 383] on div at bounding box center [623, 384] width 34 height 34
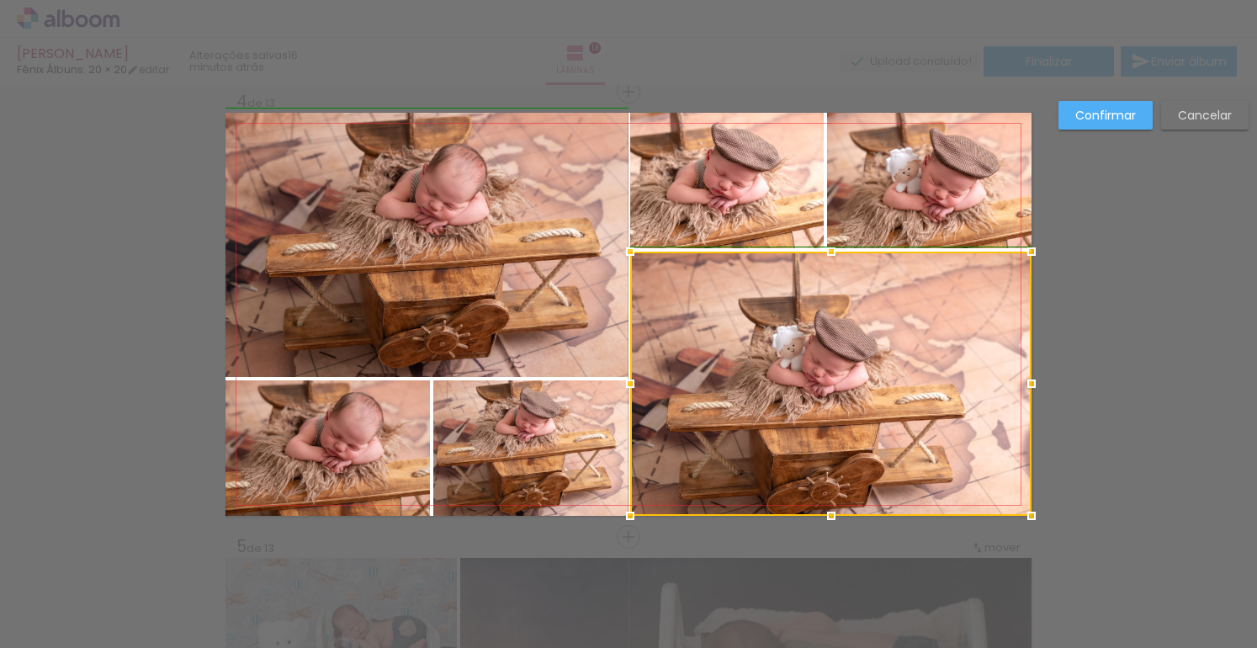
click at [615, 384] on div at bounding box center [631, 384] width 34 height 34
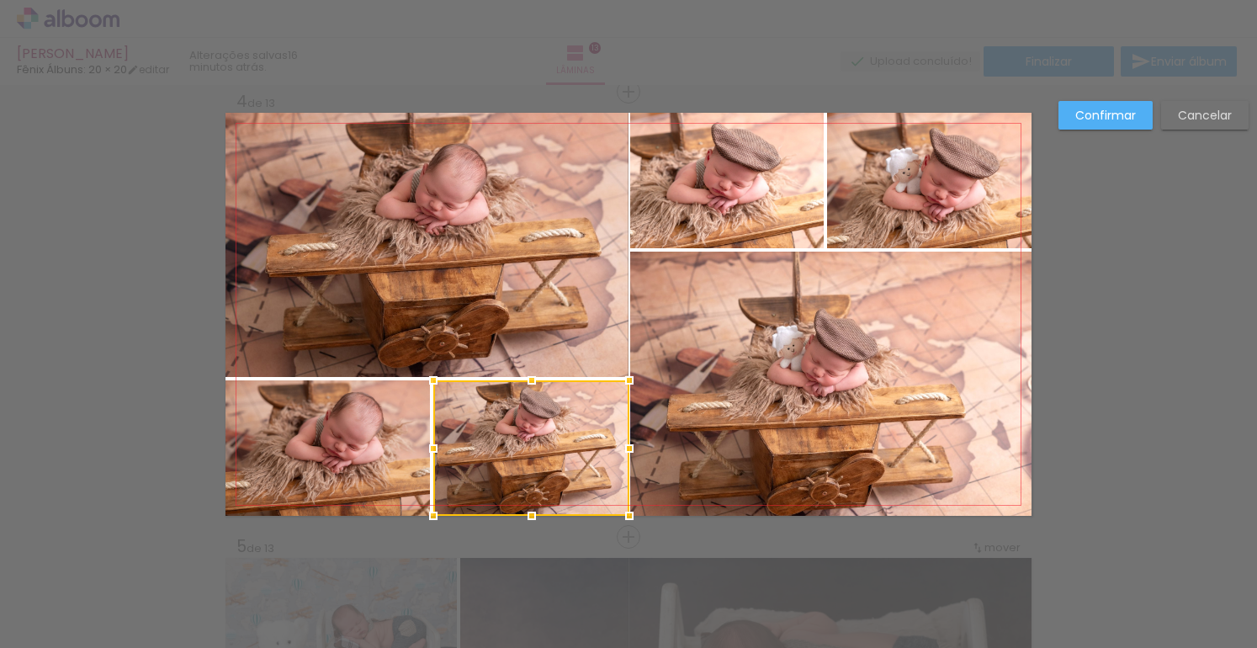
click at [636, 384] on div at bounding box center [630, 381] width 34 height 34
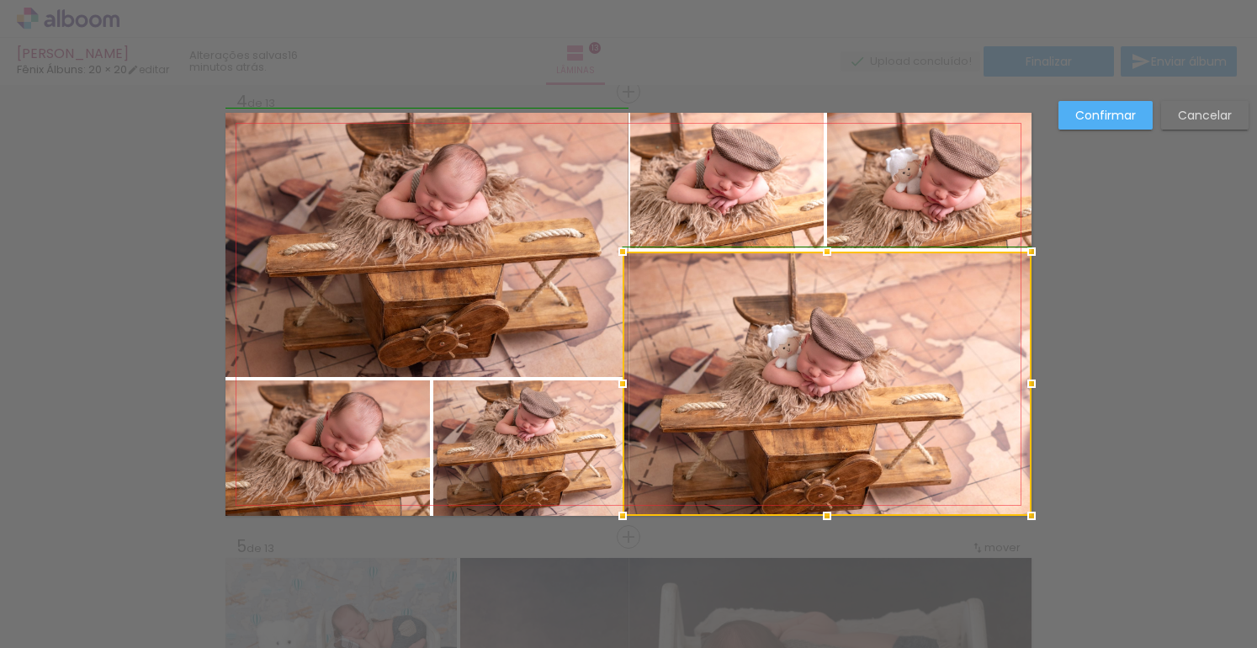
click at [625, 380] on div at bounding box center [623, 384] width 34 height 34
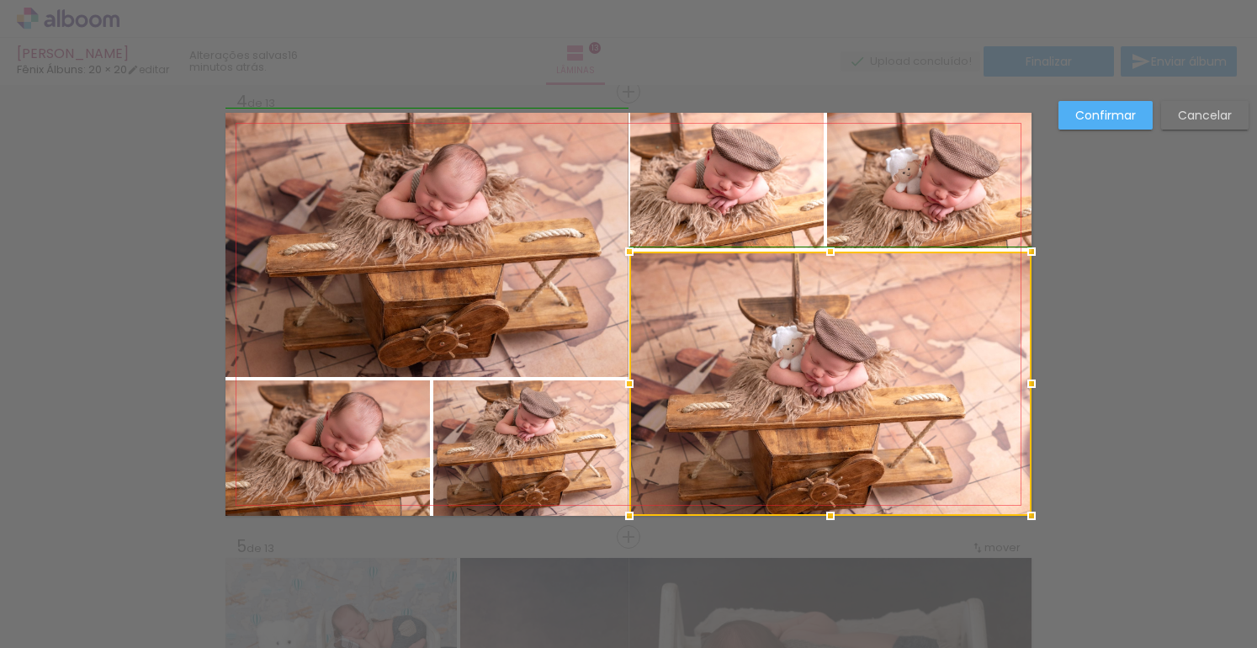
click at [624, 382] on div at bounding box center [630, 384] width 34 height 34
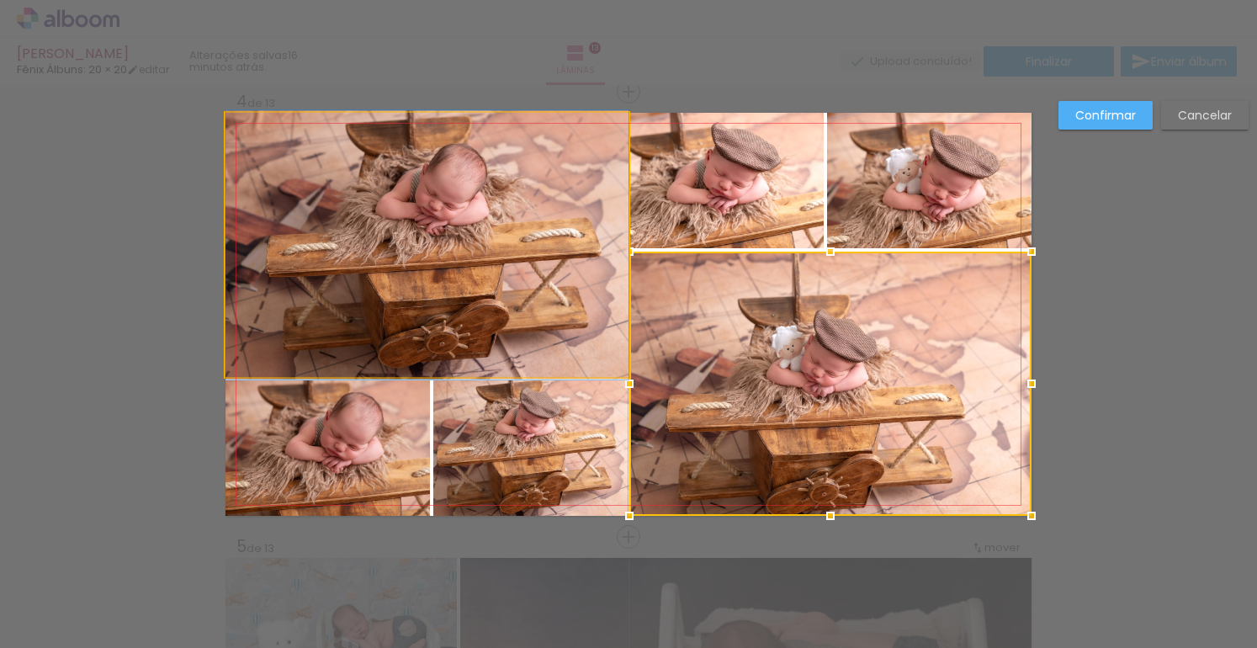
click at [584, 261] on quentale-photo at bounding box center [427, 245] width 403 height 264
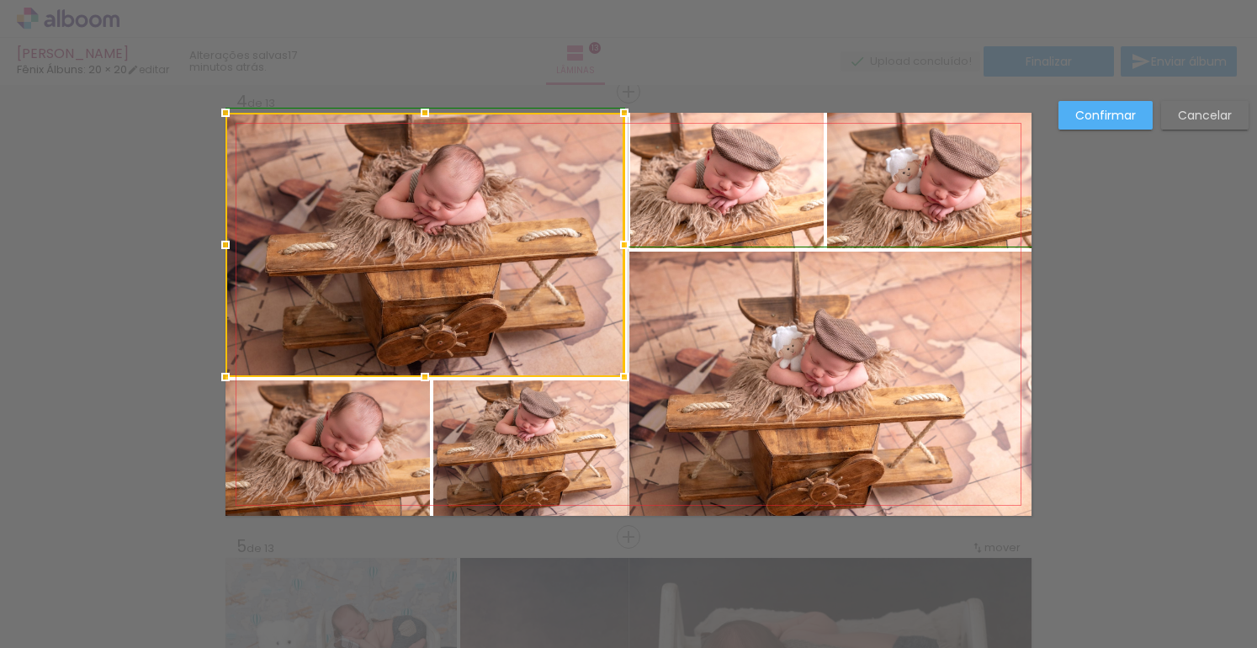
click at [628, 246] on div at bounding box center [625, 245] width 34 height 34
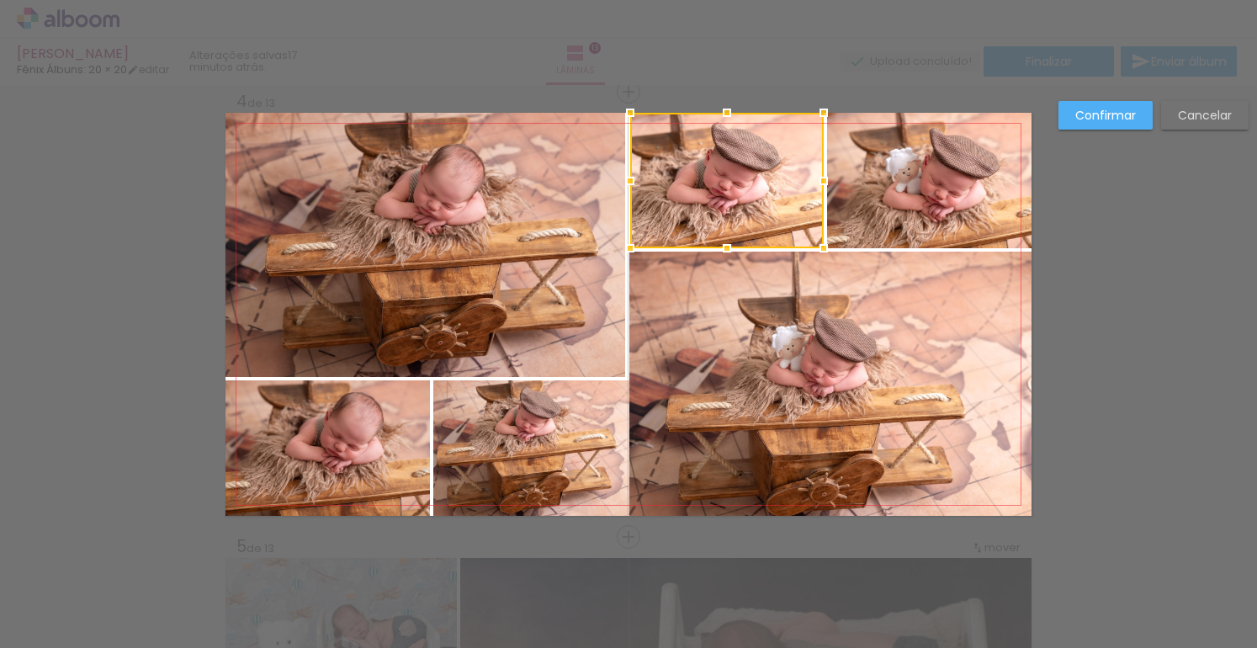
click at [605, 245] on quentale-photo at bounding box center [426, 245] width 400 height 264
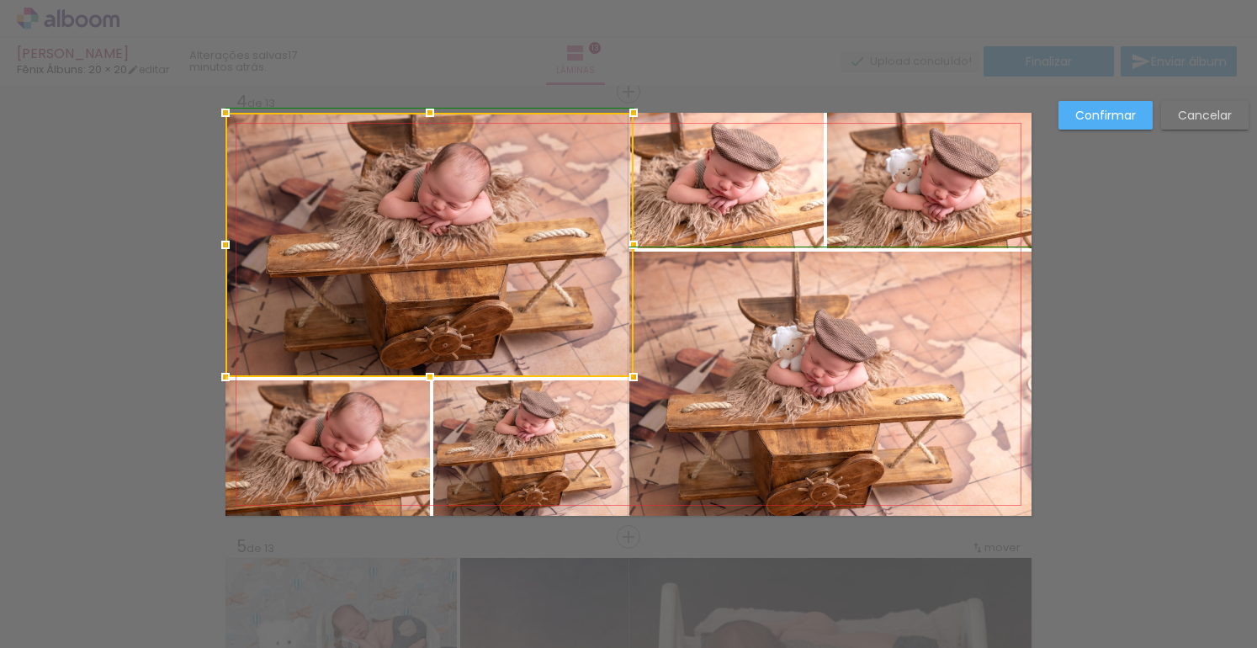
click at [619, 244] on div at bounding box center [634, 245] width 34 height 34
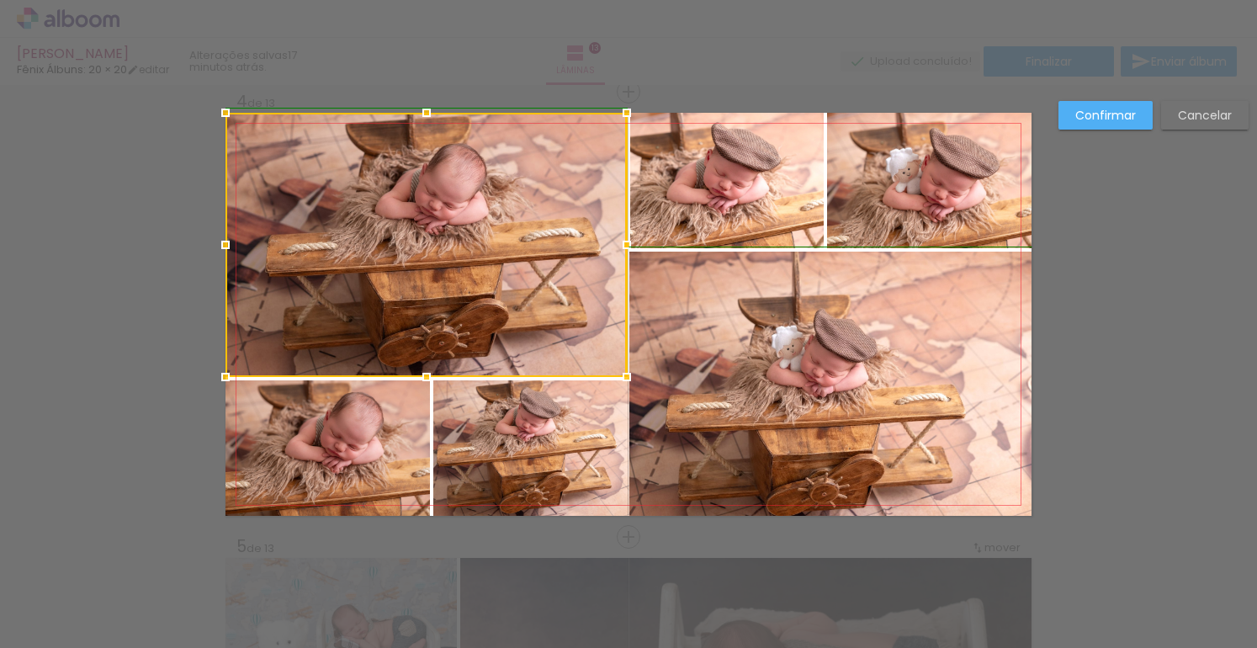
click at [623, 245] on div at bounding box center [627, 245] width 34 height 34
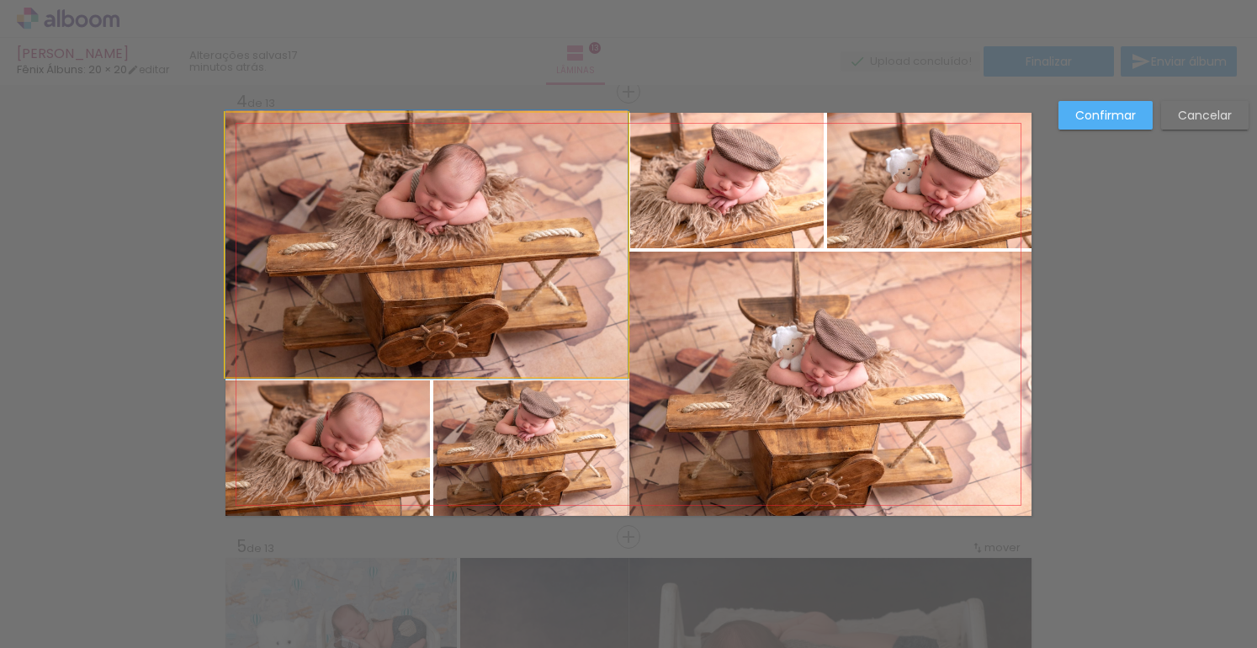
click at [504, 265] on quentale-photo at bounding box center [427, 245] width 402 height 264
click at [0, 0] on slot "Confirmar" at bounding box center [0, 0] width 0 height 0
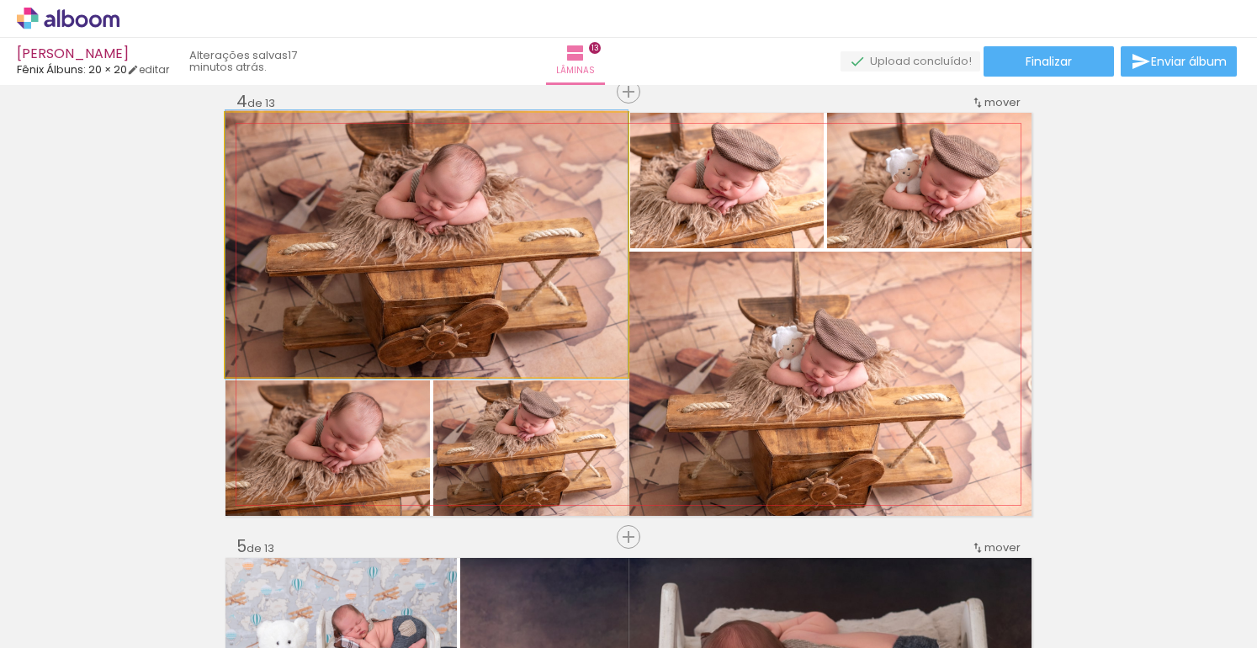
click at [577, 323] on quentale-photo at bounding box center [427, 245] width 402 height 264
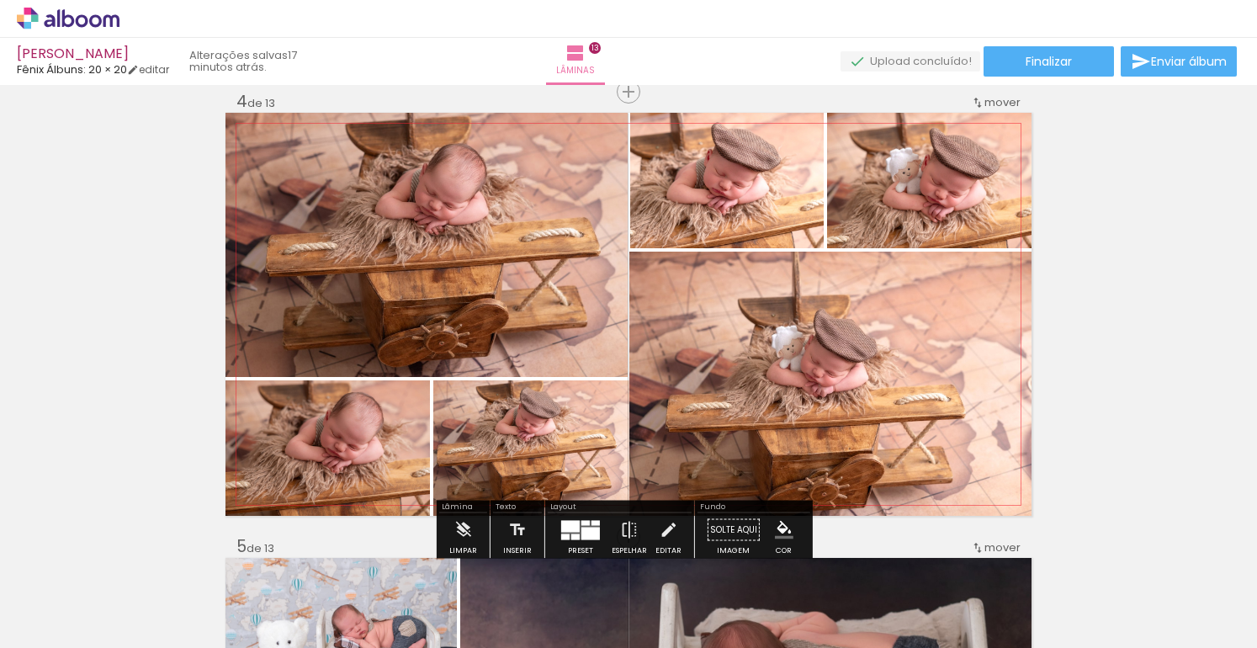
click at [697, 194] on quentale-photo at bounding box center [727, 181] width 194 height 136
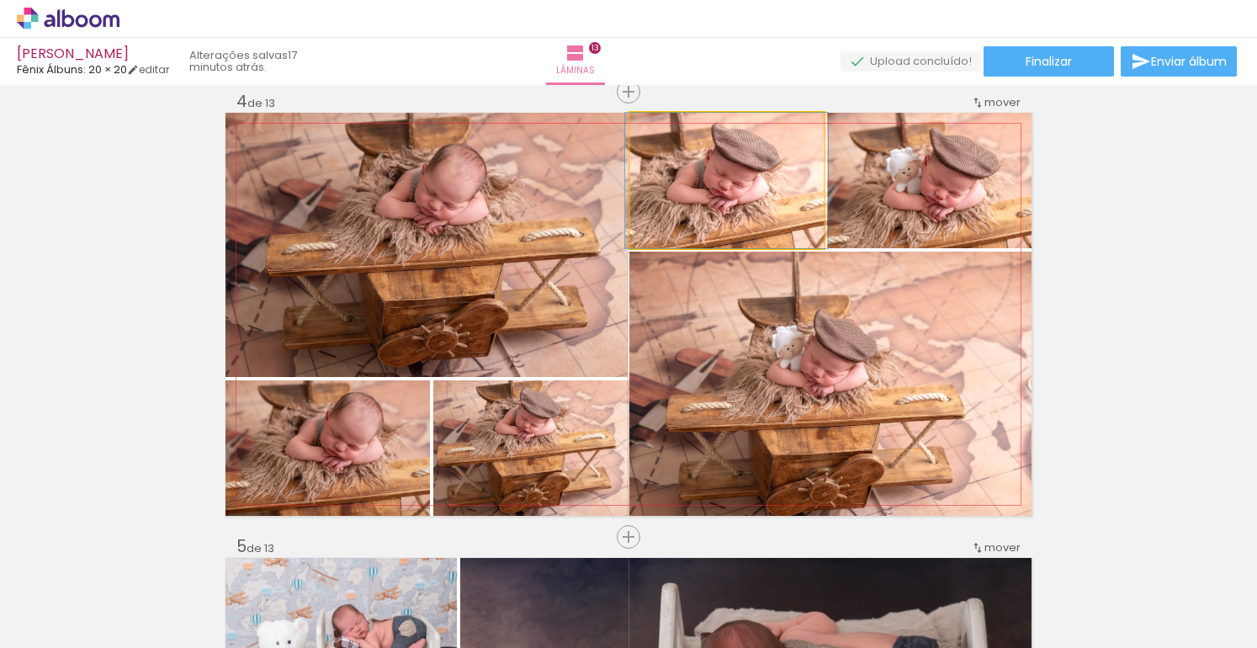
click at [634, 188] on quentale-photo at bounding box center [727, 181] width 194 height 136
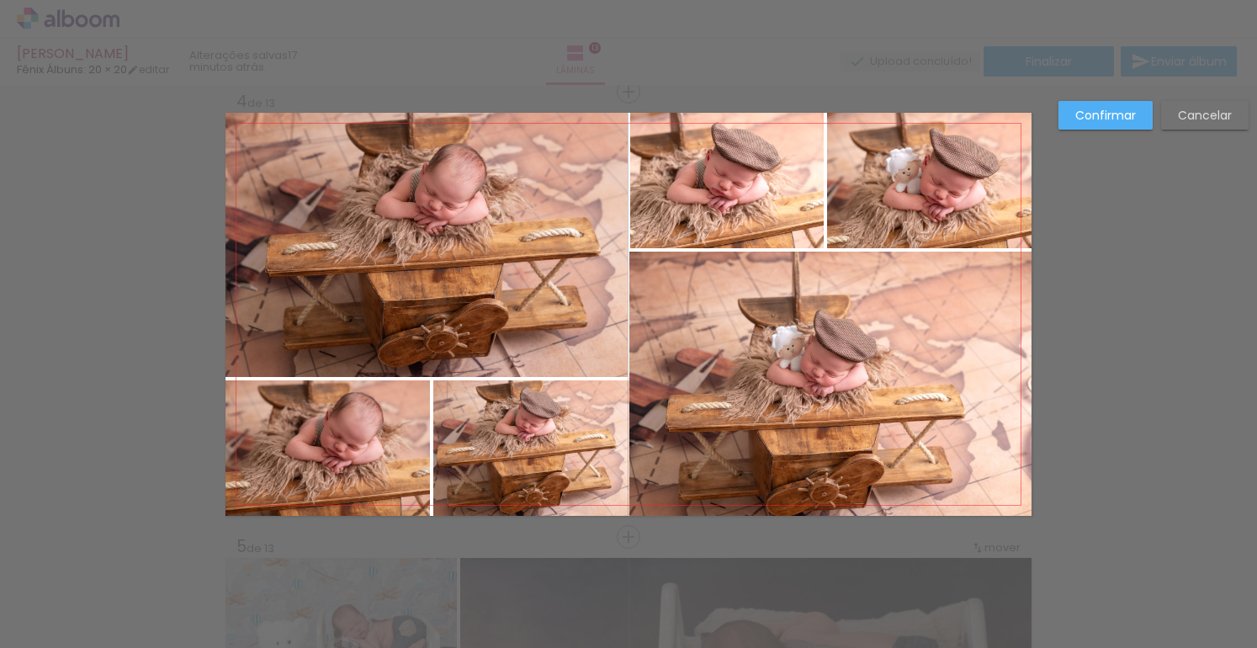
click at [651, 179] on quentale-photo at bounding box center [727, 181] width 194 height 136
click at [651, 179] on div at bounding box center [727, 181] width 194 height 136
click at [619, 178] on div at bounding box center [632, 181] width 34 height 34
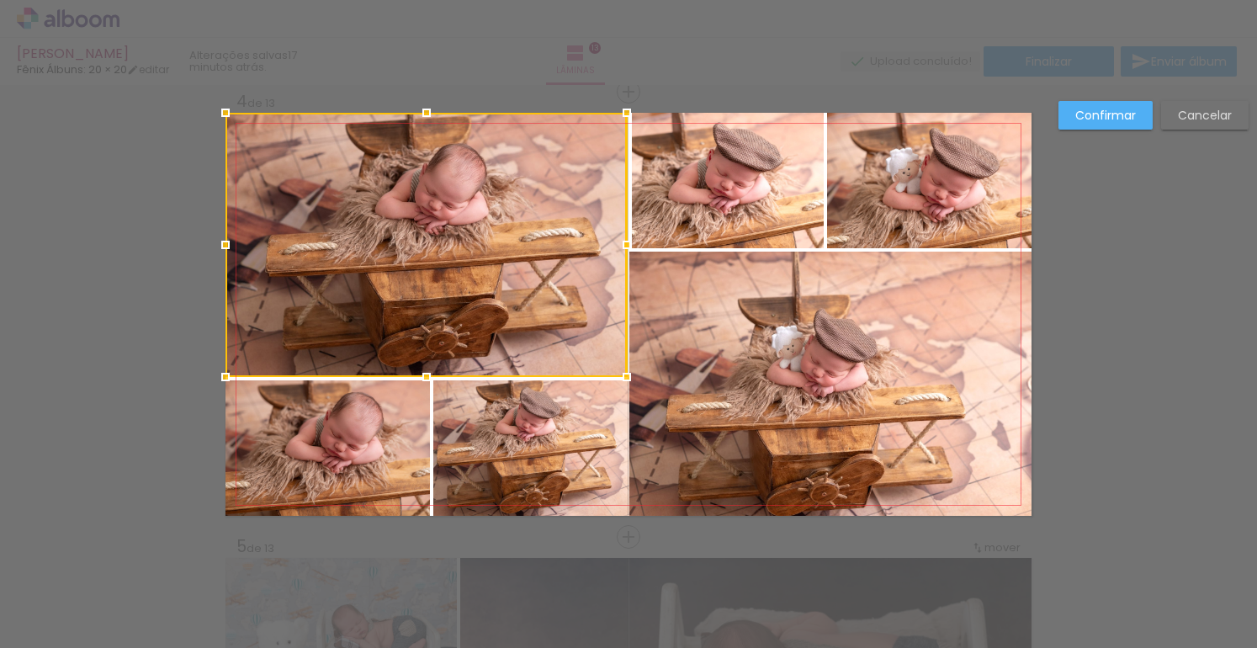
click at [632, 181] on quentale-photo at bounding box center [728, 181] width 193 height 136
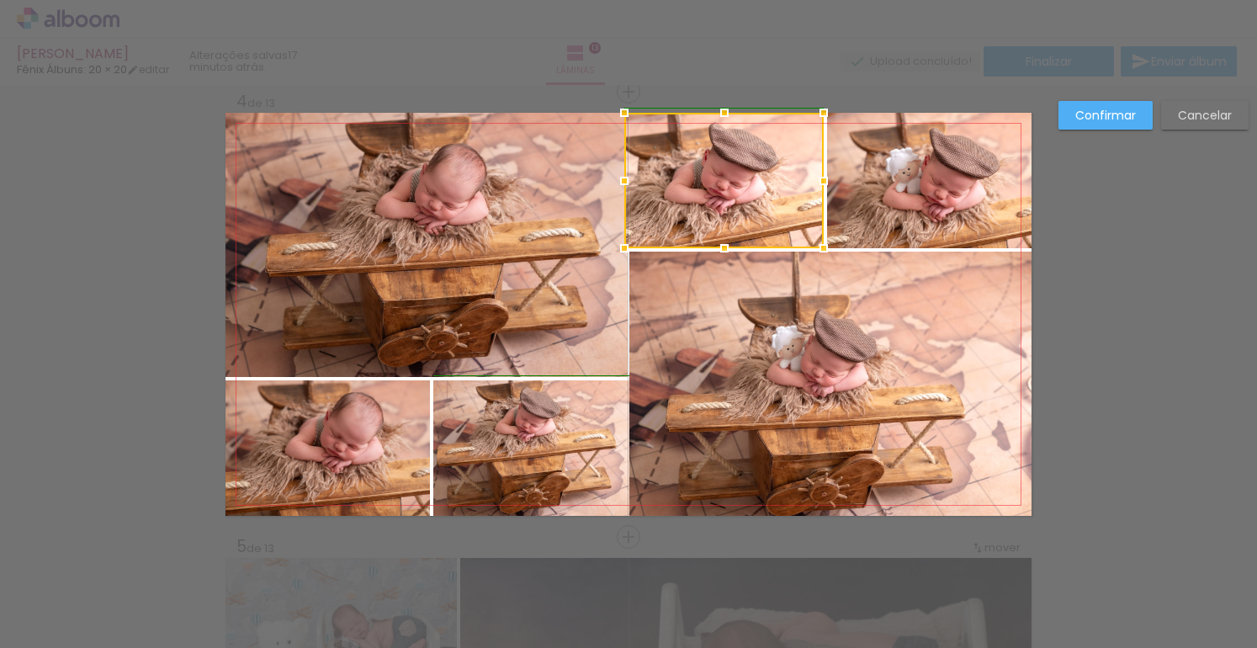
click at [624, 180] on div at bounding box center [625, 181] width 34 height 34
click at [616, 179] on div at bounding box center [622, 181] width 34 height 34
click at [619, 180] on div at bounding box center [632, 181] width 34 height 34
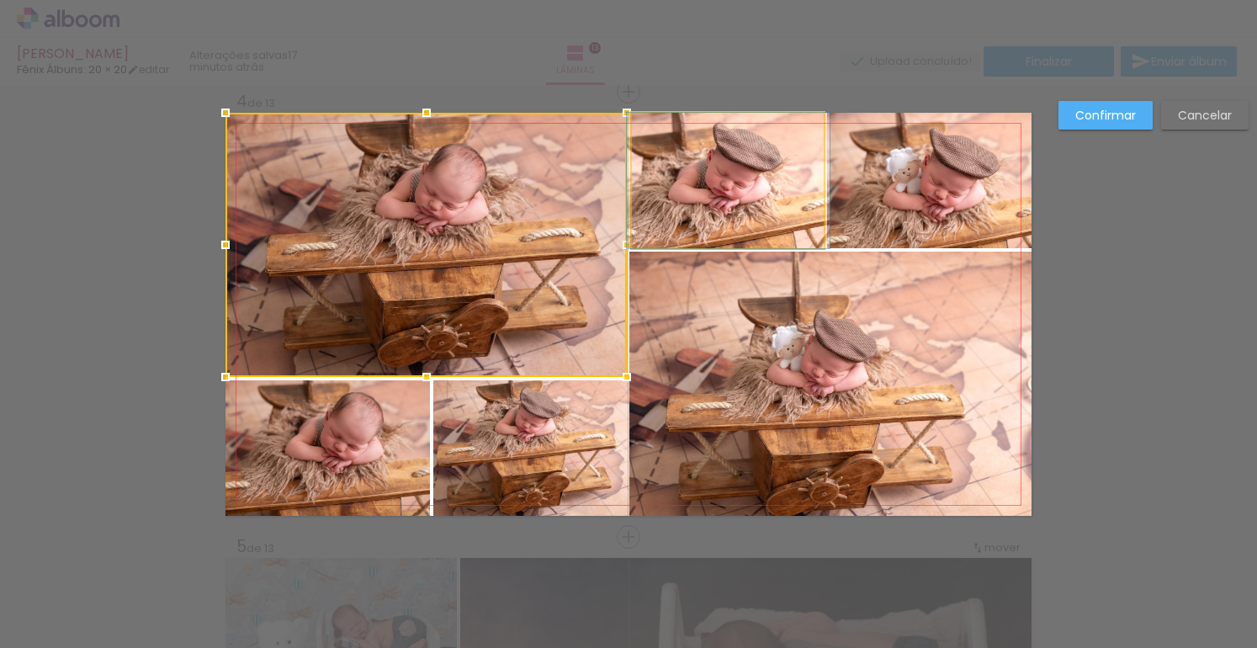
drag, startPoint x: 648, startPoint y: 181, endPoint x: 638, endPoint y: 183, distance: 10.4
click at [648, 181] on quentale-photo at bounding box center [728, 181] width 193 height 136
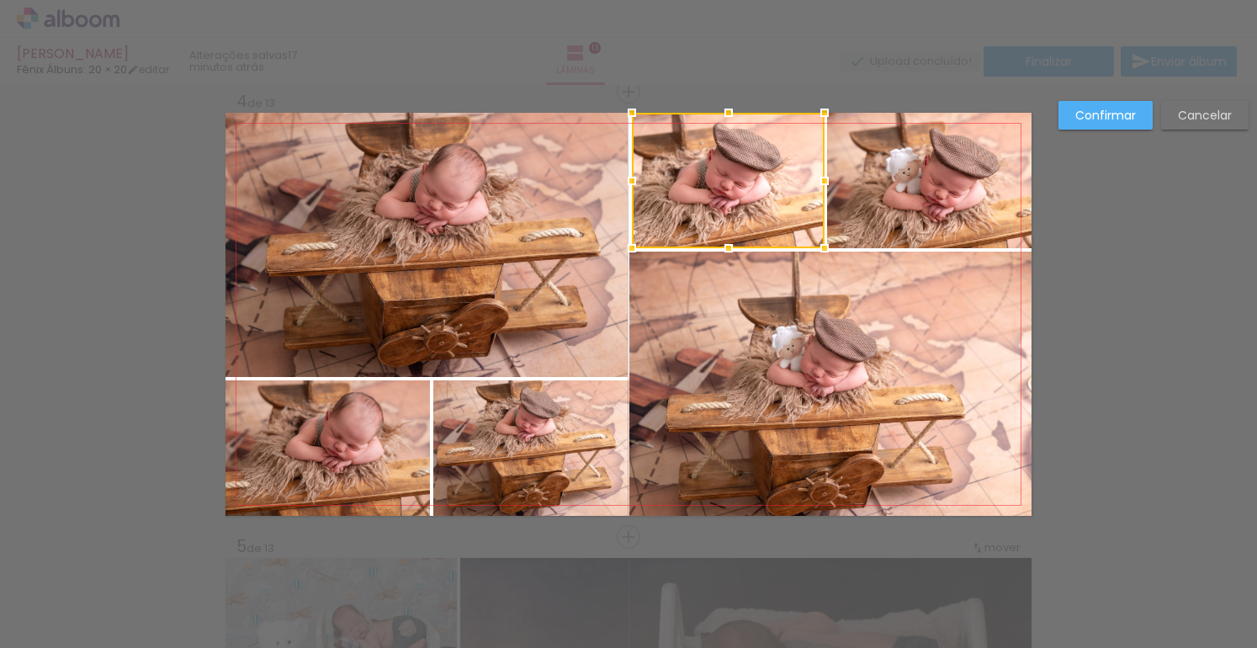
click at [625, 180] on div at bounding box center [632, 181] width 34 height 34
click at [623, 180] on div at bounding box center [631, 181] width 34 height 34
drag, startPoint x: 624, startPoint y: 181, endPoint x: 632, endPoint y: 182, distance: 8.5
click at [630, 181] on quentale-photo at bounding box center [727, 181] width 194 height 136
click at [634, 183] on quentale-photo at bounding box center [727, 181] width 194 height 136
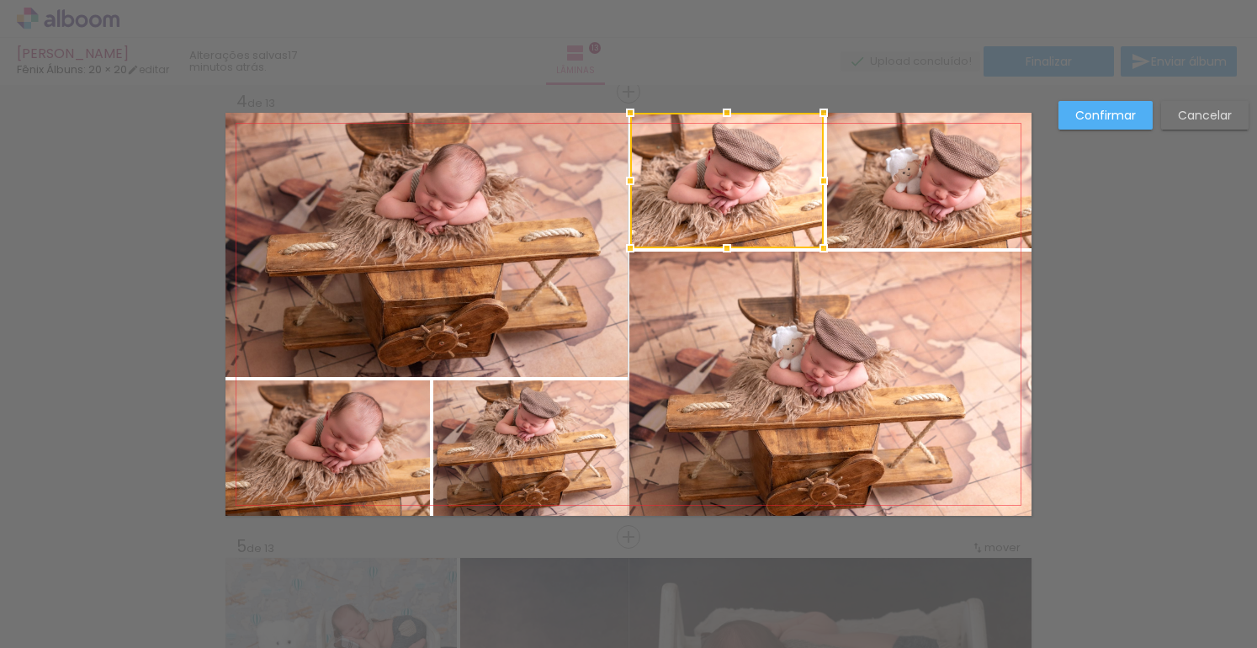
click at [626, 181] on div at bounding box center [631, 181] width 34 height 34
click at [625, 180] on div at bounding box center [626, 181] width 34 height 34
click at [0, 0] on slot "Confirmar" at bounding box center [0, 0] width 0 height 0
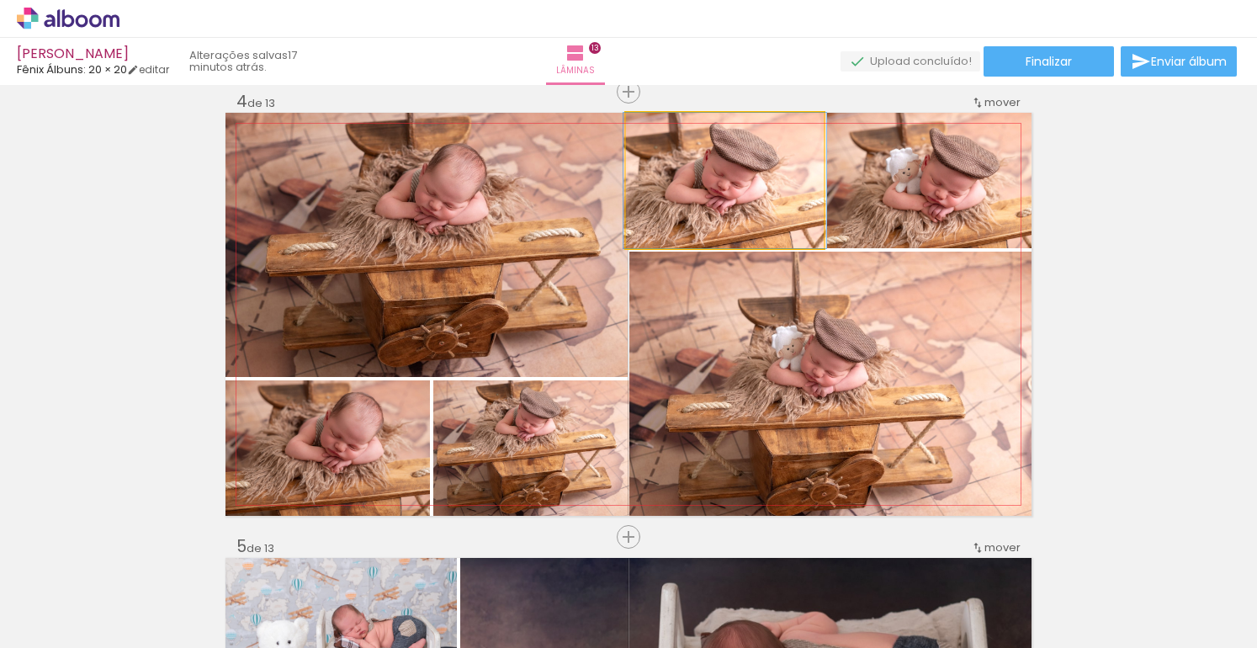
click at [646, 173] on quentale-photo at bounding box center [725, 181] width 199 height 136
click at [669, 183] on quentale-photo at bounding box center [725, 181] width 199 height 136
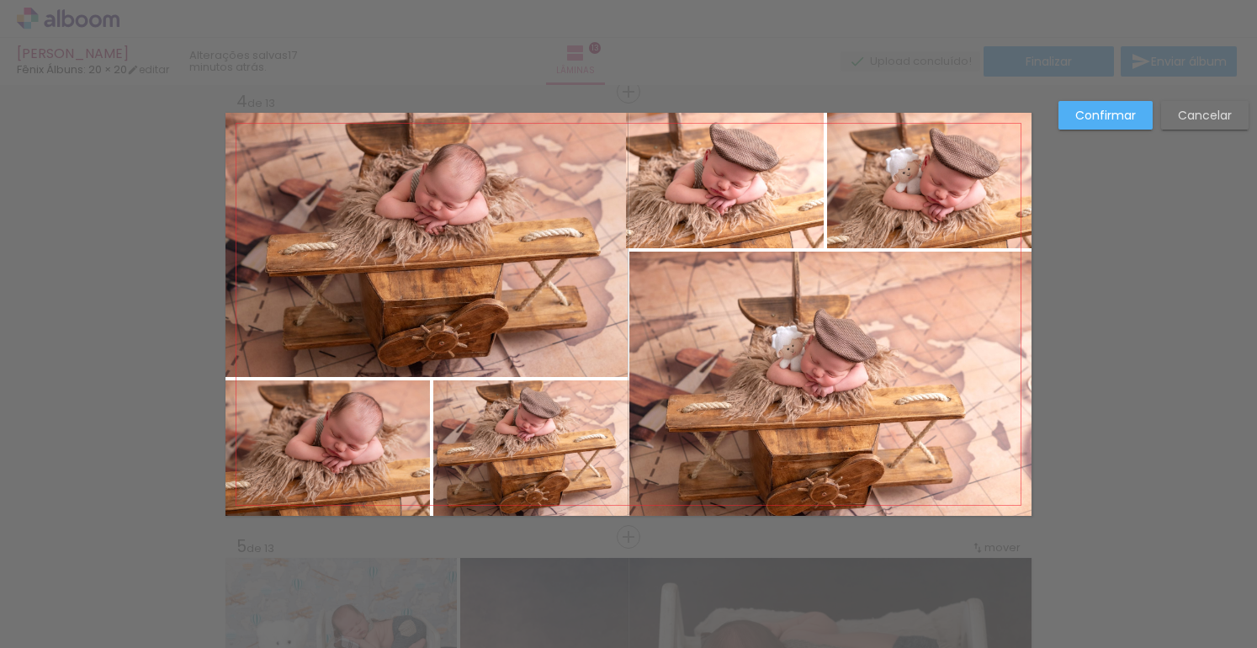
click at [628, 184] on quentale-photo at bounding box center [725, 181] width 199 height 136
click at [621, 179] on div at bounding box center [630, 181] width 34 height 34
click at [1095, 106] on paper-button "Confirmar" at bounding box center [1106, 115] width 94 height 29
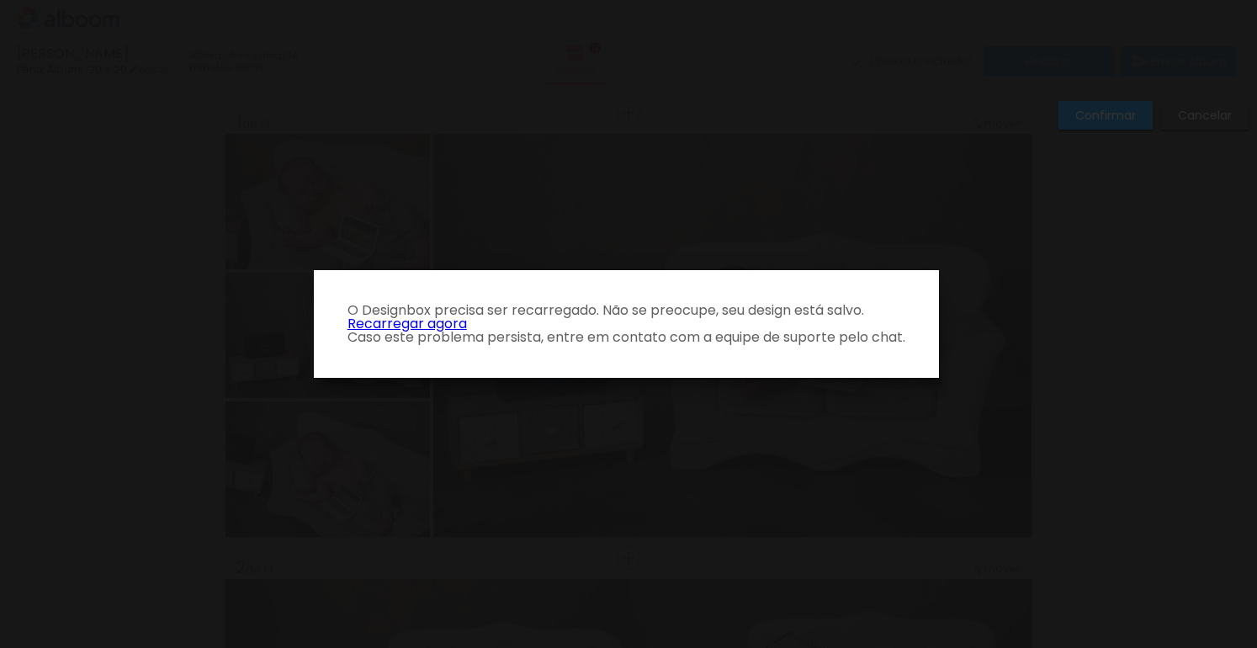
scroll to position [0, 3802]
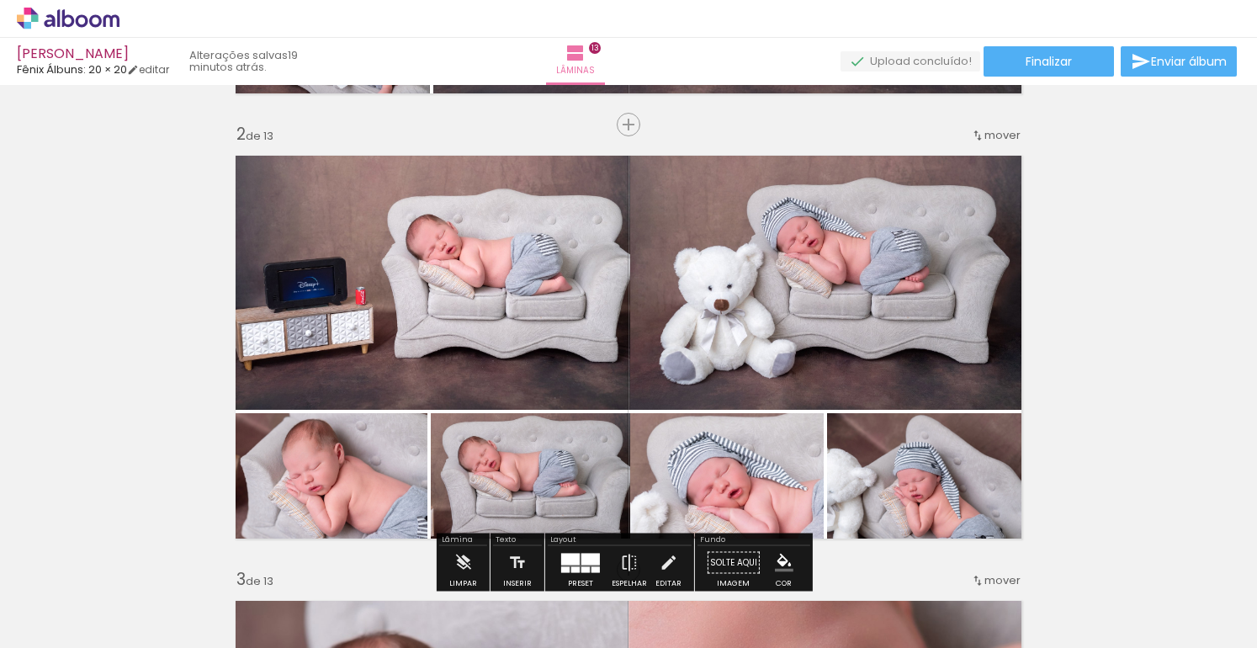
scroll to position [477, 0]
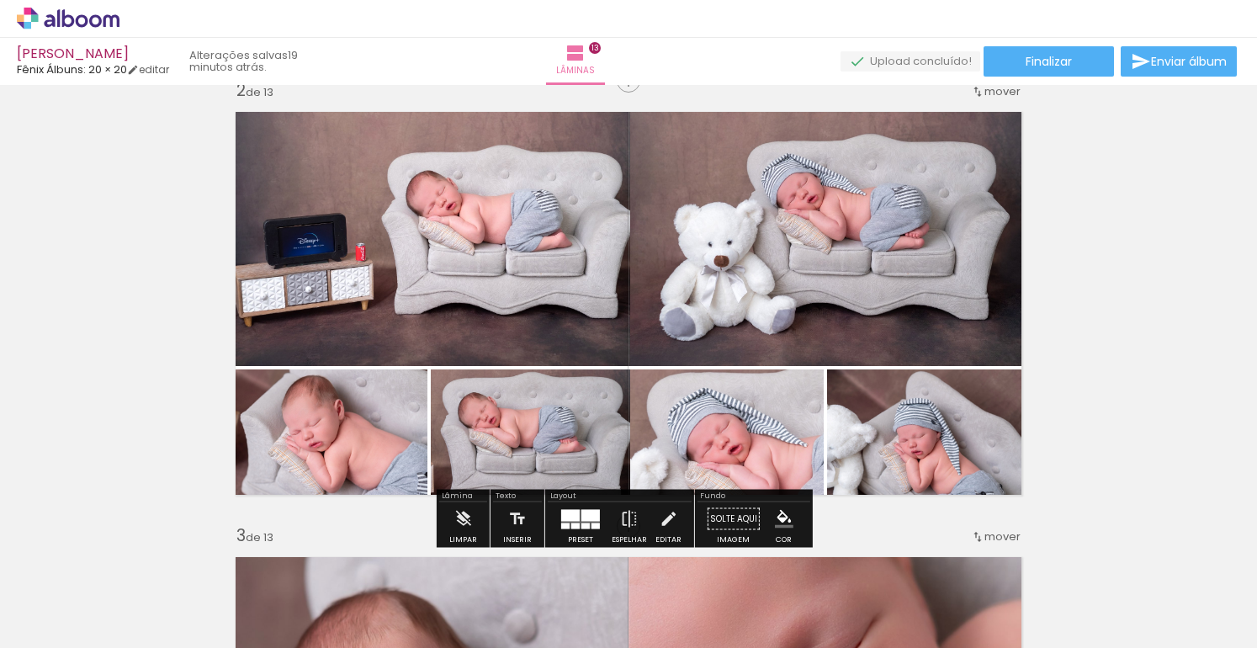
click at [641, 421] on quentale-photo at bounding box center [727, 437] width 194 height 136
click at [630, 428] on quentale-photo at bounding box center [727, 437] width 194 height 136
click at [630, 429] on quentale-photo at bounding box center [727, 437] width 194 height 136
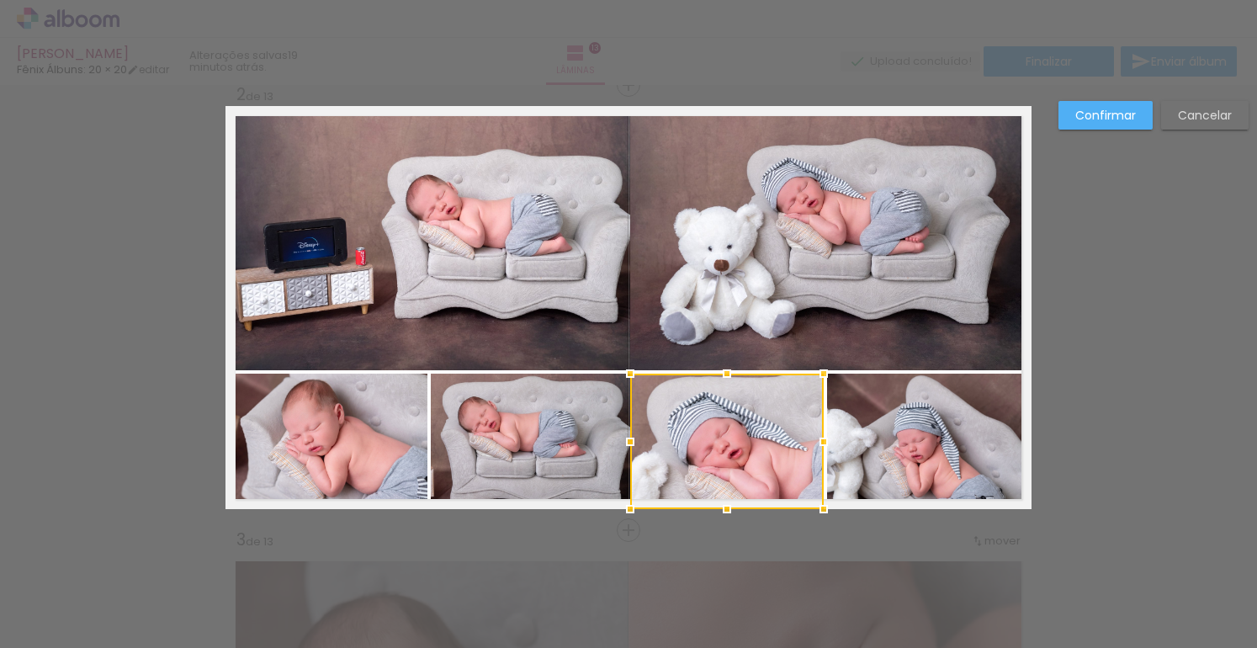
scroll to position [466, 0]
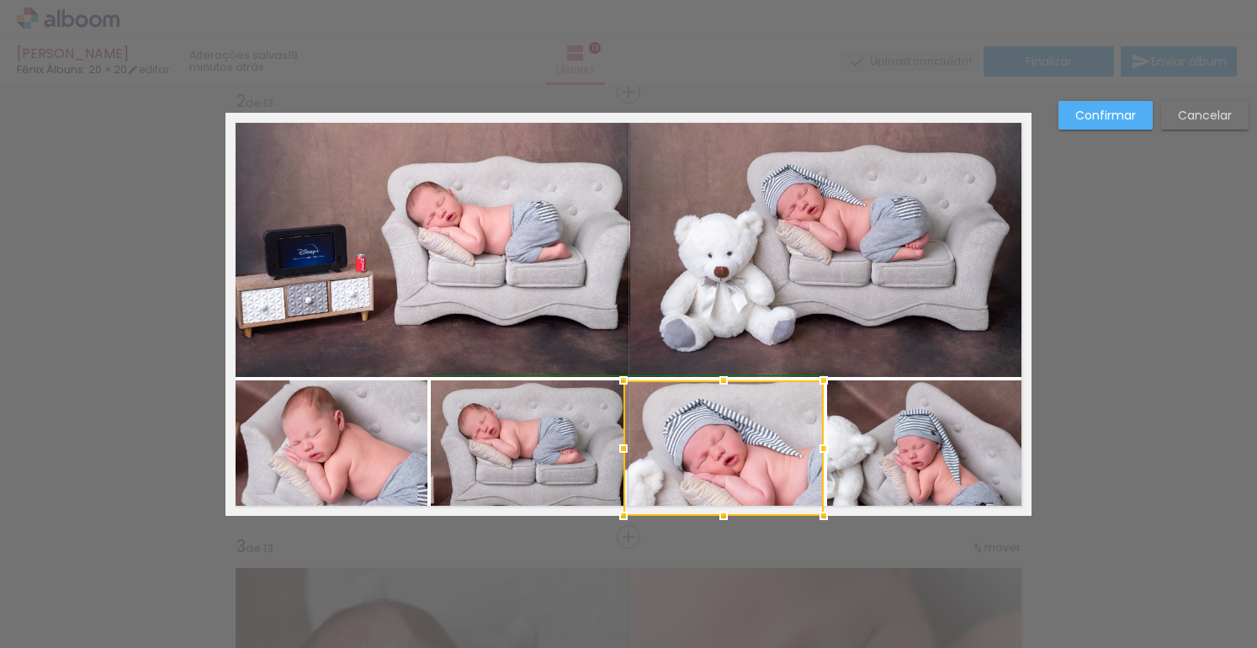
click at [624, 449] on div at bounding box center [624, 449] width 34 height 34
click at [621, 449] on div at bounding box center [632, 449] width 34 height 34
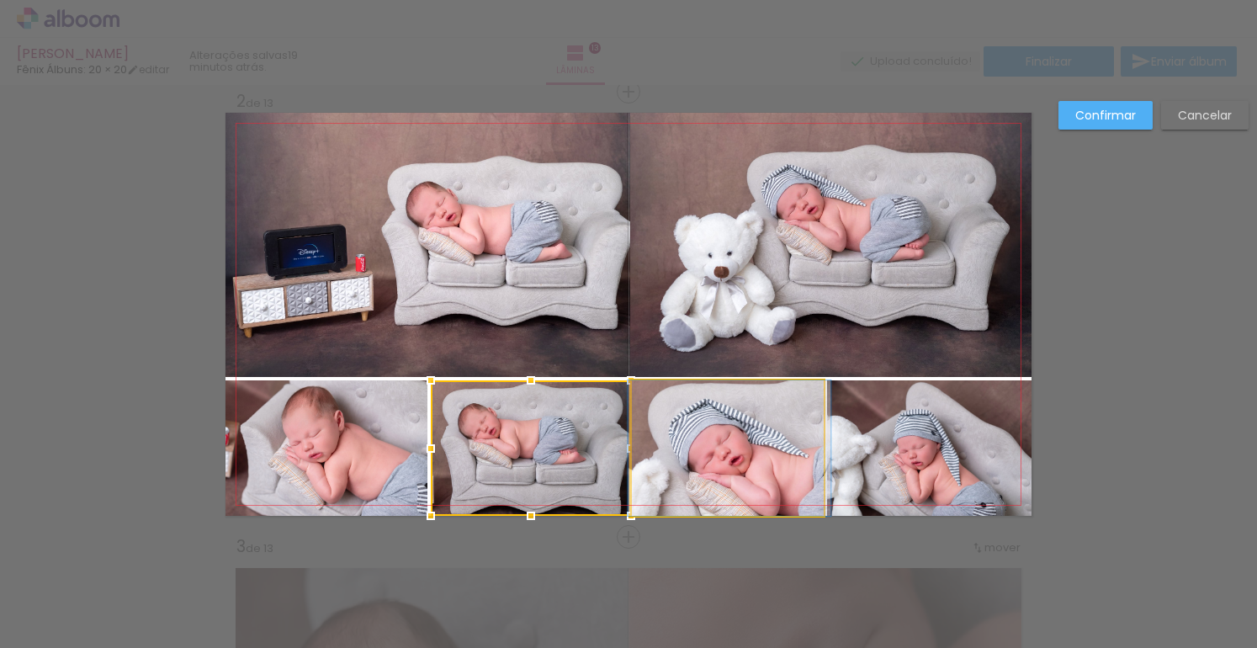
click at [646, 435] on quentale-photo at bounding box center [728, 448] width 192 height 136
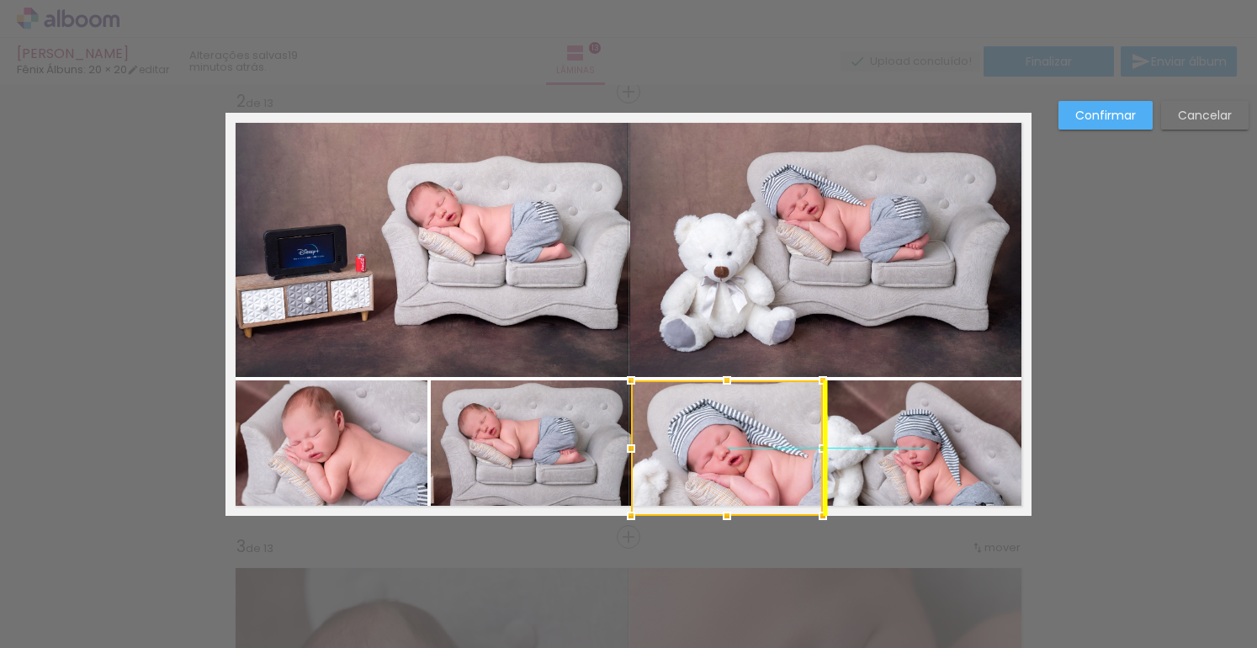
click at [651, 434] on div at bounding box center [727, 448] width 192 height 136
click at [614, 444] on div at bounding box center [631, 449] width 34 height 34
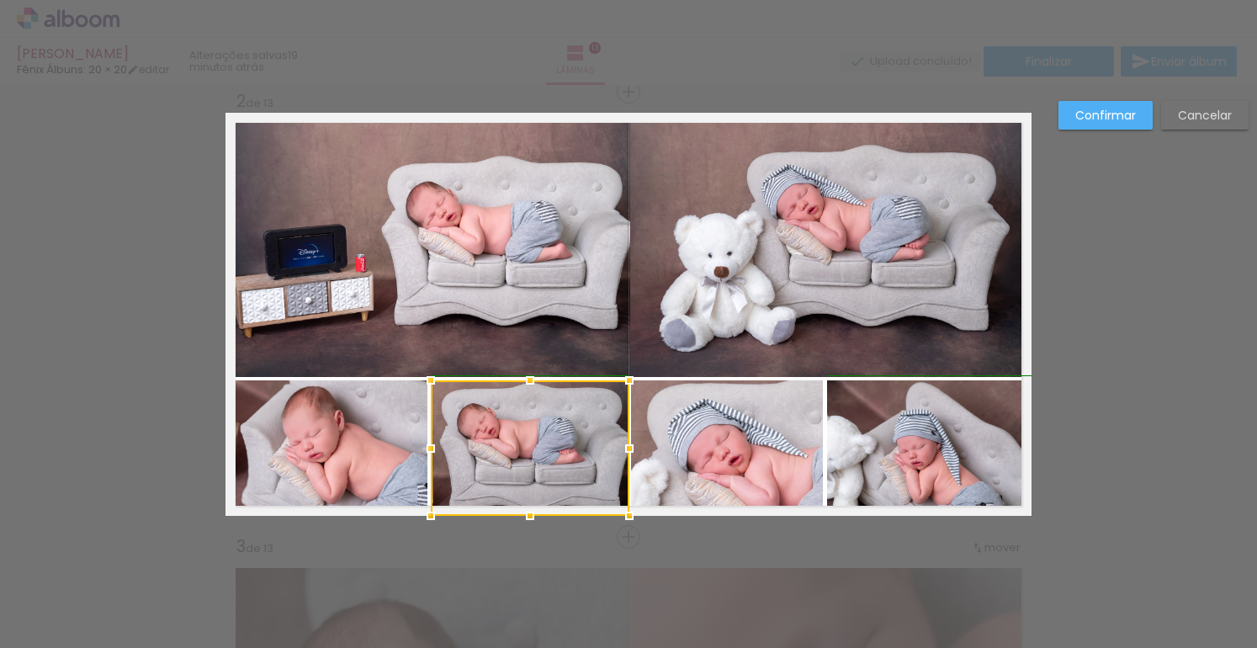
click at [628, 450] on div at bounding box center [630, 449] width 34 height 34
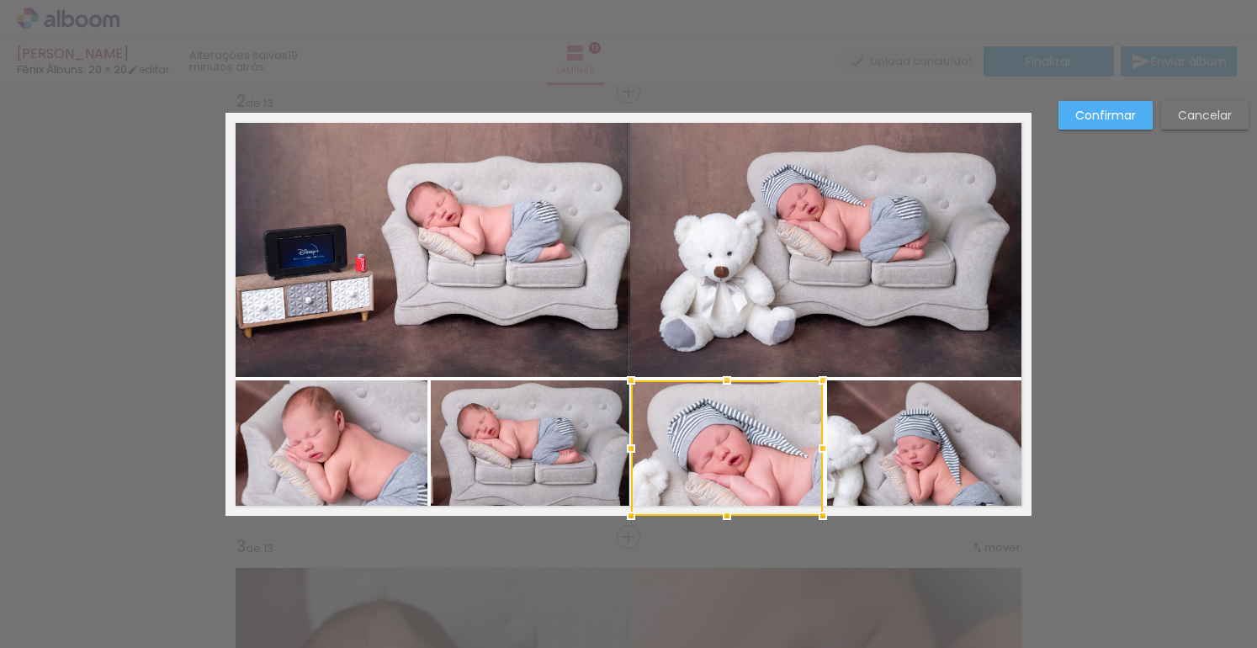
click at [642, 441] on div at bounding box center [727, 448] width 192 height 136
click at [683, 438] on div at bounding box center [725, 448] width 192 height 136
click at [815, 446] on div at bounding box center [828, 449] width 34 height 34
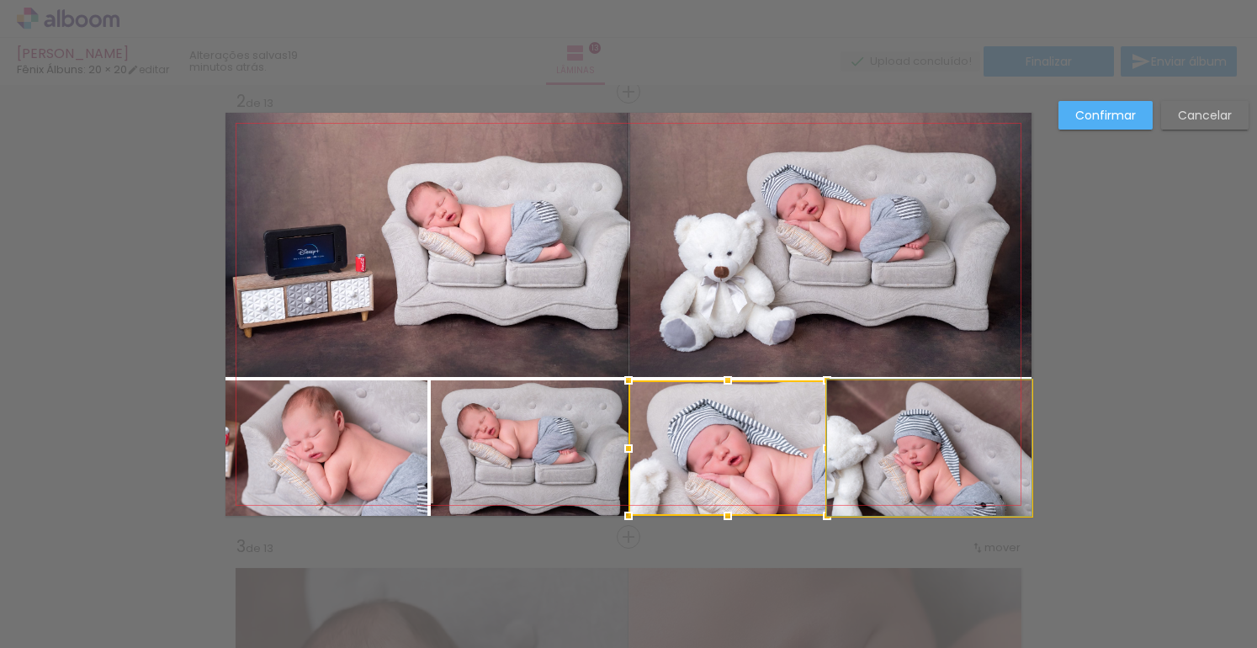
click at [838, 448] on quentale-photo at bounding box center [929, 448] width 205 height 136
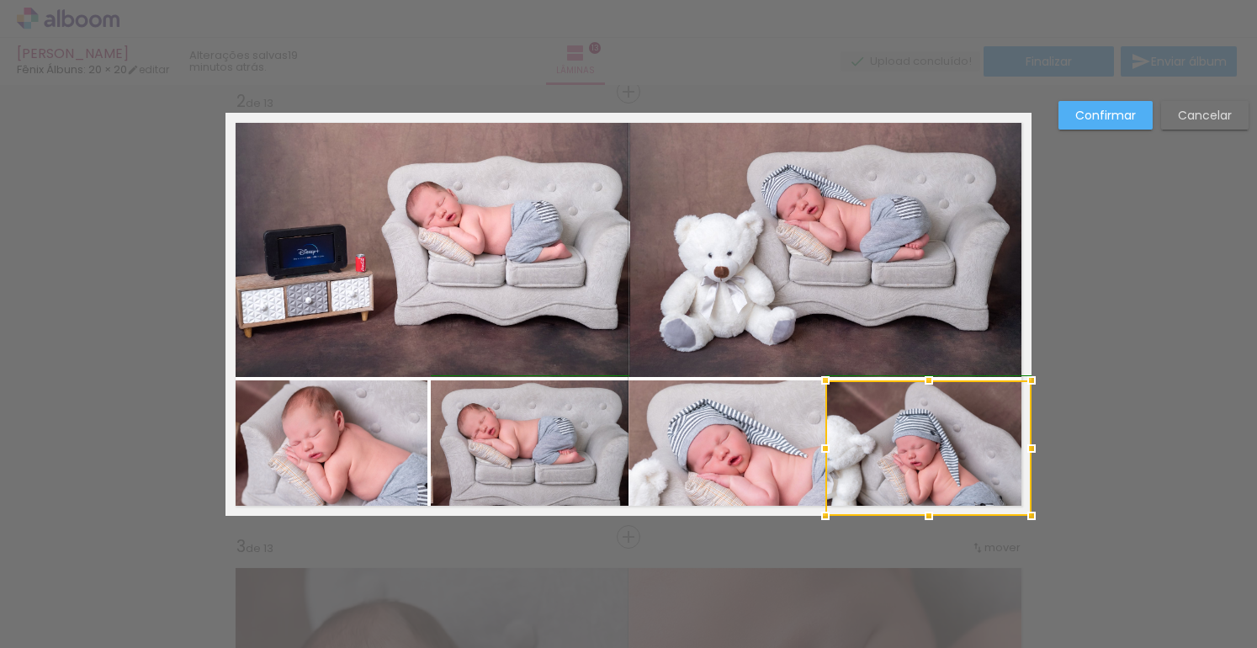
drag, startPoint x: 822, startPoint y: 447, endPoint x: 832, endPoint y: 447, distance: 10.1
click at [832, 447] on div at bounding box center [826, 449] width 34 height 34
click at [824, 446] on div at bounding box center [834, 449] width 34 height 34
